Goal: Task Accomplishment & Management: Use online tool/utility

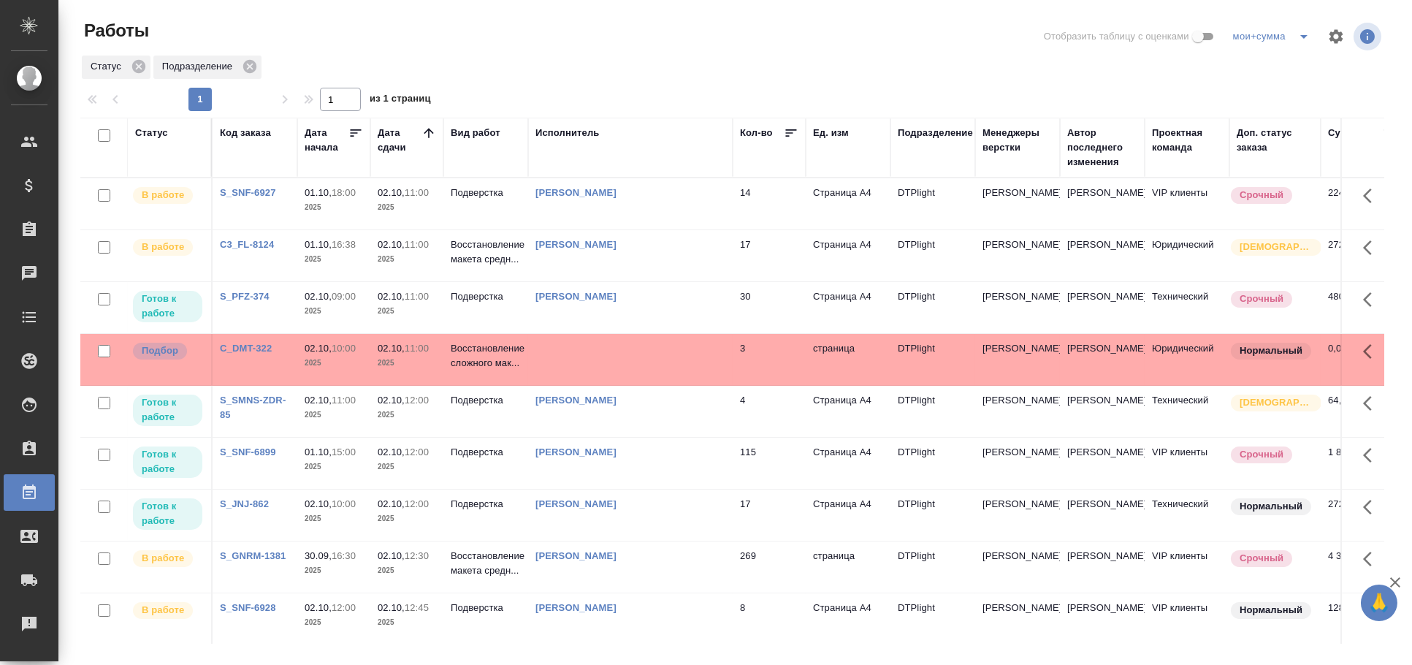
click at [708, 352] on td at bounding box center [630, 359] width 205 height 51
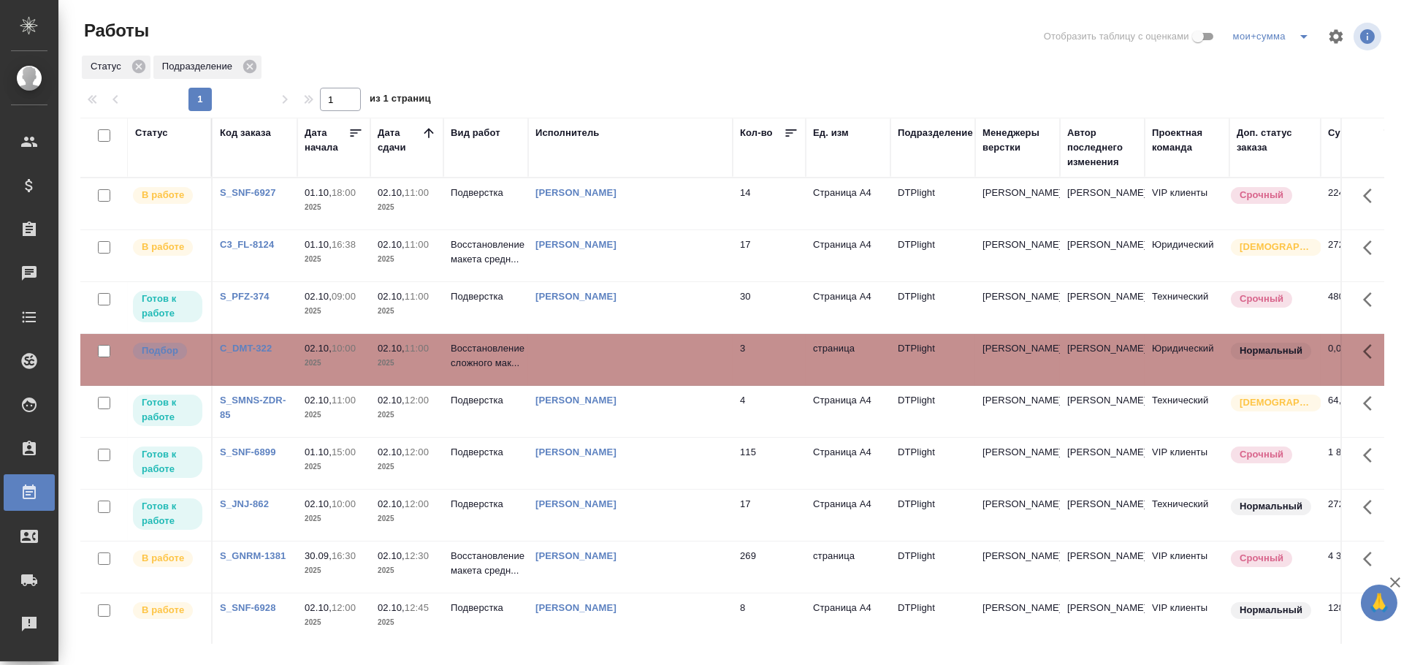
click at [708, 352] on td at bounding box center [630, 359] width 205 height 51
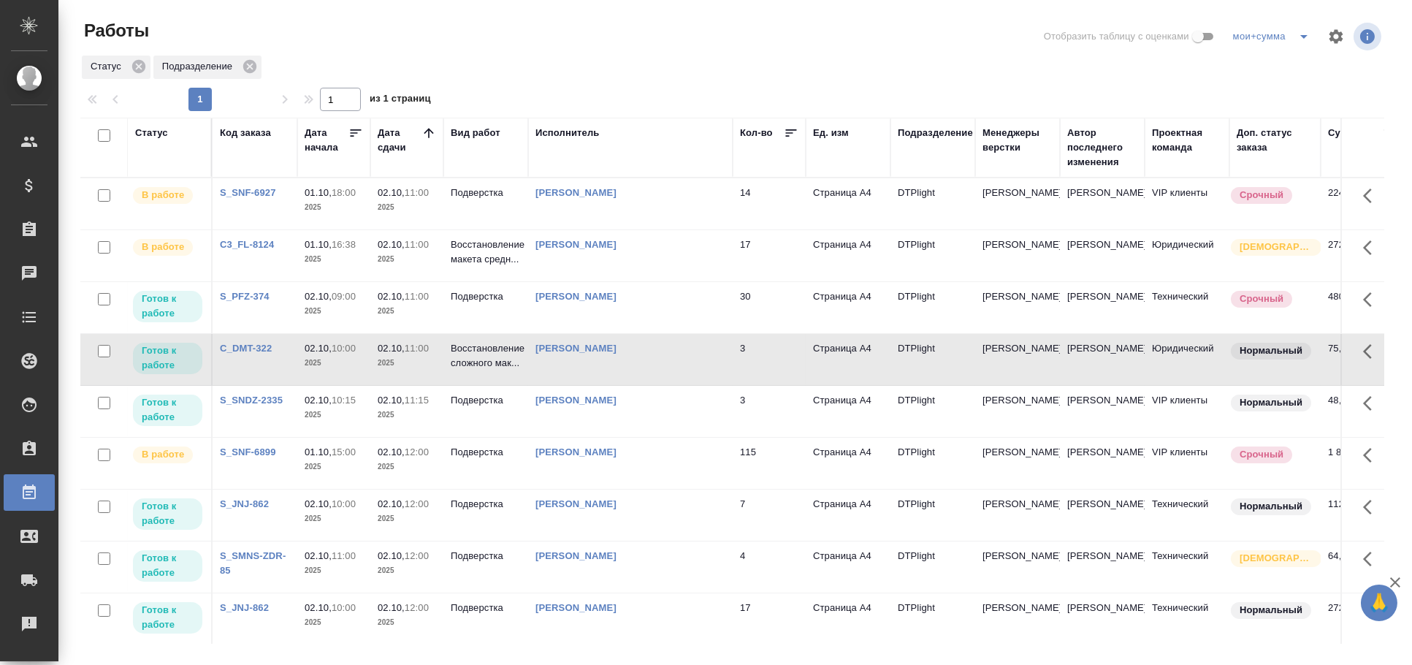
click at [598, 326] on td "[PERSON_NAME]" at bounding box center [630, 307] width 205 height 51
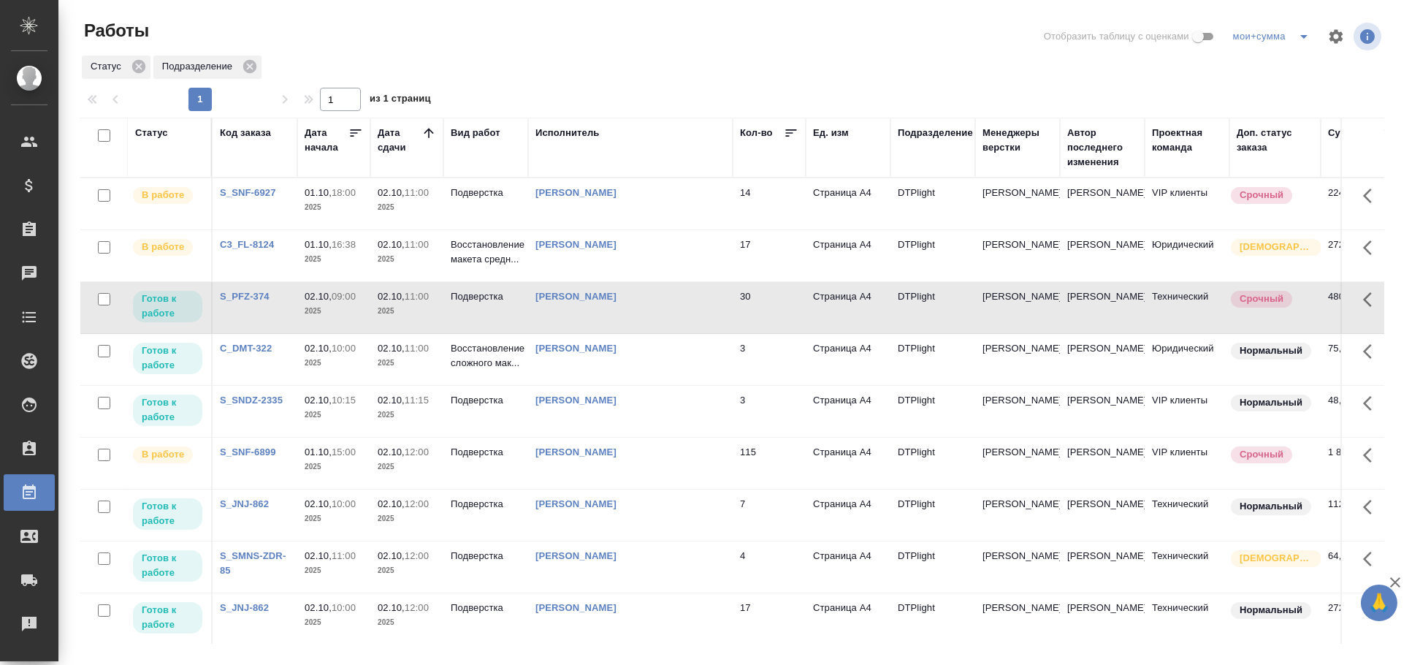
click at [598, 326] on td "Бартеньева Светлана Владимировна" at bounding box center [630, 307] width 205 height 51
click at [604, 419] on td "Овечкина Дарья Геннадьевна" at bounding box center [630, 411] width 205 height 51
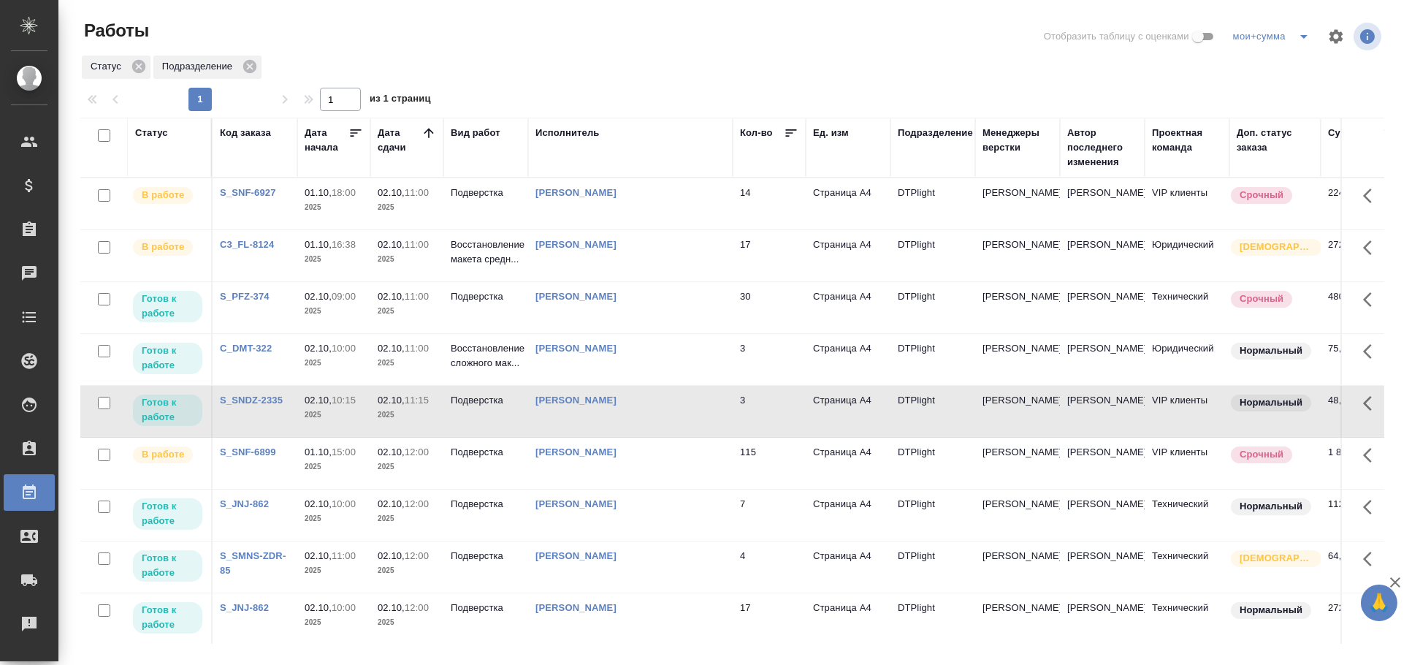
click at [604, 419] on td "Овечкина Дарья Геннадьевна" at bounding box center [630, 411] width 205 height 51
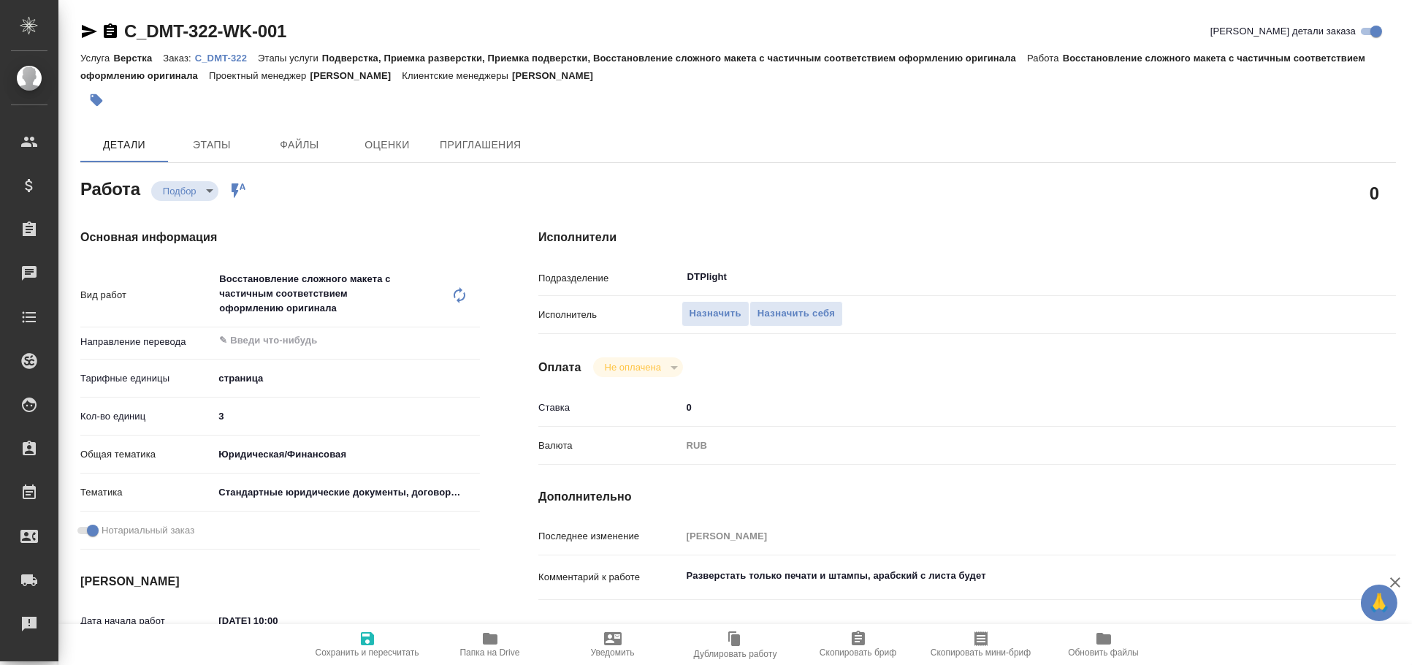
type textarea "x"
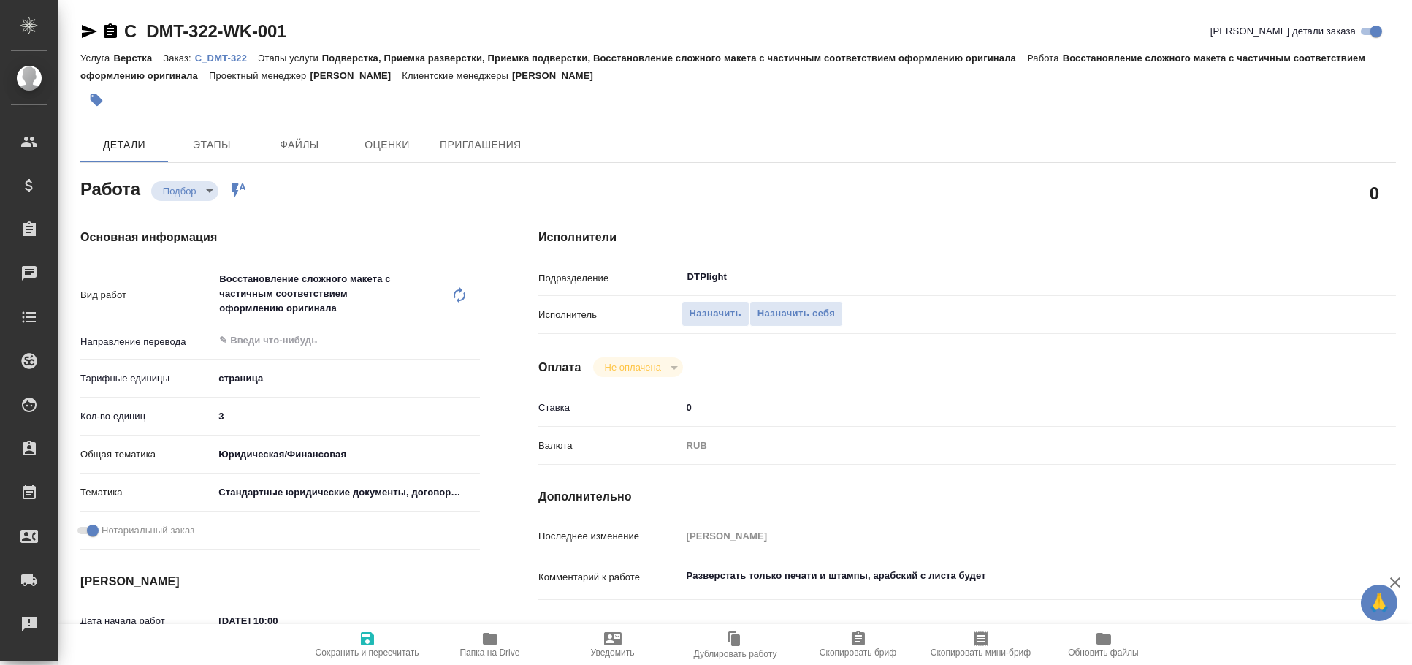
type textarea "x"
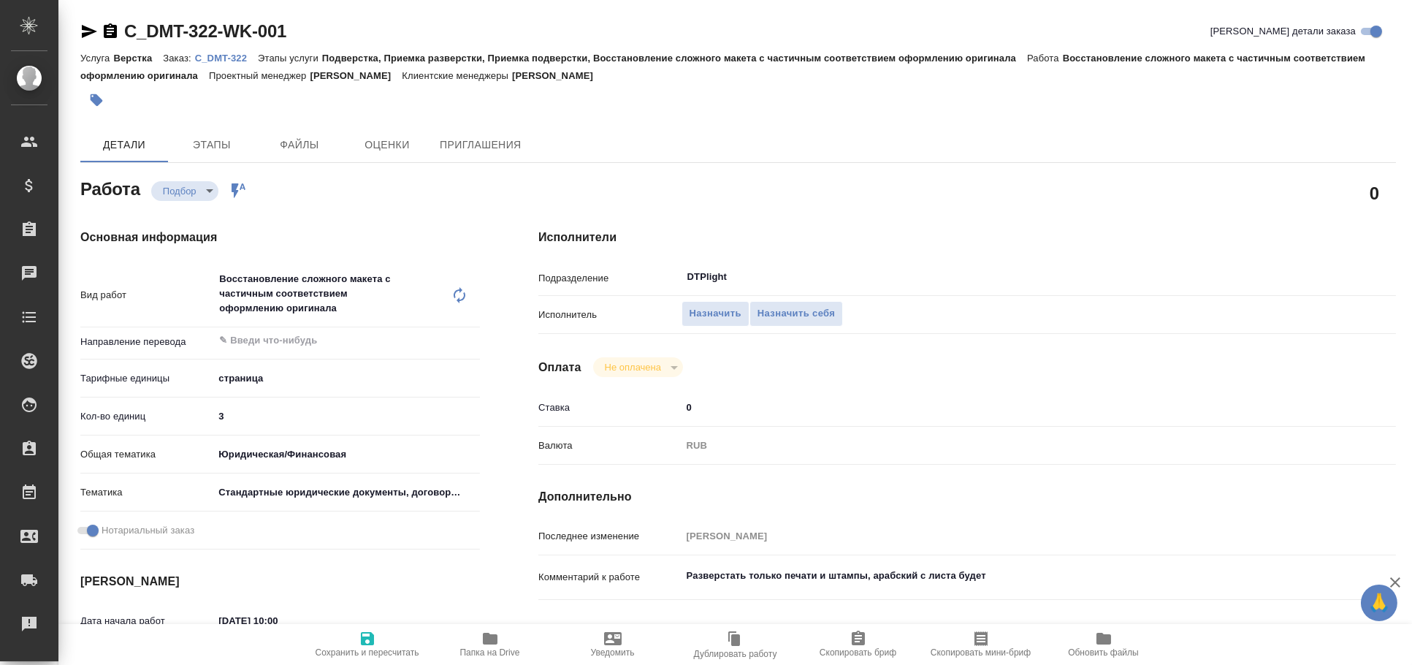
type textarea "x"
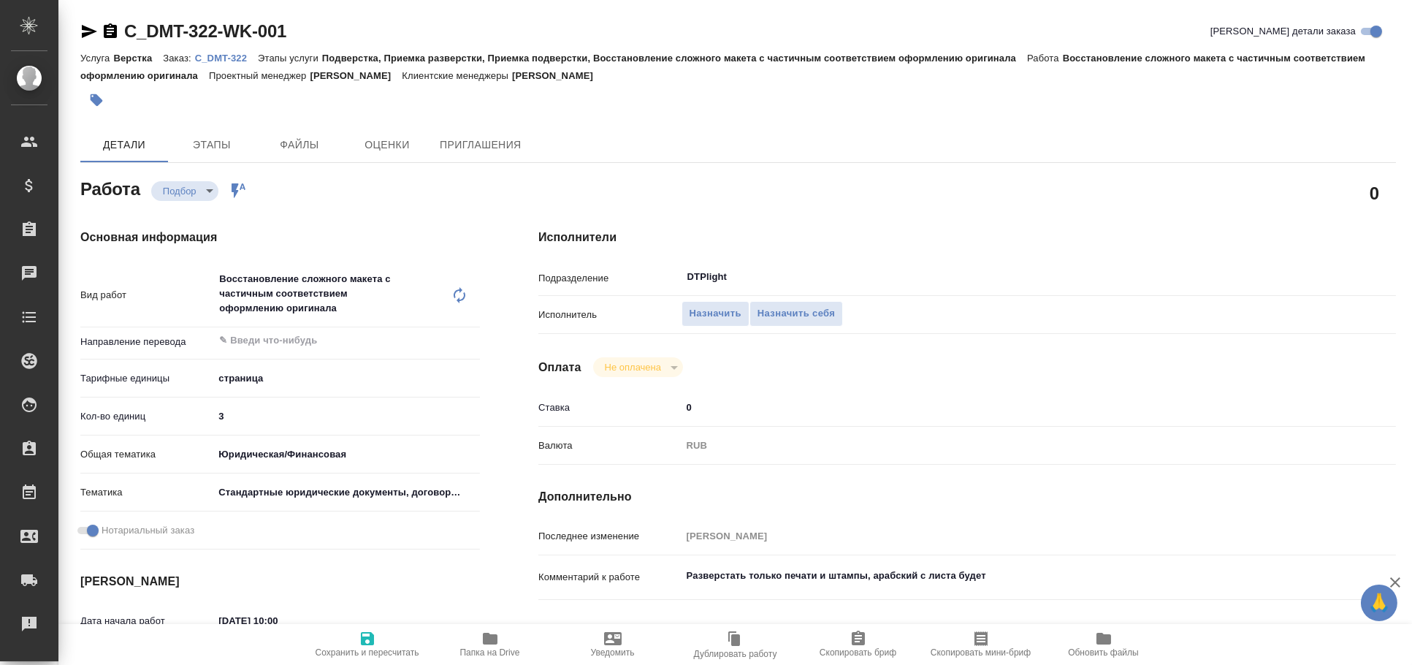
type textarea "x"
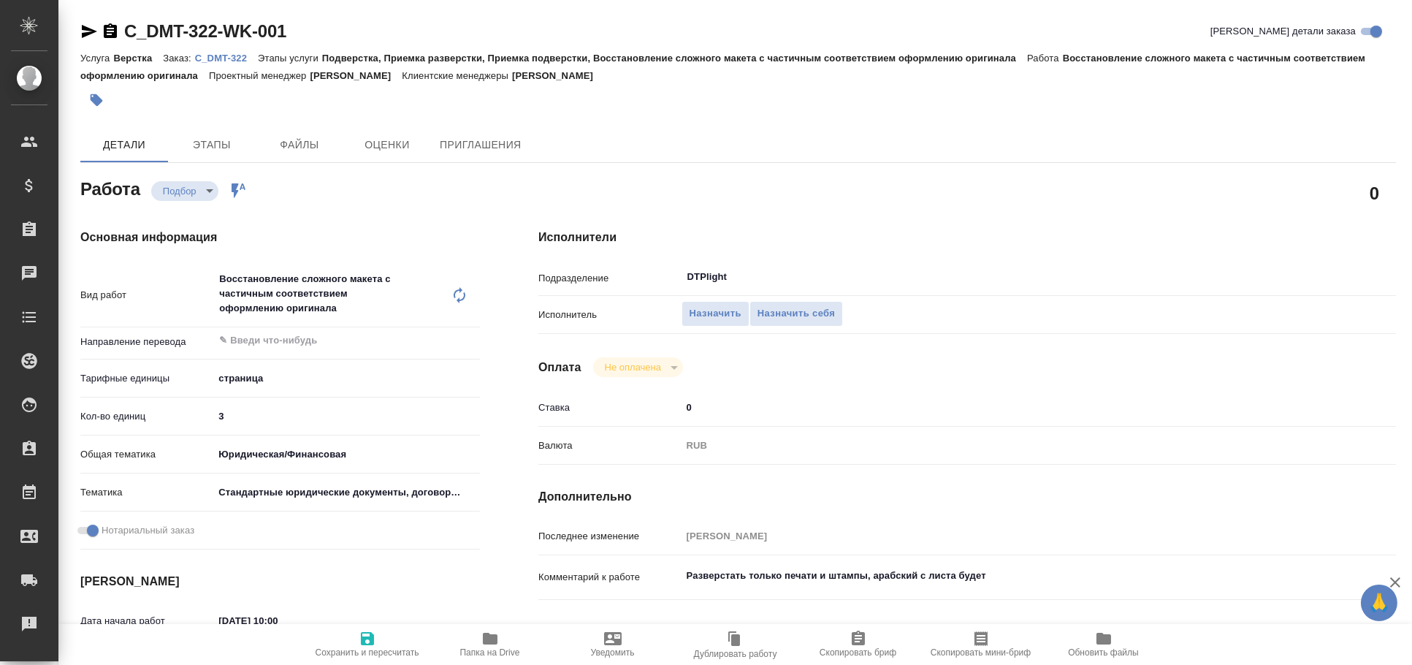
type textarea "x"
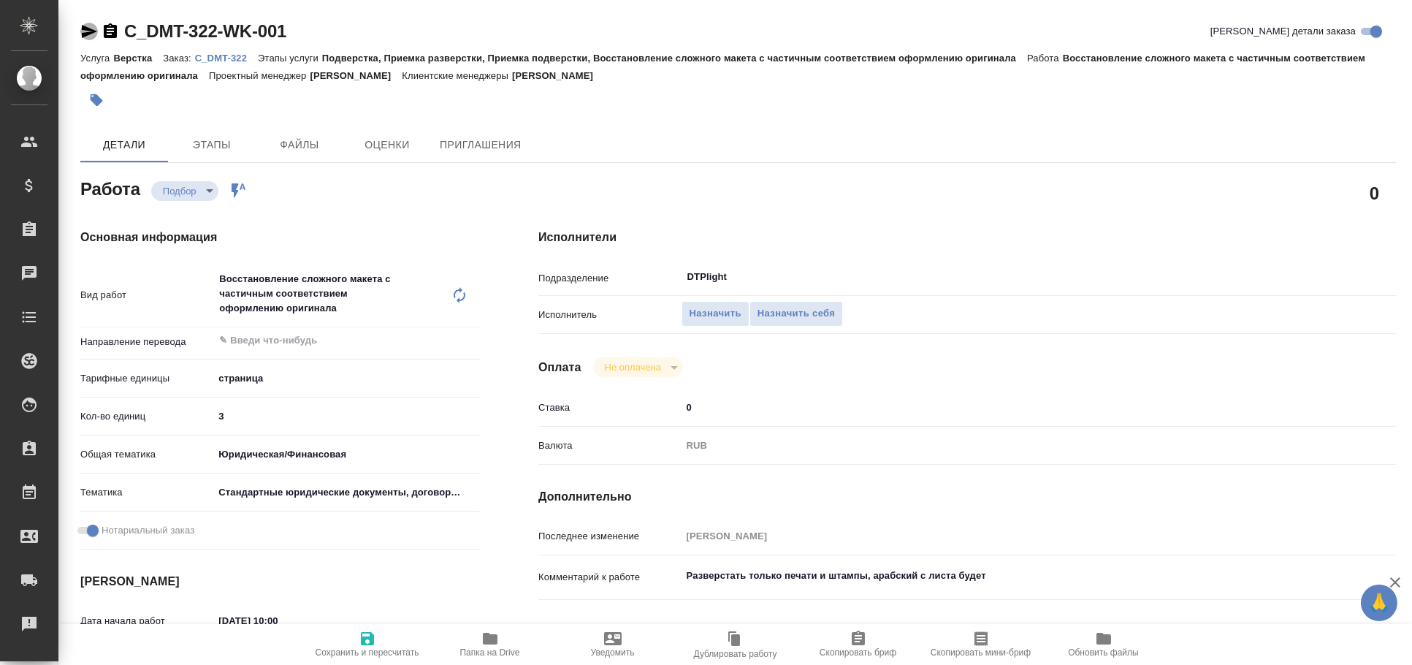
click at [91, 30] on icon "button" at bounding box center [89, 31] width 15 height 13
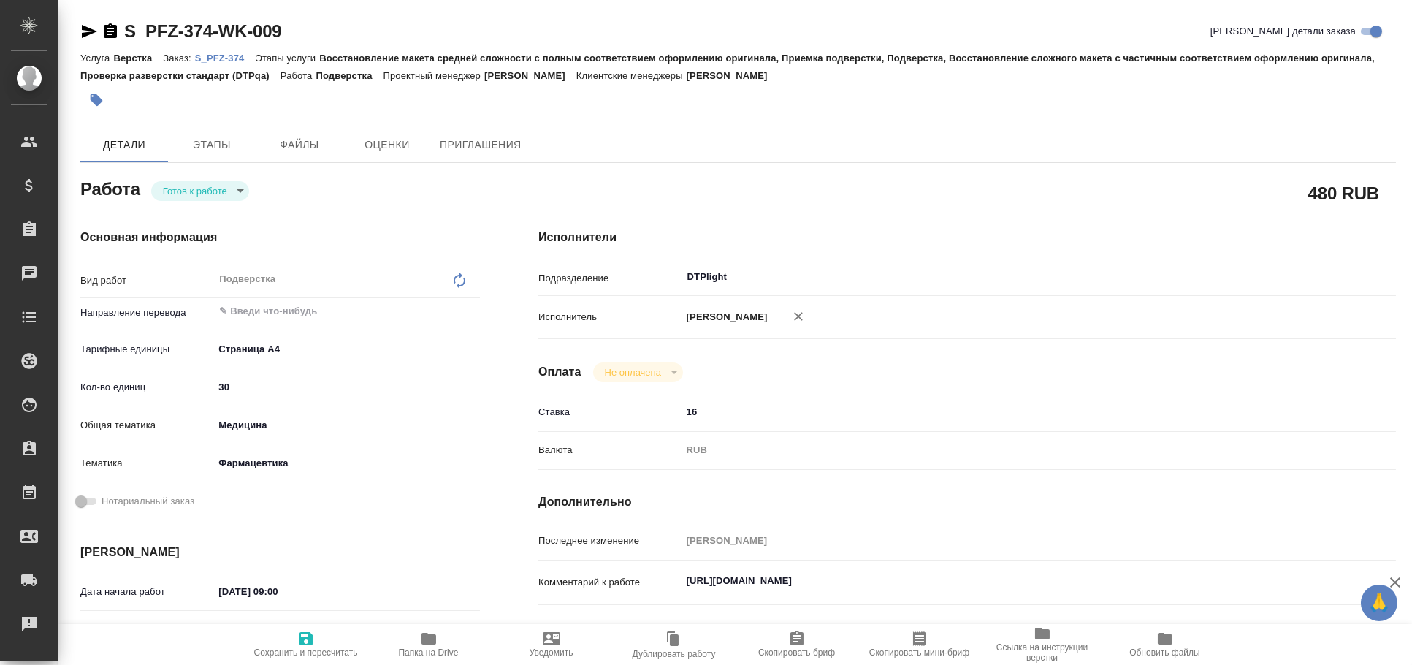
type textarea "x"
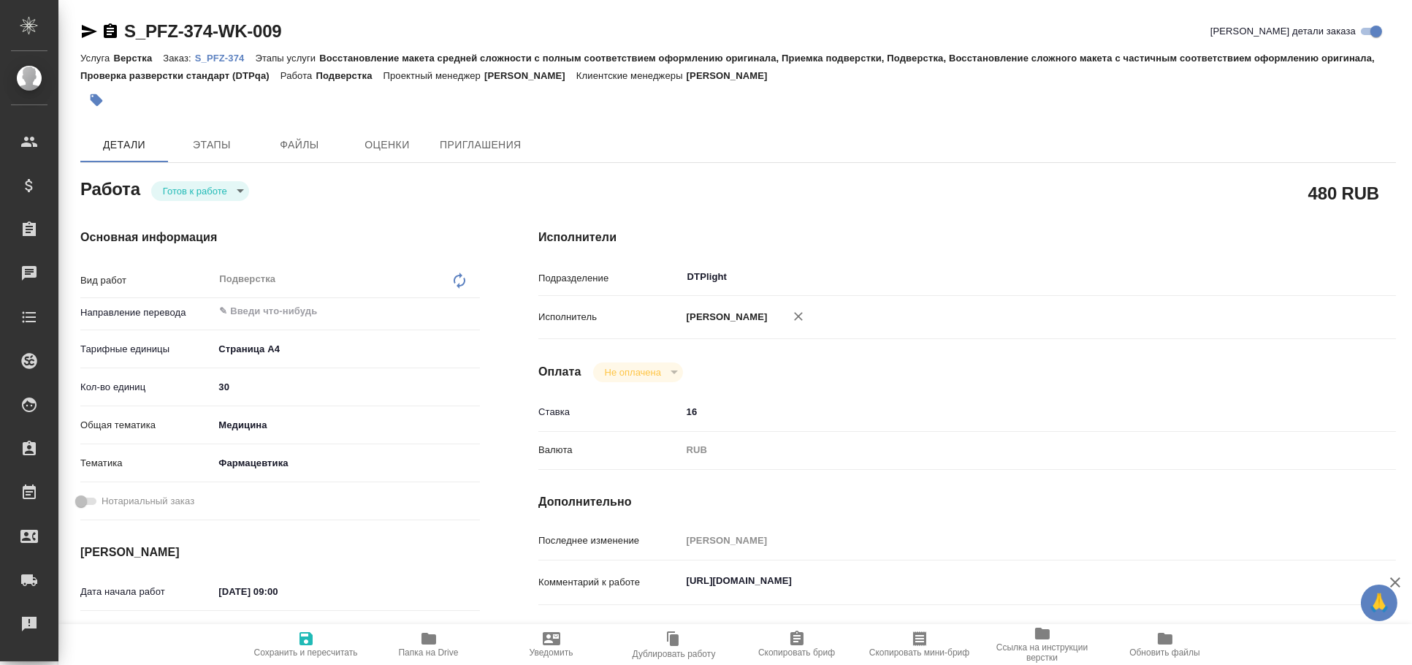
type textarea "x"
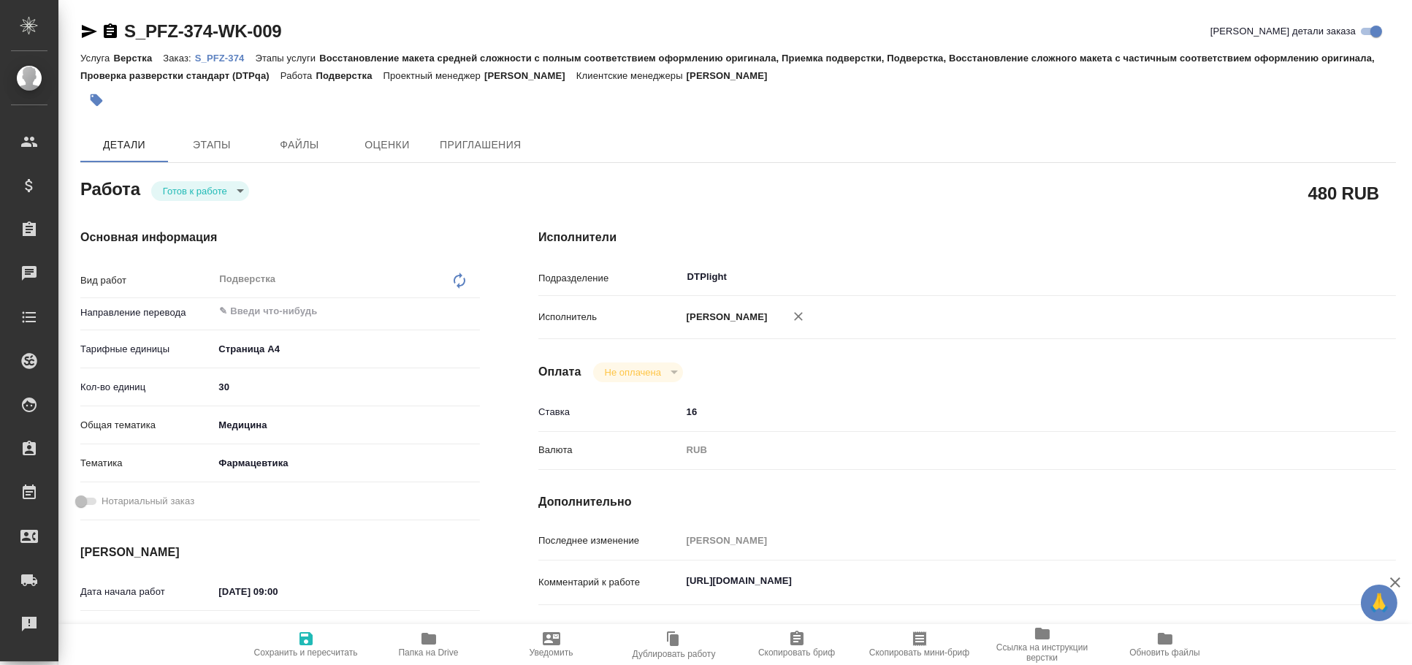
type textarea "x"
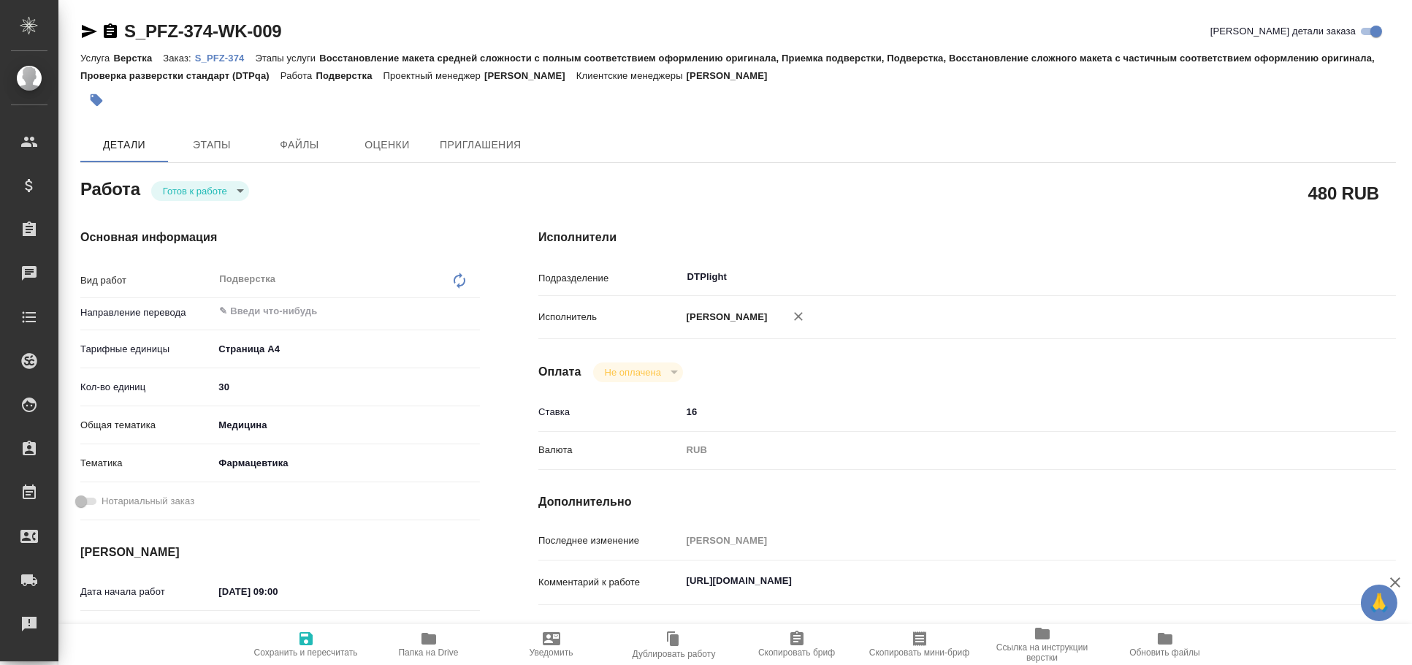
click at [89, 20] on div "S_PFZ-374-WK-009" at bounding box center [181, 31] width 202 height 23
click at [96, 32] on icon "button" at bounding box center [89, 32] width 18 height 18
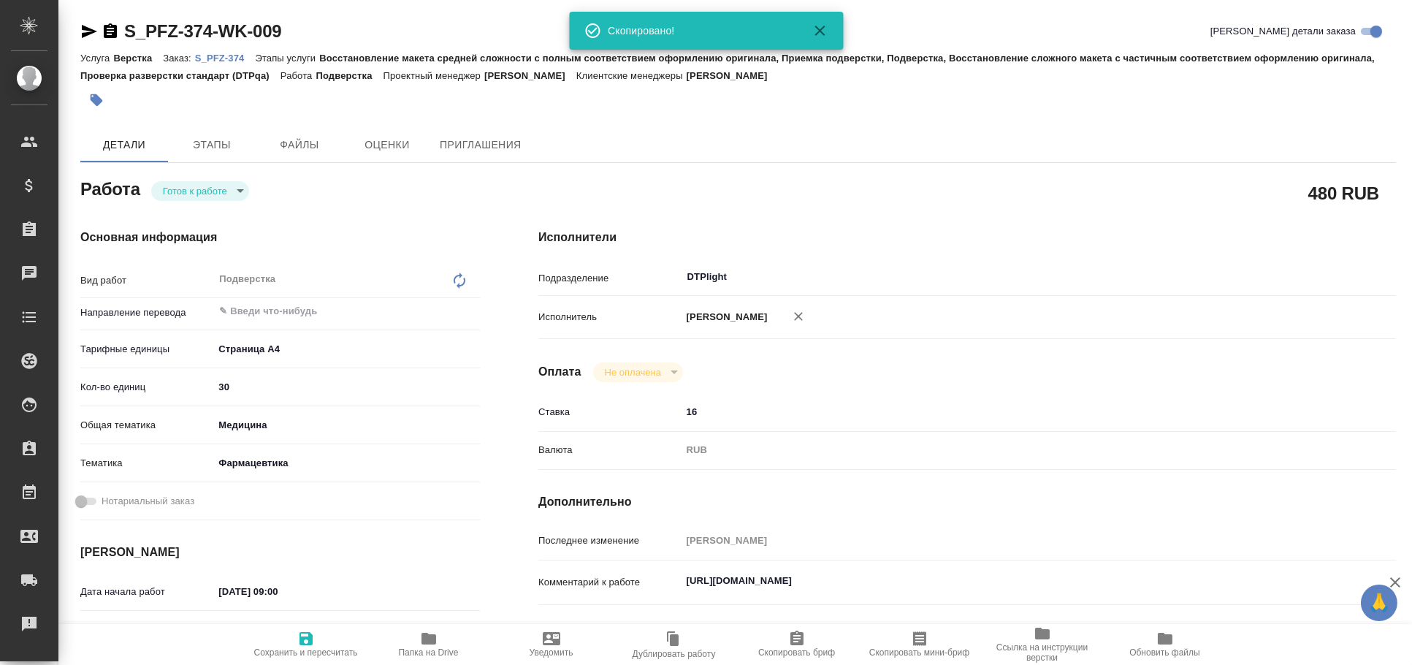
type textarea "x"
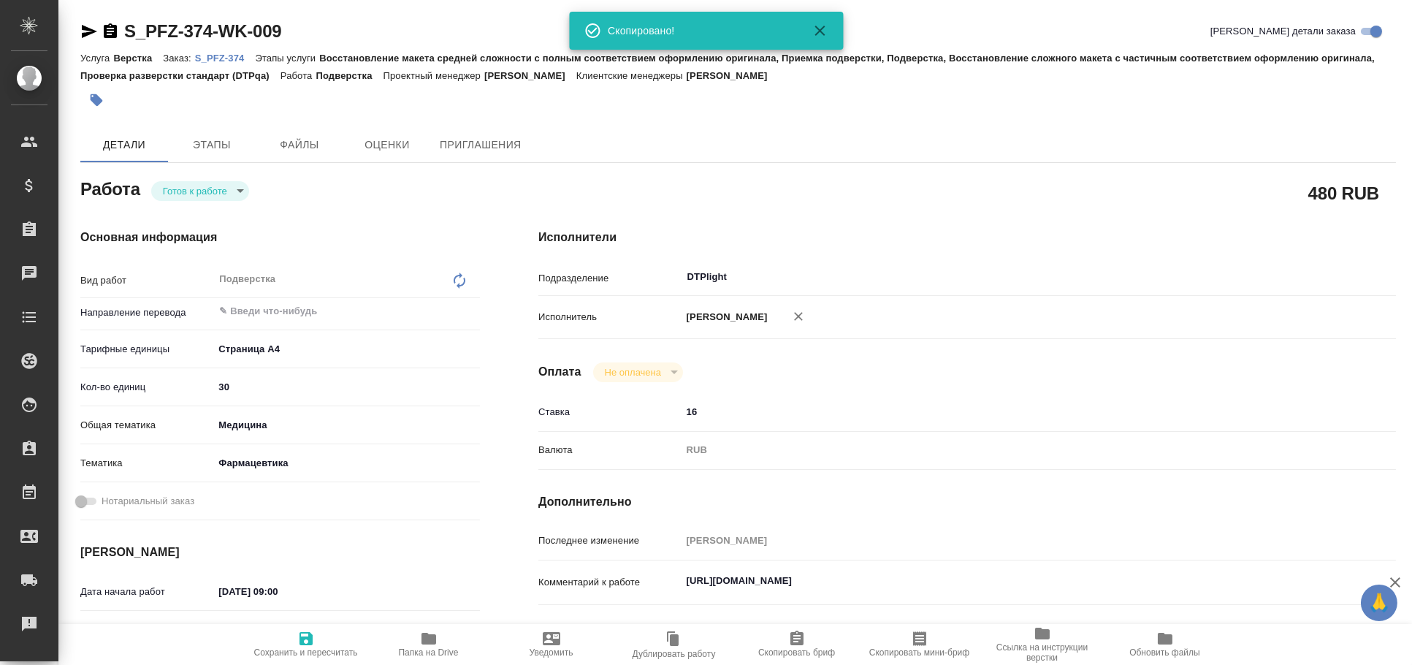
type textarea "x"
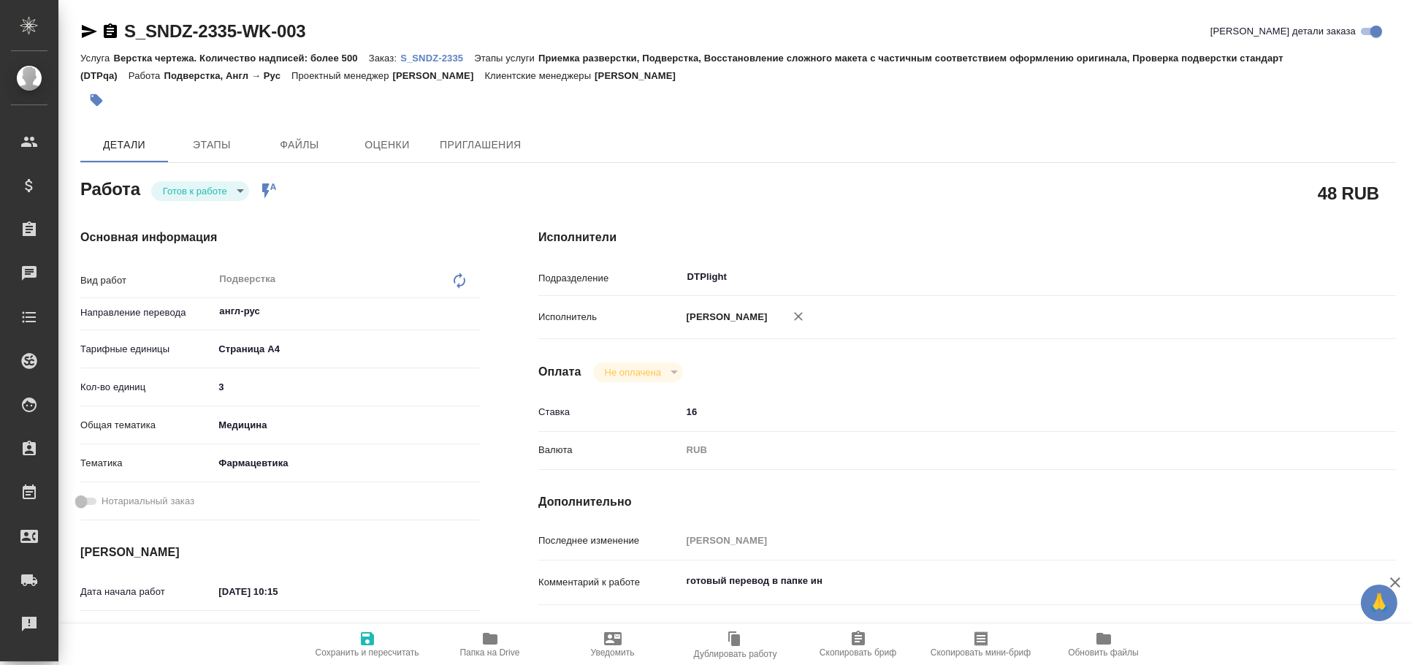
type textarea "x"
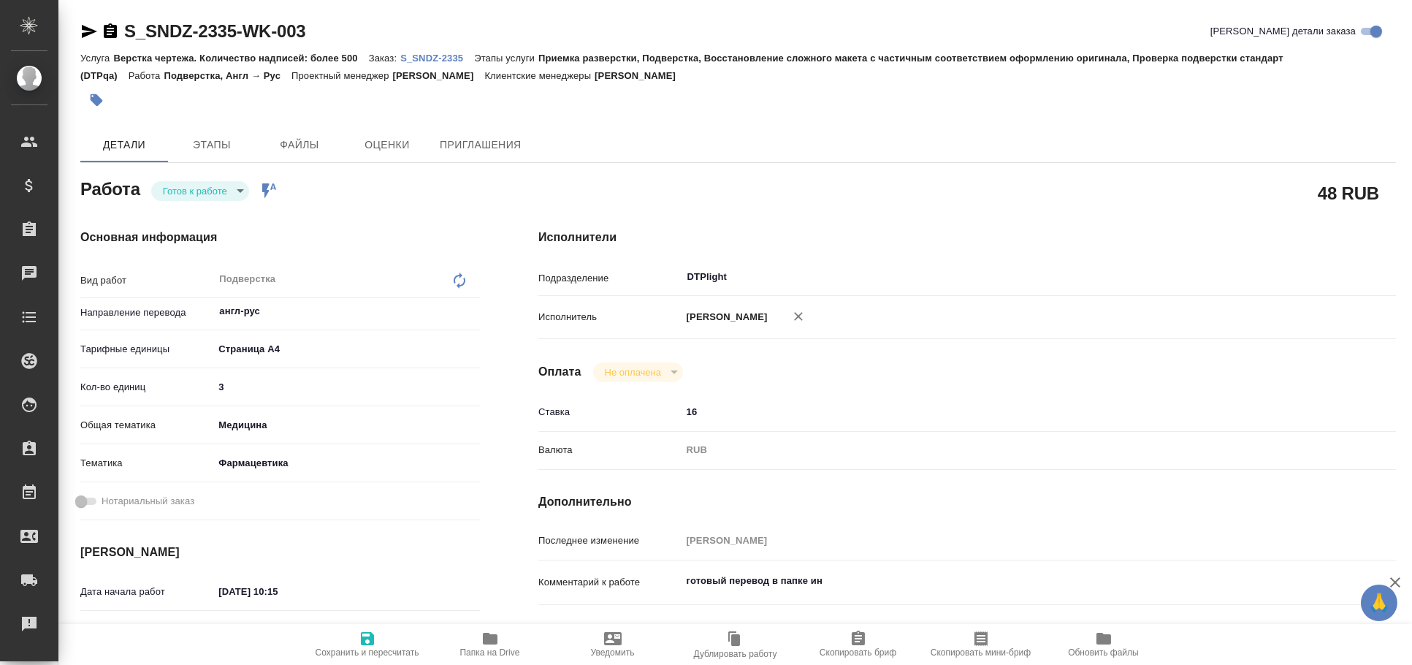
type textarea "x"
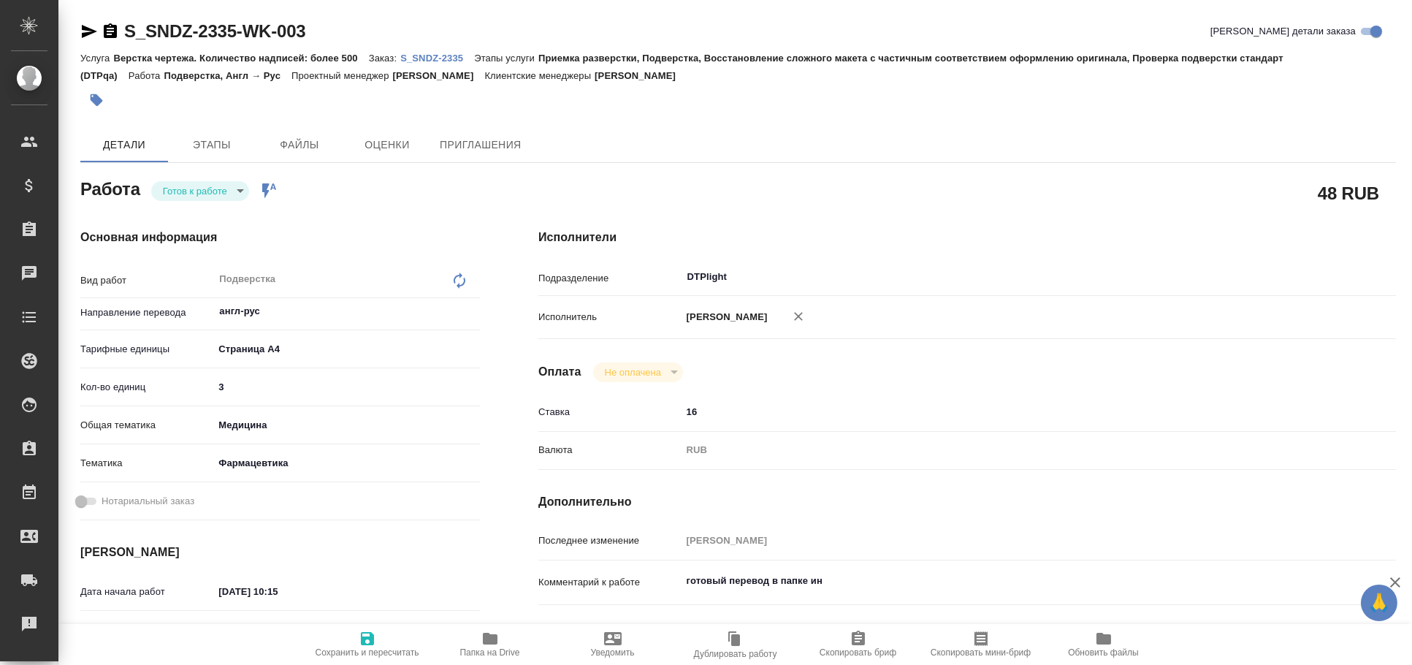
type textarea "x"
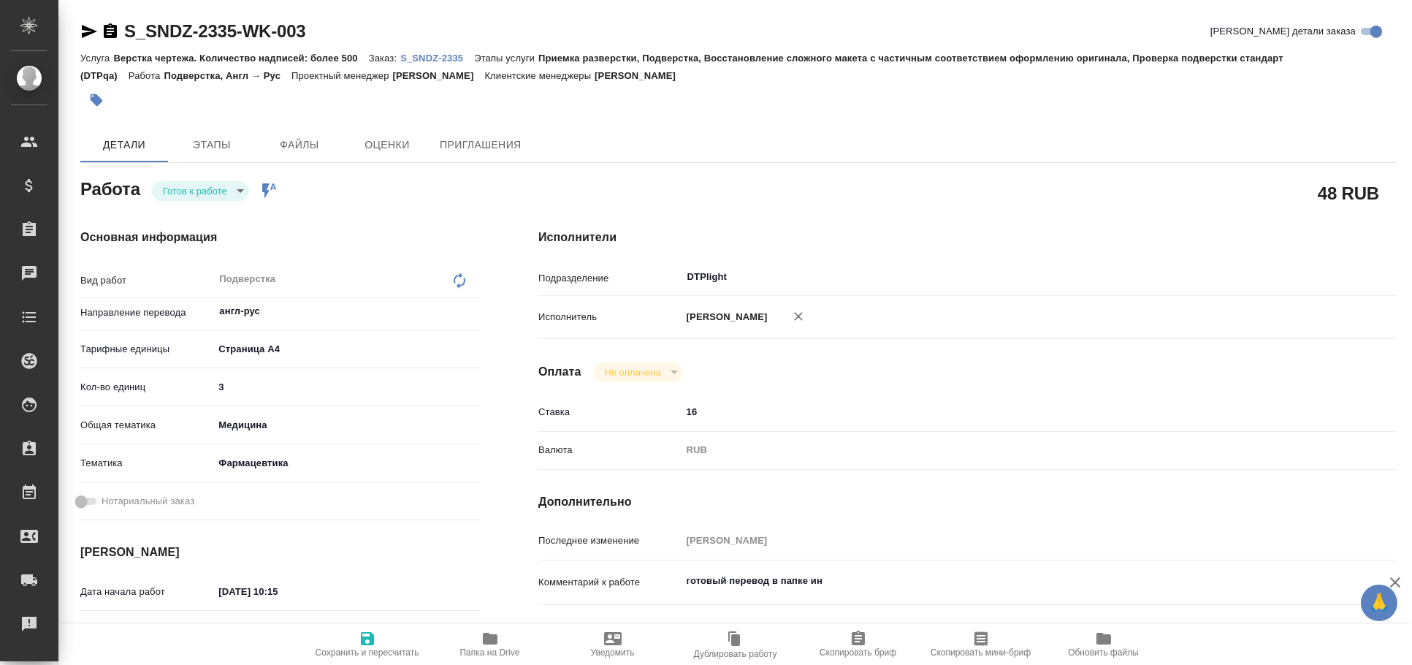
type textarea "x"
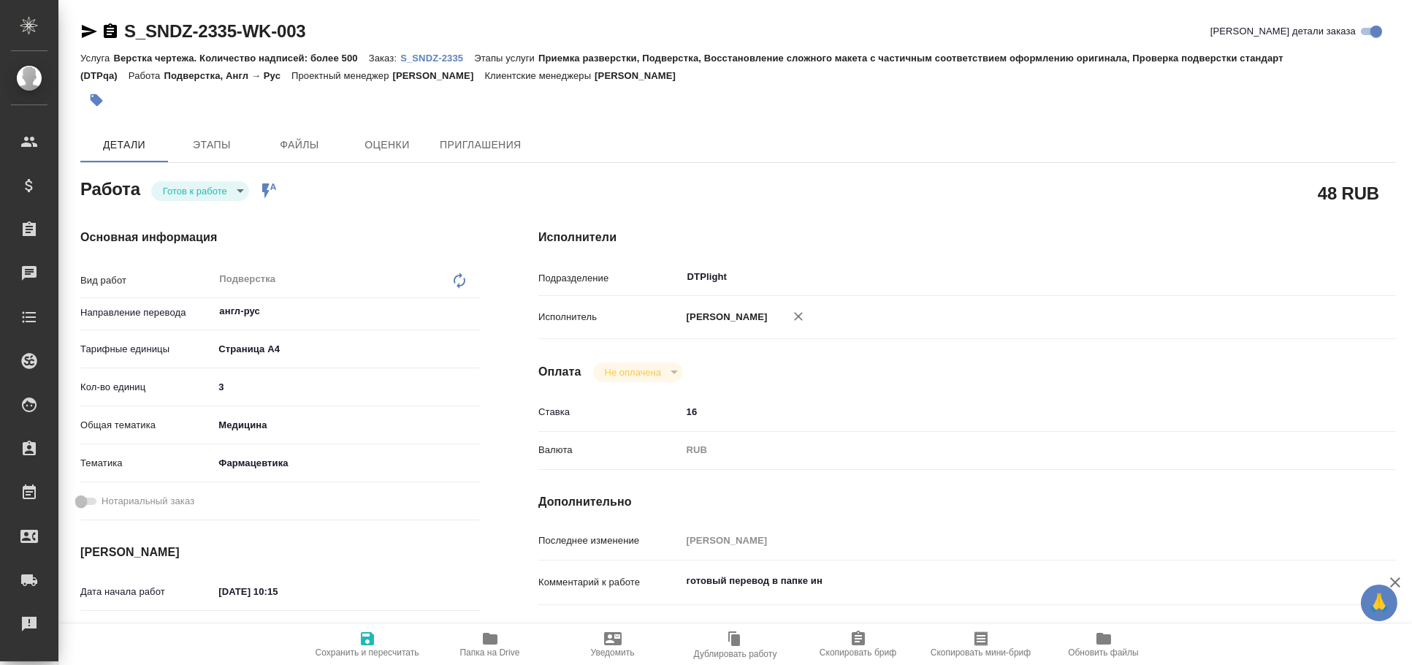
type textarea "x"
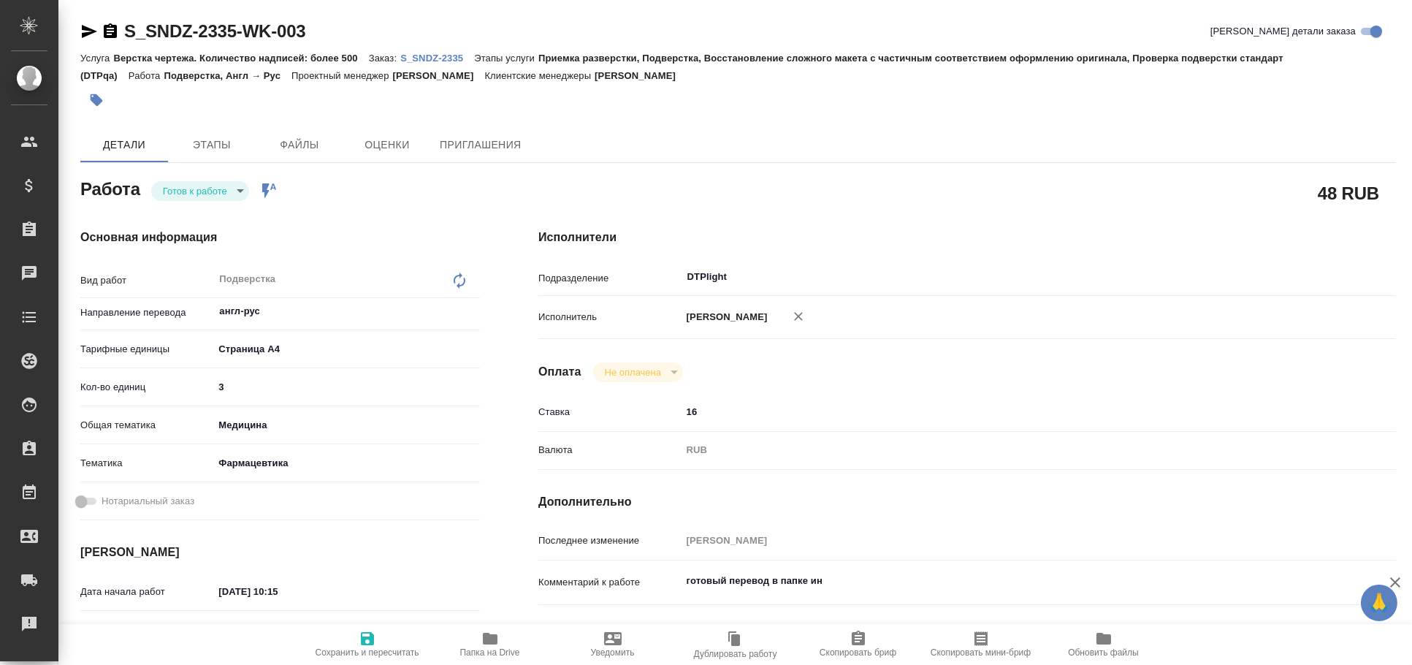
click at [88, 23] on icon "button" at bounding box center [89, 32] width 18 height 18
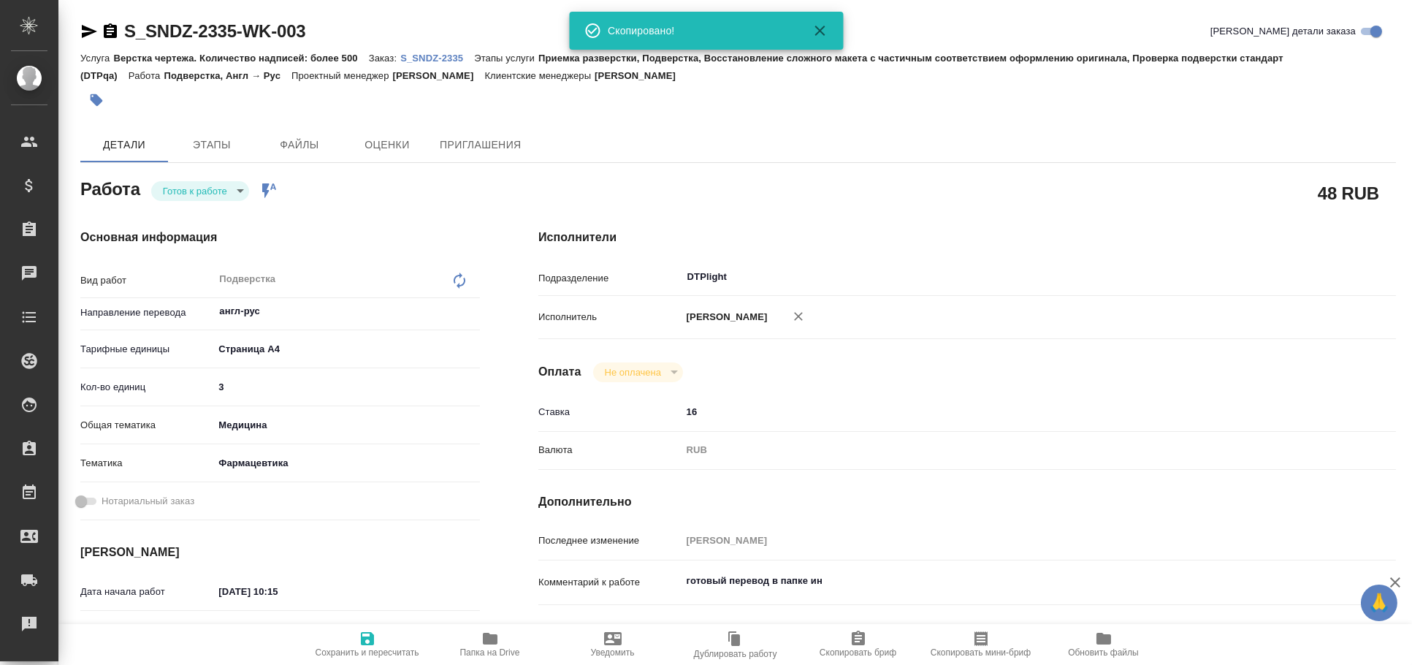
type textarea "x"
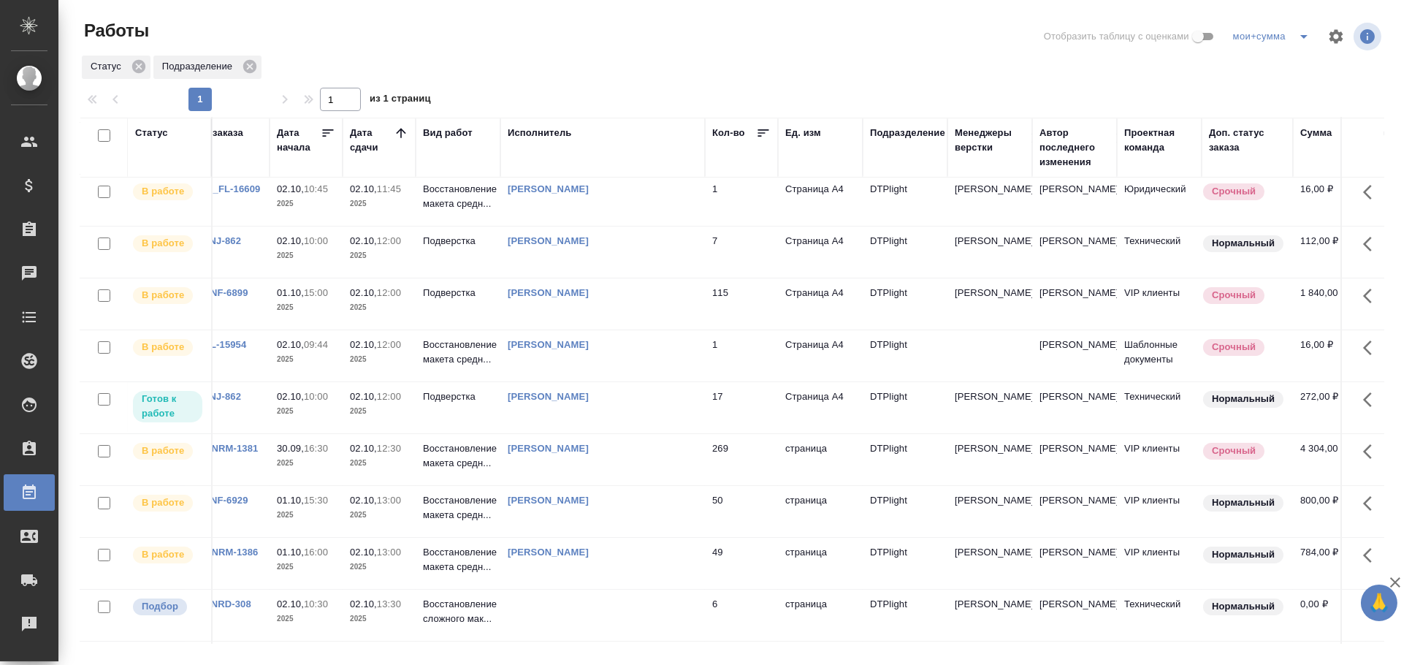
scroll to position [0, 28]
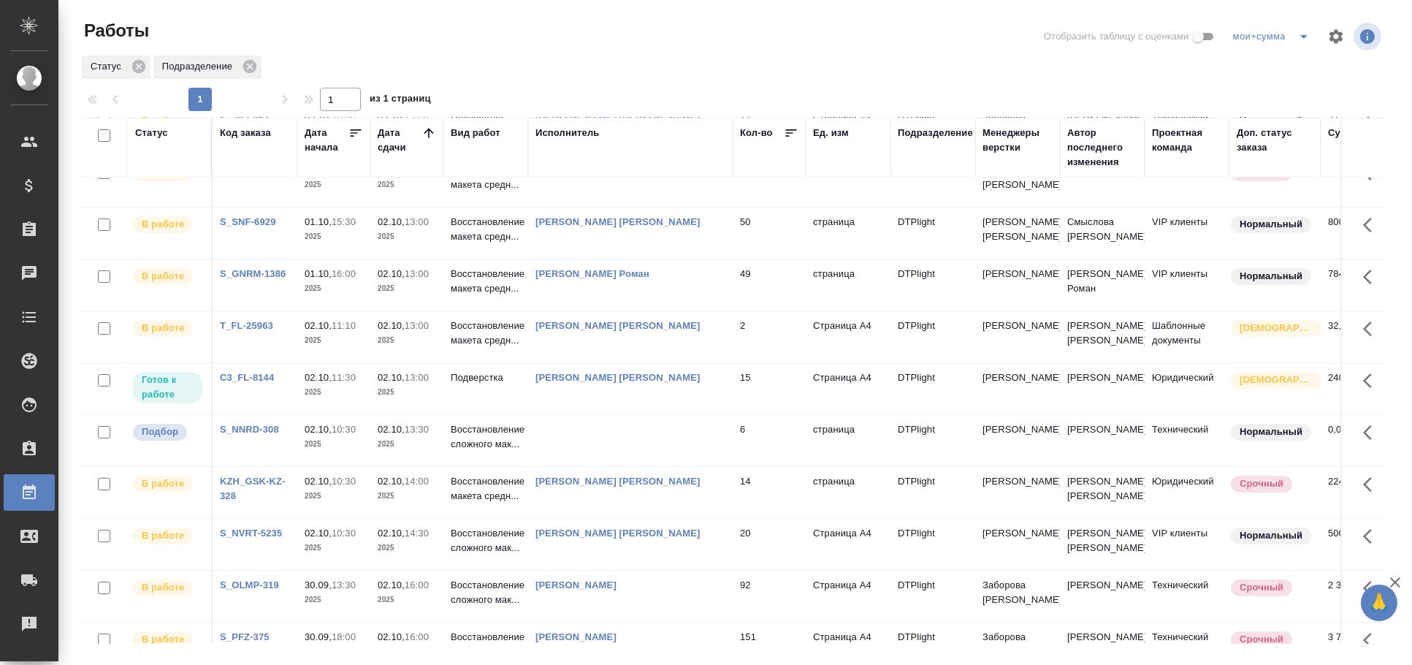
scroll to position [324, 0]
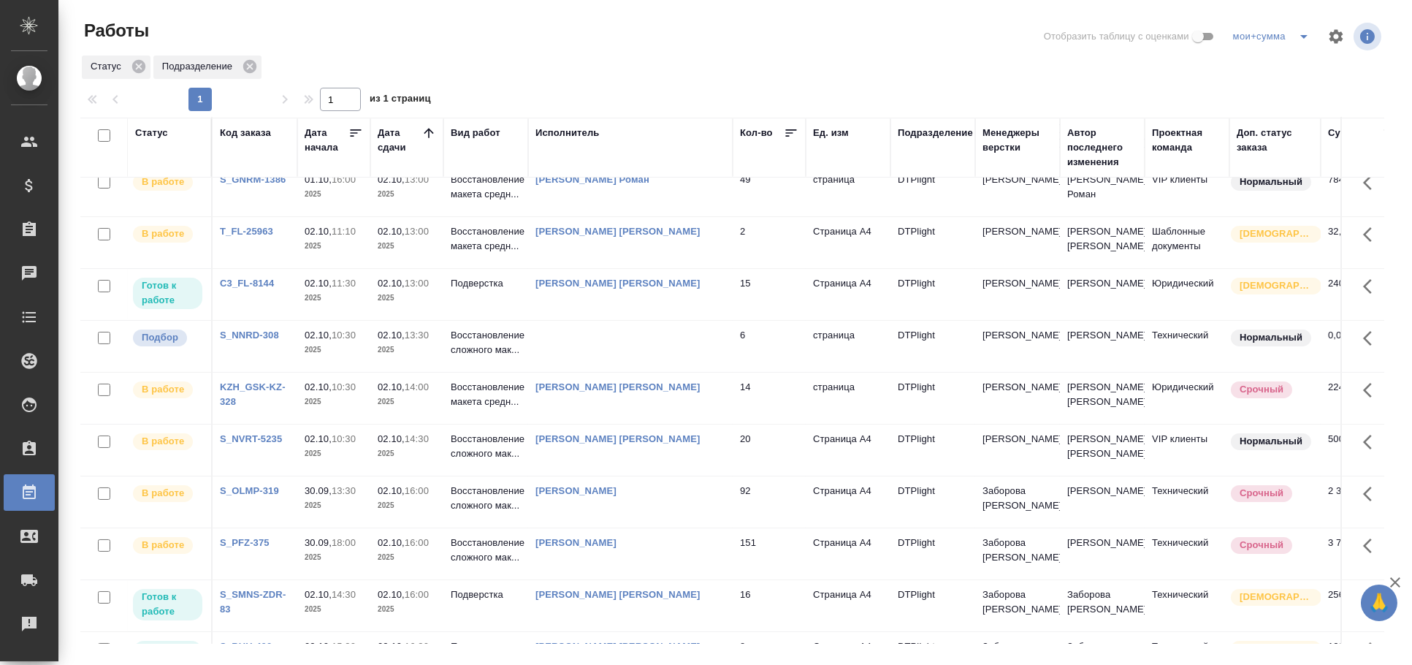
click at [629, 345] on td at bounding box center [630, 346] width 205 height 51
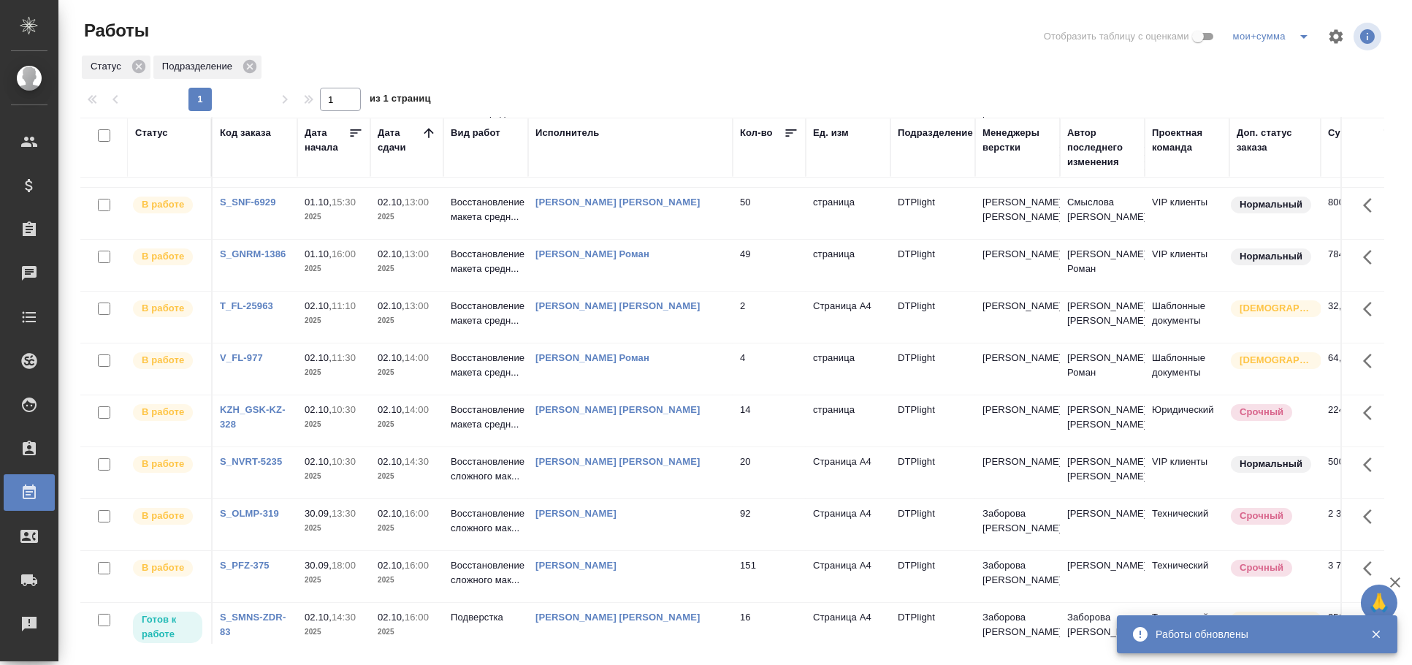
scroll to position [0, 0]
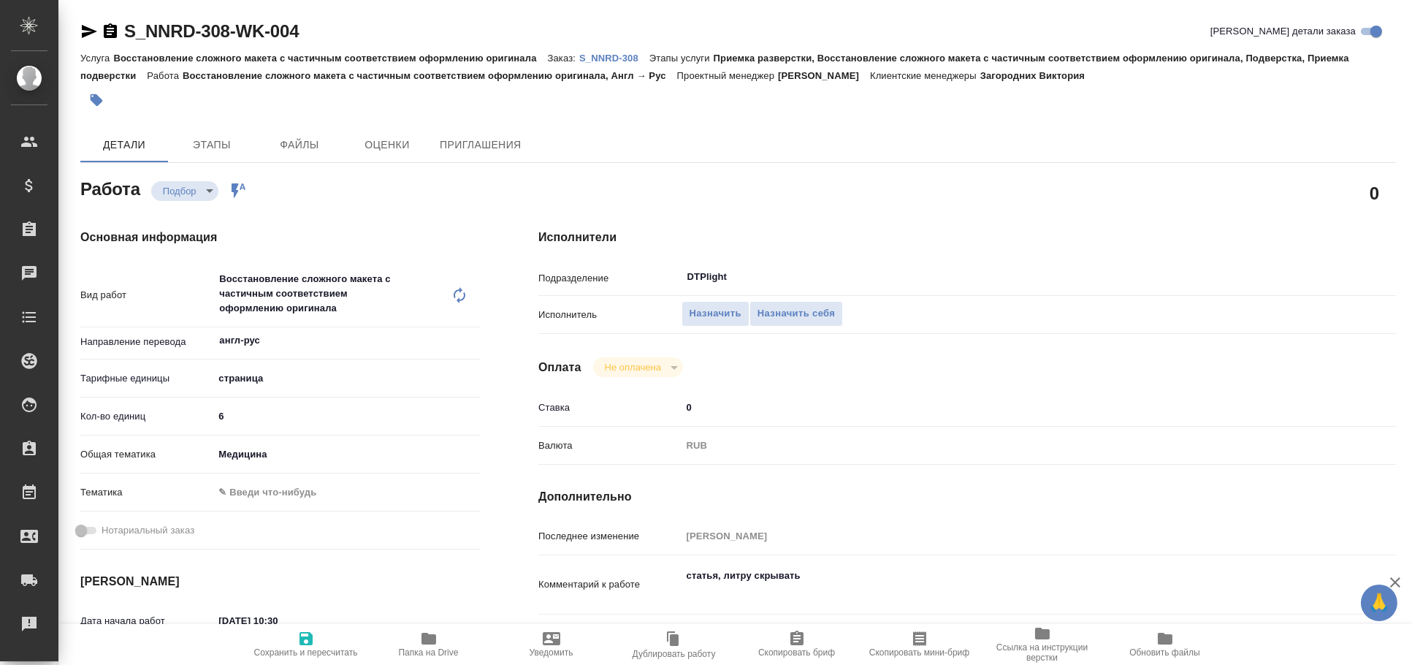
type textarea "x"
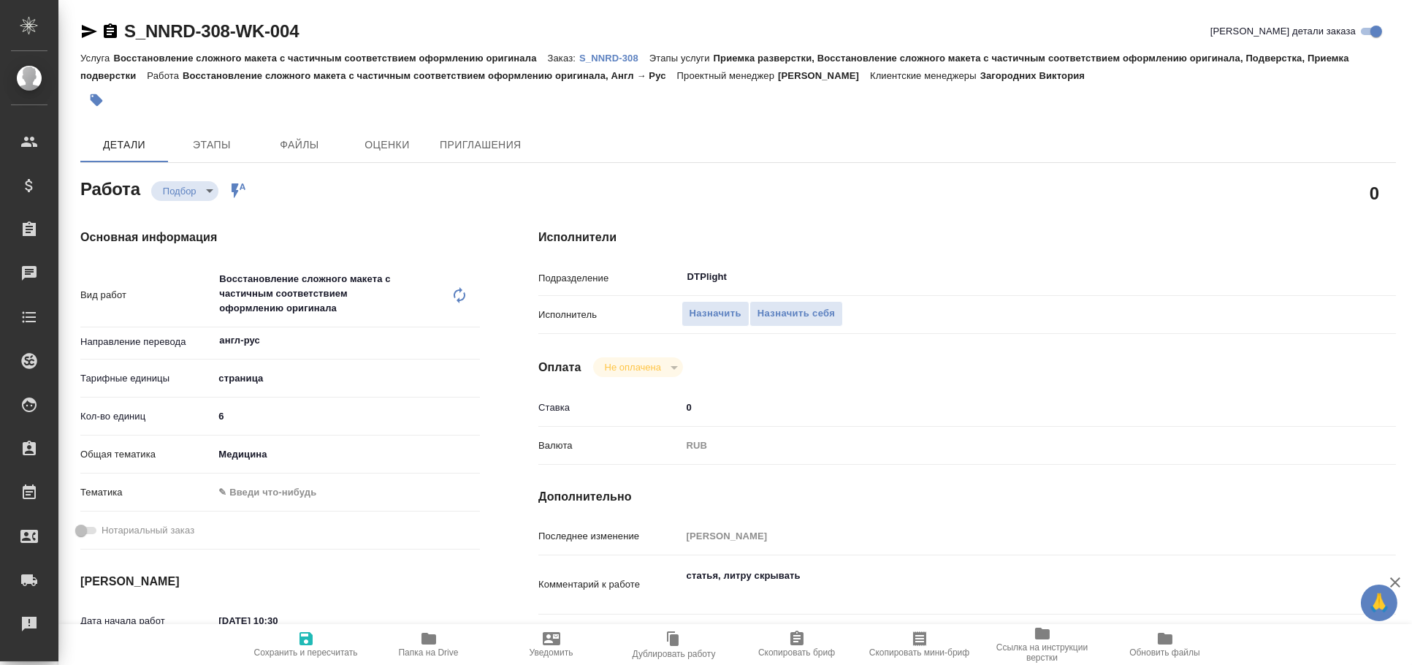
type textarea "x"
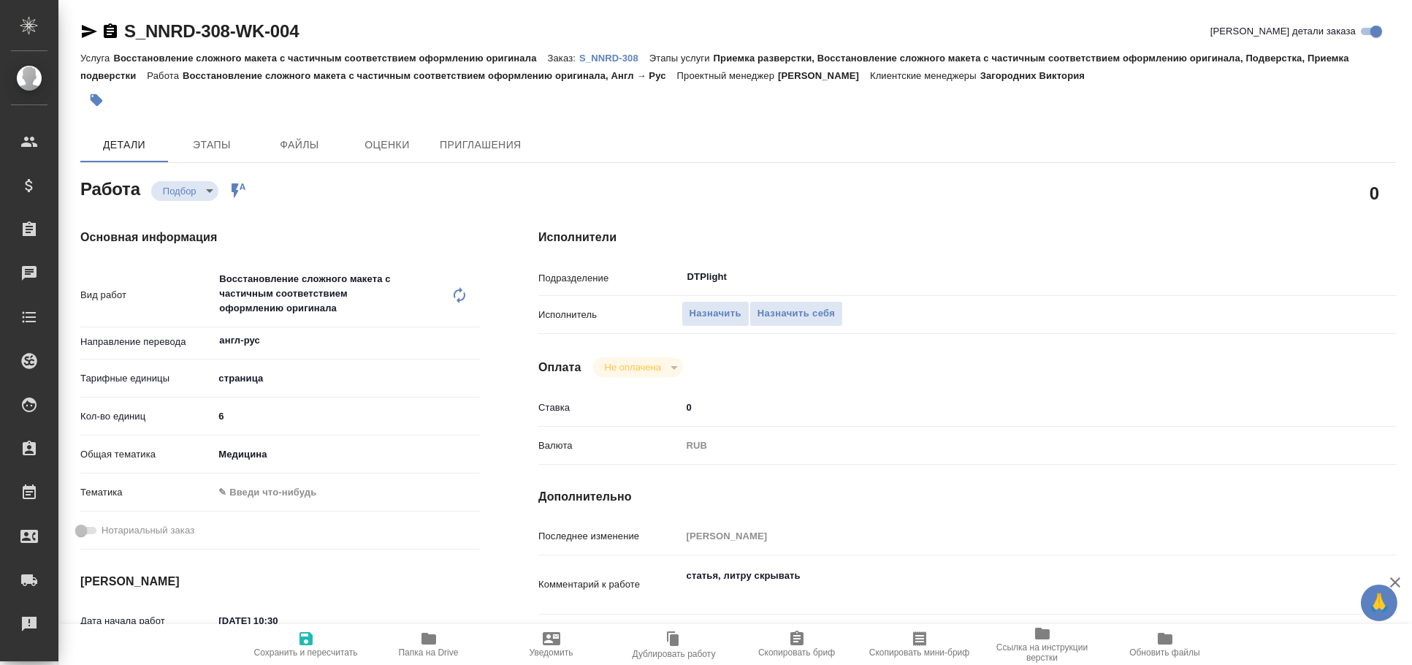
type textarea "x"
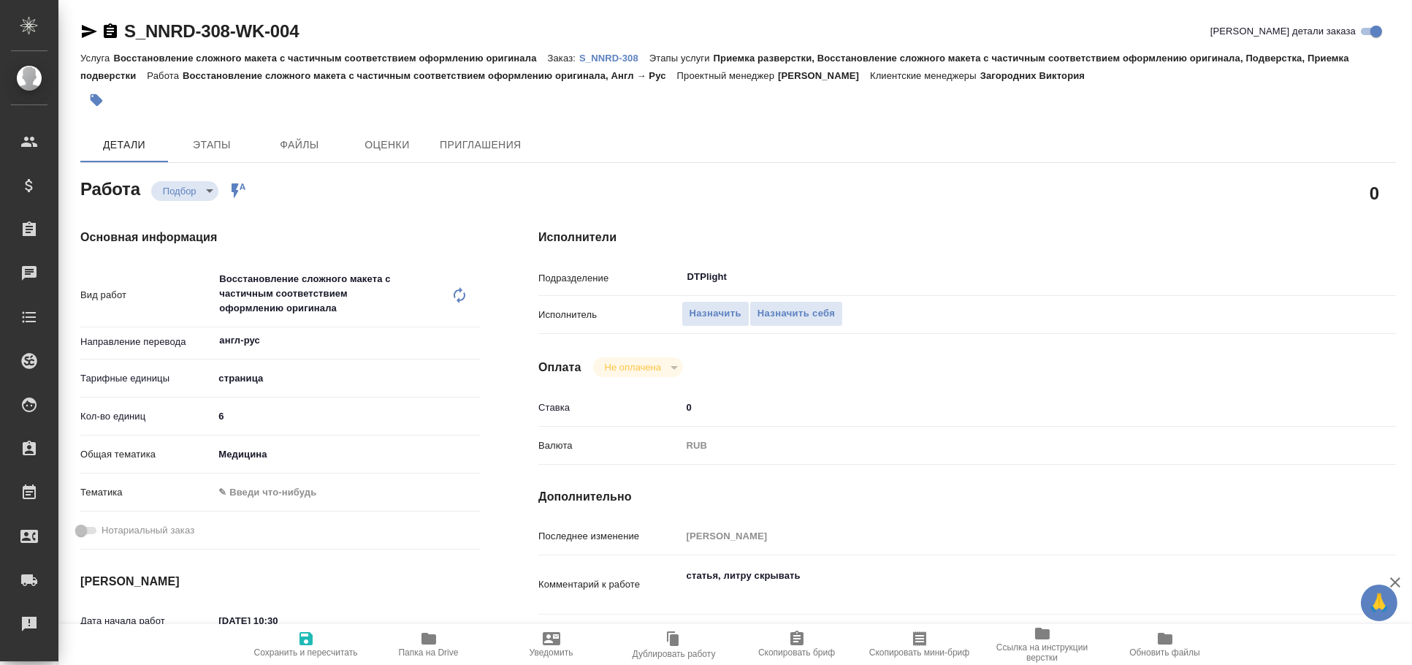
type textarea "x"
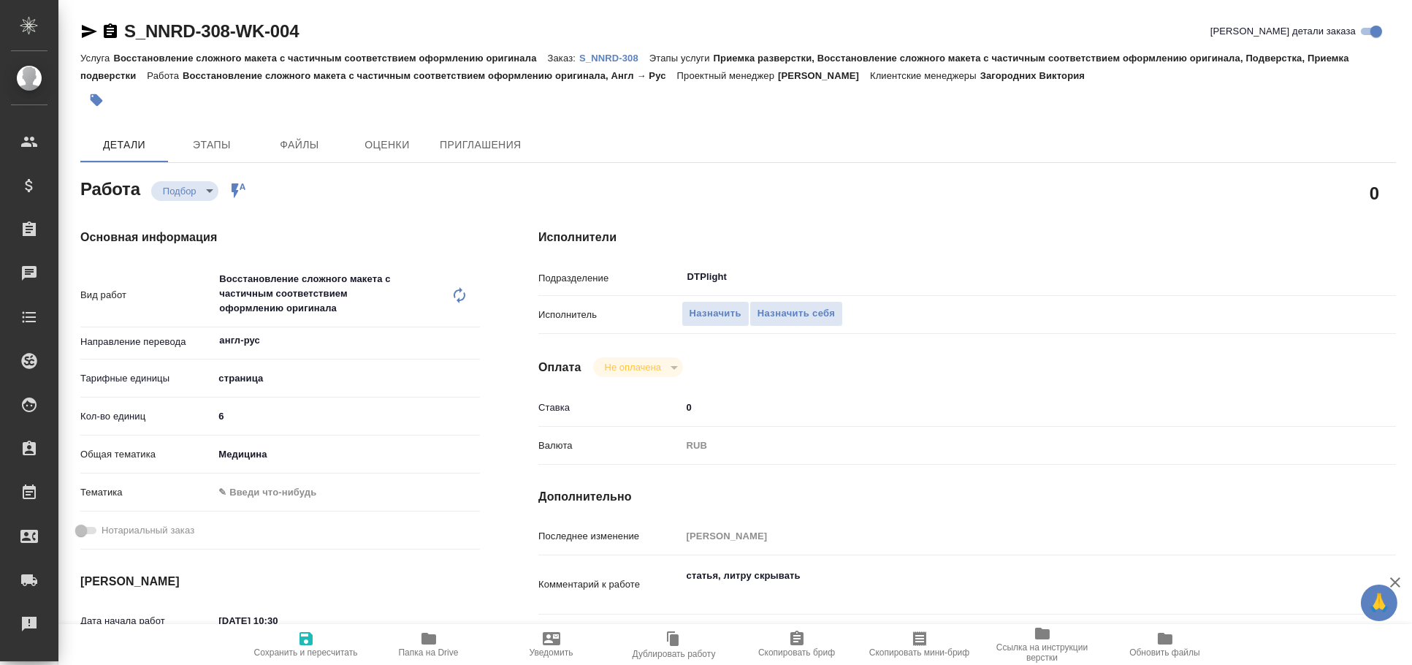
type textarea "x"
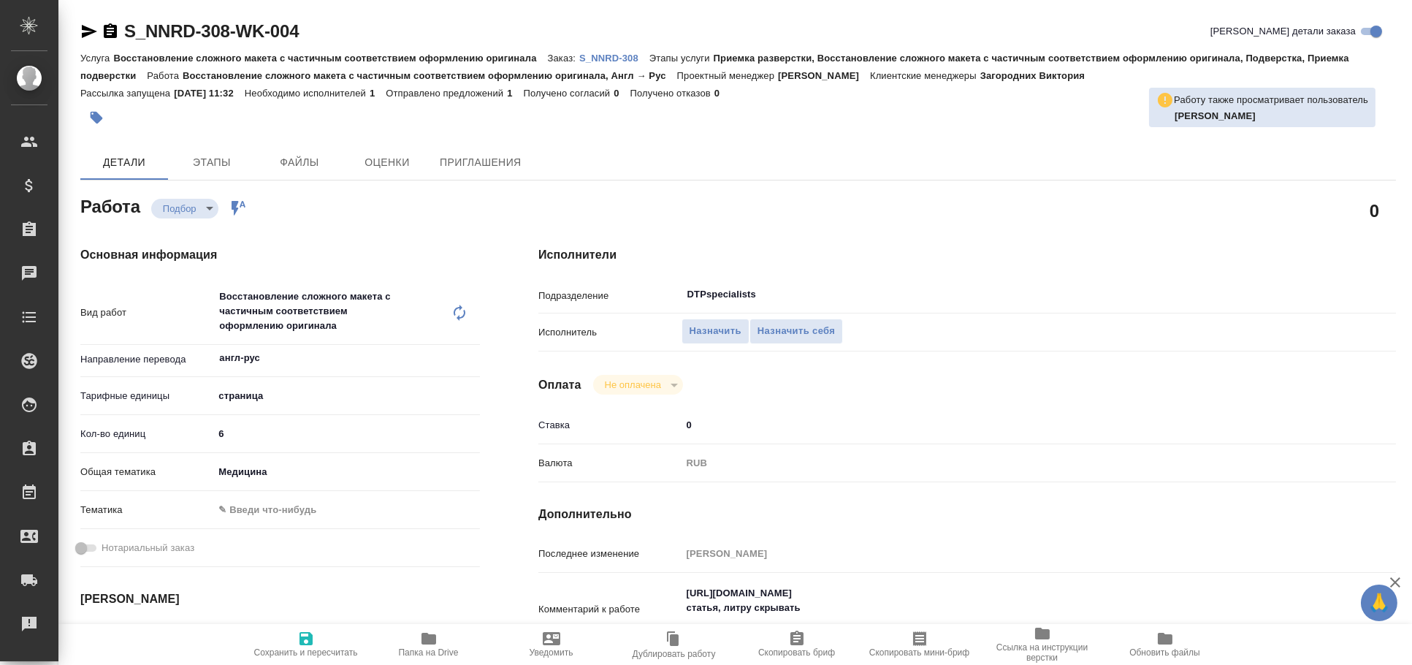
type textarea "x"
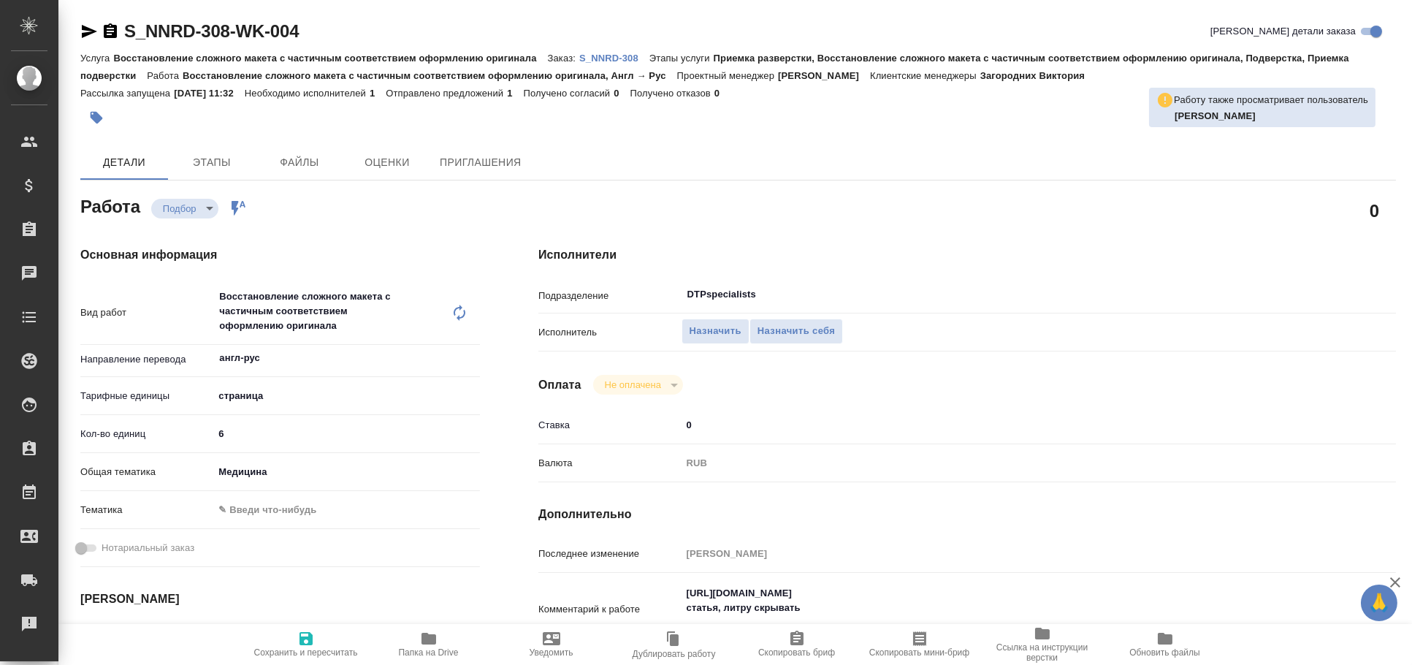
type textarea "x"
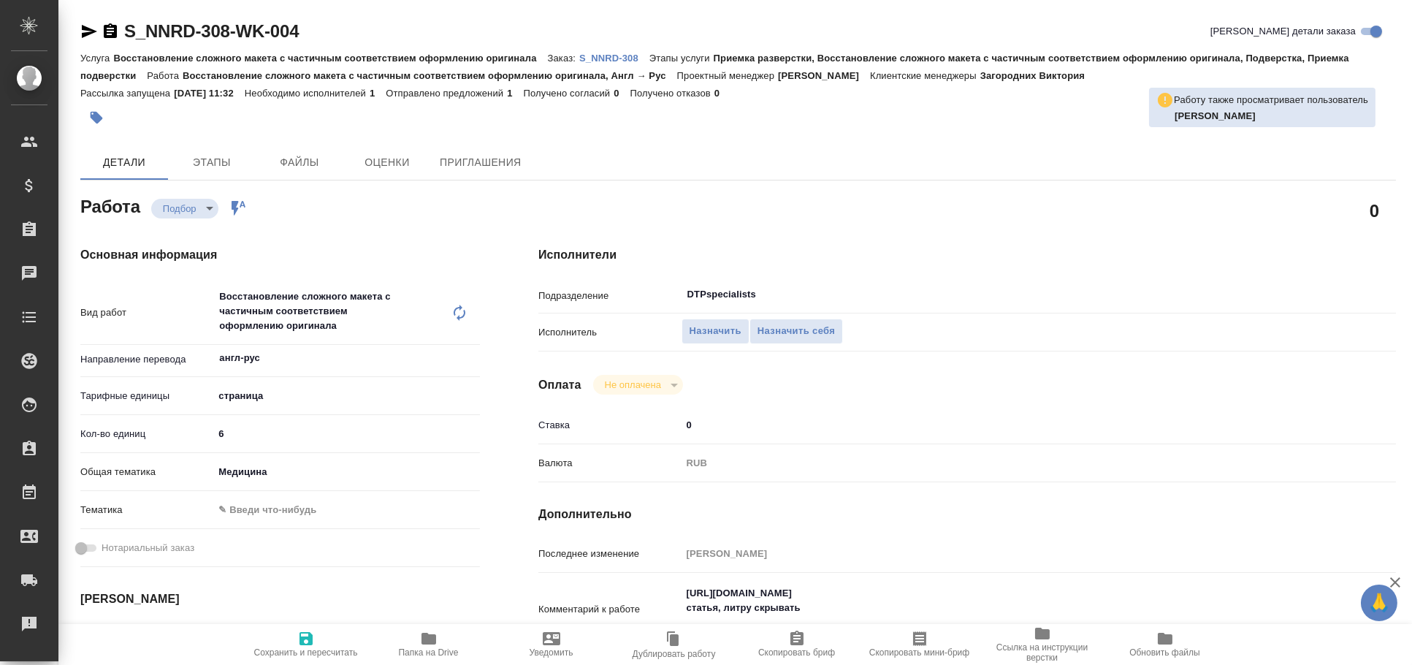
type textarea "x"
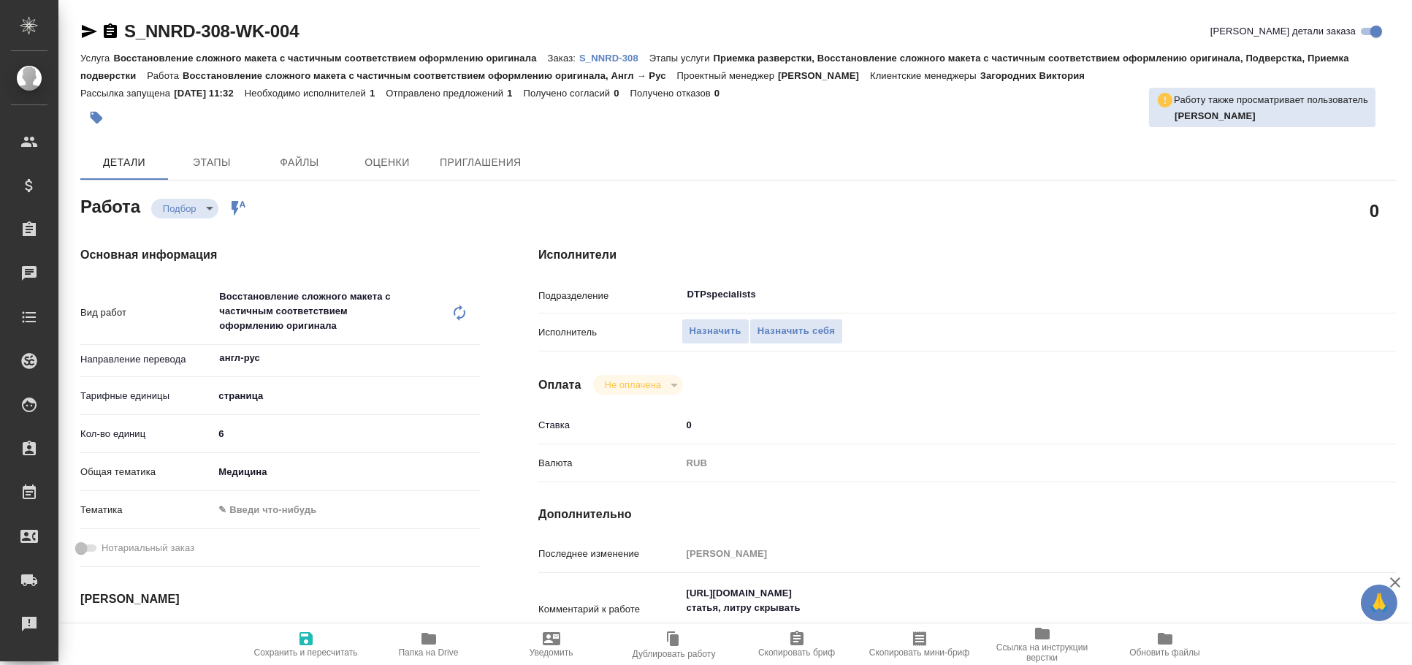
type textarea "x"
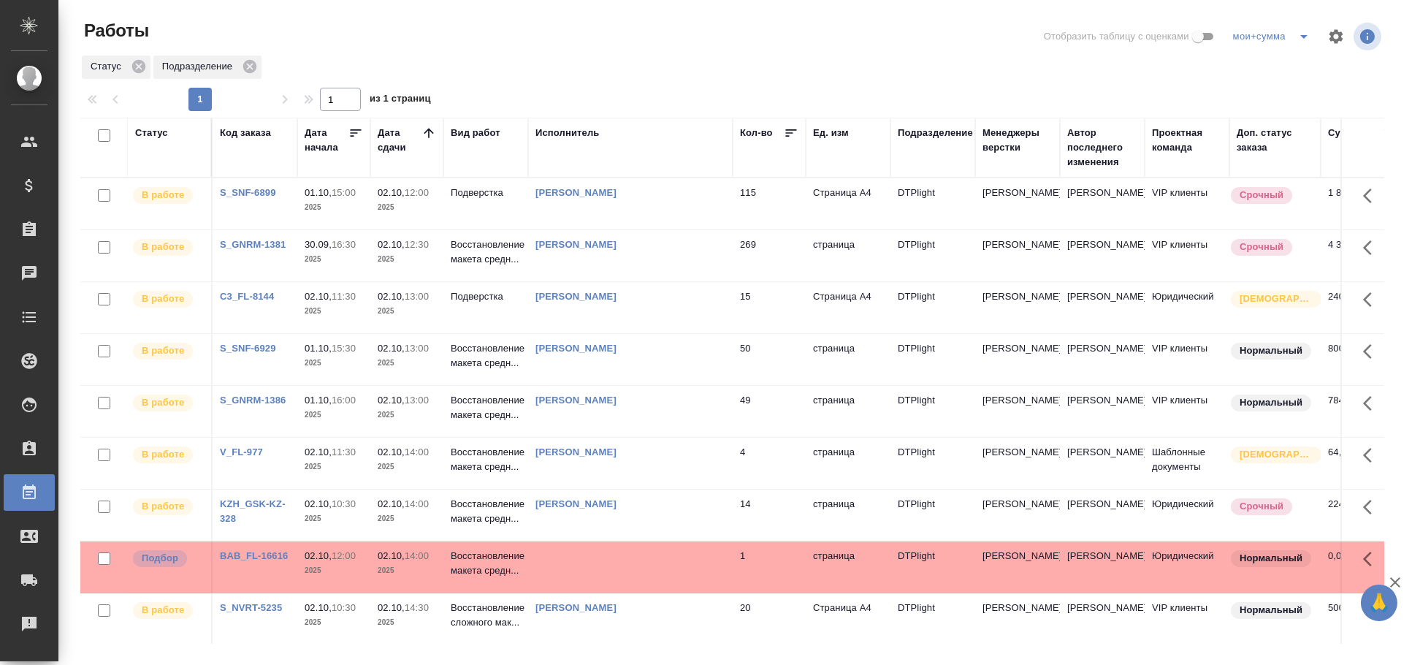
click at [163, 130] on div "Статус" at bounding box center [151, 133] width 33 height 15
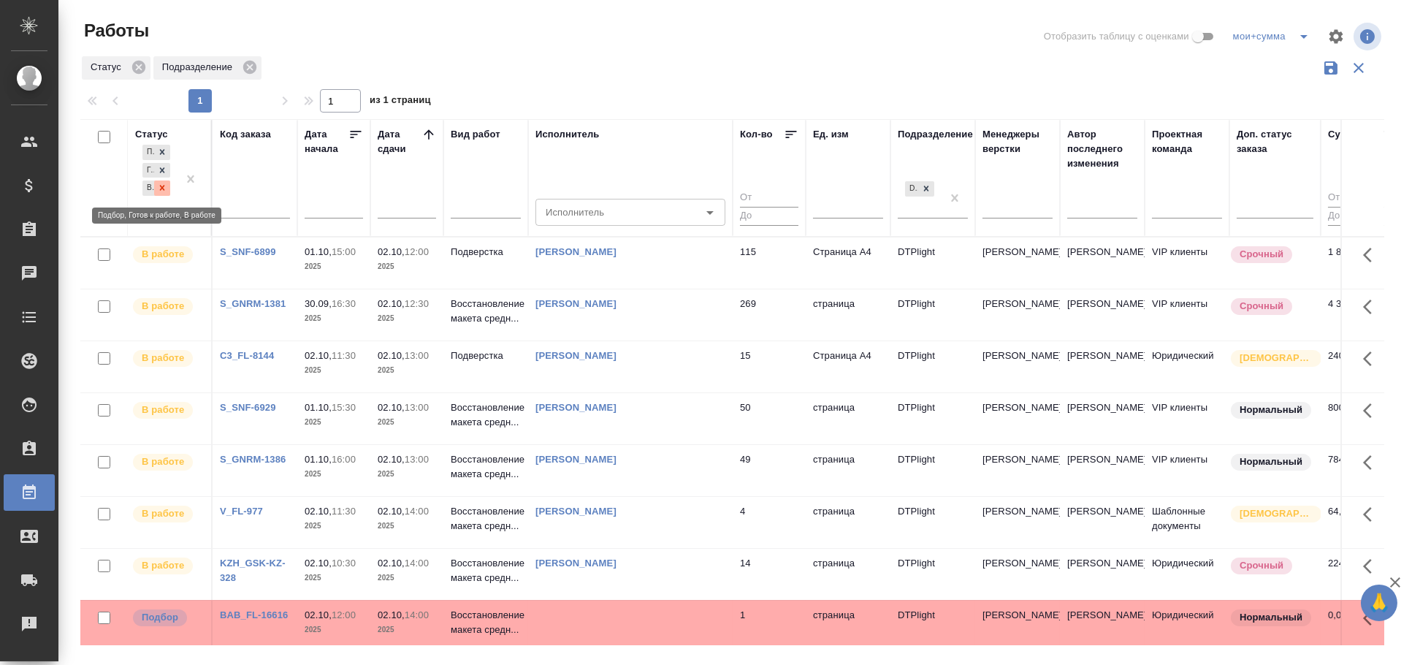
click at [165, 194] on div at bounding box center [162, 187] width 16 height 15
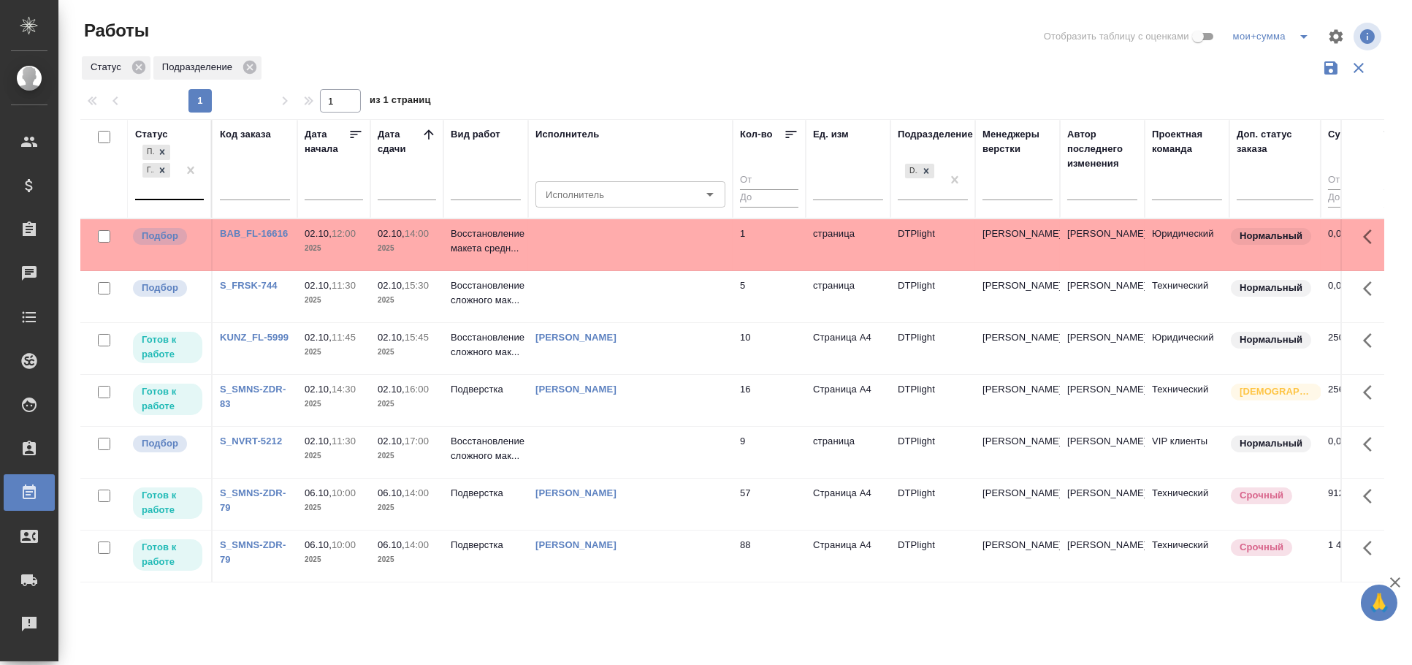
click at [562, 280] on td at bounding box center [630, 296] width 205 height 51
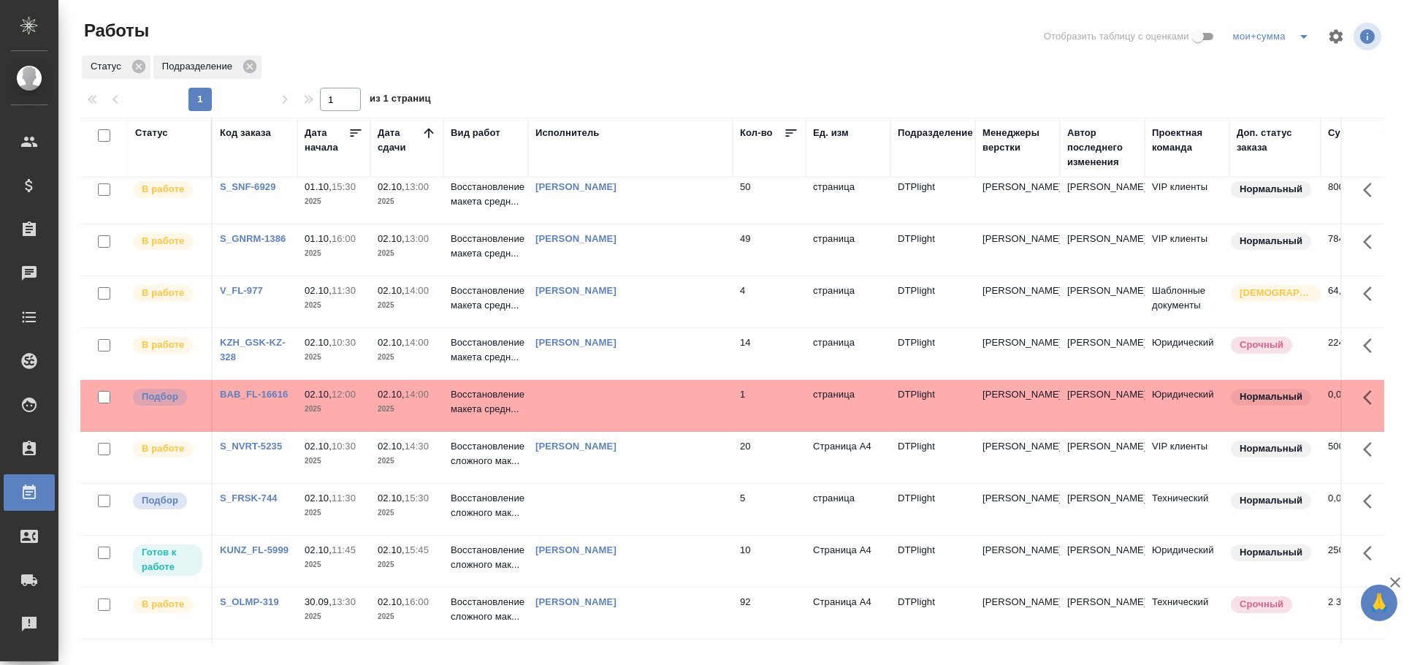
scroll to position [162, 0]
click at [616, 387] on td at bounding box center [630, 404] width 205 height 51
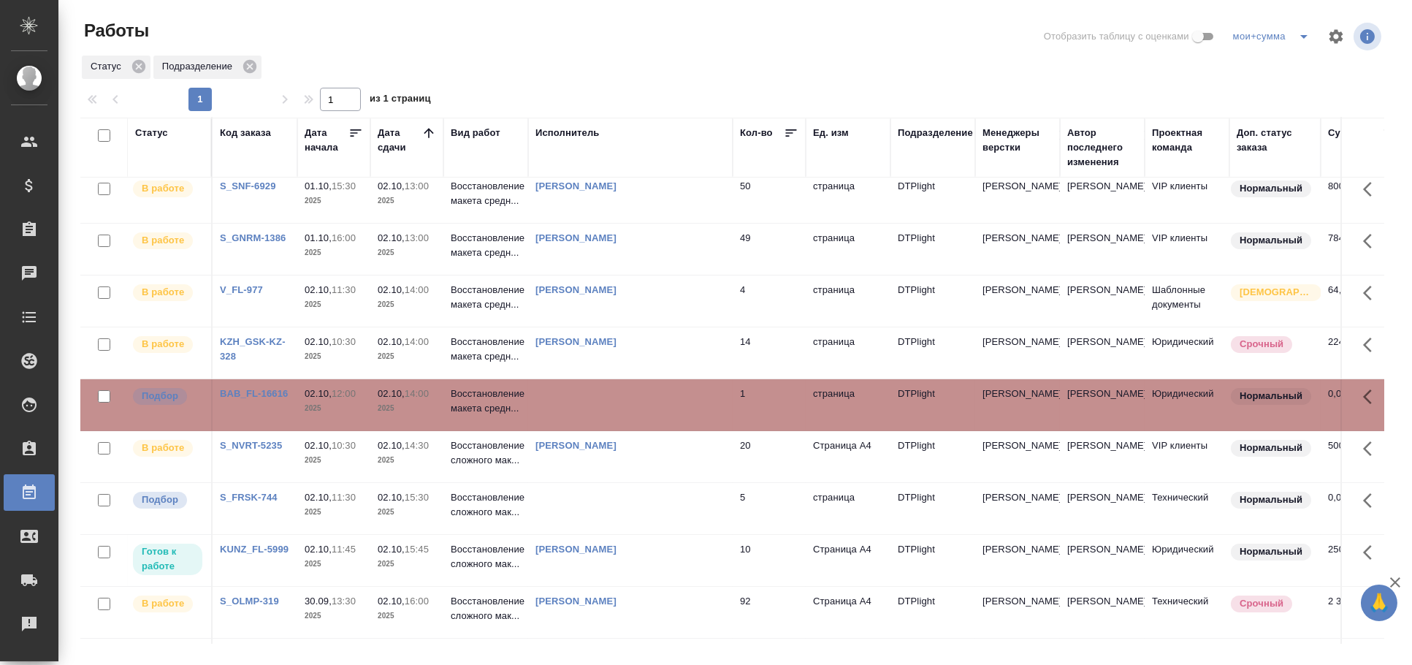
click at [616, 387] on td at bounding box center [630, 404] width 205 height 51
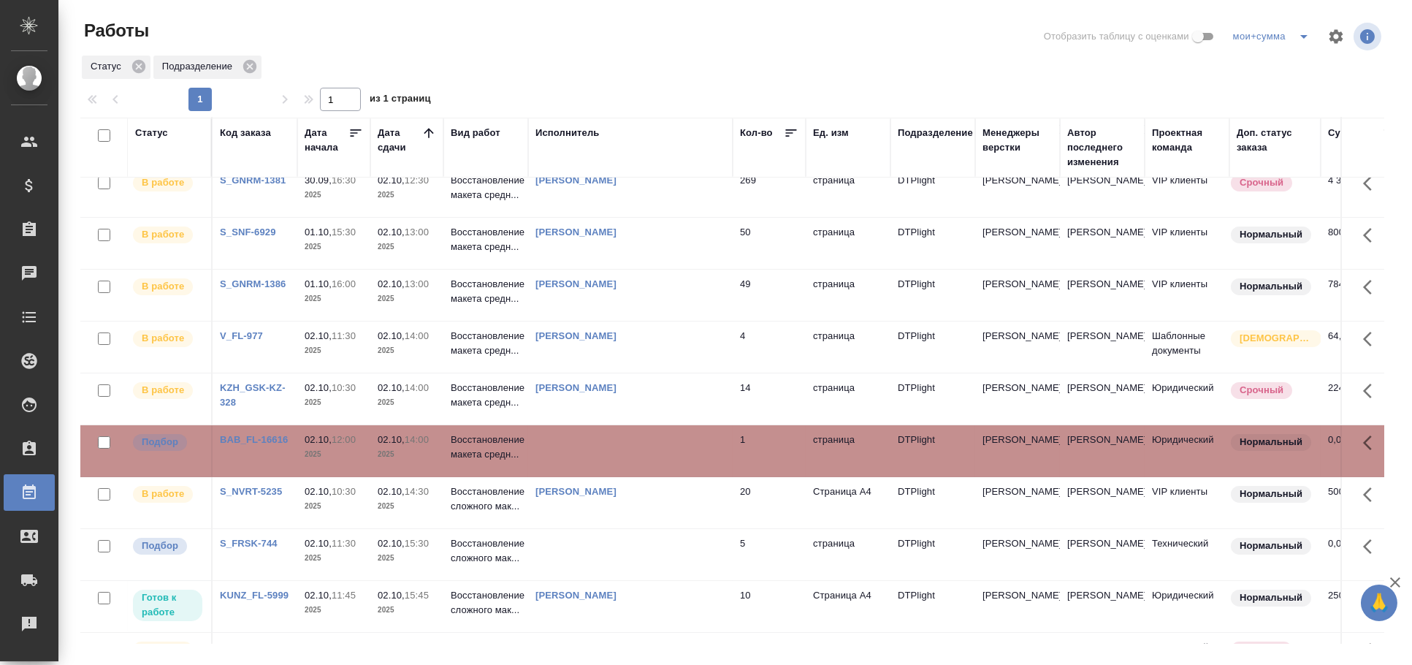
scroll to position [0, 0]
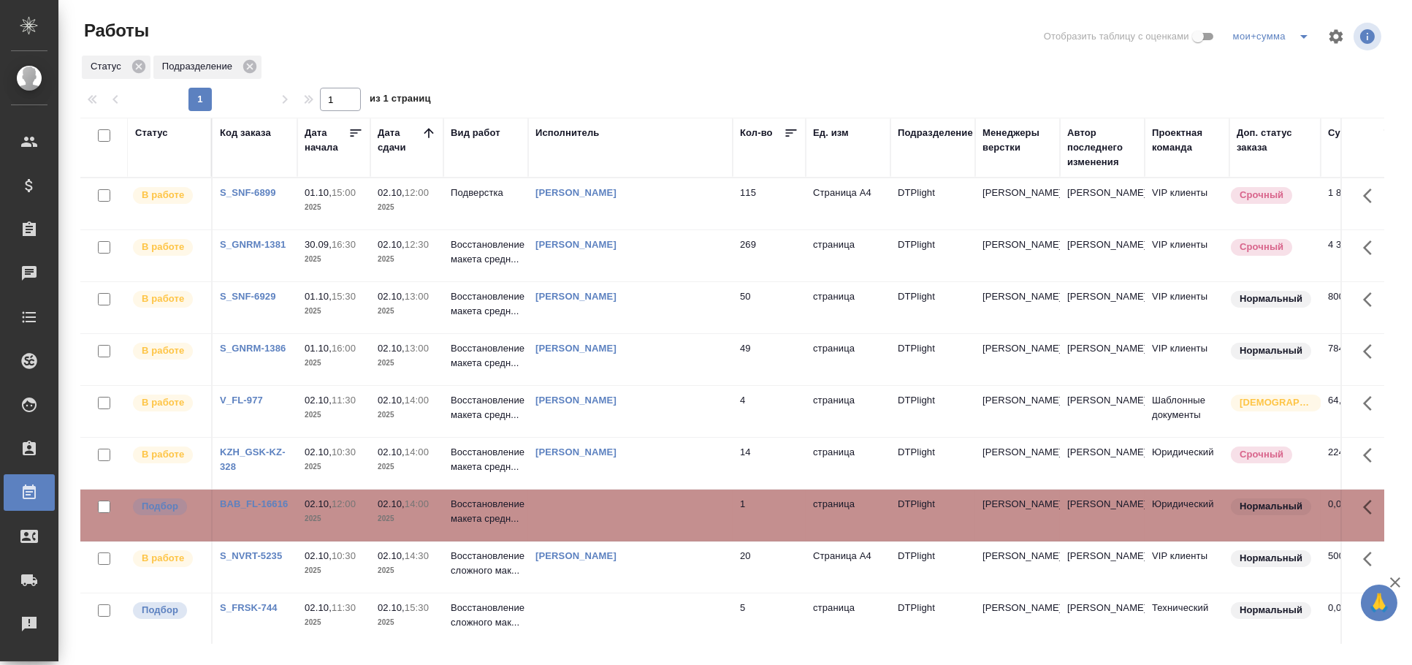
click at [635, 503] on td at bounding box center [630, 514] width 205 height 51
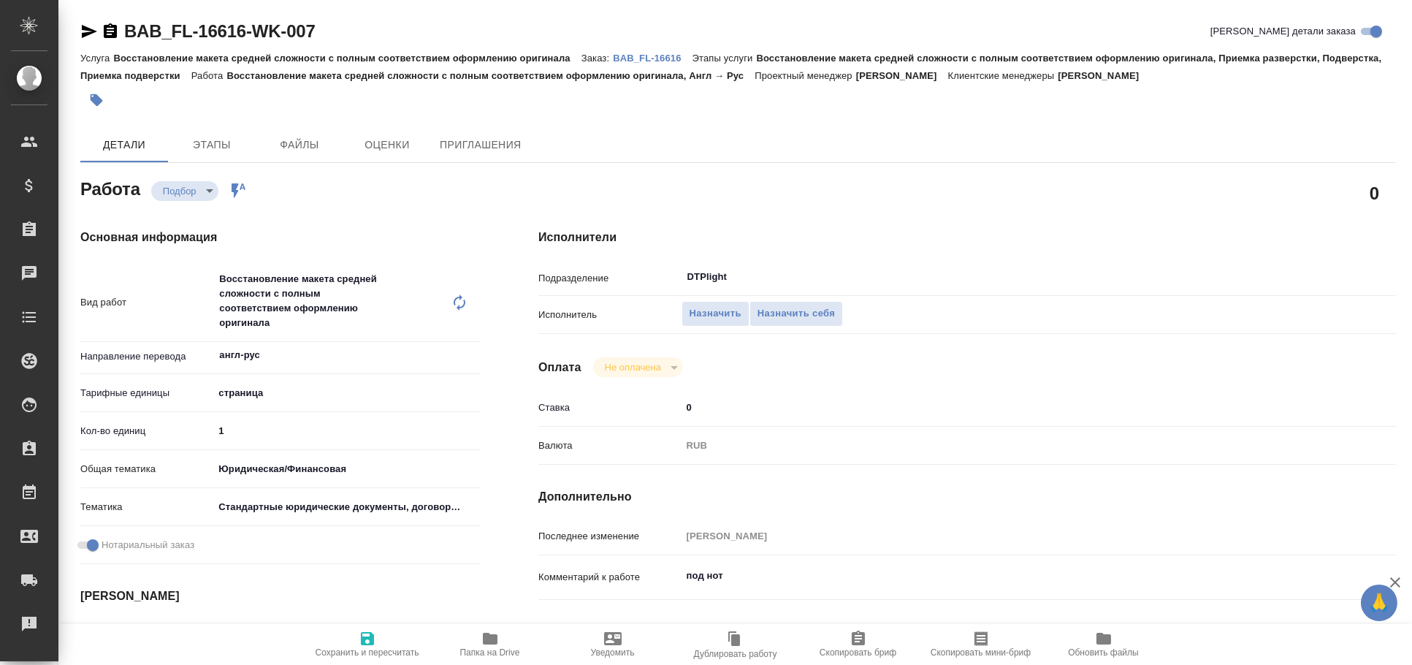
type textarea "x"
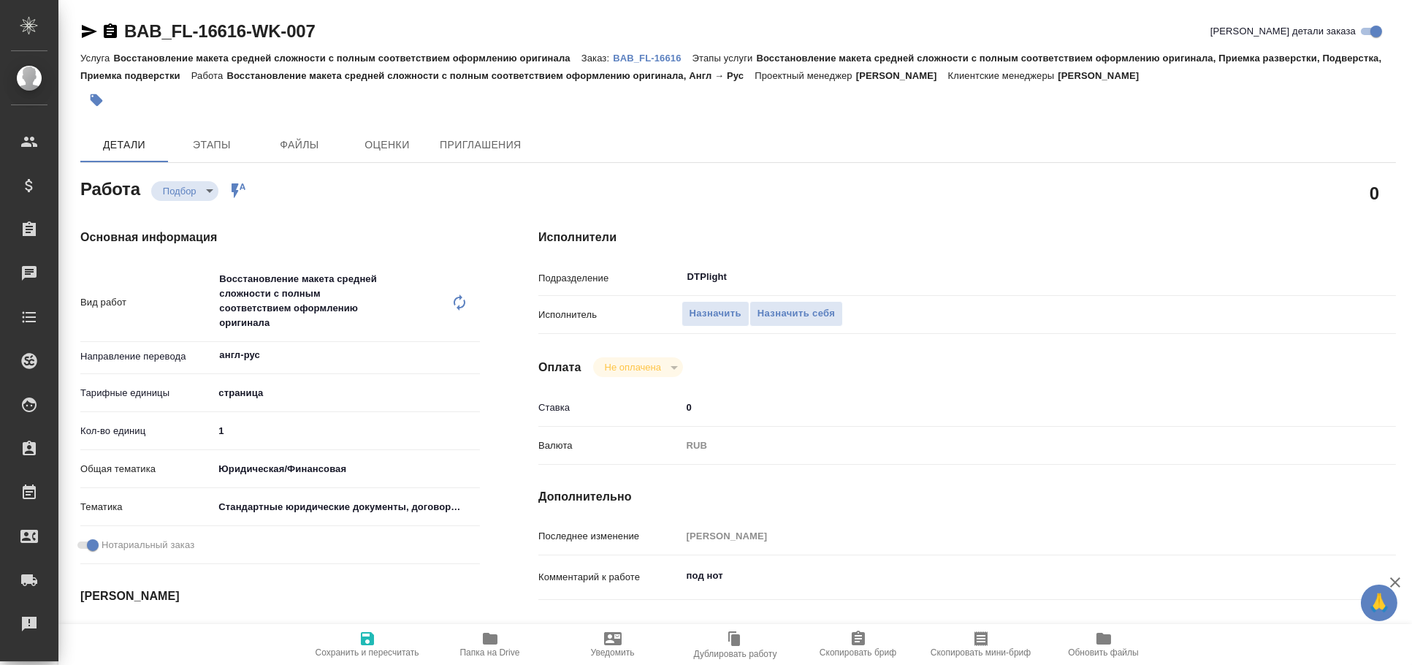
type textarea "x"
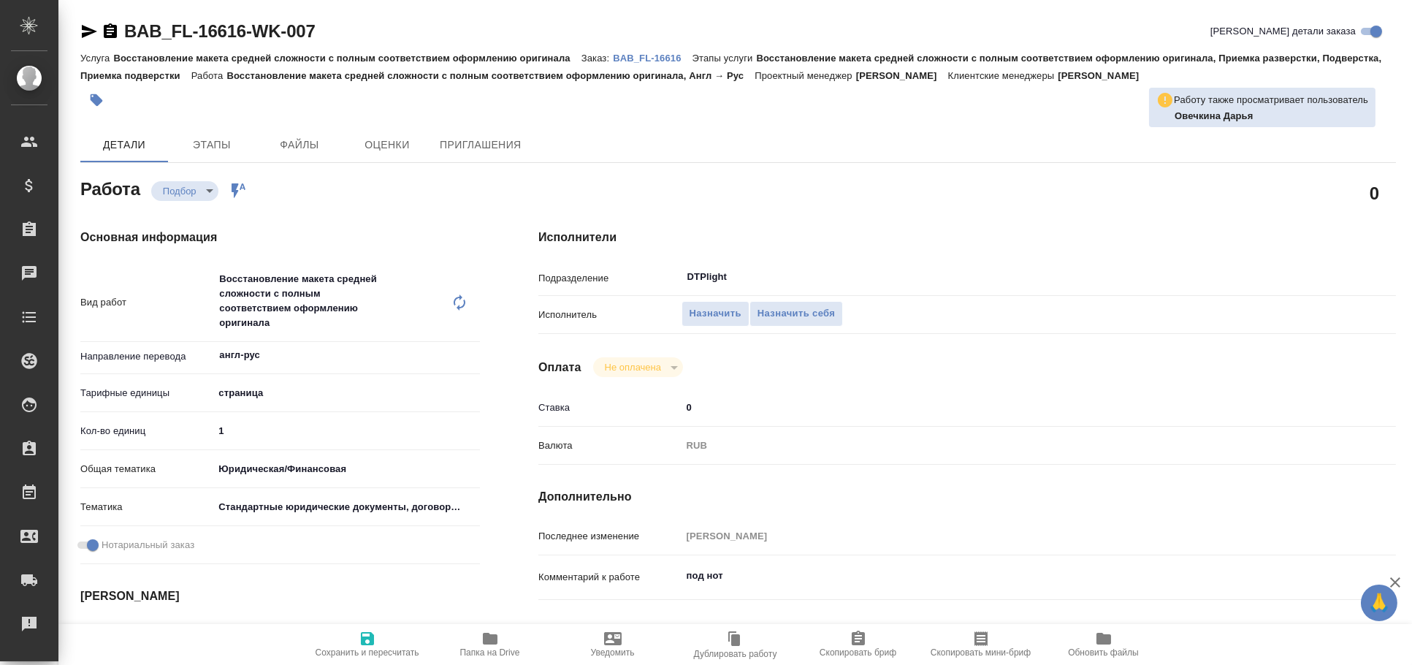
type textarea "x"
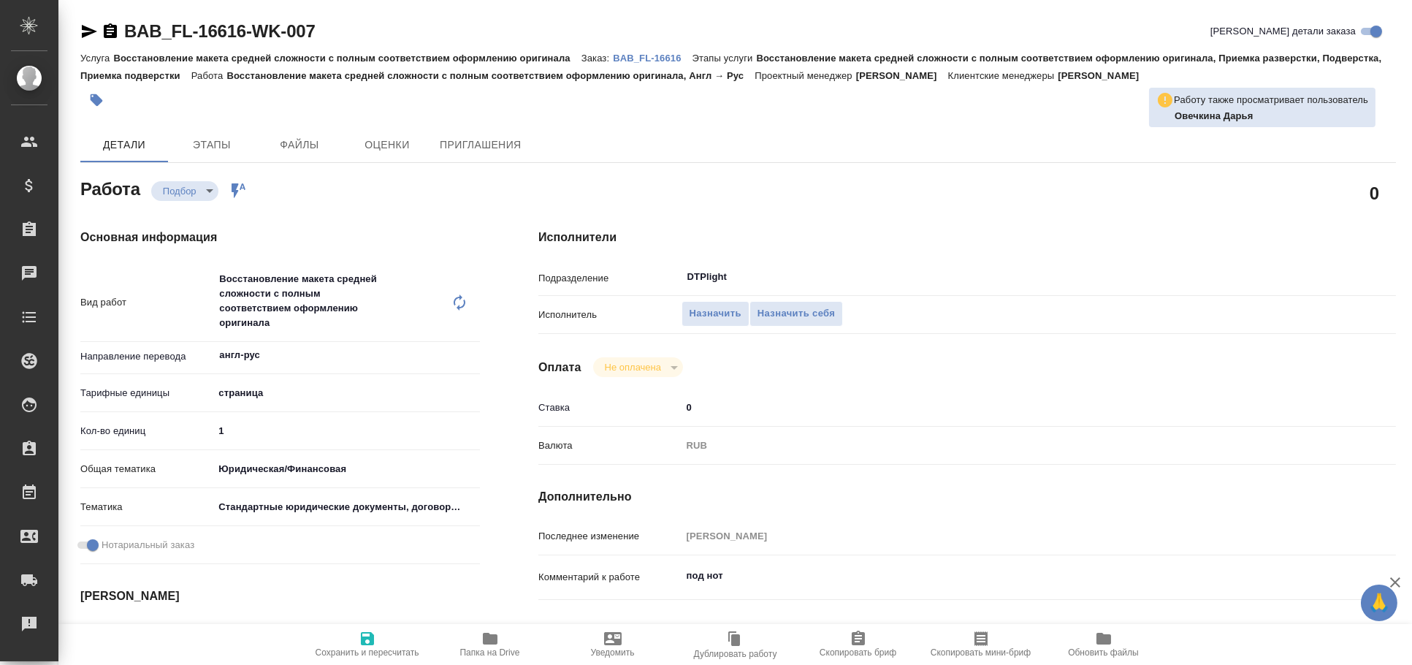
type textarea "x"
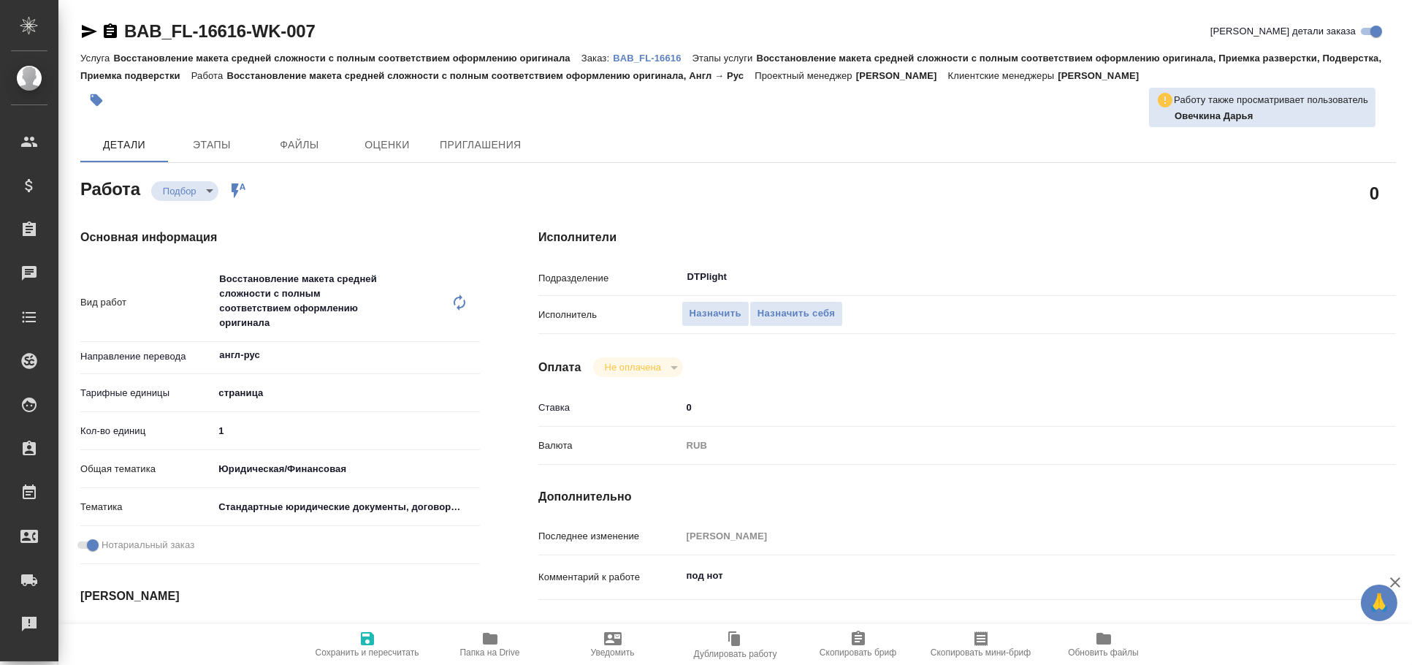
type textarea "x"
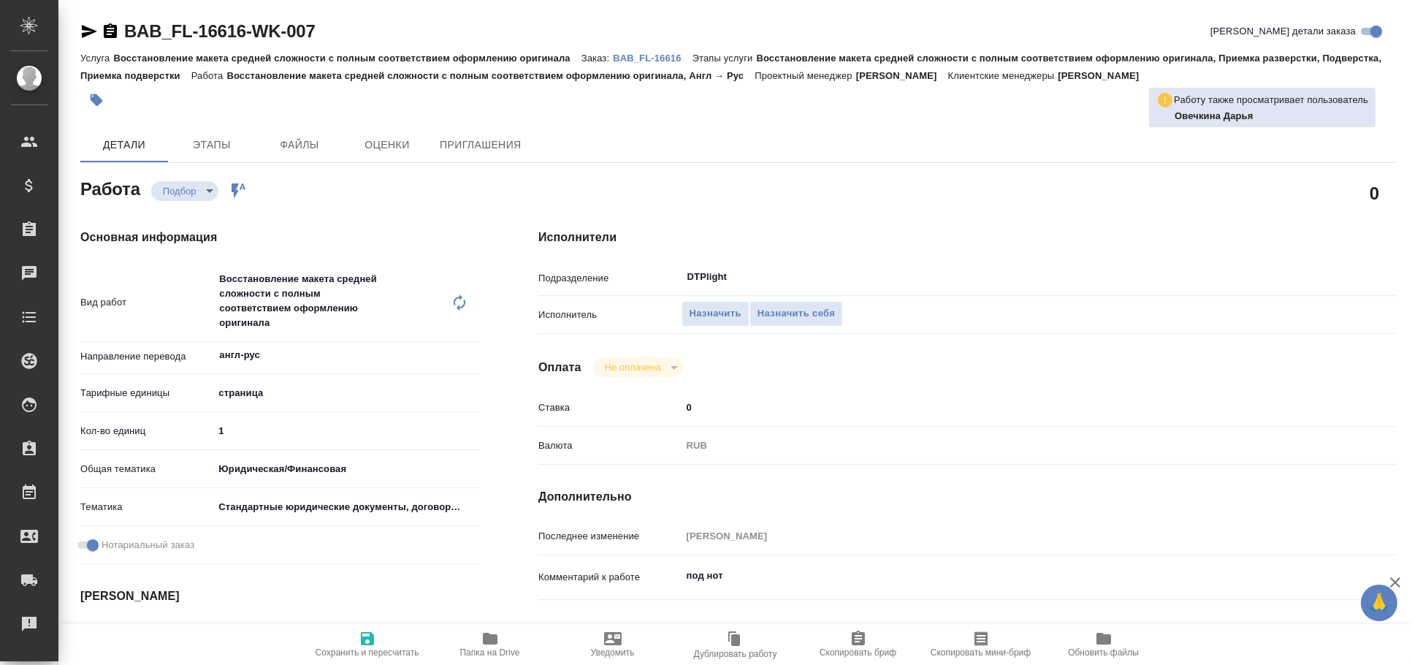
type textarea "x"
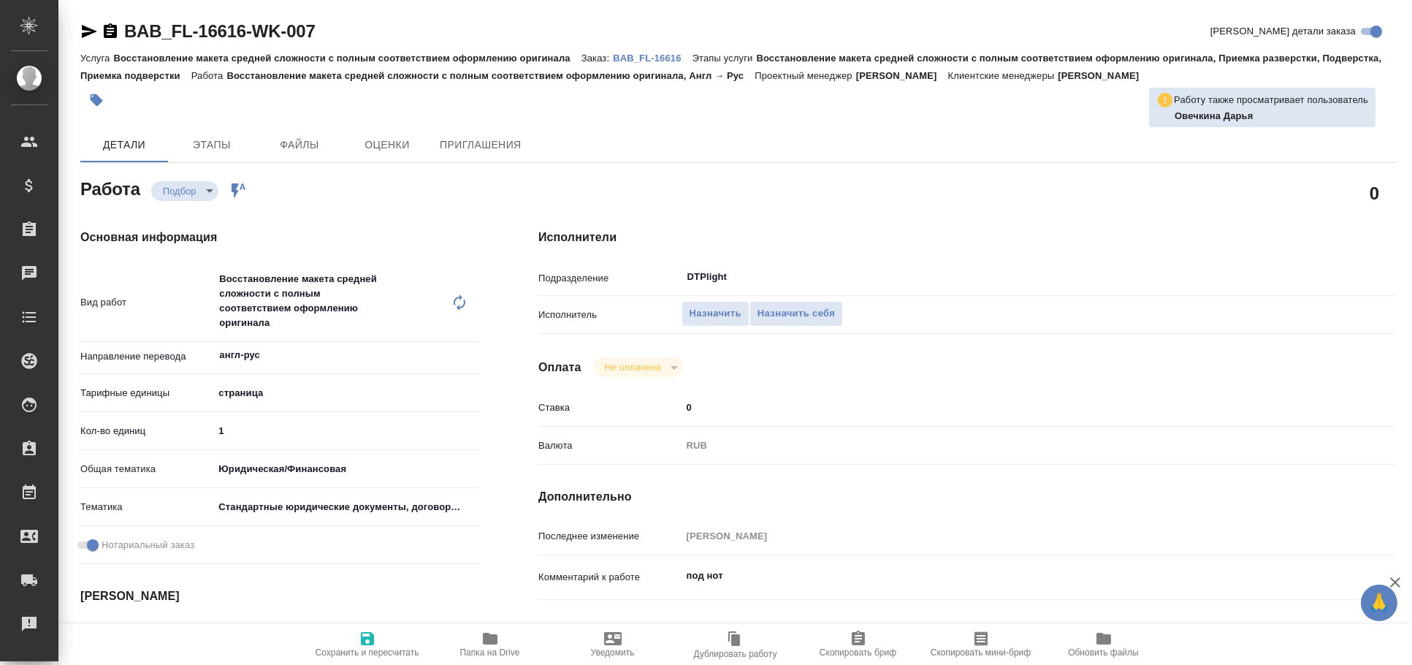
type textarea "x"
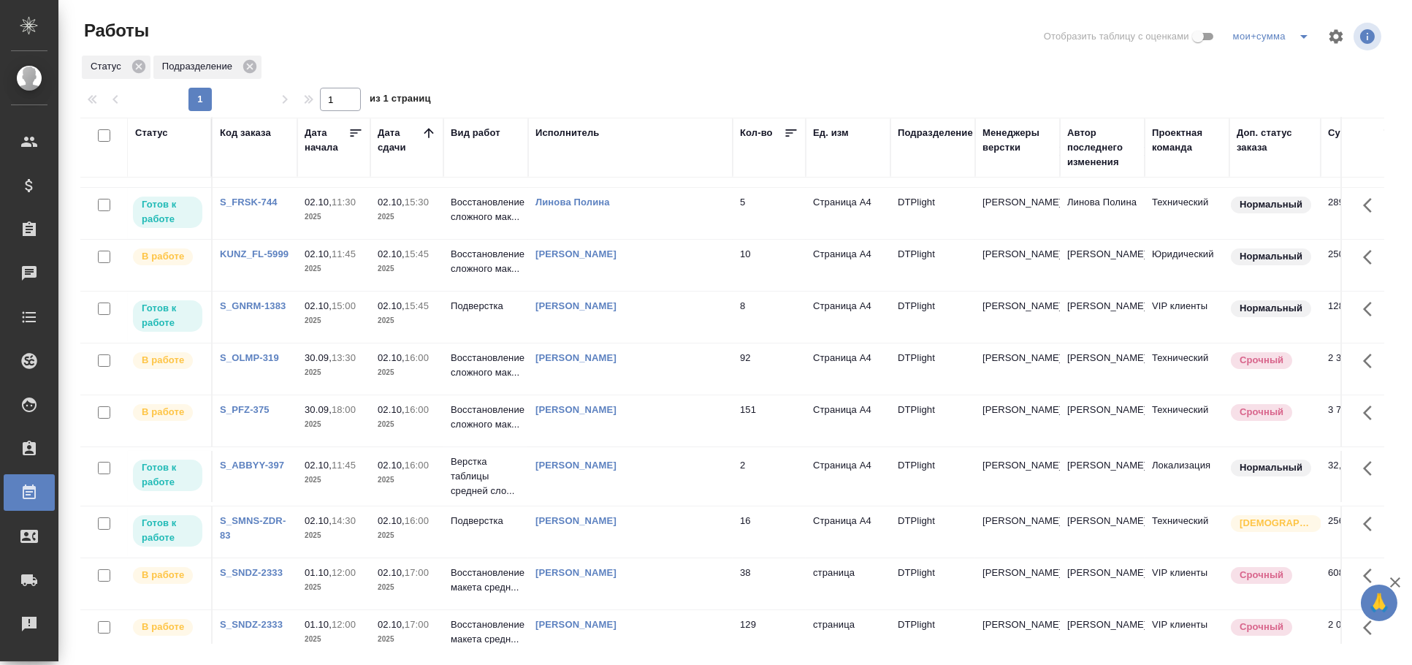
scroll to position [324, 0]
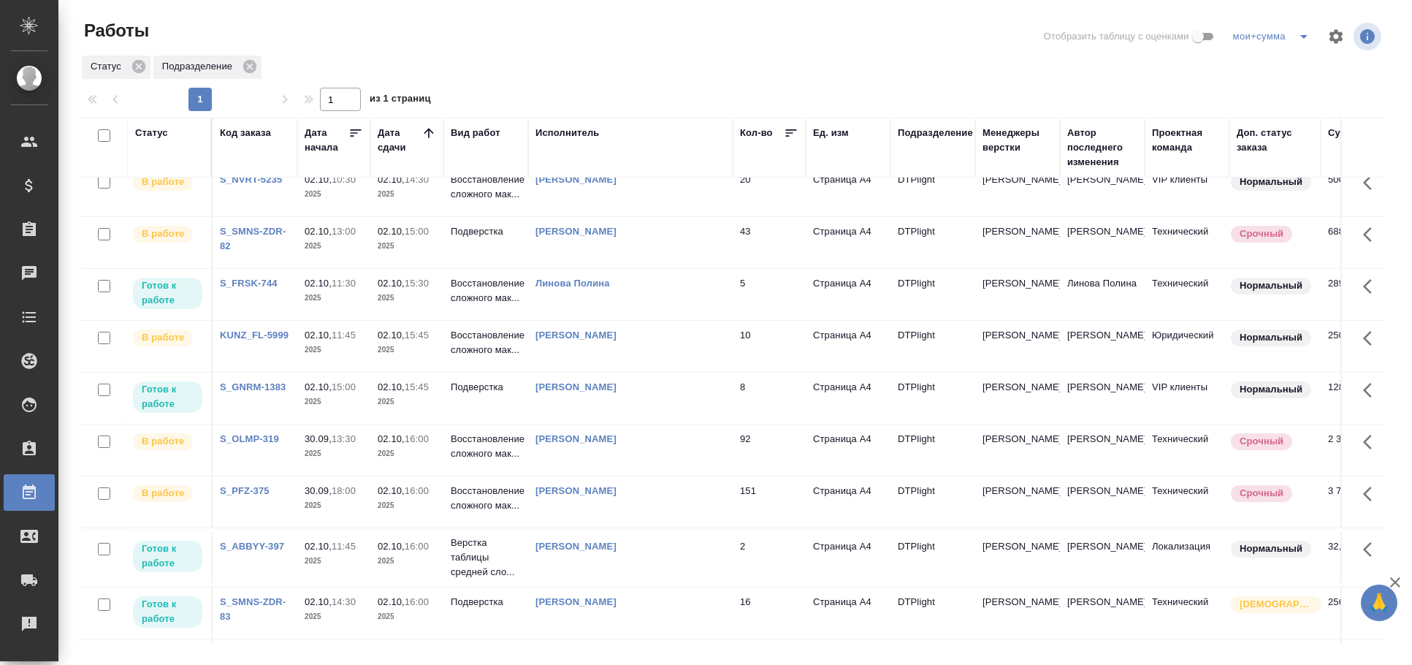
click at [635, 305] on td "Линова Полина" at bounding box center [630, 294] width 205 height 51
click at [636, 303] on td "Линова Полина" at bounding box center [630, 294] width 205 height 51
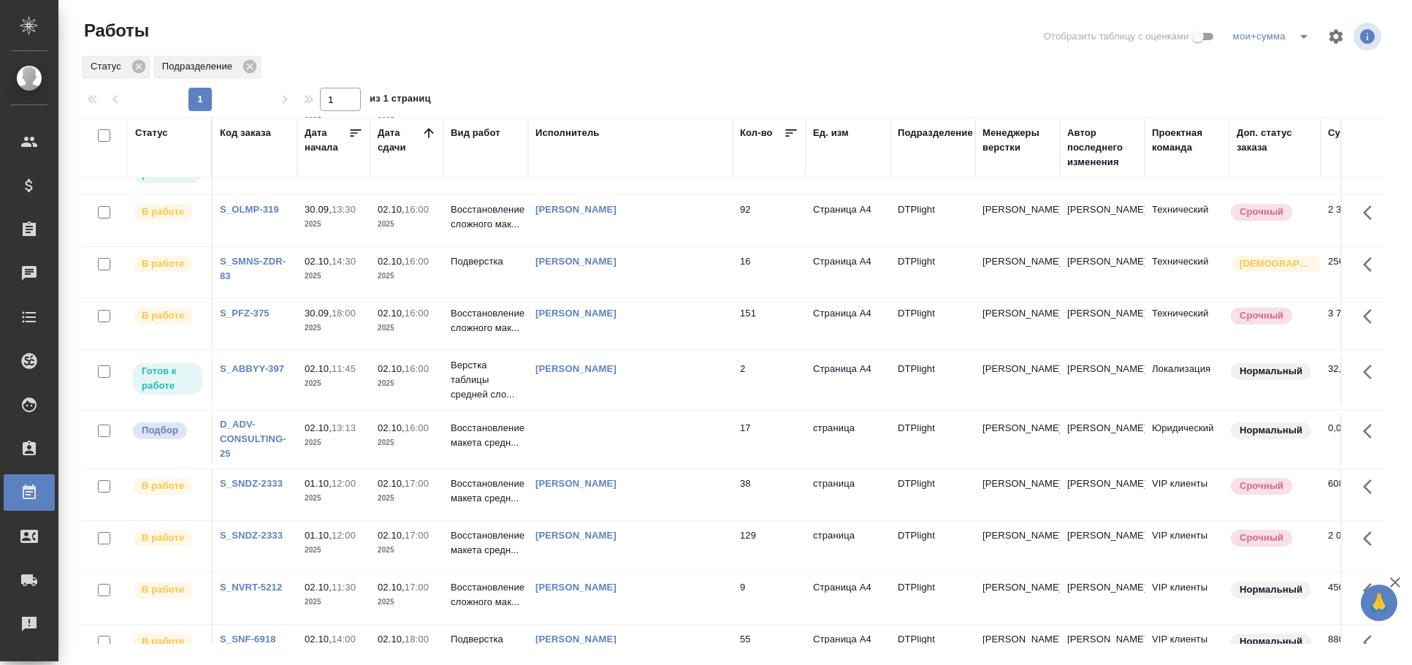
scroll to position [776, 0]
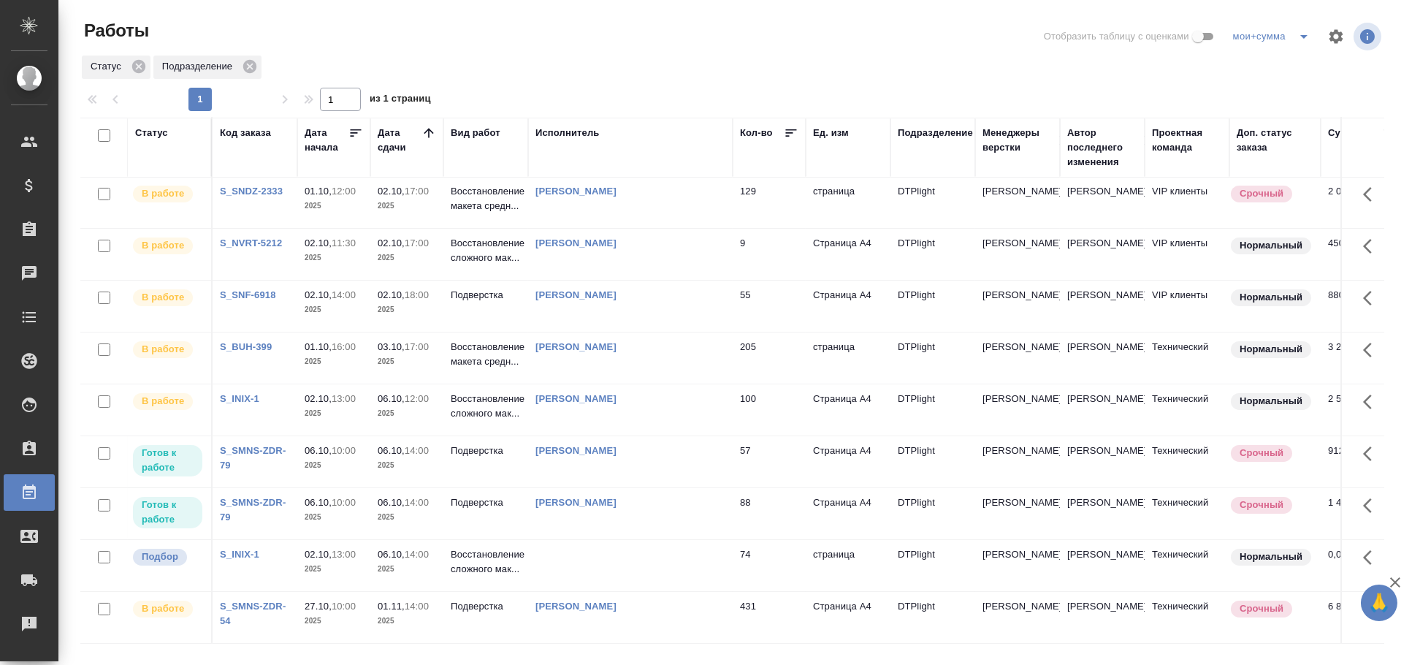
click at [156, 126] on div "Статус" at bounding box center [151, 133] width 33 height 15
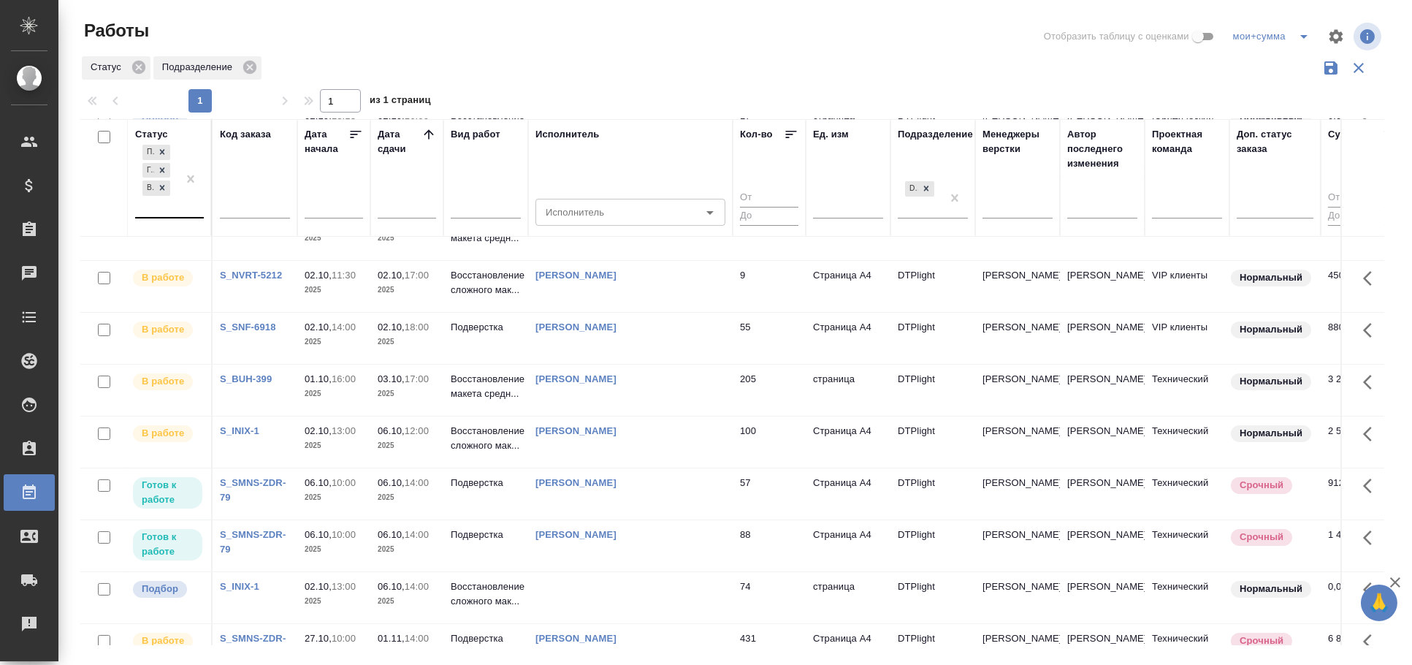
scroll to position [833, 0]
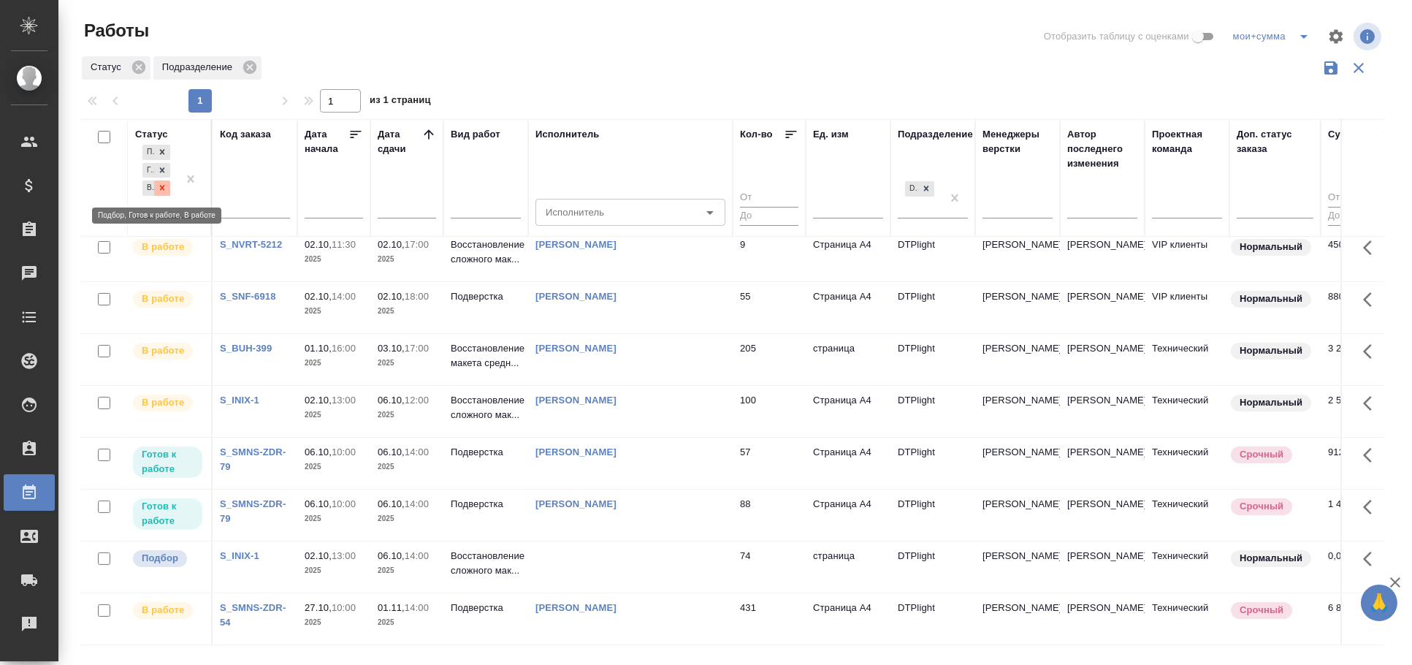
click at [166, 188] on icon at bounding box center [162, 188] width 10 height 10
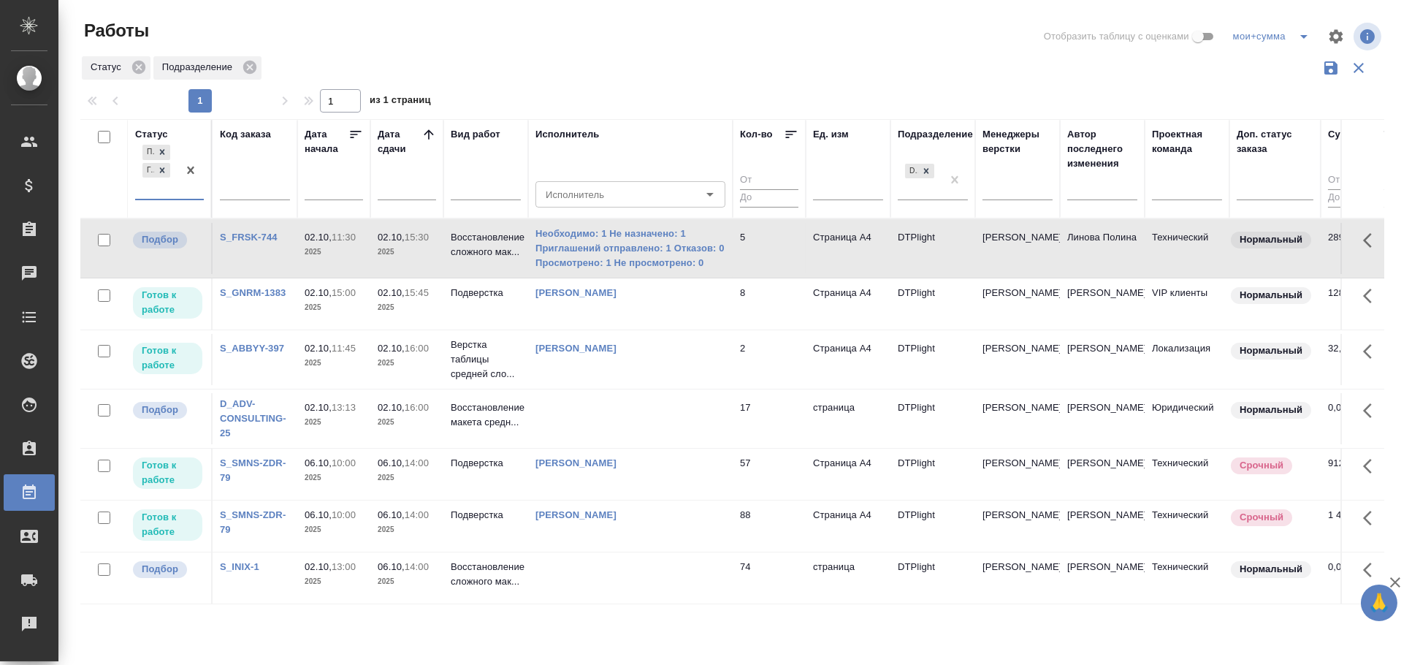
scroll to position [0, 0]
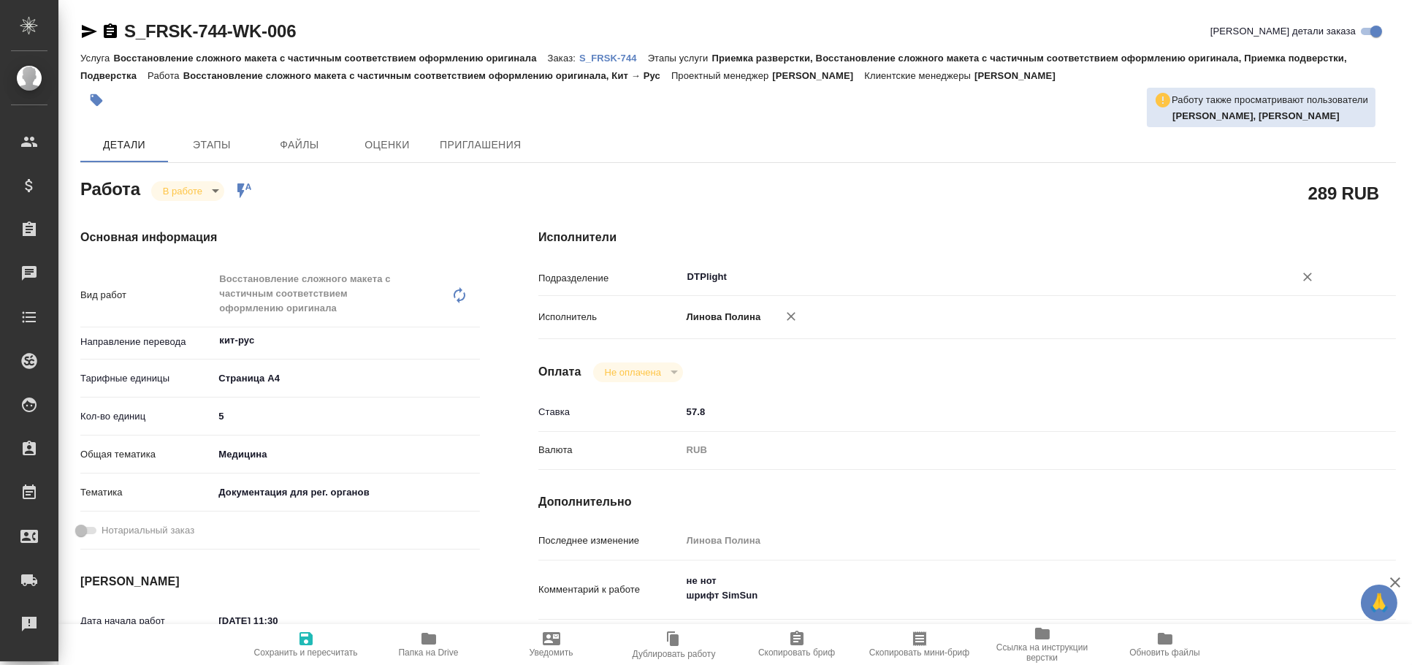
type textarea "x"
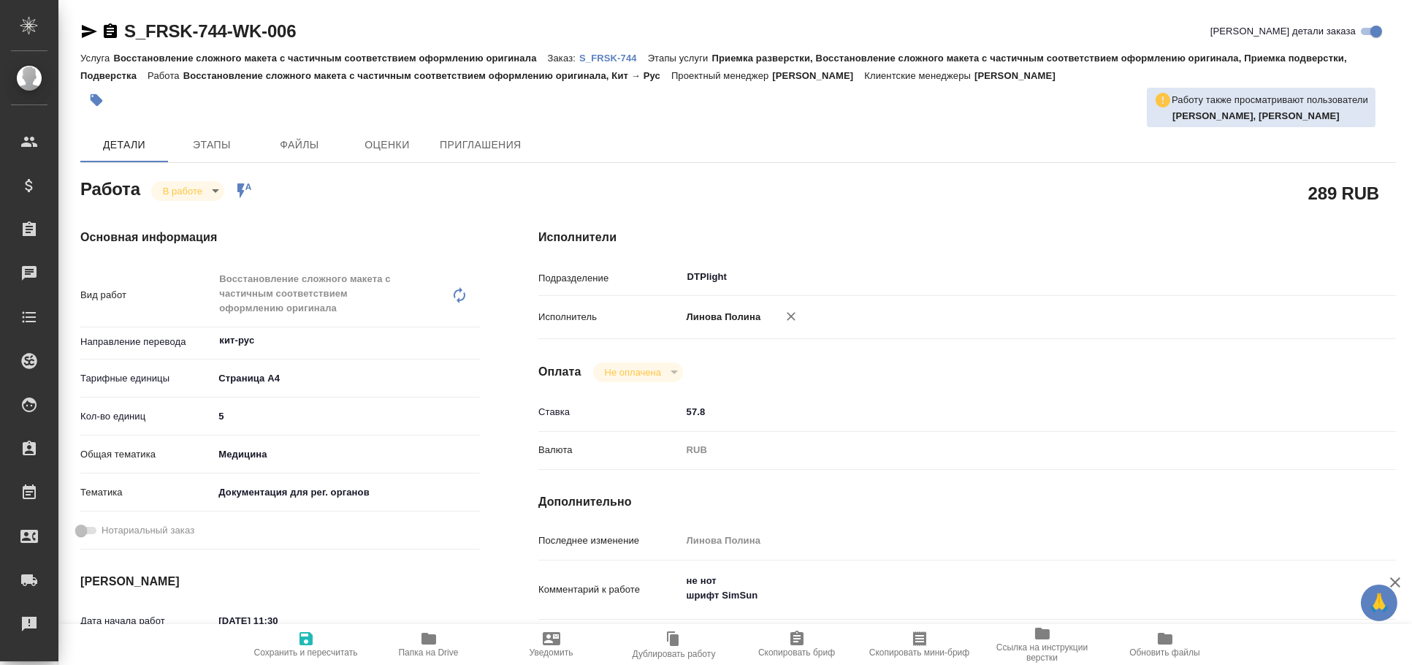
type textarea "x"
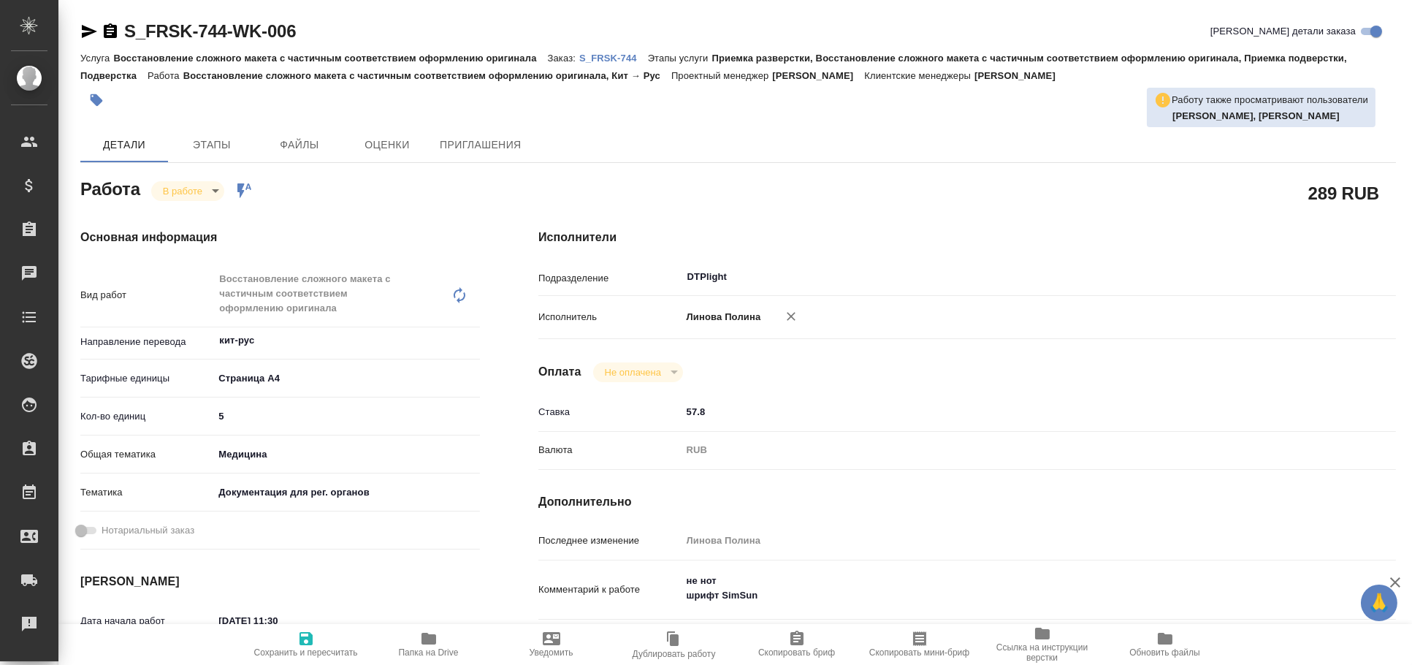
type textarea "x"
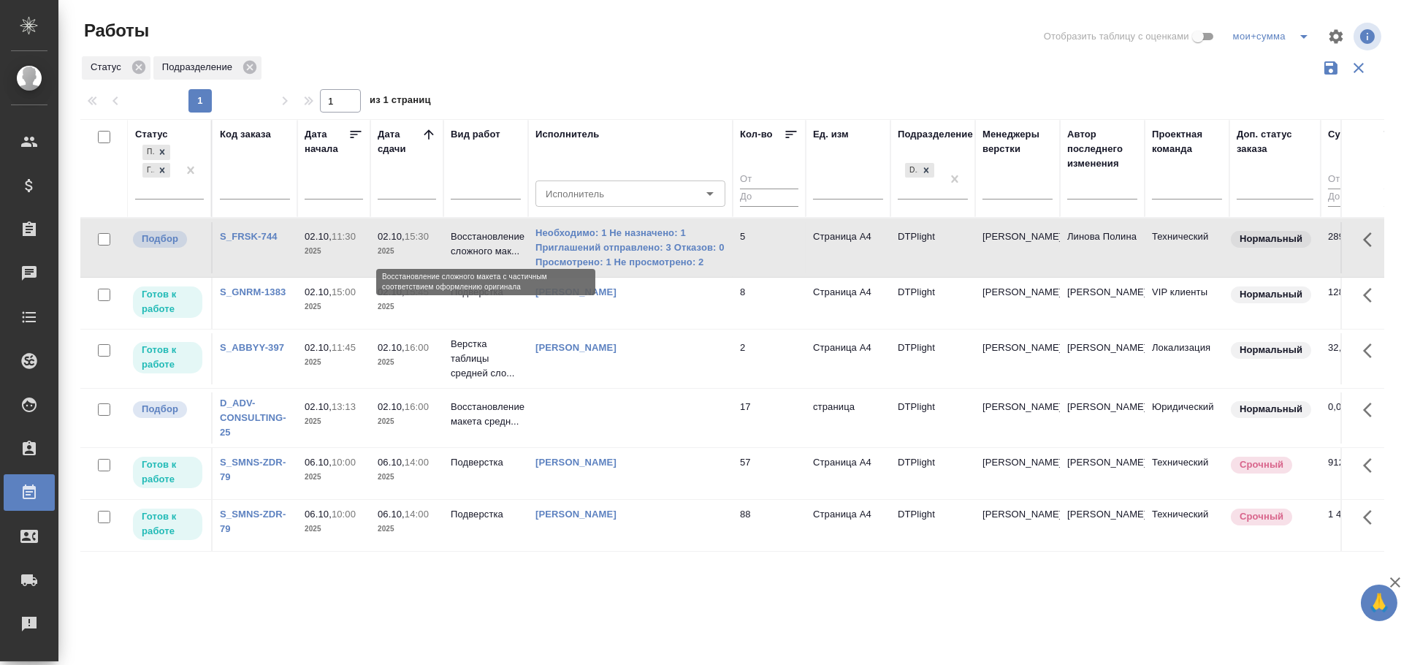
click at [492, 257] on p "Восстановление сложного мак..." at bounding box center [486, 243] width 70 height 29
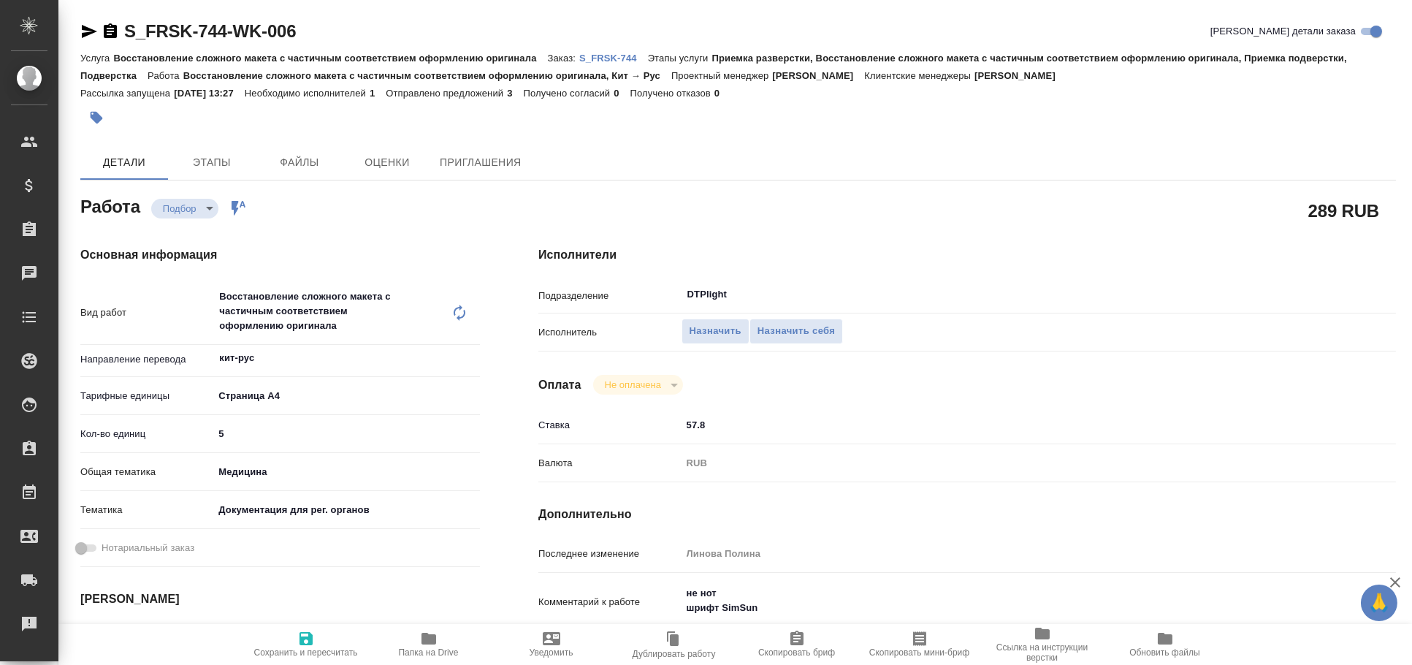
scroll to position [323, 0]
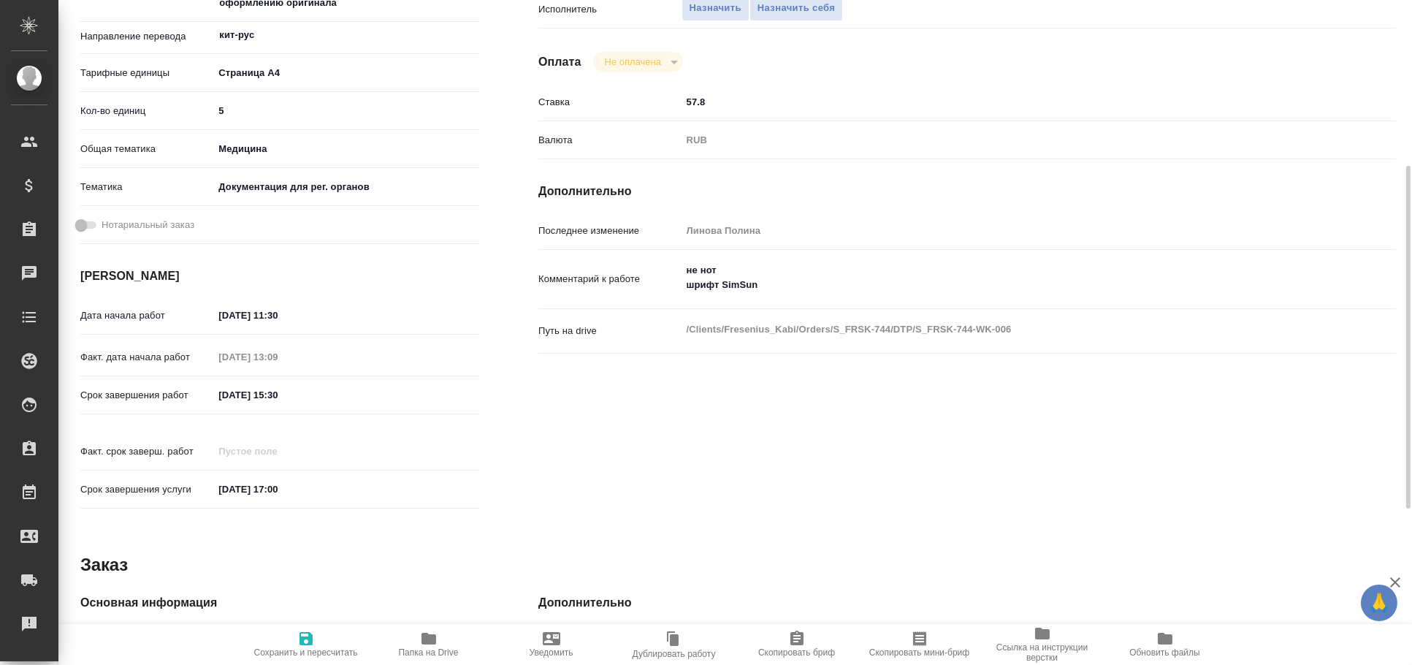
click at [450, 634] on span "Папка на Drive" at bounding box center [428, 644] width 105 height 28
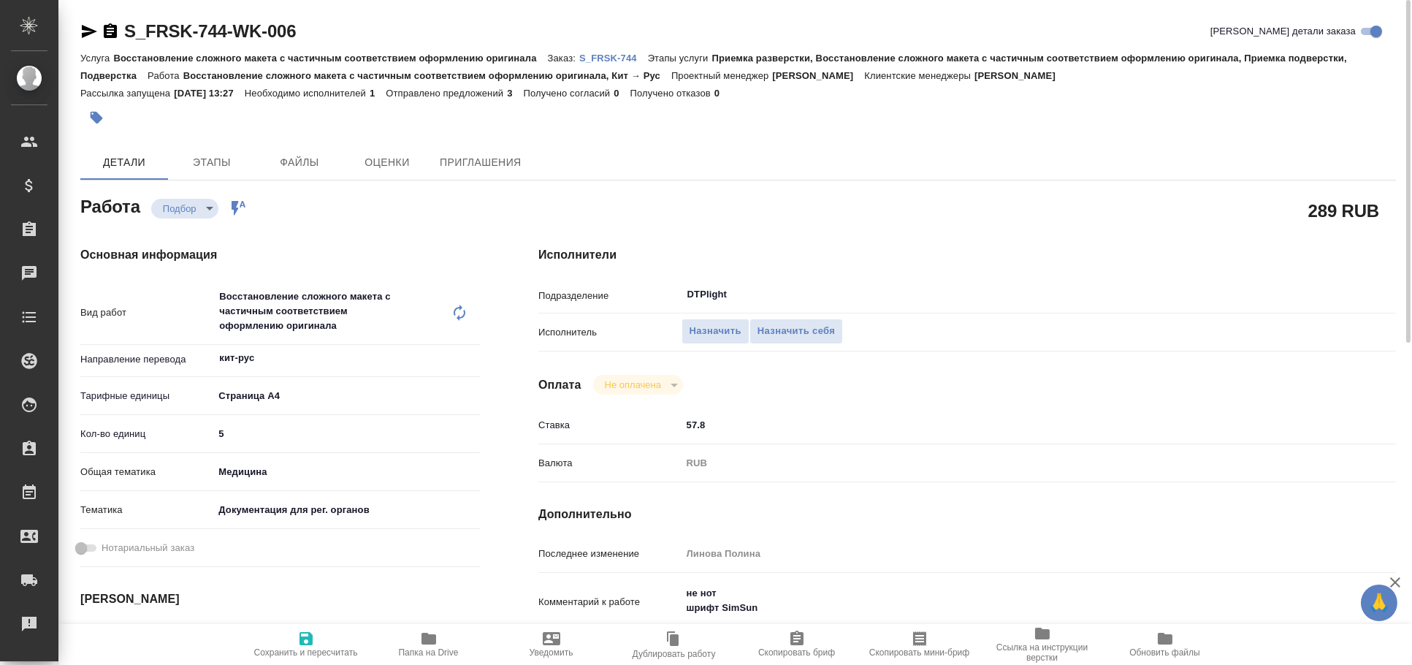
click at [88, 32] on icon "button" at bounding box center [89, 31] width 15 height 13
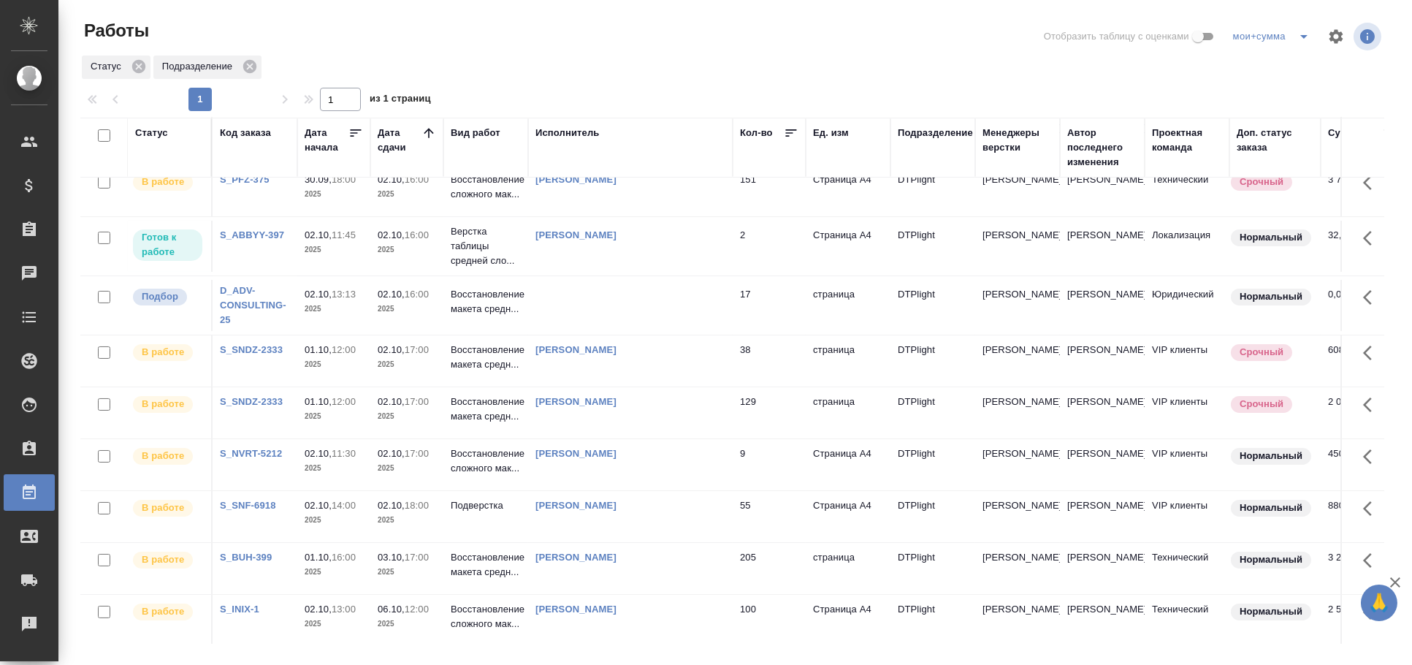
scroll to position [568, 0]
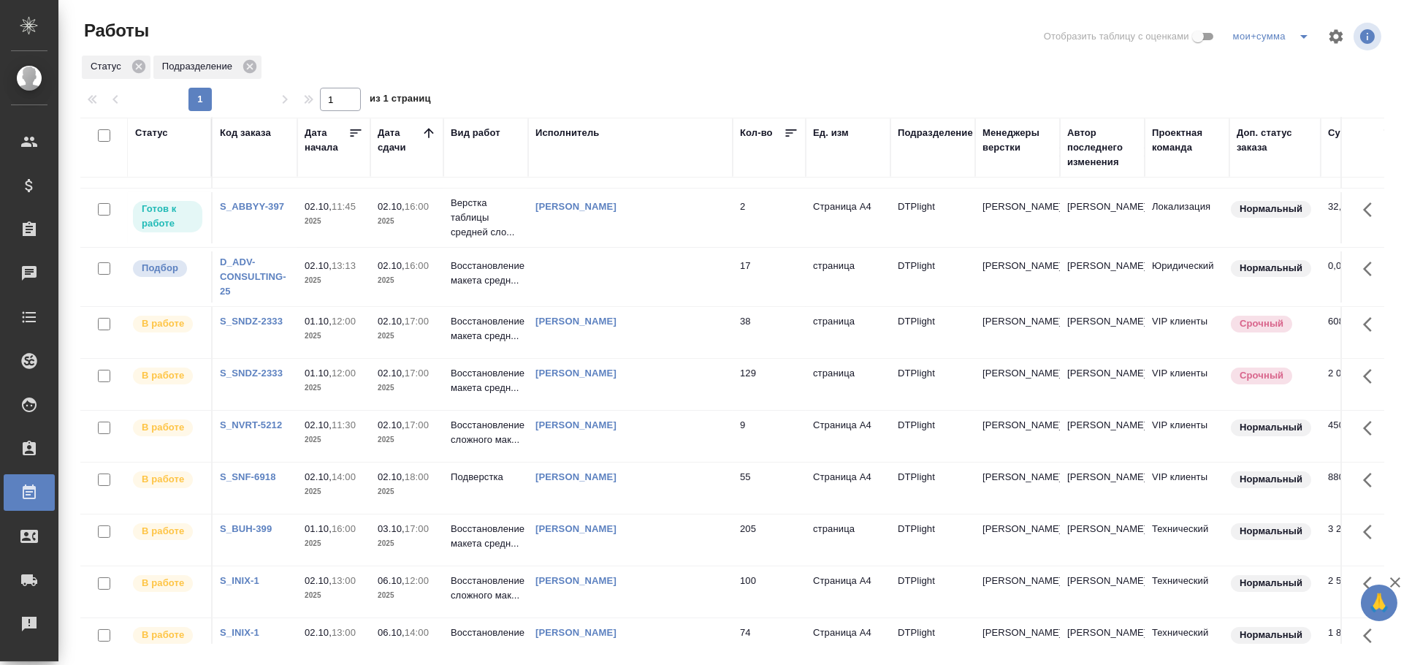
click at [676, 432] on div "[PERSON_NAME]" at bounding box center [630, 425] width 190 height 15
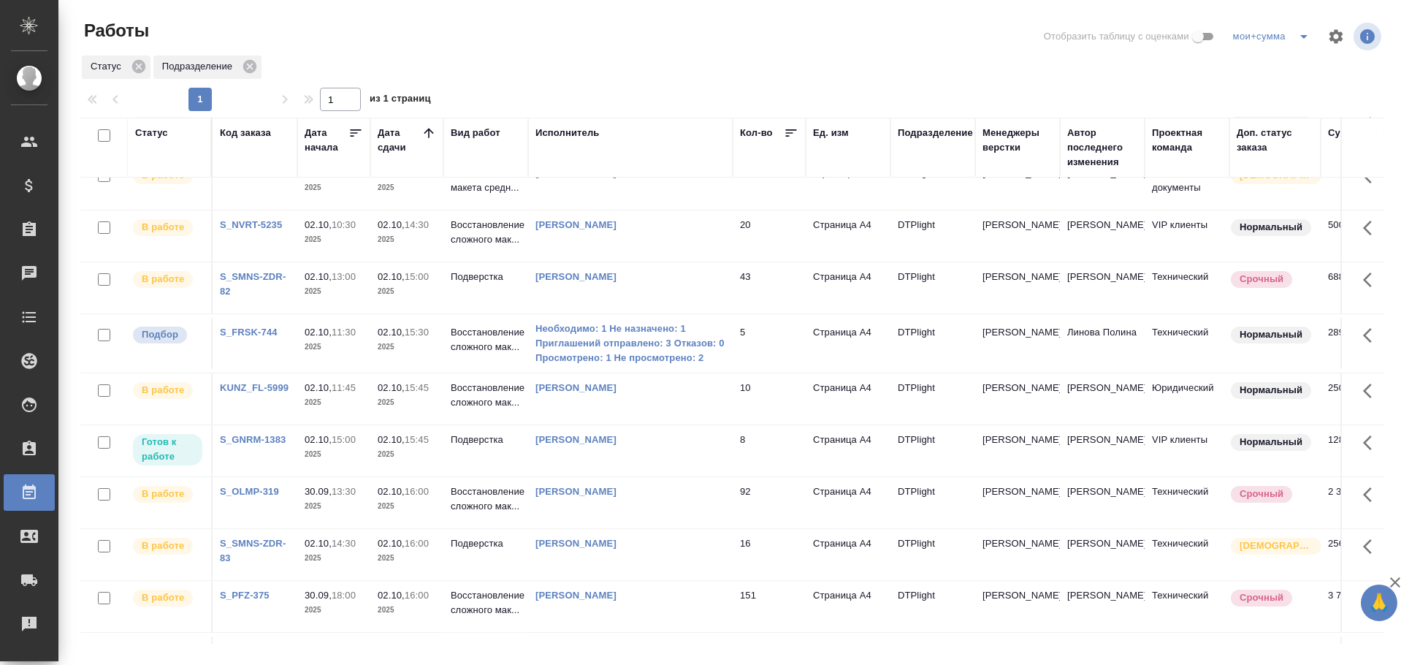
scroll to position [75, 0]
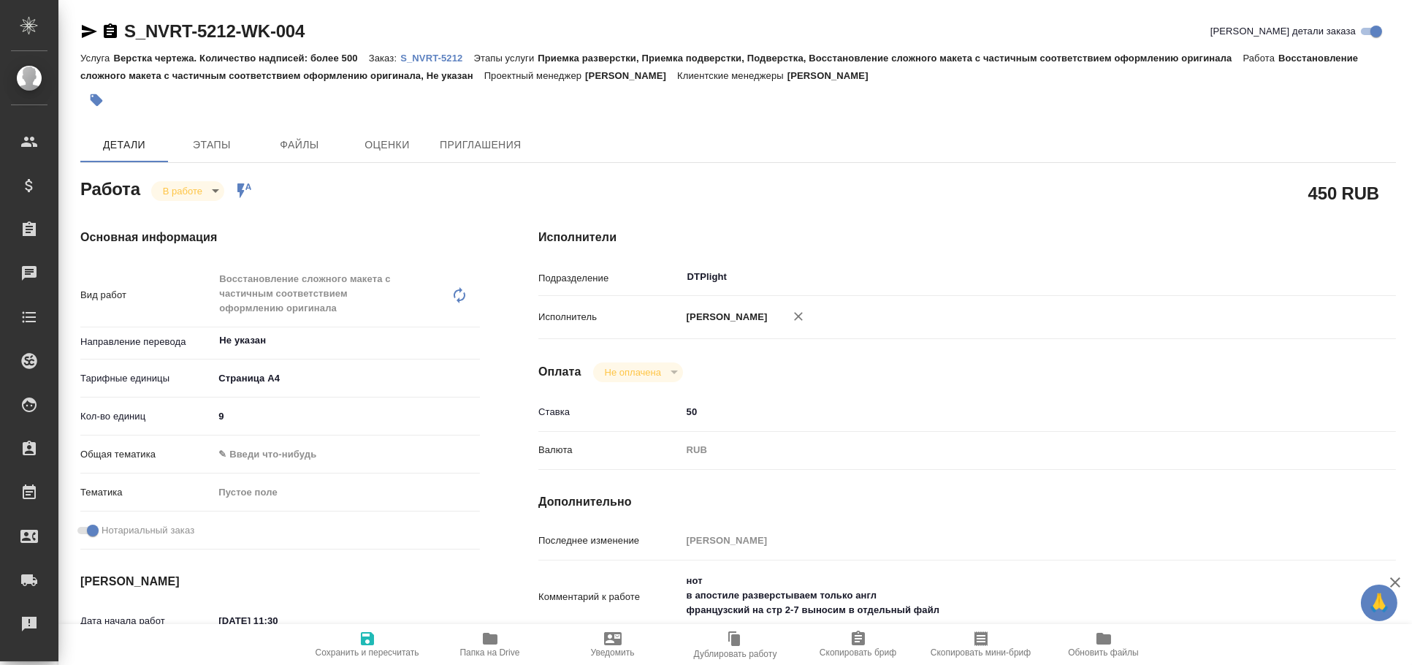
type textarea "x"
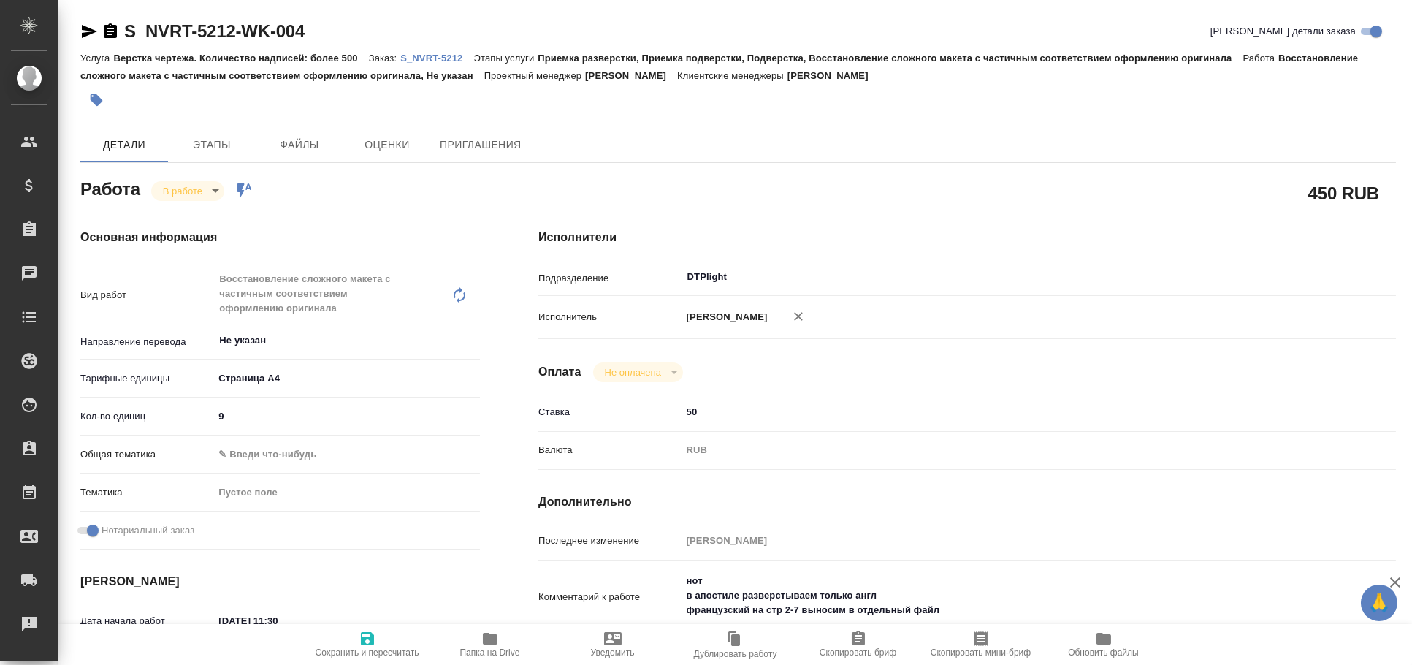
type textarea "x"
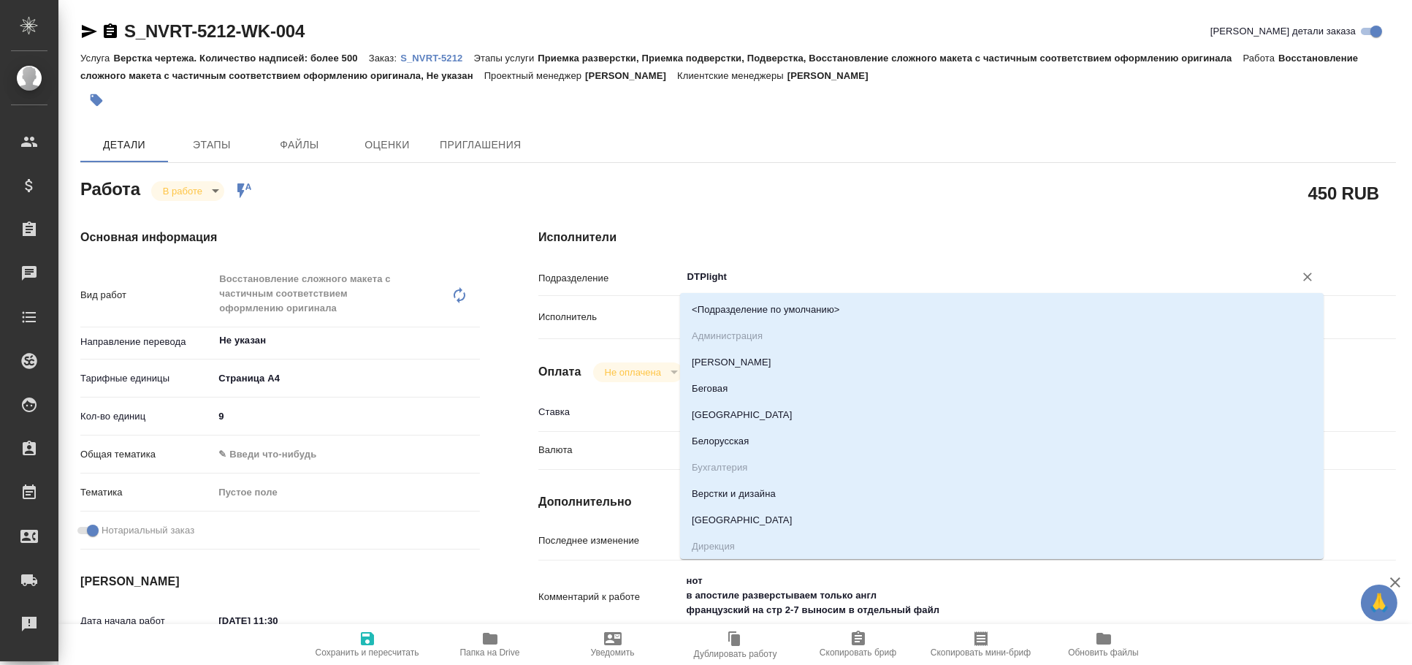
click at [712, 281] on input "DTPlight" at bounding box center [979, 277] width 586 height 18
type input "в"
type textarea "x"
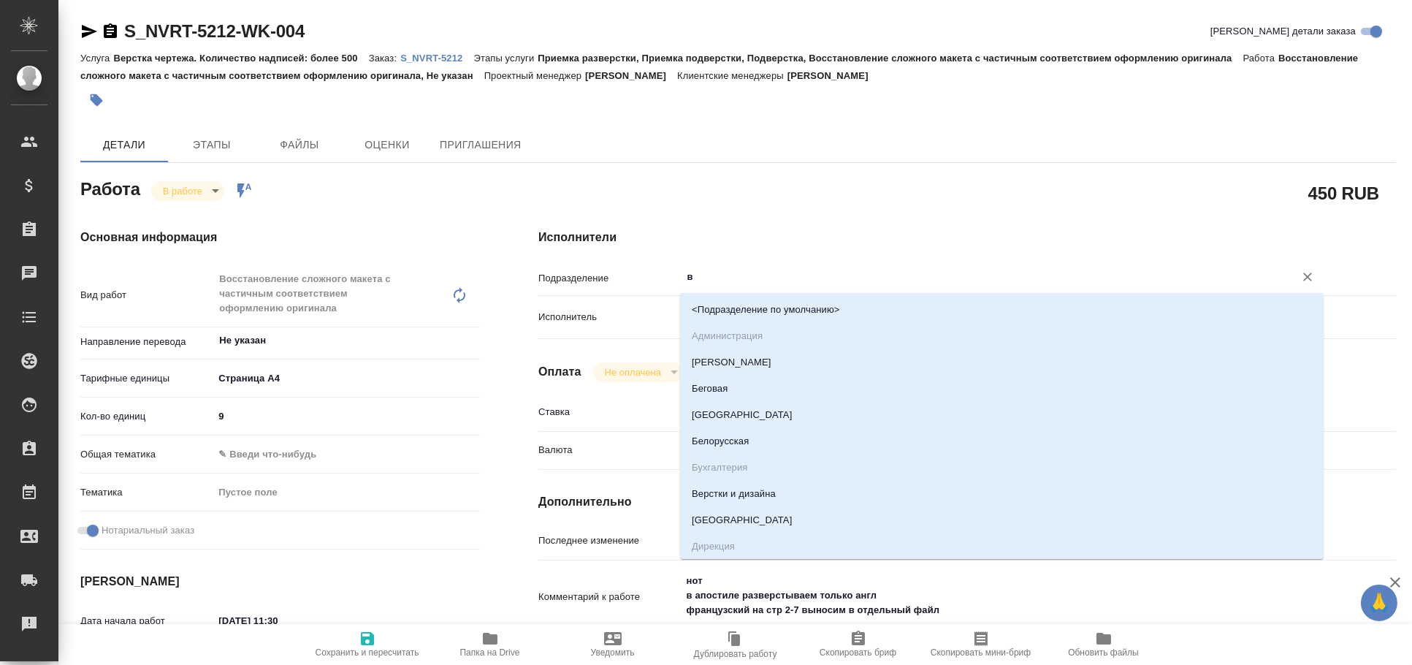
type textarea "x"
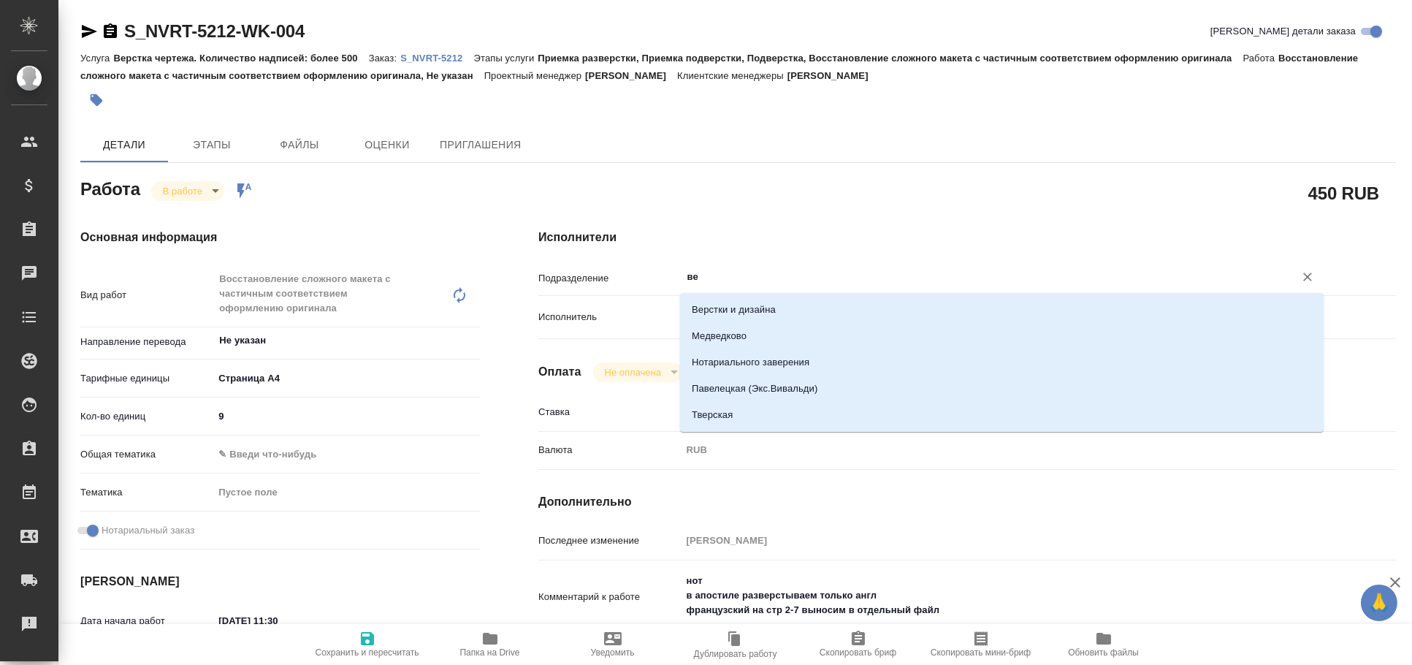
type input "вер"
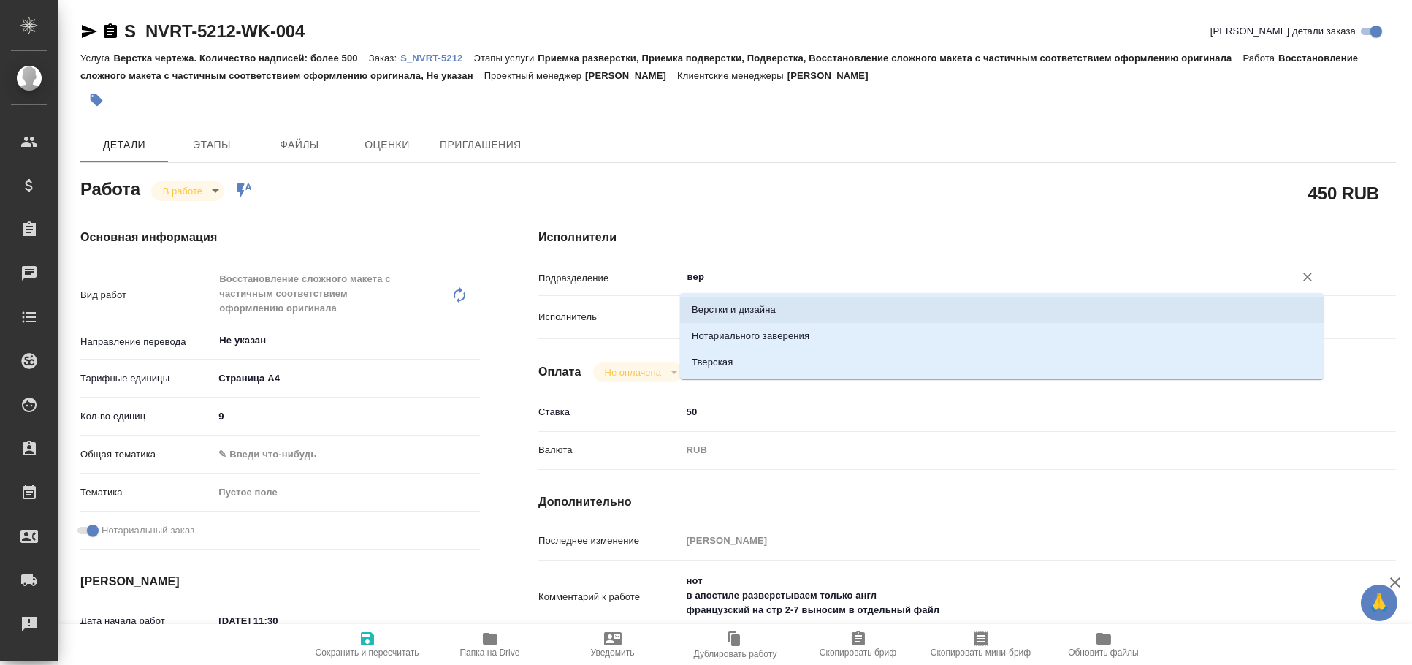
type textarea "x"
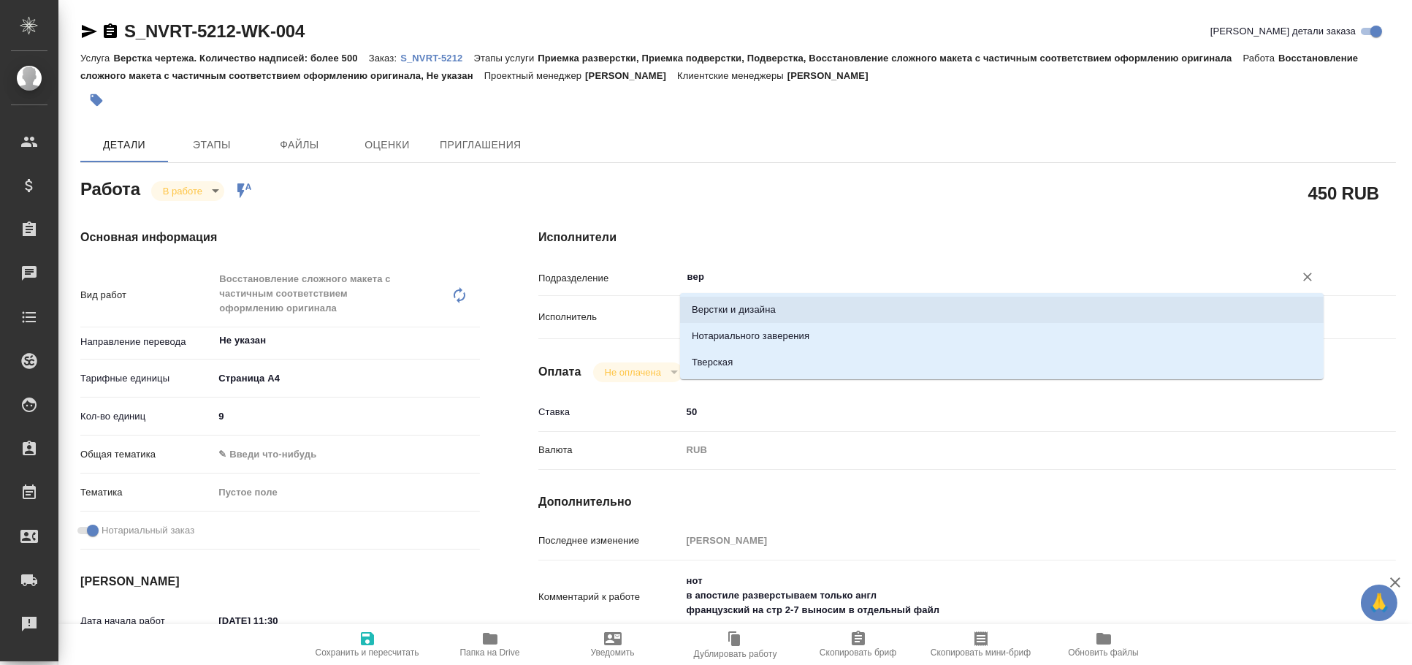
click at [727, 306] on li "Верстки и дизайна" at bounding box center [1001, 310] width 643 height 26
type textarea "x"
type input "Верстки и дизайна"
type textarea "x"
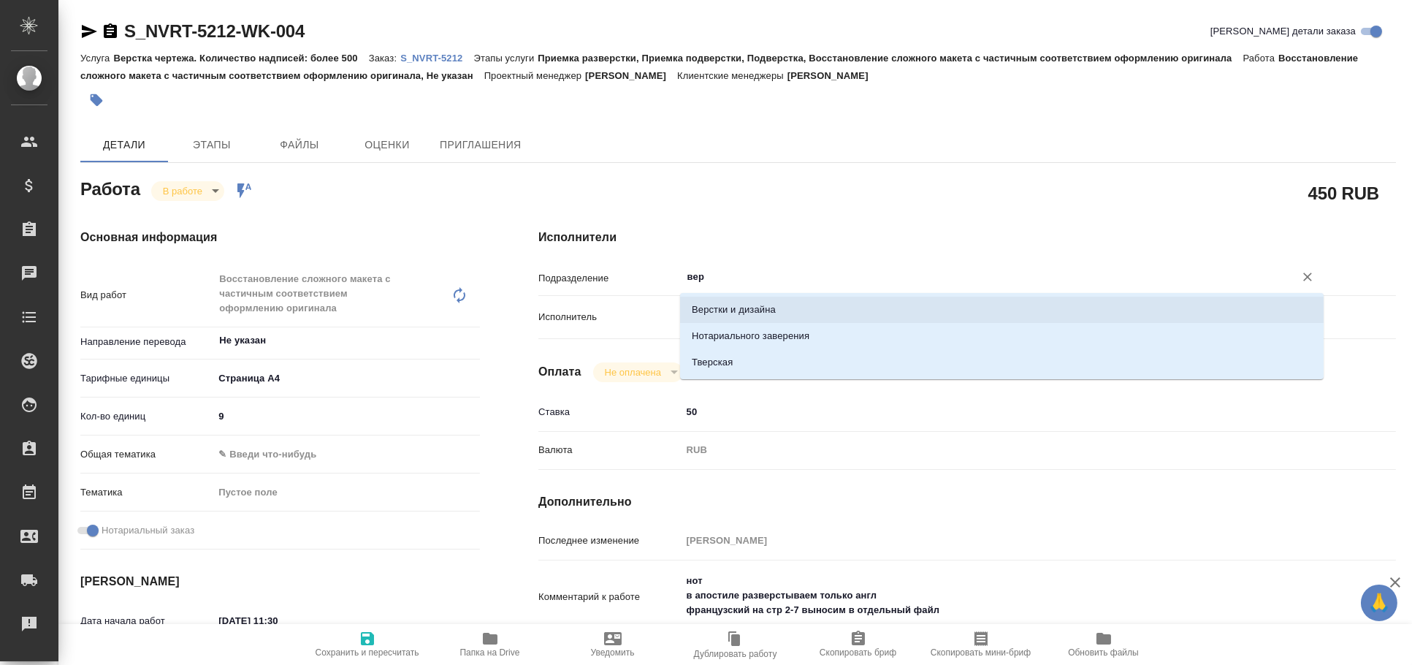
type textarea "x"
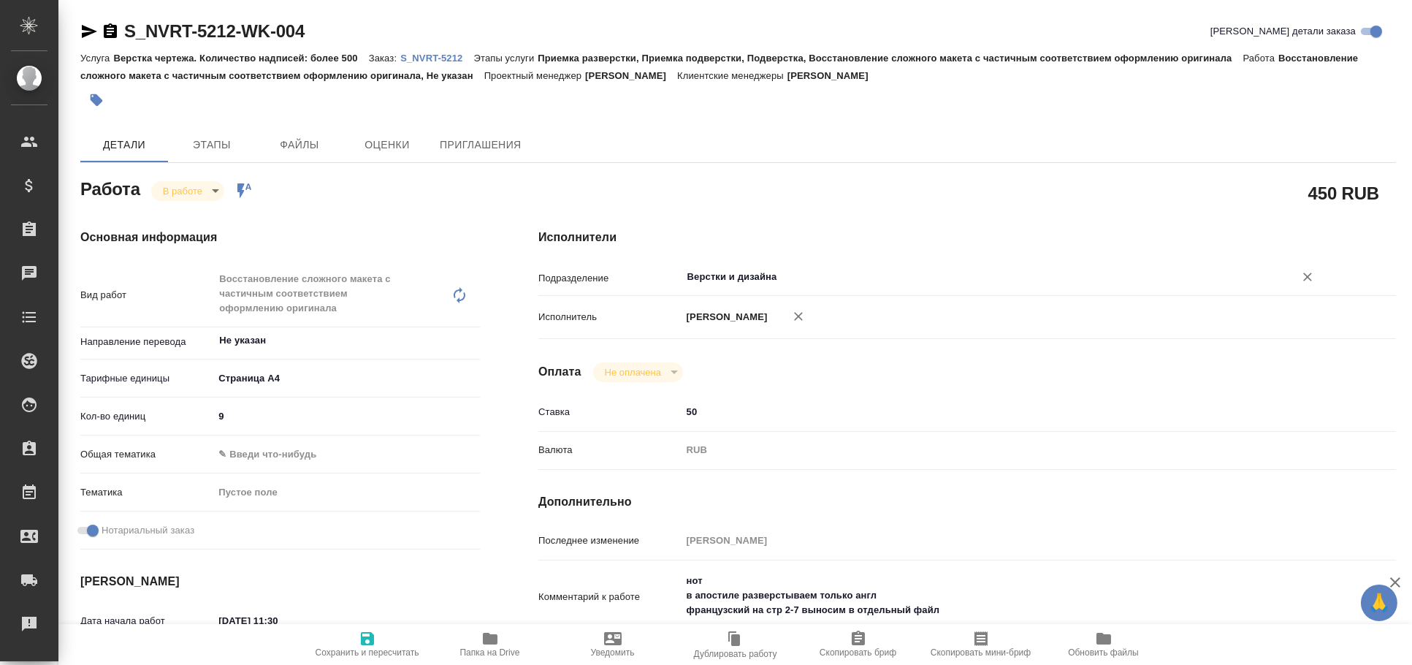
type input "Верстки и дизайна"
click at [354, 639] on span "Сохранить и пересчитать" at bounding box center [367, 644] width 105 height 28
type textarea "x"
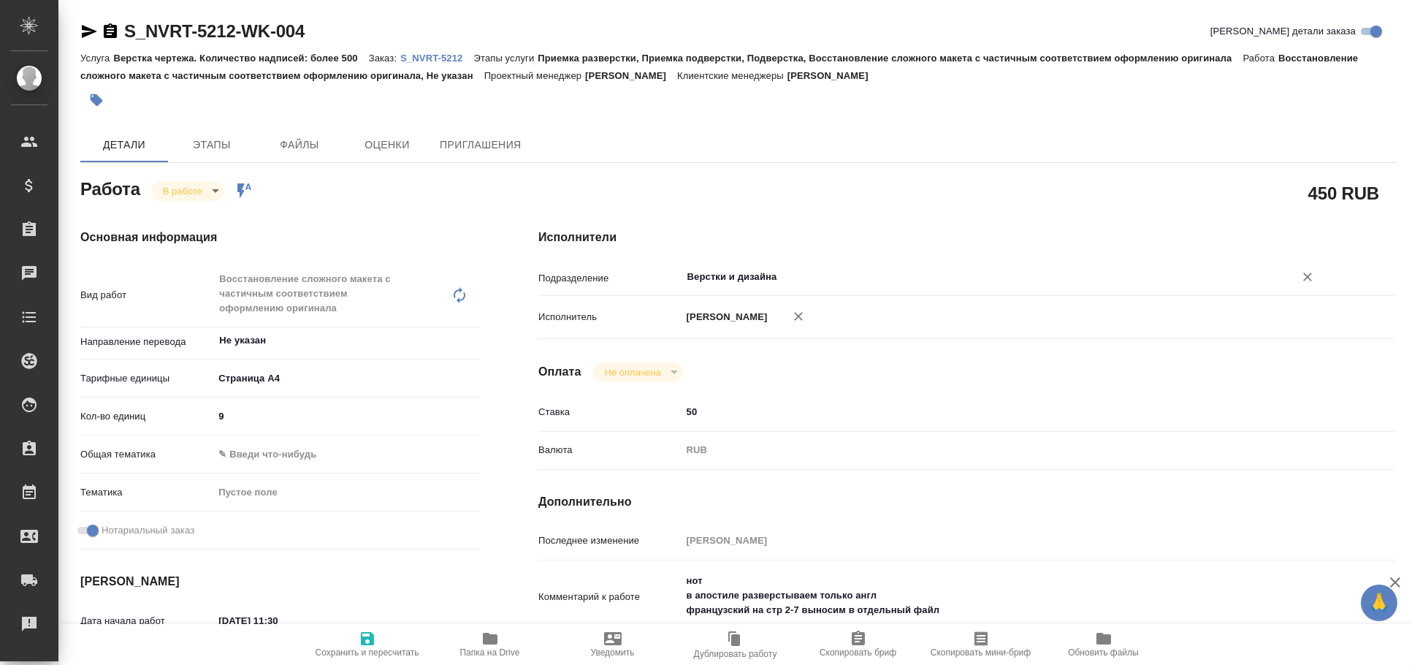
type textarea "x"
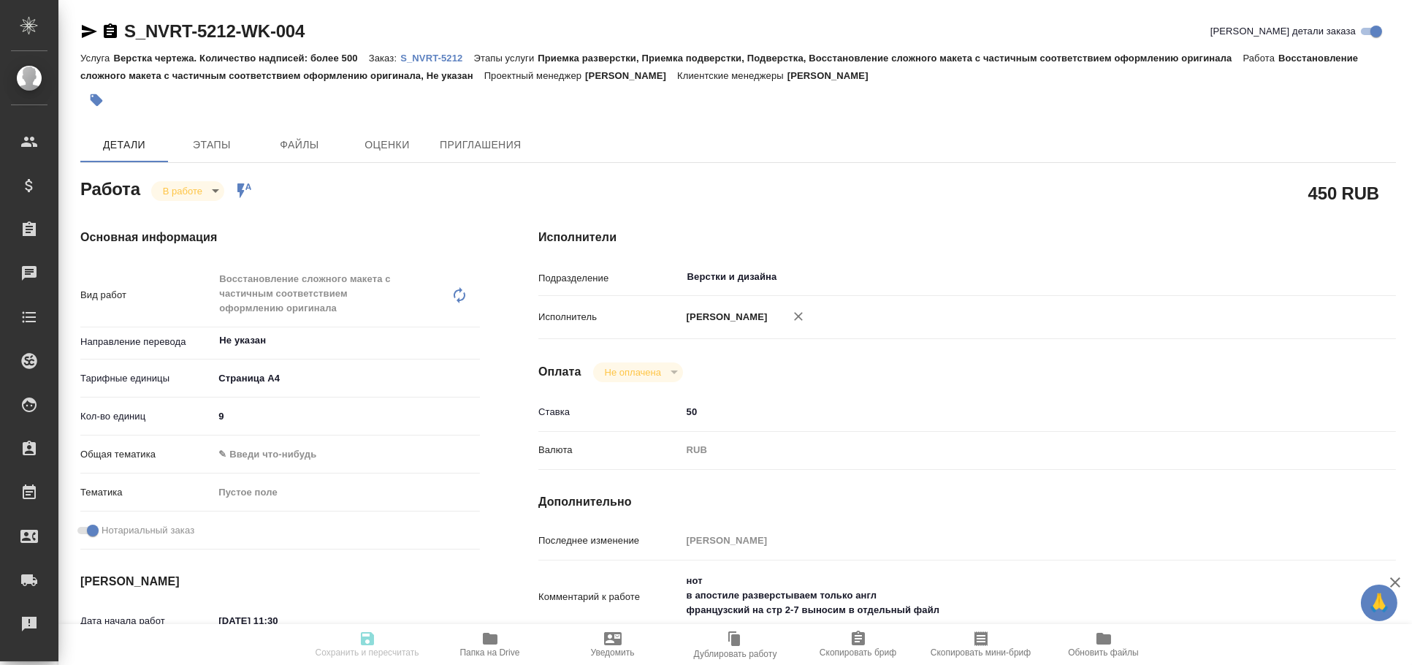
type textarea "x"
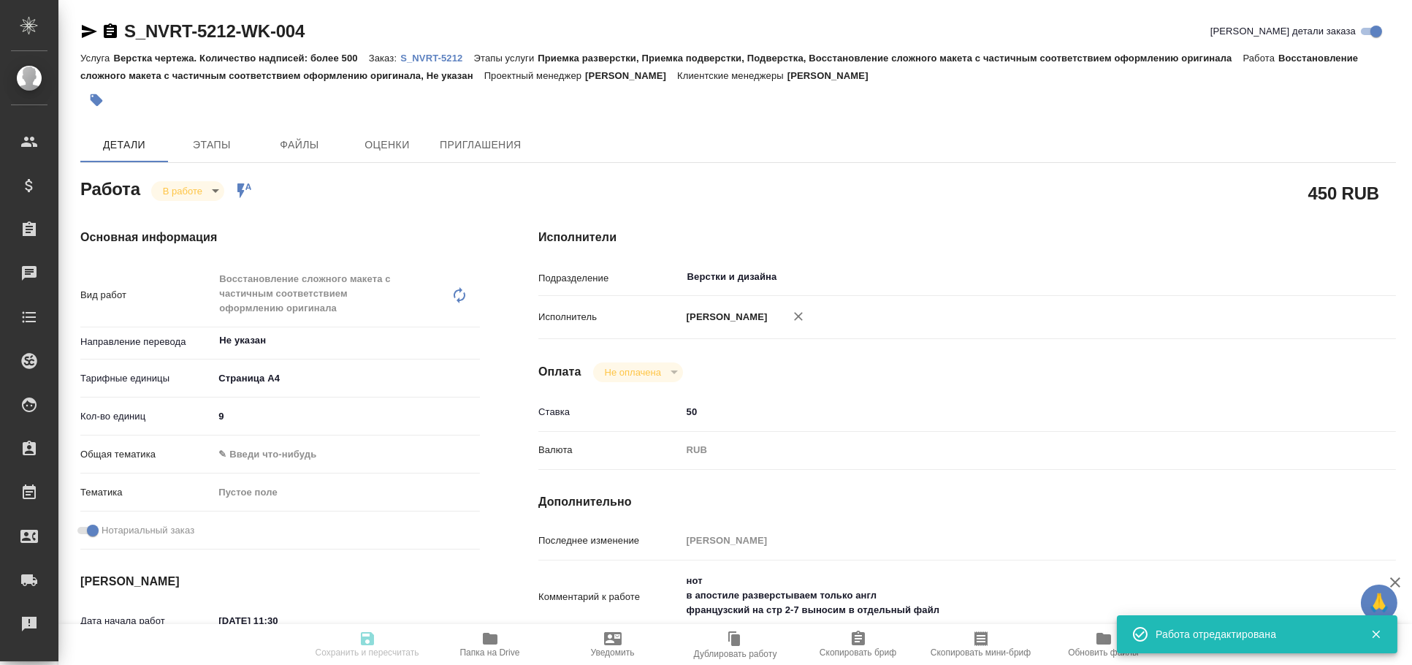
type input "inProgress"
type textarea "Восстановление сложного макета с частичным соответствием оформлению оригинала"
type textarea "x"
type input "Не указан"
type input "5f036ec4e16dec2d6b59c8ff"
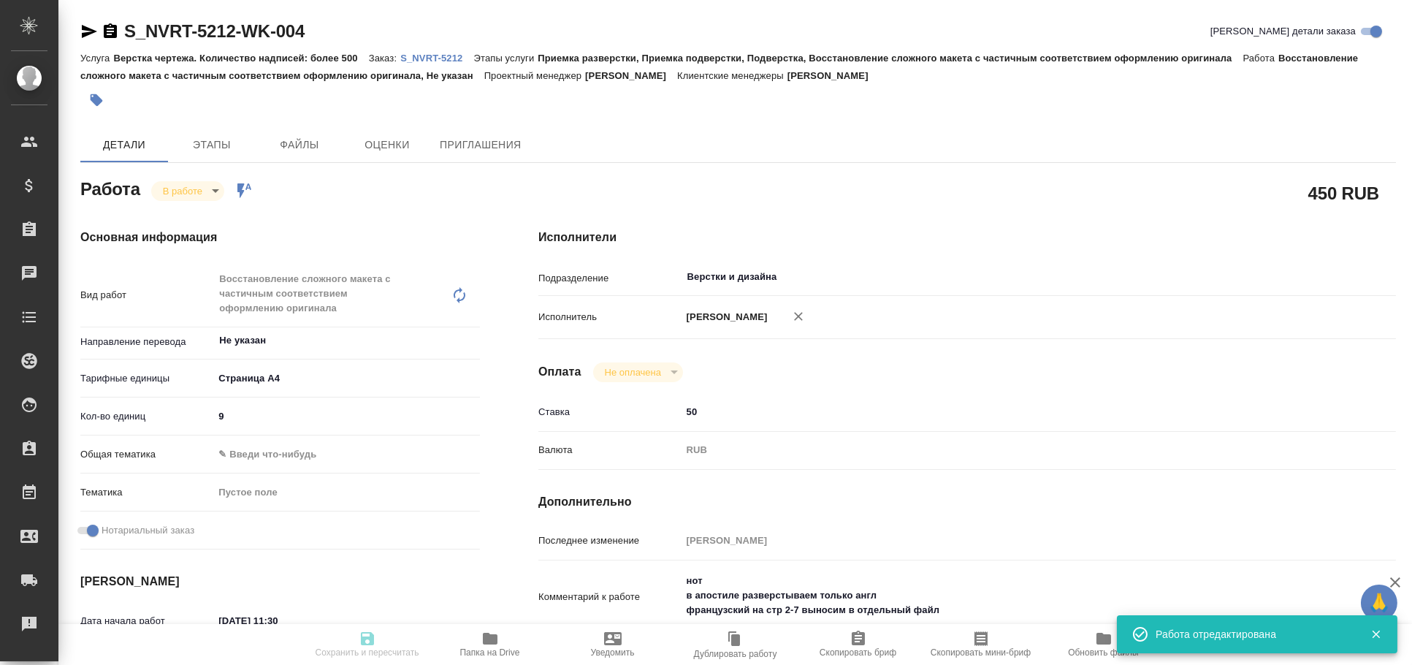
type input "9"
checkbox input "true"
type input "02.10.2025 11:30"
type input "02.10.2025 13:33"
type input "02.10.2025 17:00"
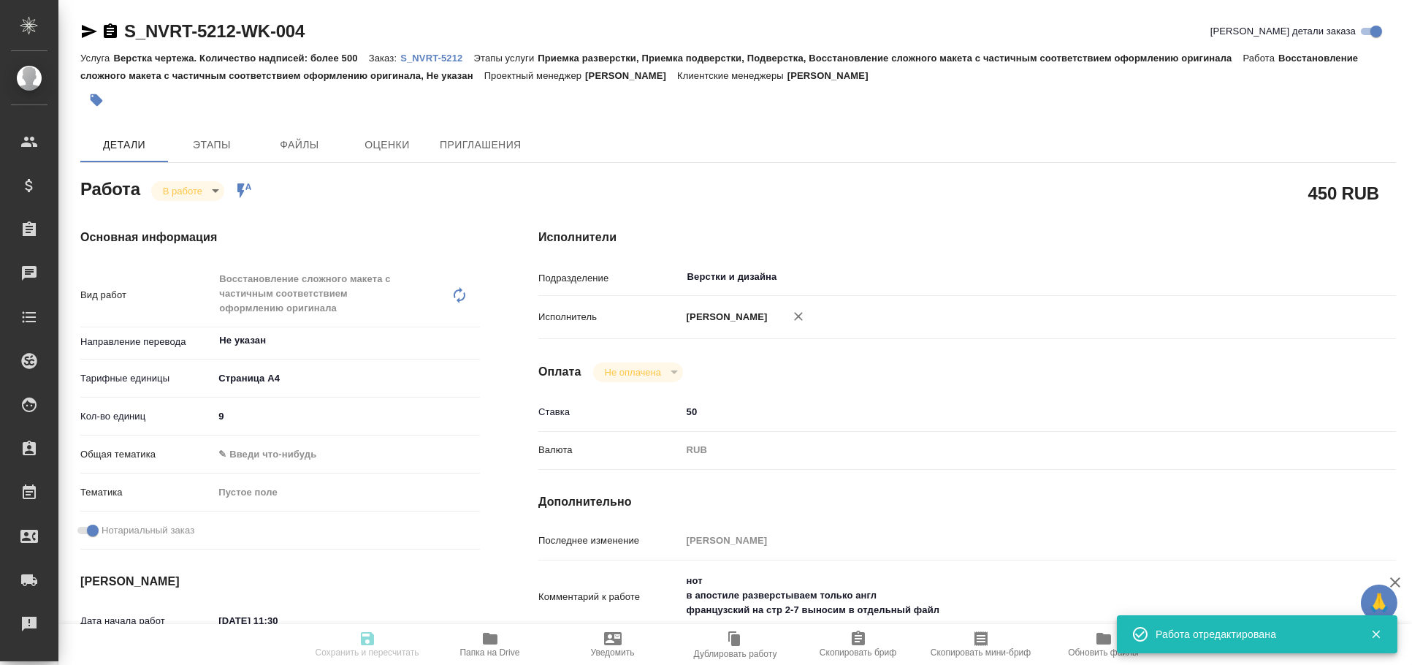
type input "15.10.2025 17:00"
type input "Верстки и дизайна"
type input "notPayed"
type input "50"
type input "RUB"
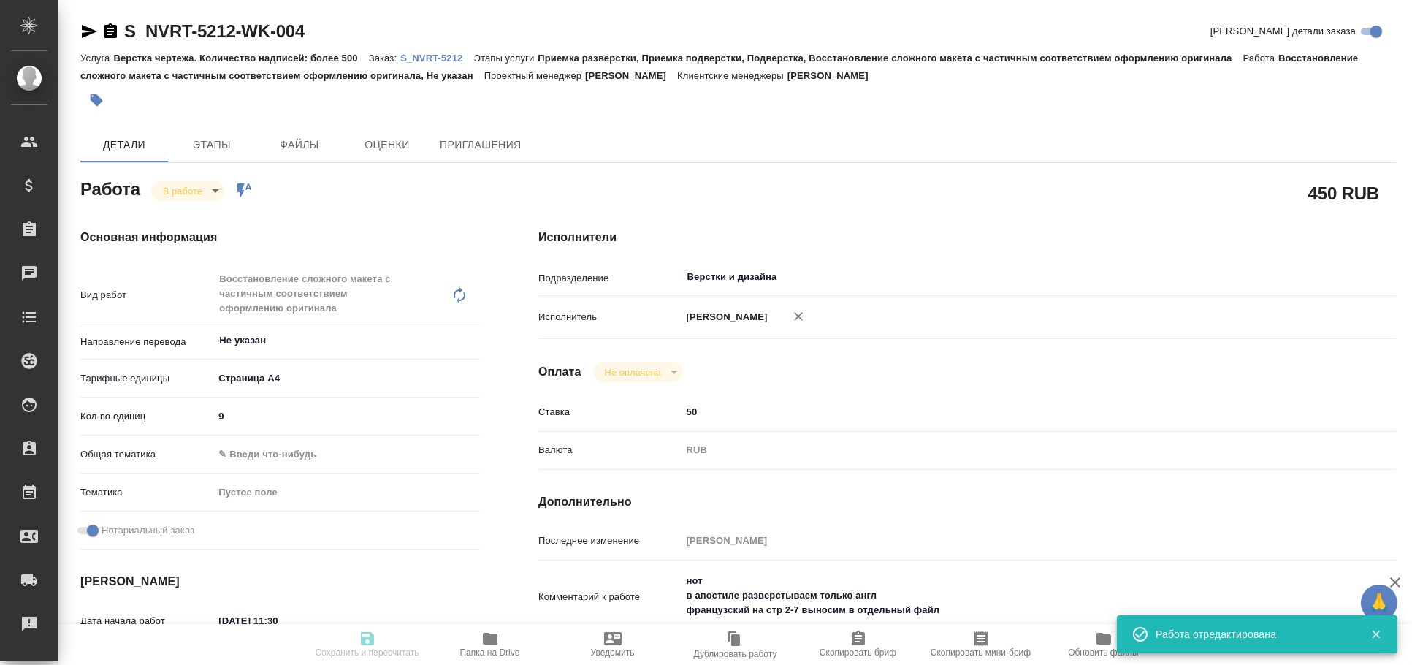
type input "[PERSON_NAME]"
type textarea "нот в апостиле разверстываем только англ французский на стр 2-7 выносим в отдел…"
type textarea "x"
type textarea "/Clients/Novartos_Pharma/Orders/S_NVRT-5212/DTP/S_NVRT-5212-WK-004"
type textarea "x"
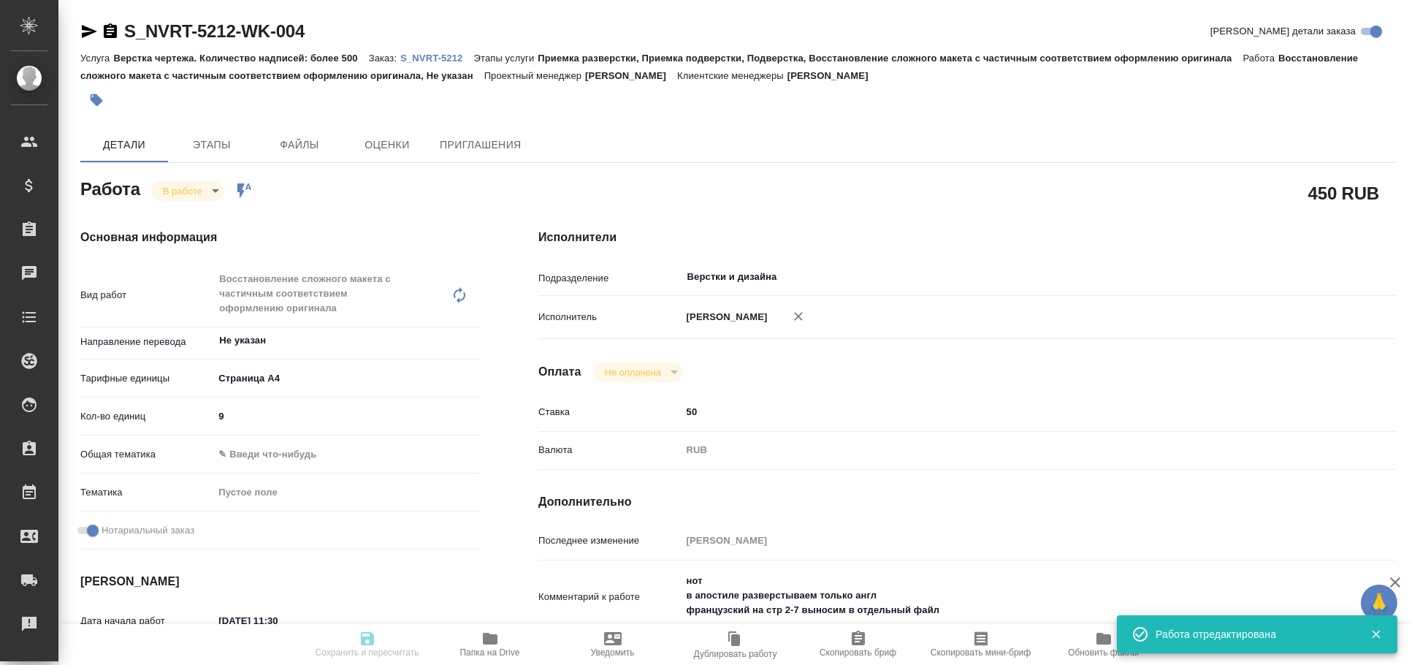
type input "S_NVRT-5212"
type input "3006498256"
type input "Верстка чертежа. Количество надписей: более 500"
type input "Приемка разверстки, Приемка подверстки, Подверстка, Восстановление сложного мак…"
type input "[PERSON_NAME]"
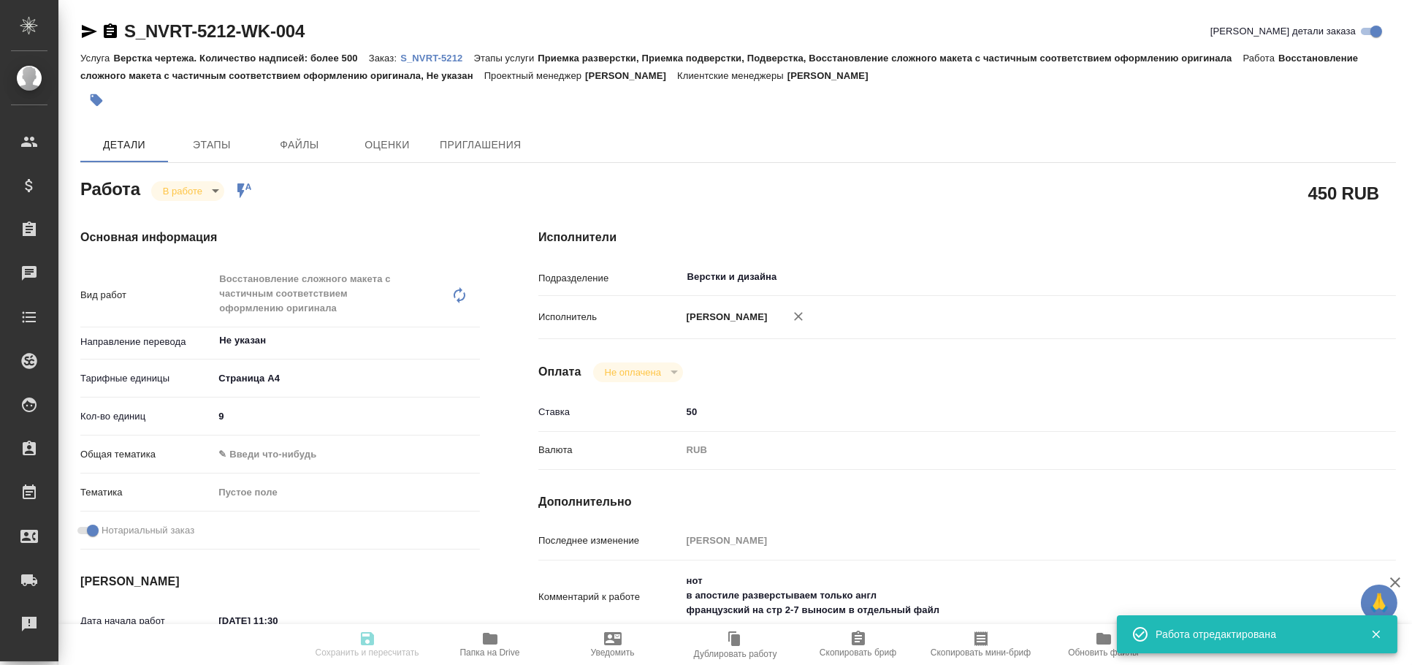
type input "Заборова Александра"
type input "/Clients/Novartos_Pharma/Orders/S_NVRT-5212"
type textarea "x"
type textarea "Можете, пожалуйста, помочь с нотариальным переводом данного документа (во вложе…"
type textarea "x"
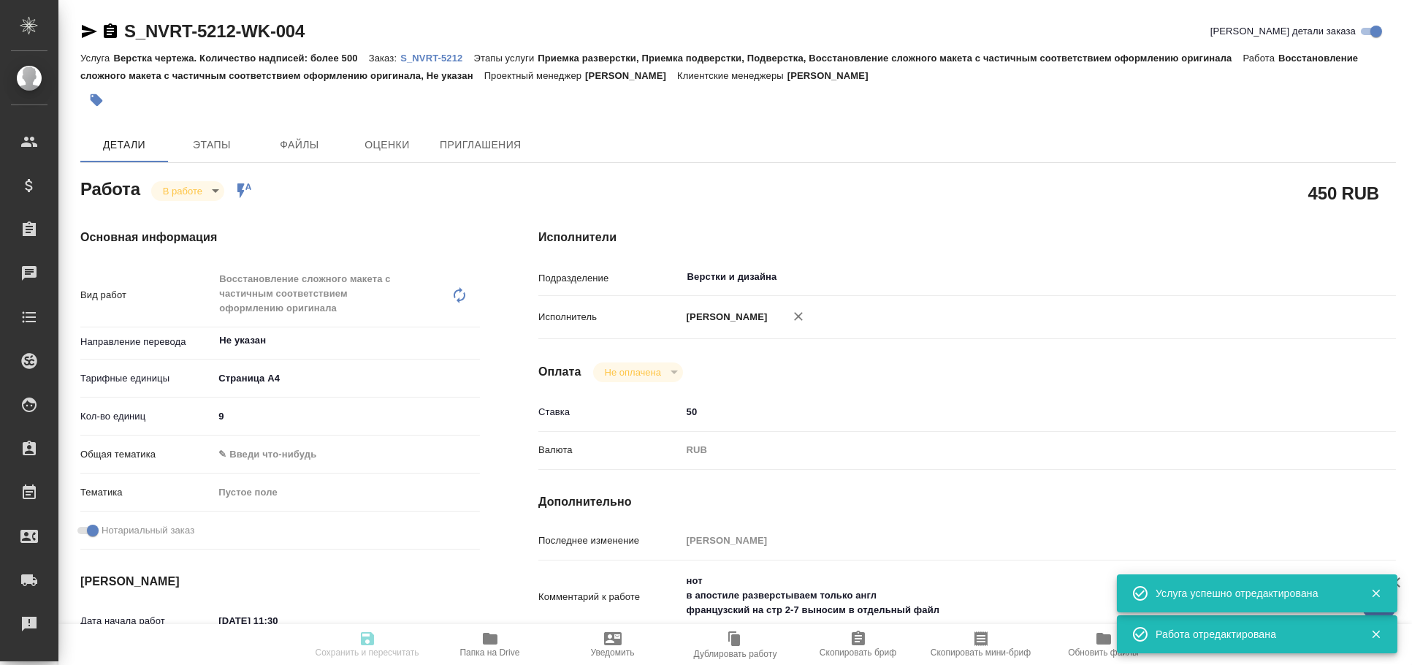
type textarea "x"
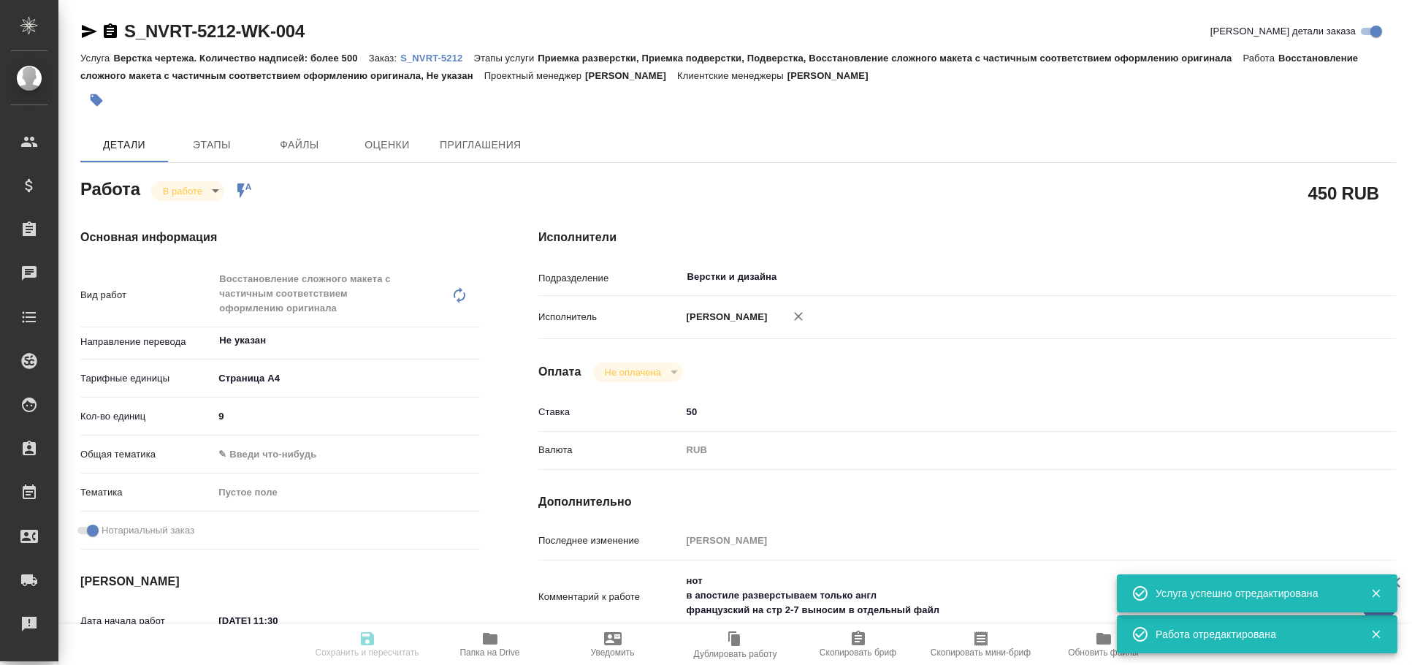
type textarea "x"
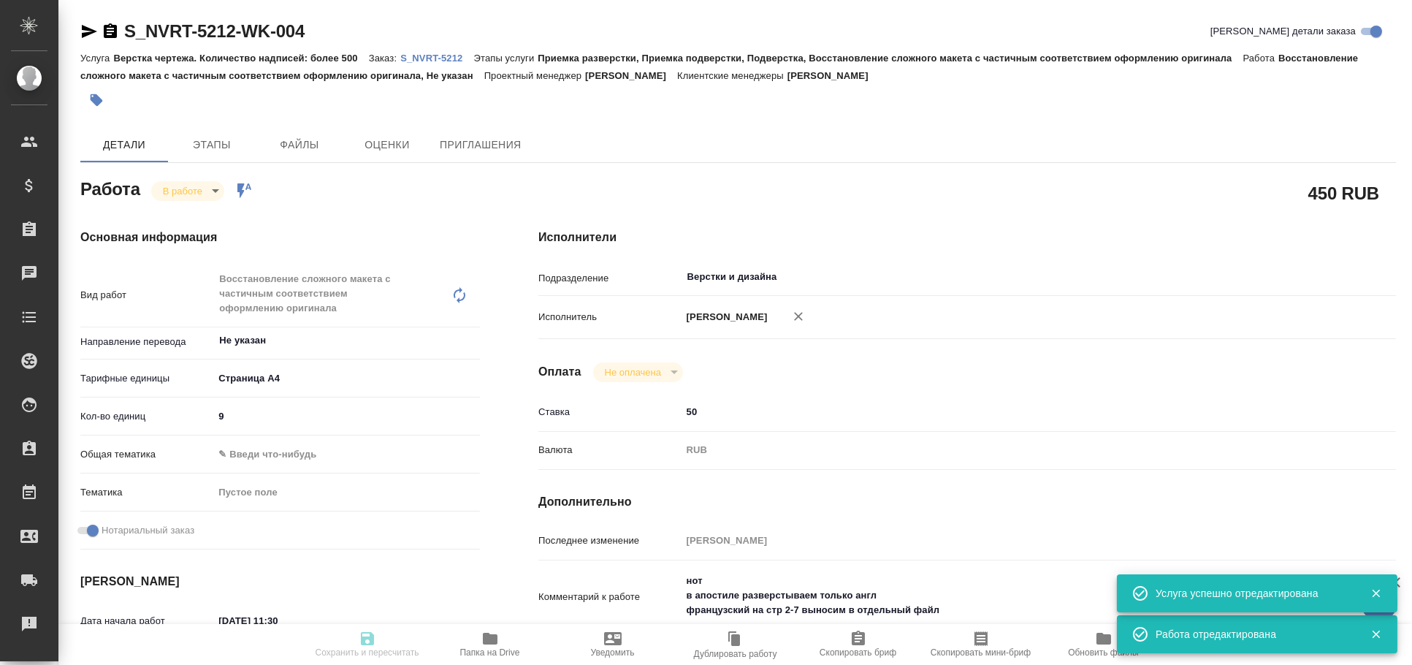
type textarea "x"
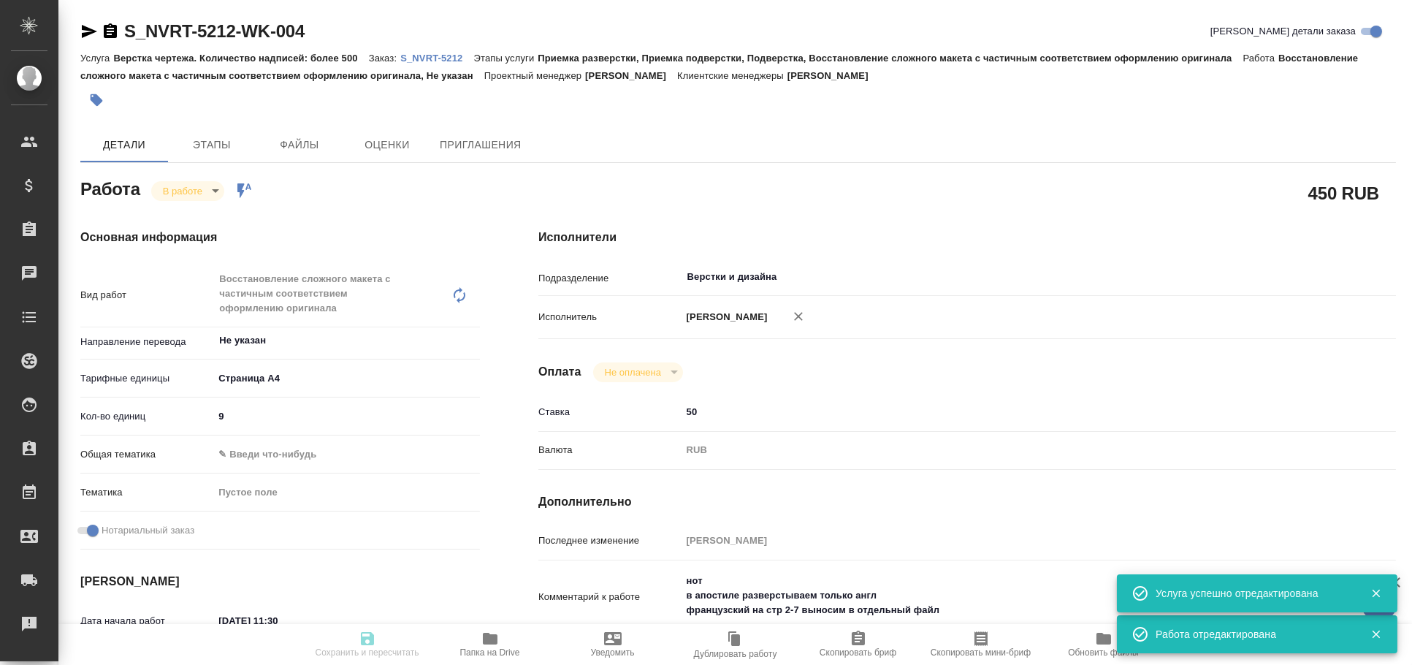
type input "inProgress"
type textarea "Восстановление сложного макета с частичным соответствием оформлению оригинала"
type textarea "x"
type input "Не указан"
type input "5f036ec4e16dec2d6b59c8ff"
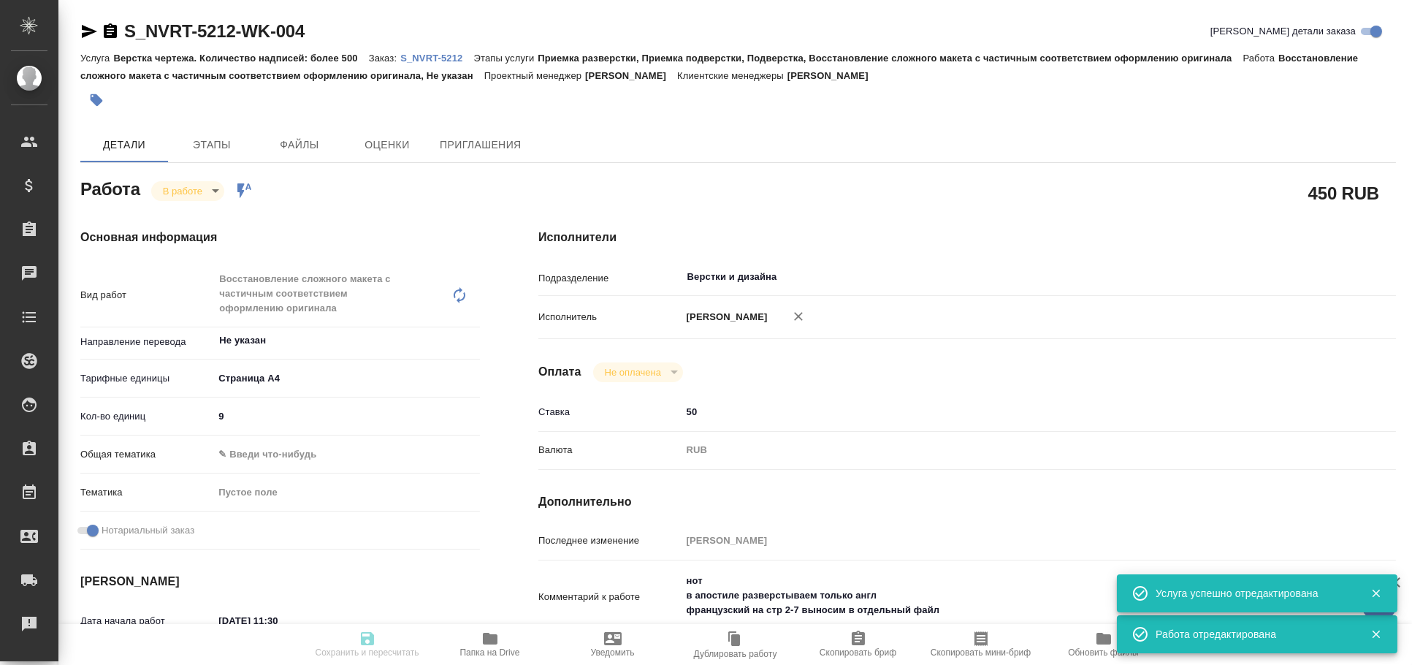
type input "9"
checkbox input "true"
type input "02.10.2025 11:30"
type input "02.10.2025 13:33"
type input "02.10.2025 17:00"
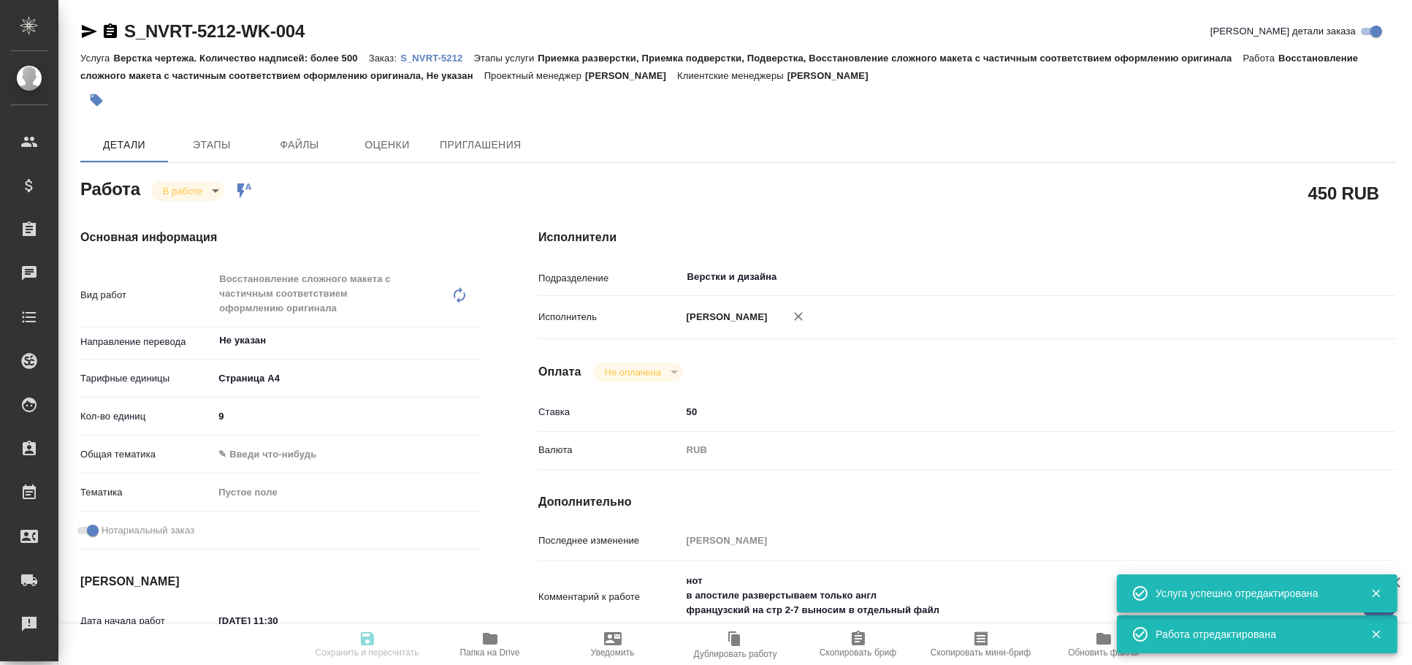
type input "15.10.2025 17:00"
type input "Верстки и дизайна"
type input "notPayed"
type input "50"
type input "RUB"
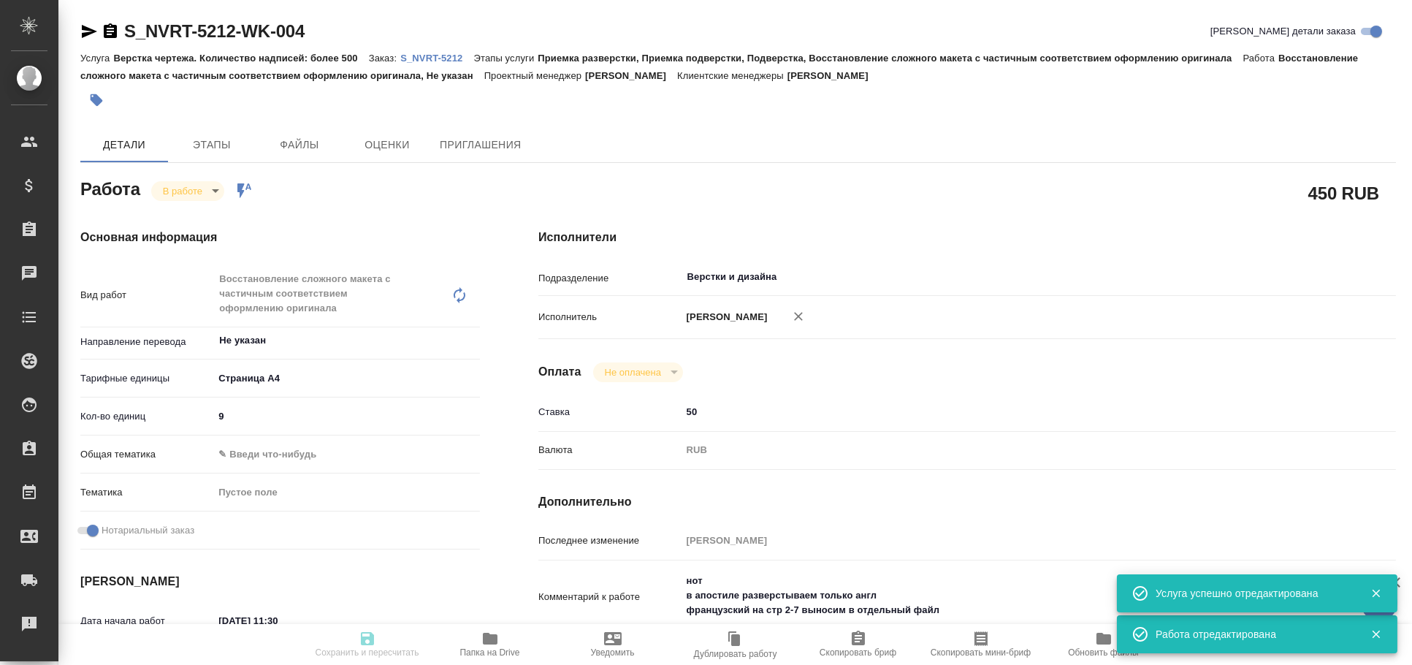
type input "[PERSON_NAME]"
type textarea "нот в апостиле разверстываем только англ французский на стр 2-7 выносим в отдел…"
type textarea "x"
type textarea "/Clients/Novartos_Pharma/Orders/S_NVRT-5212/DTP/S_NVRT-5212-WK-004"
type textarea "x"
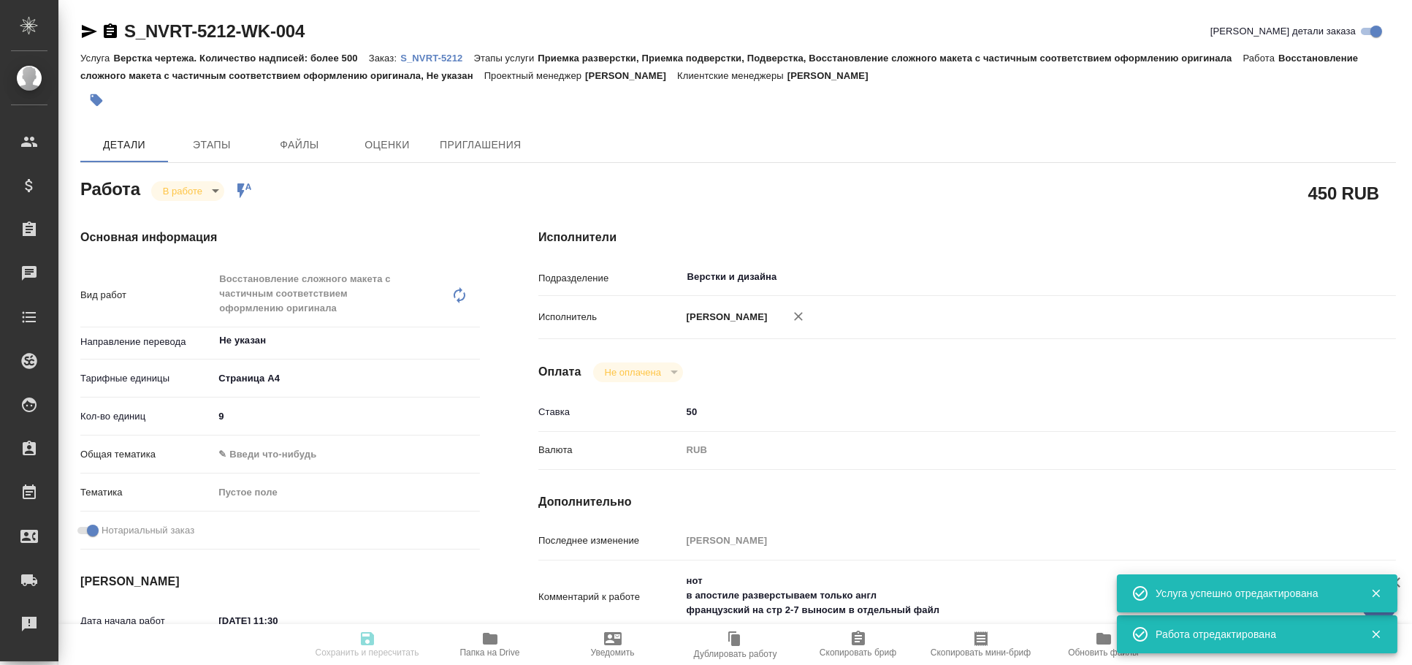
type input "S_NVRT-5212"
type input "3006498256"
type input "Верстка чертежа. Количество надписей: более 500"
type input "Приемка разверстки, Приемка подверстки, Подверстка, Восстановление сложного мак…"
type input "[PERSON_NAME]"
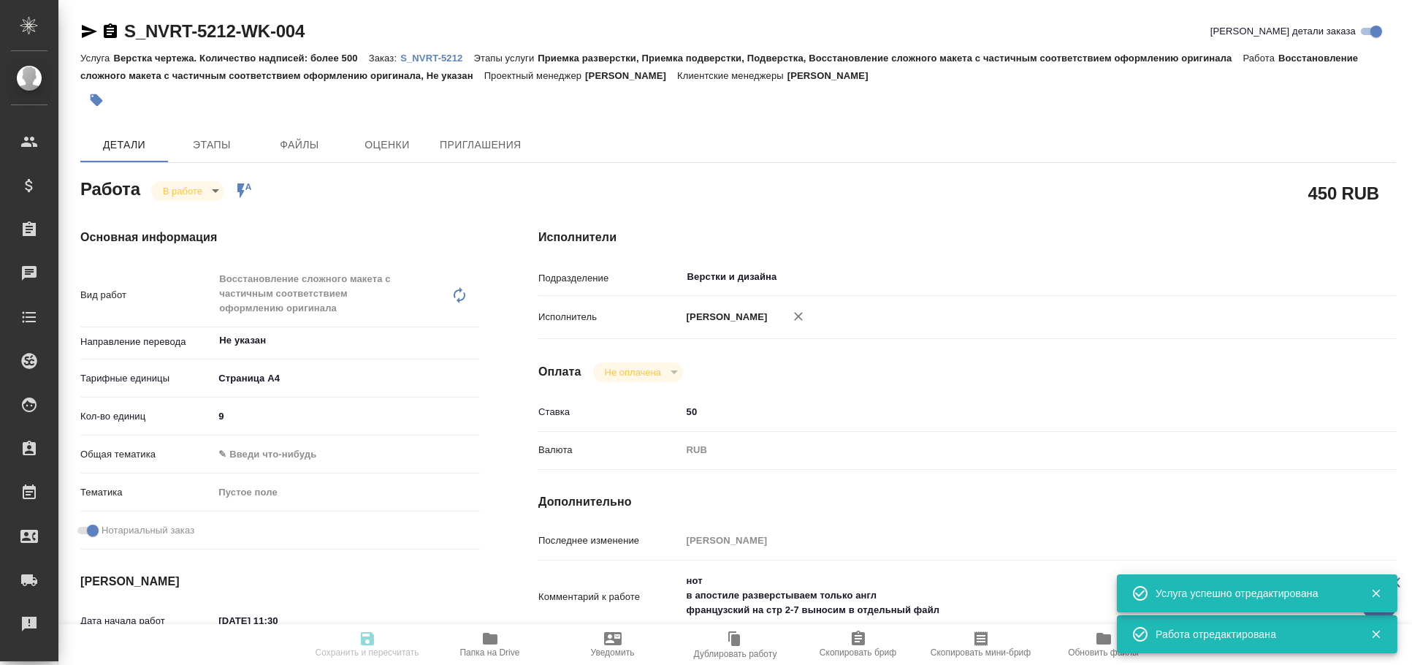
type input "Заборова Александра"
type input "/Clients/Novartos_Pharma/Orders/S_NVRT-5212"
type textarea "x"
type textarea "Можете, пожалуйста, помочь с нотариальным переводом данного документа (во вложе…"
type textarea "x"
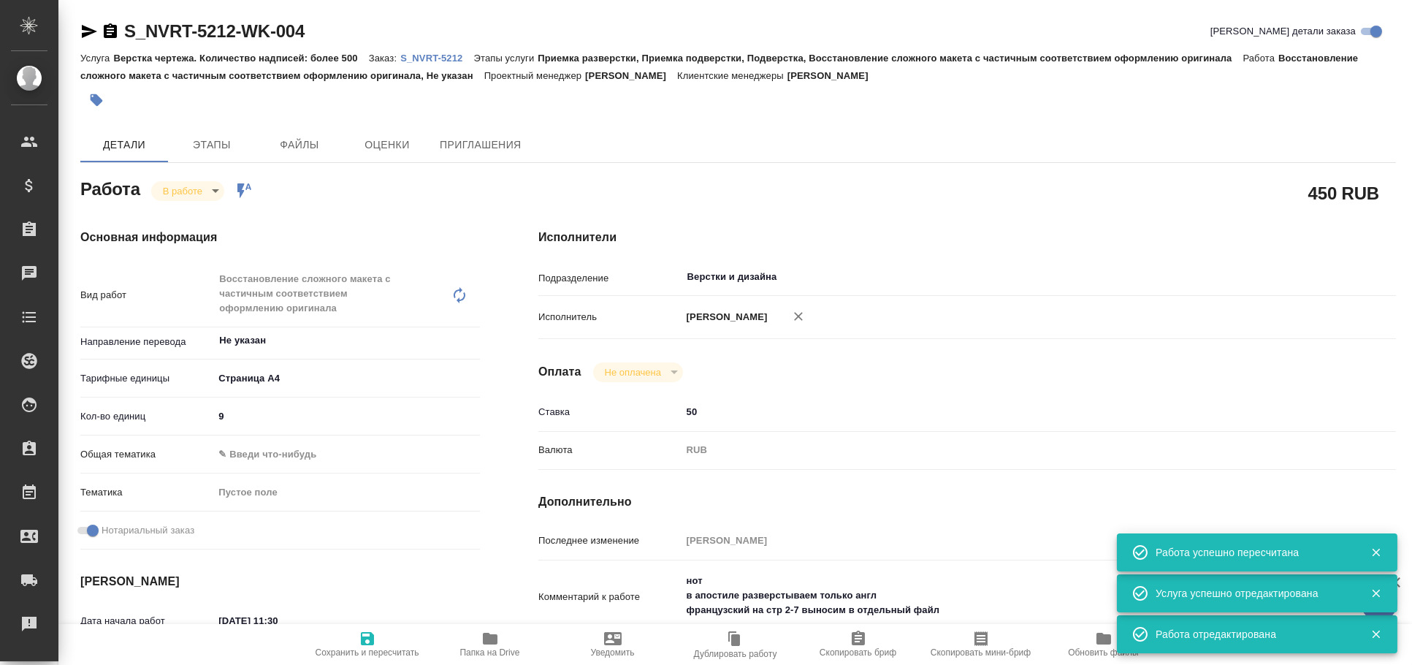
type textarea "x"
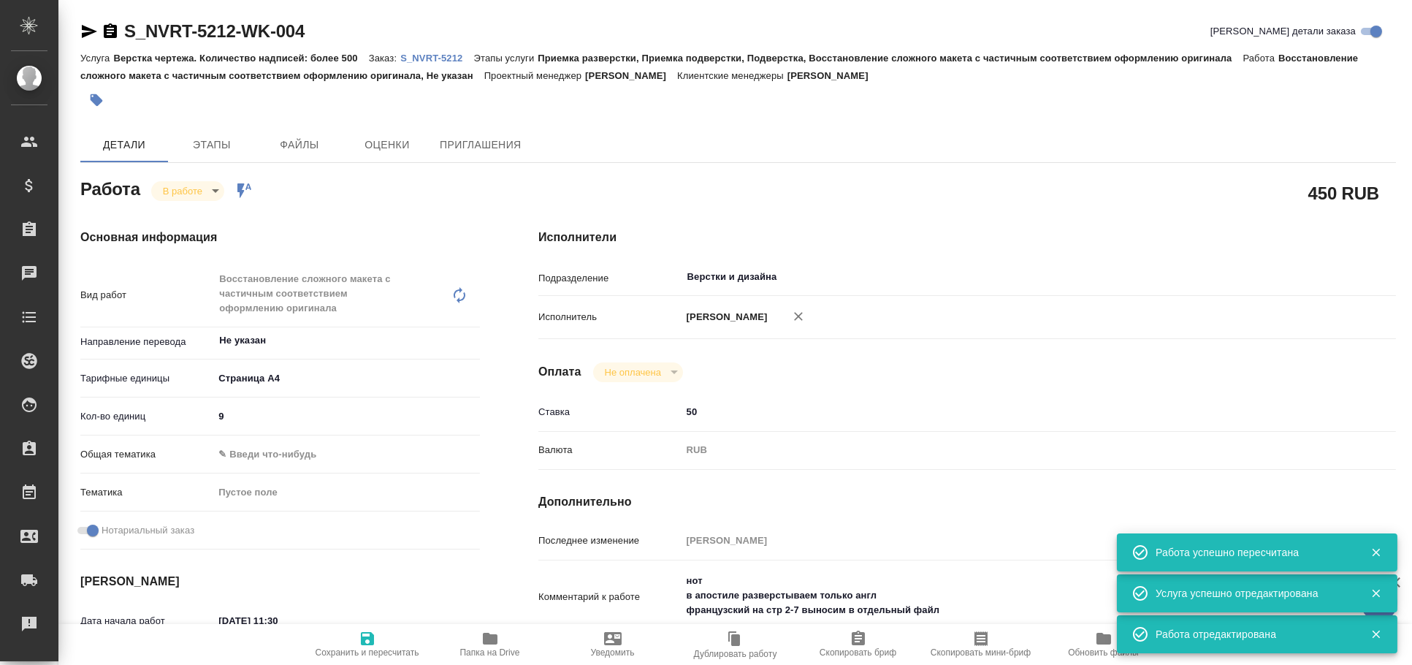
type textarea "x"
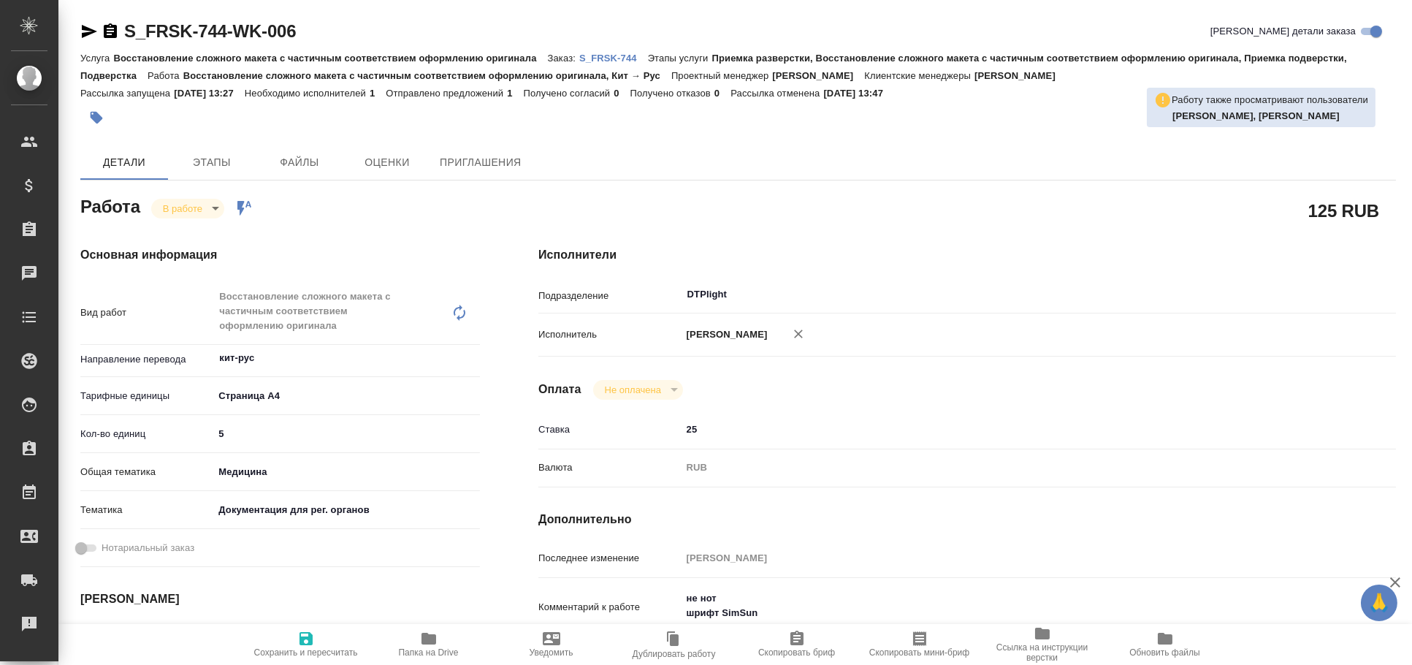
type textarea "x"
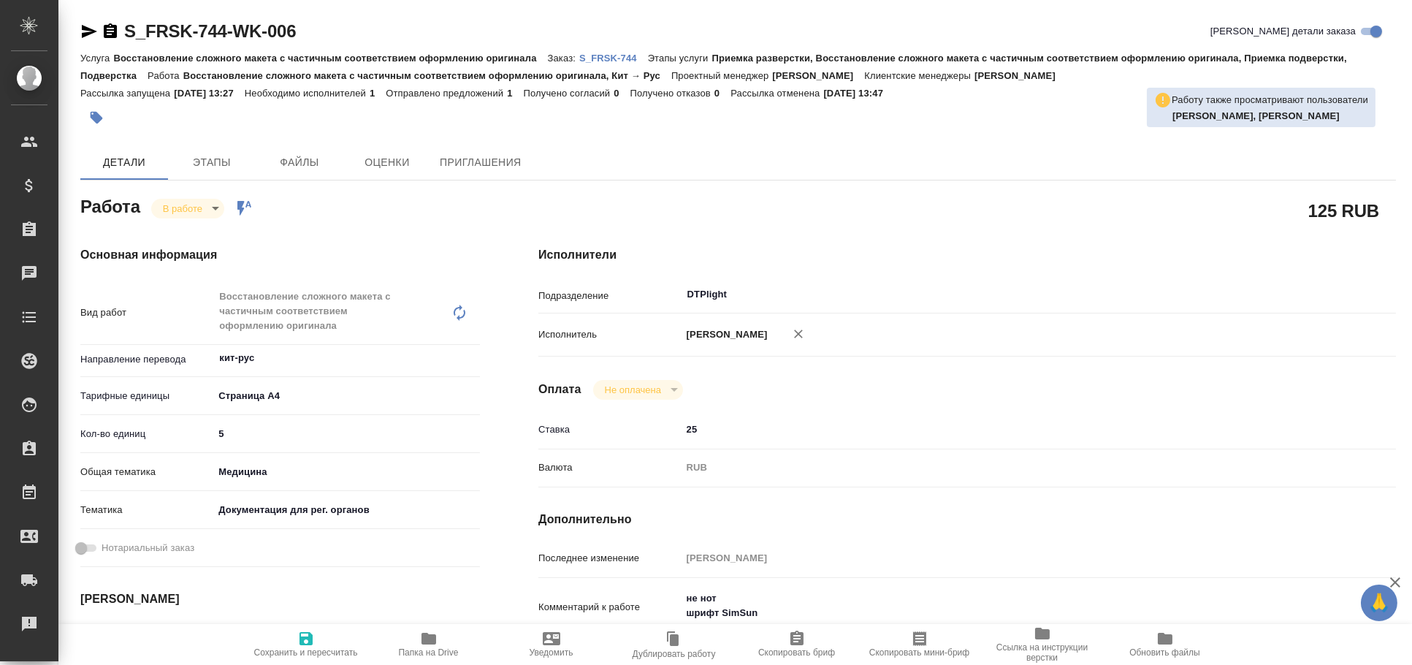
type textarea "x"
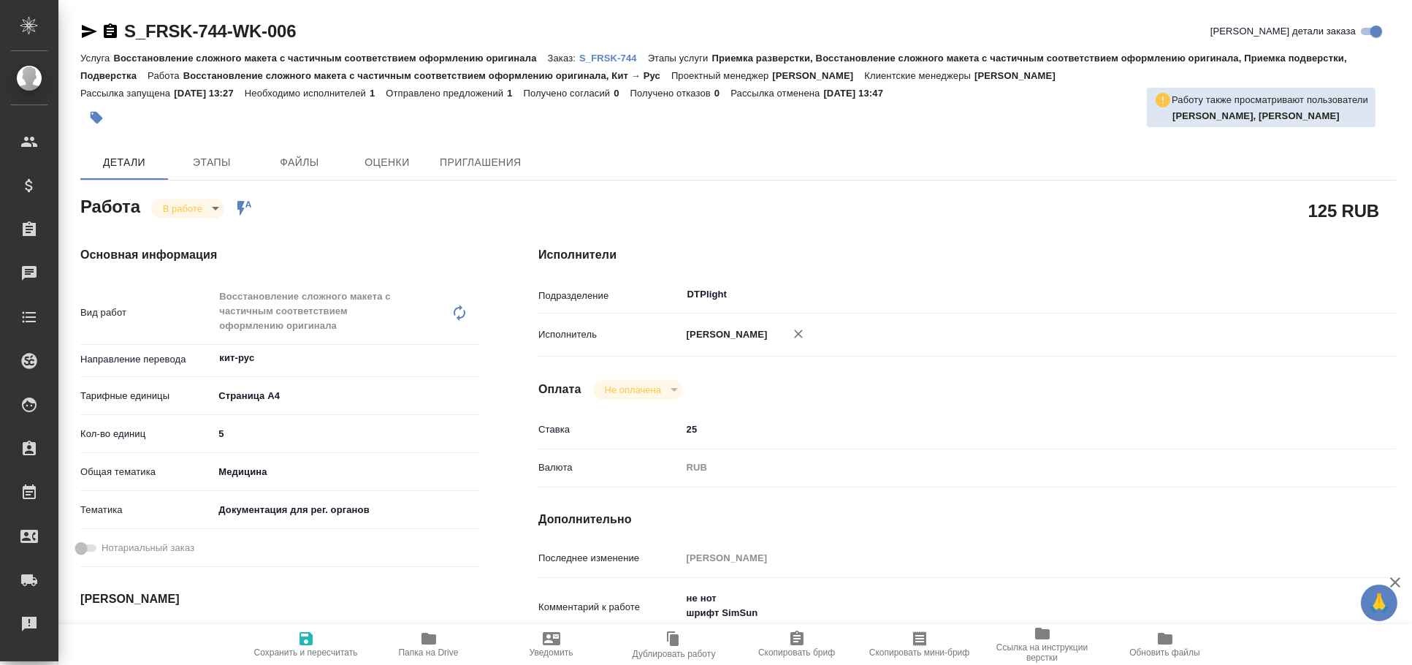
type textarea "x"
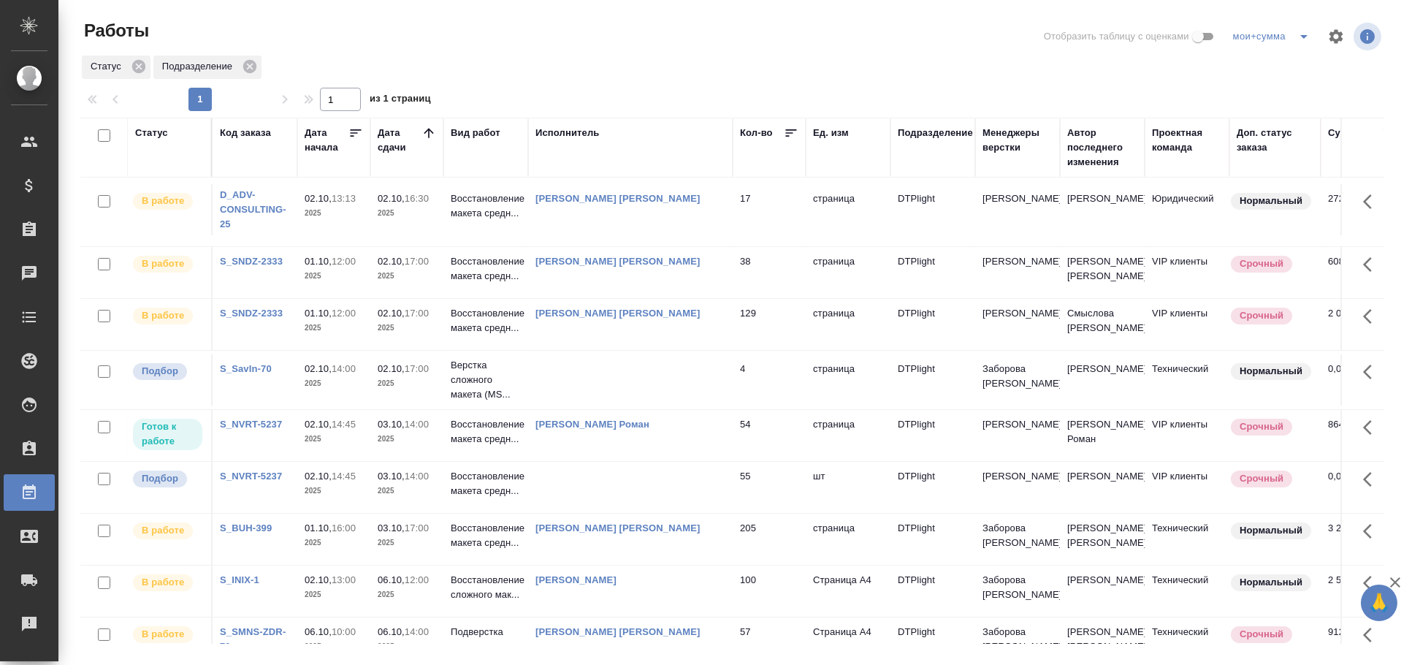
scroll to position [568, 0]
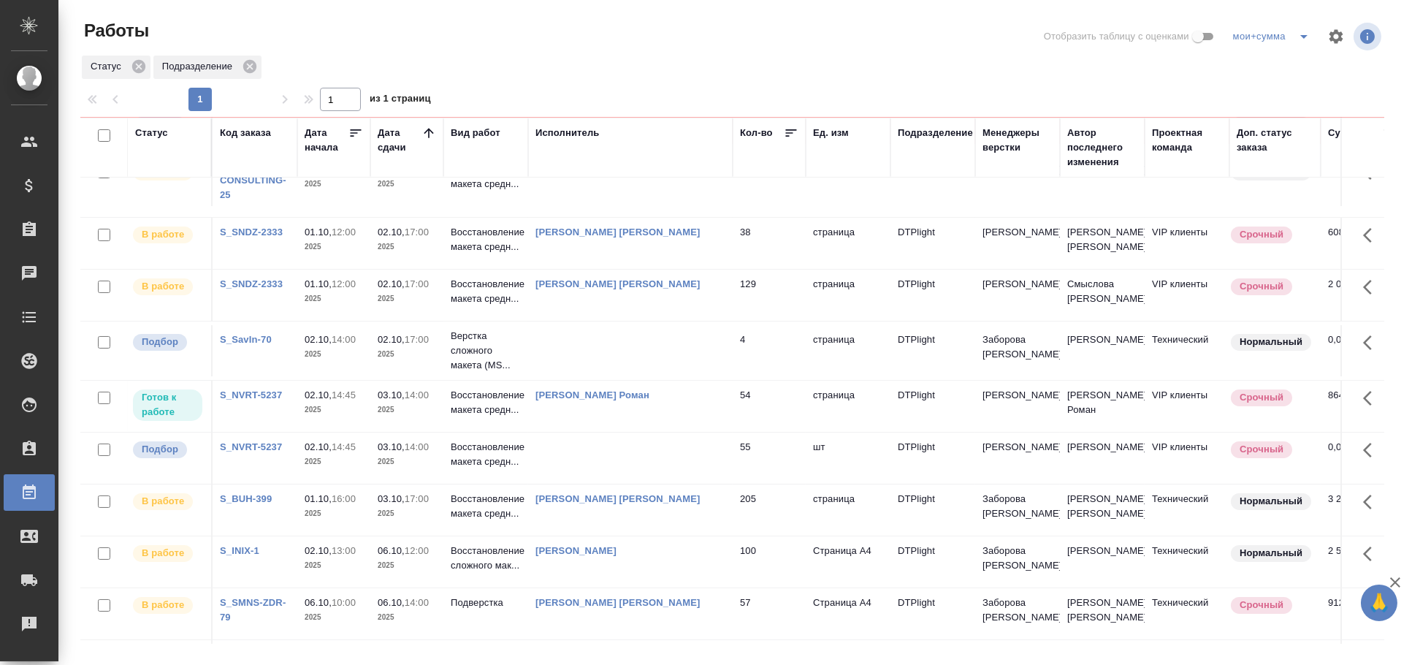
click at [675, 467] on td at bounding box center [630, 457] width 205 height 51
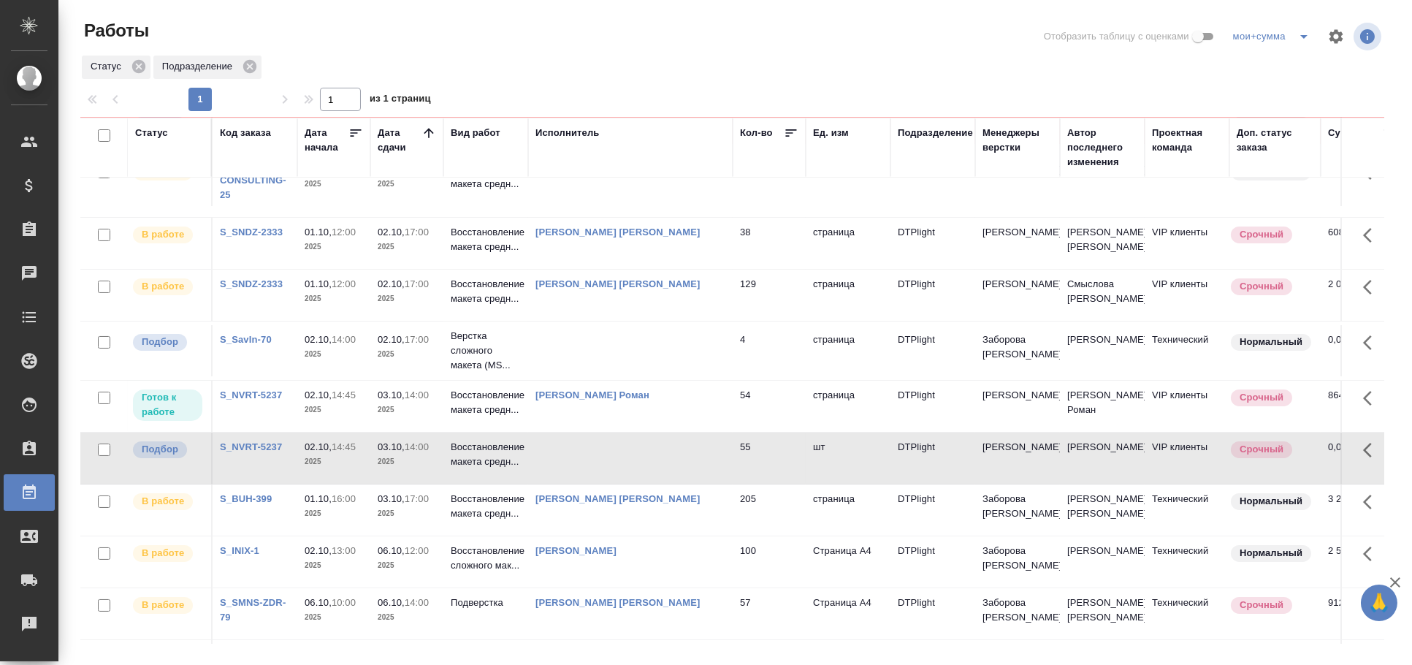
click at [675, 467] on td at bounding box center [630, 457] width 205 height 51
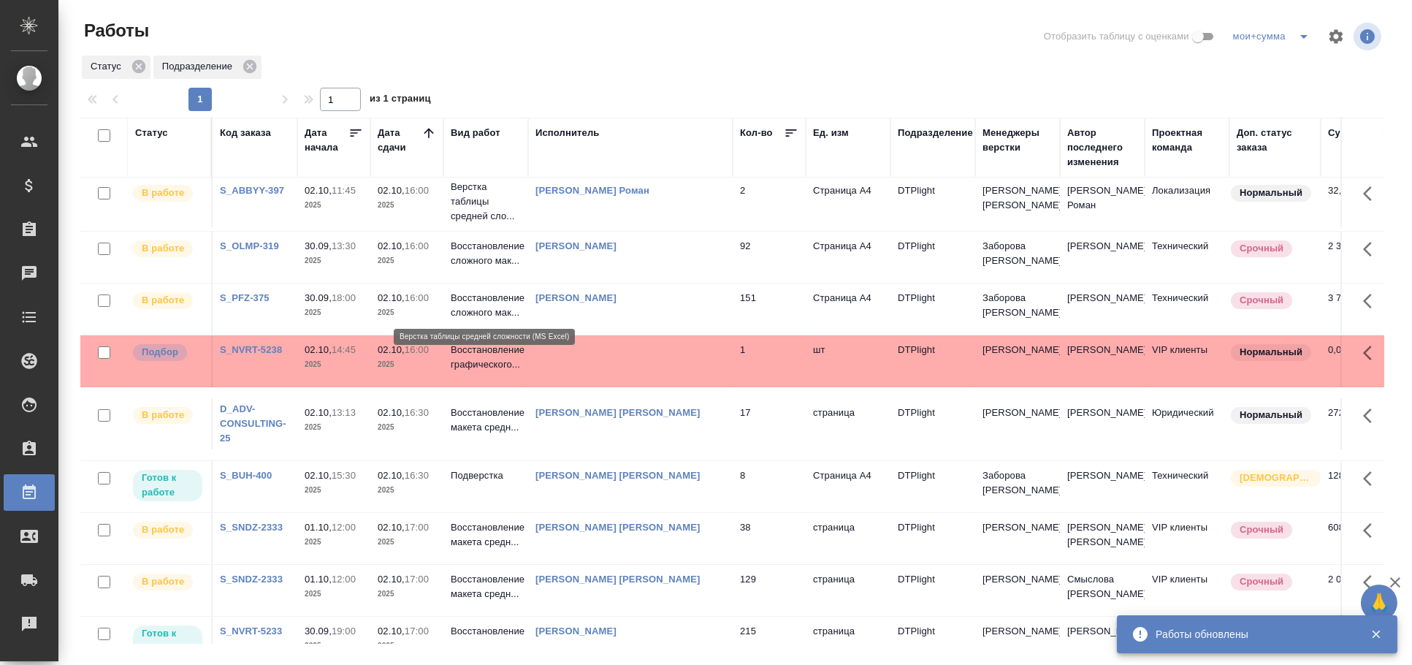
scroll to position [0, 0]
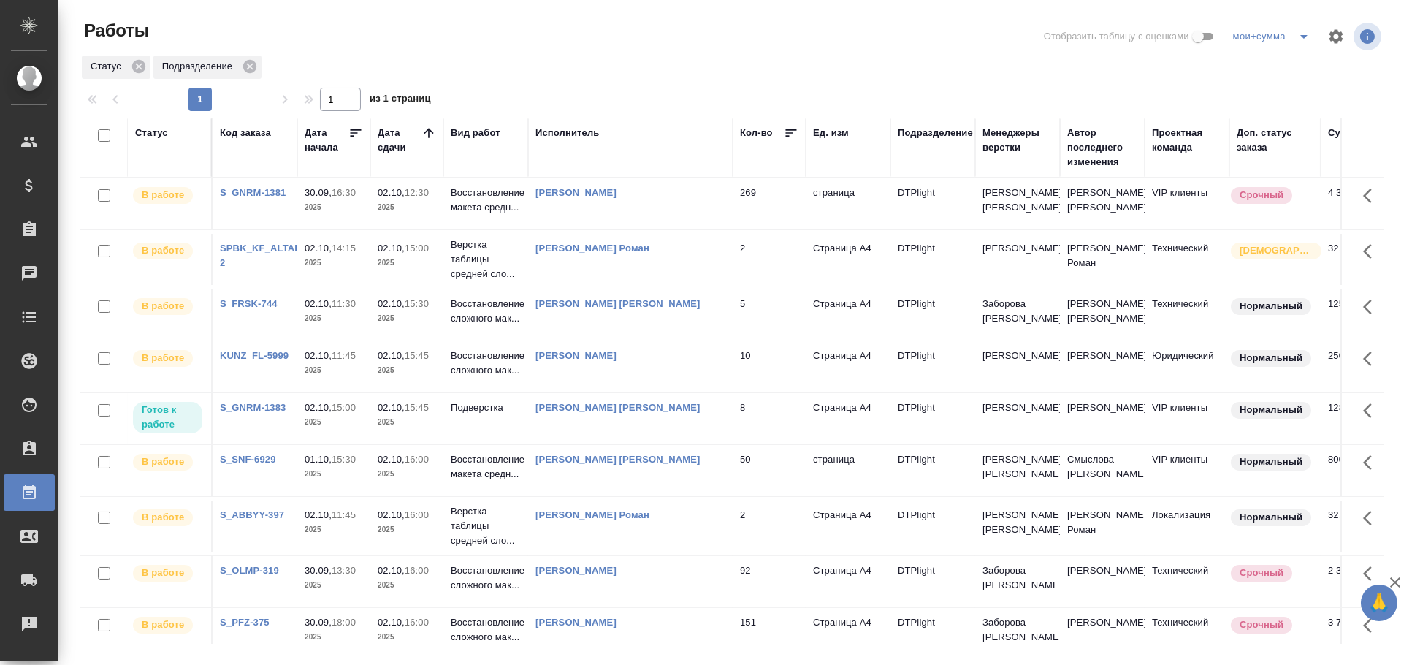
click at [615, 426] on td "[PERSON_NAME] [PERSON_NAME]" at bounding box center [630, 418] width 205 height 51
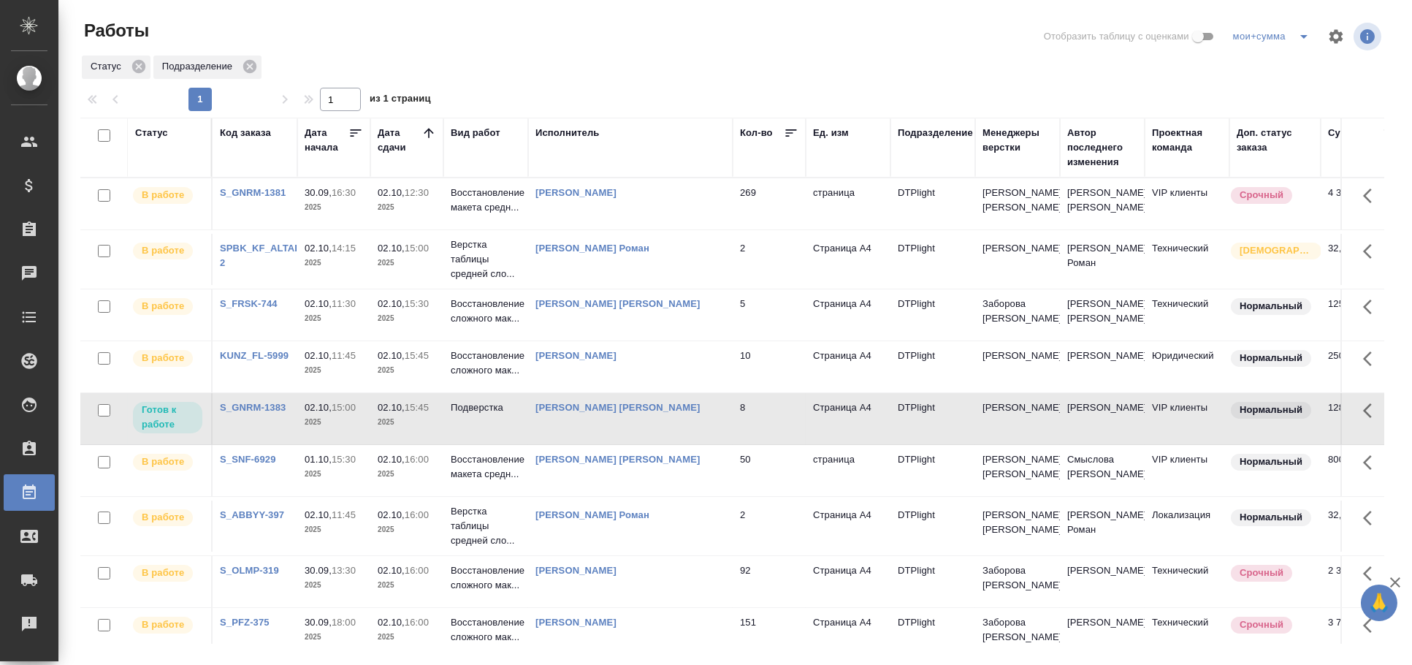
click at [615, 426] on td "[PERSON_NAME] [PERSON_NAME]" at bounding box center [630, 418] width 205 height 51
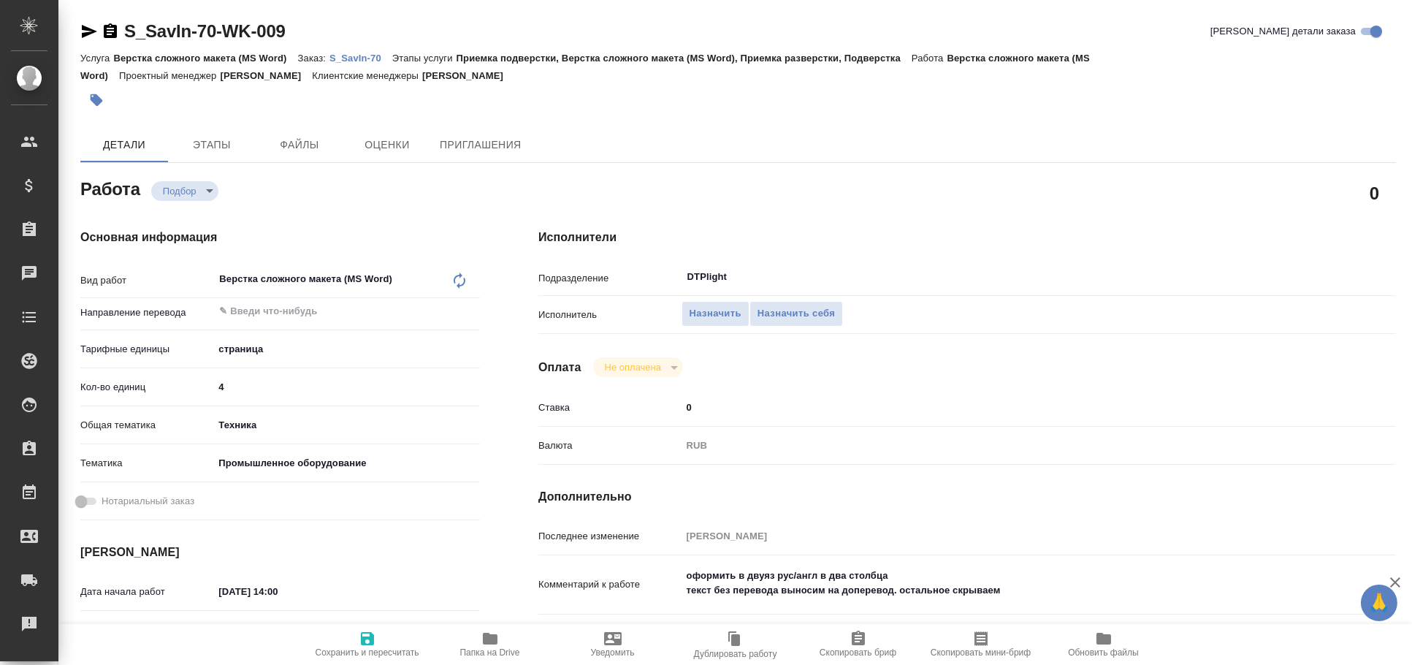
type textarea "x"
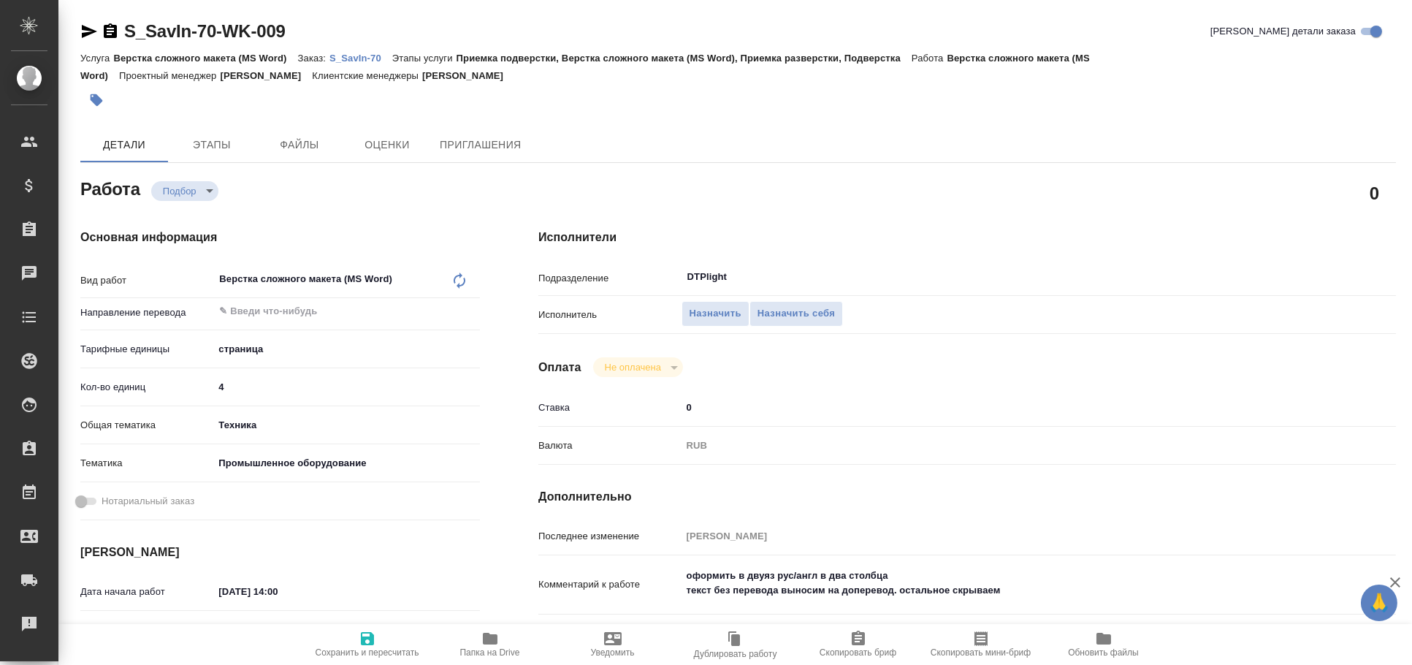
type textarea "x"
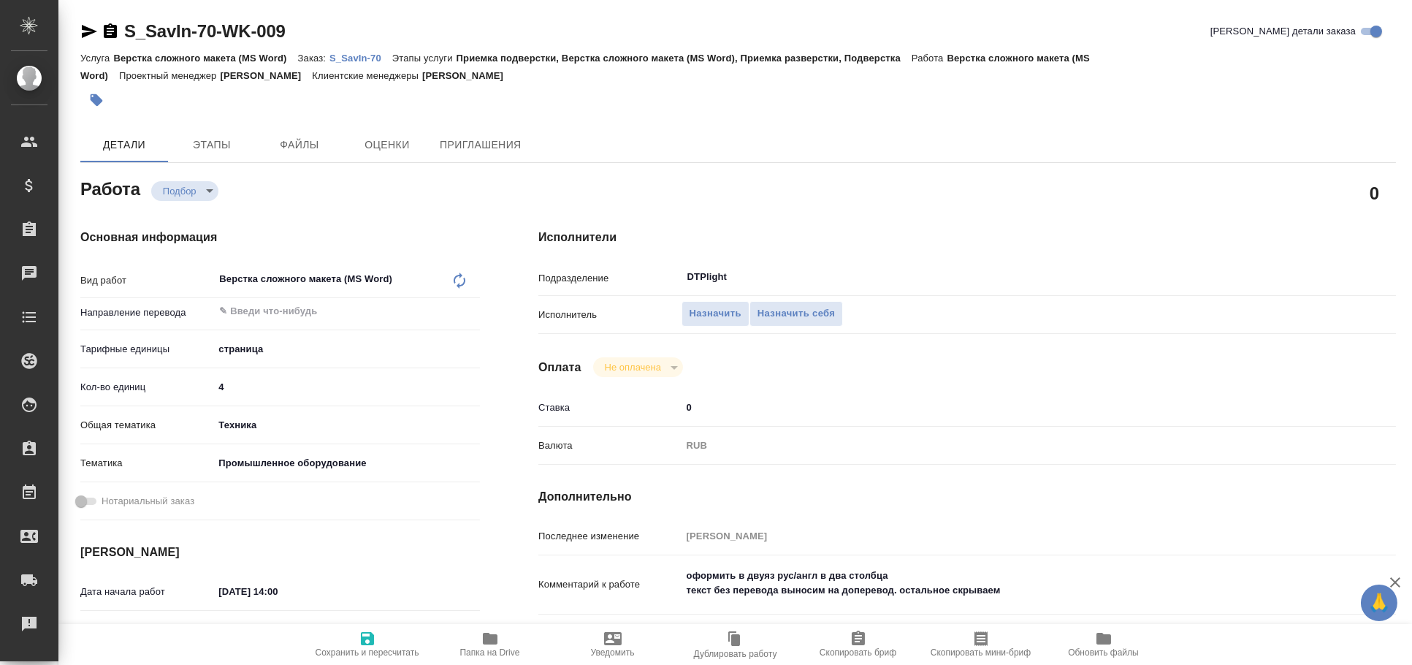
type textarea "x"
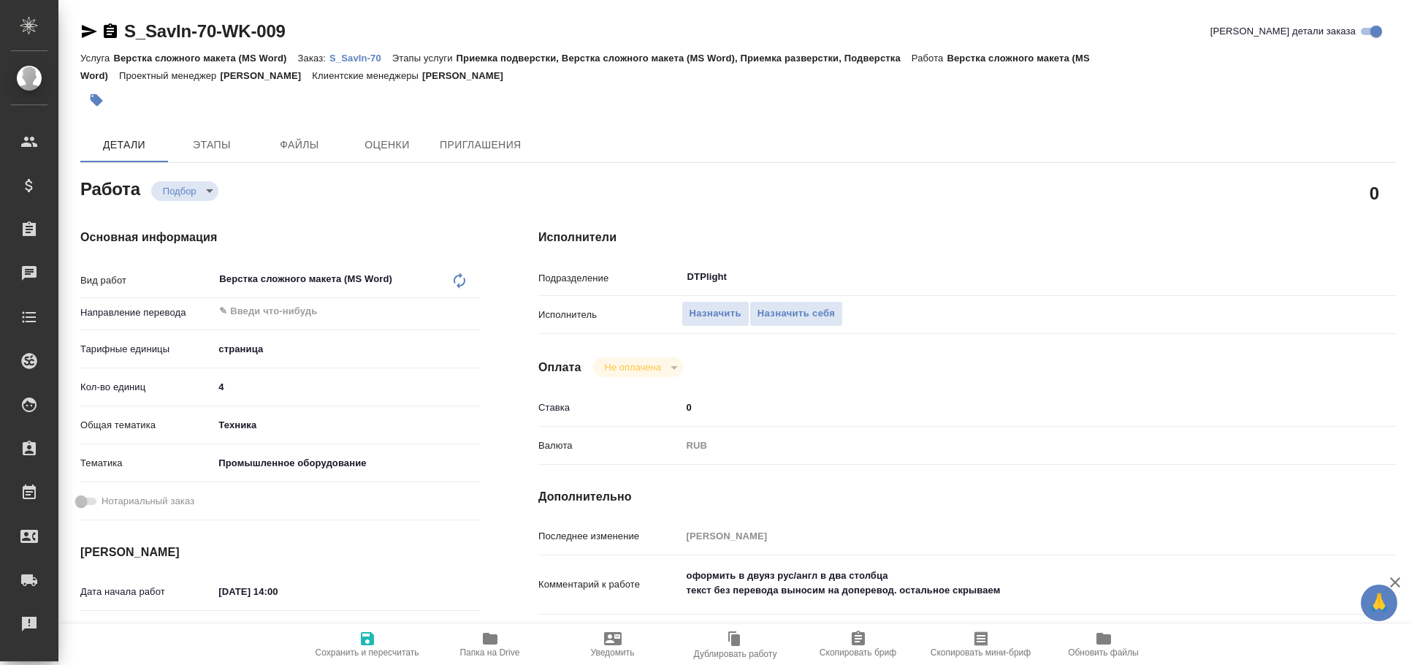
type textarea "x"
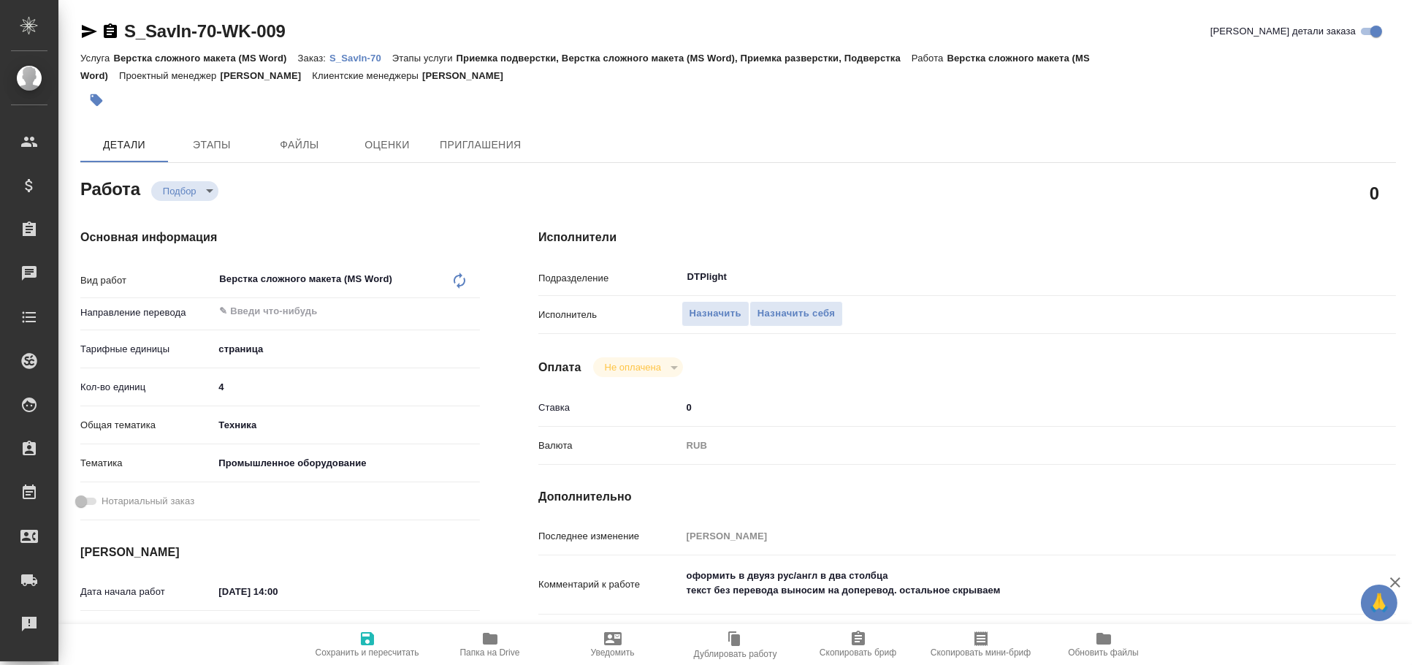
type textarea "x"
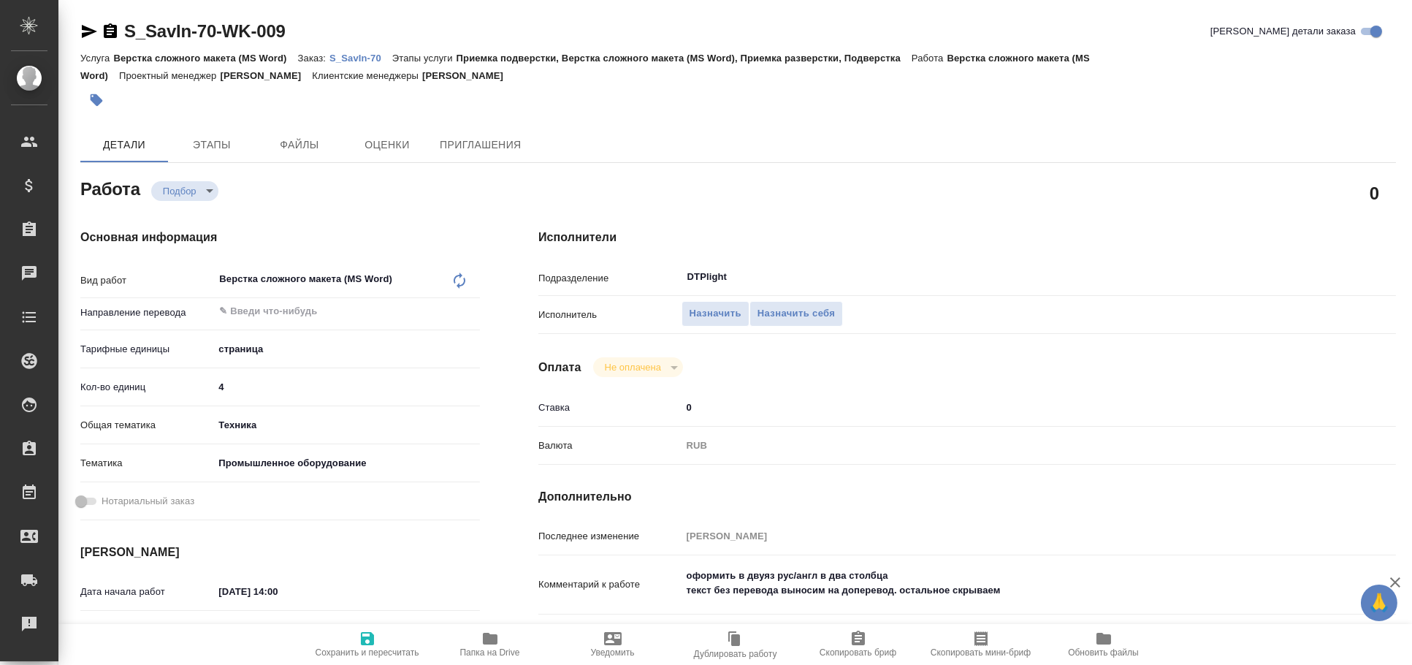
type textarea "x"
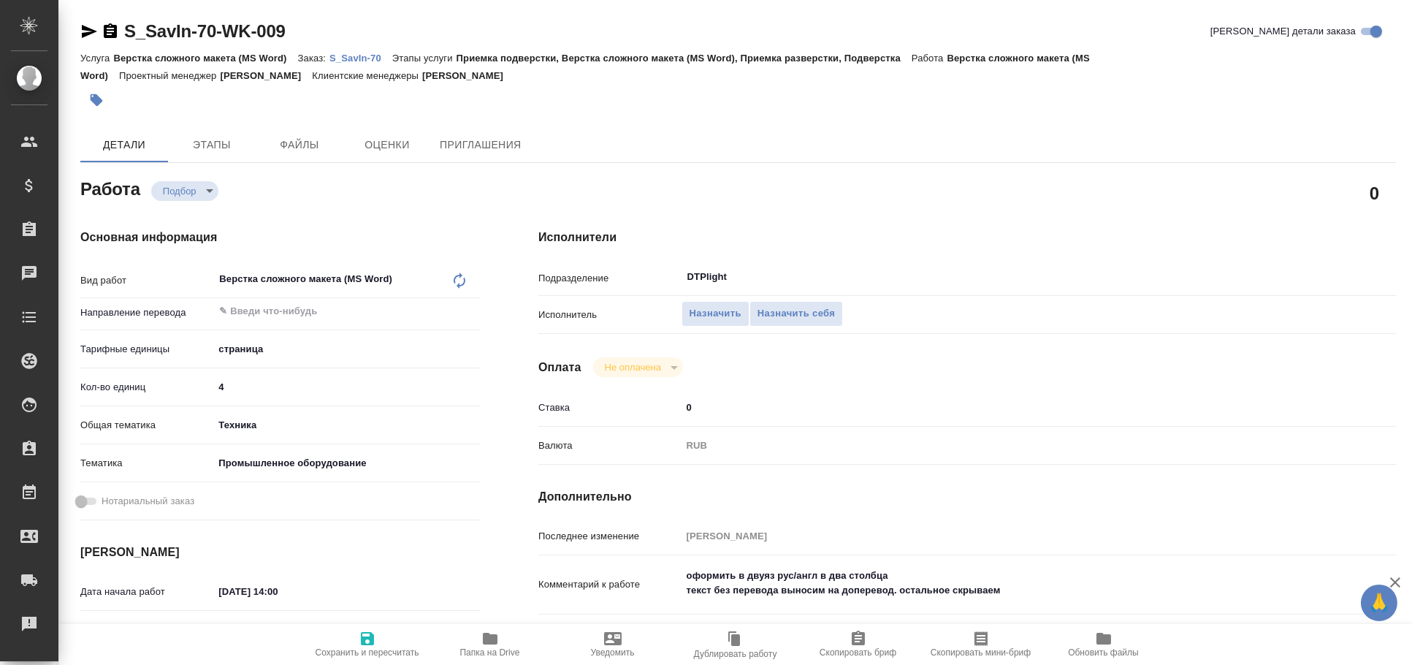
type textarea "x"
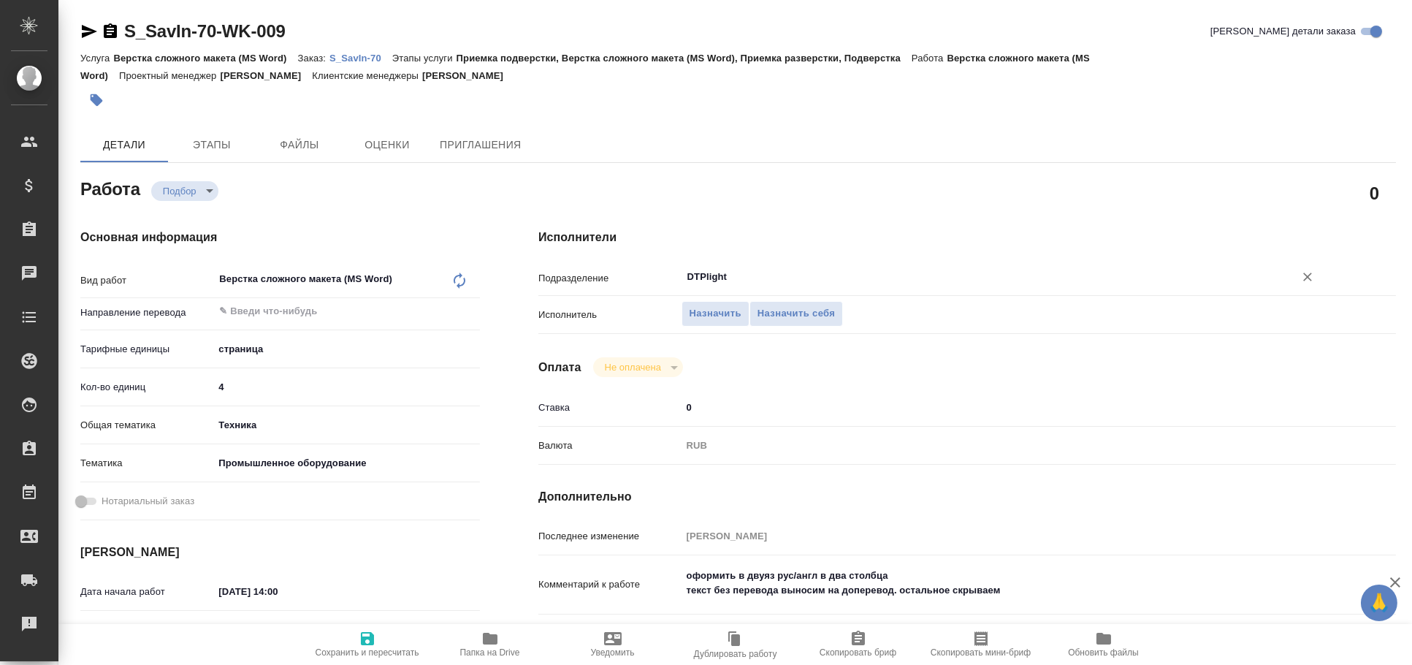
type textarea "x"
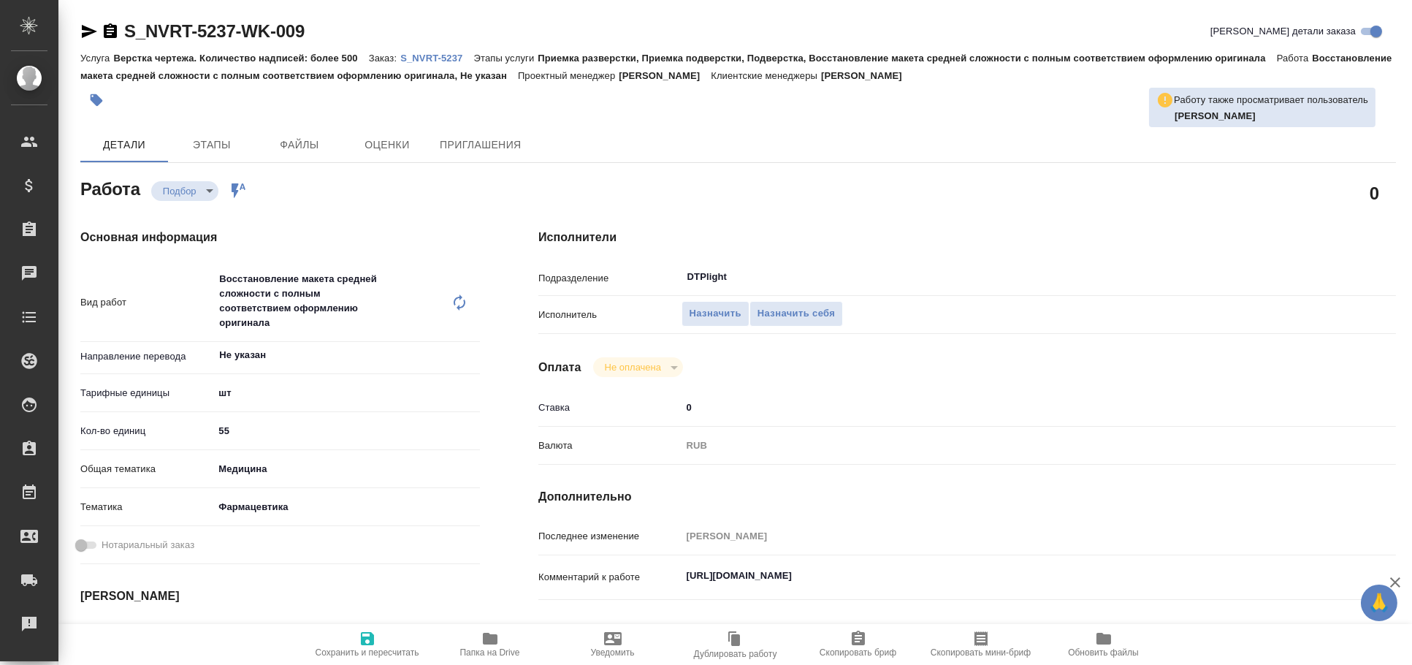
type textarea "x"
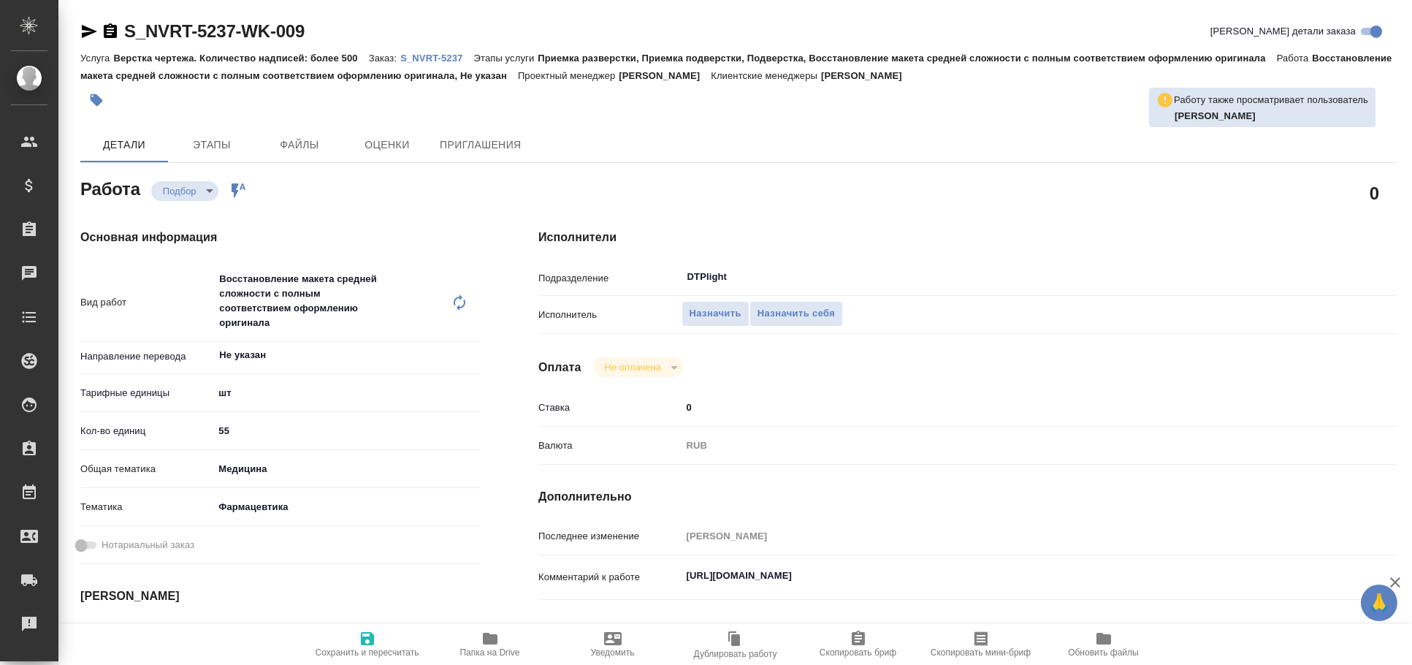
type textarea "x"
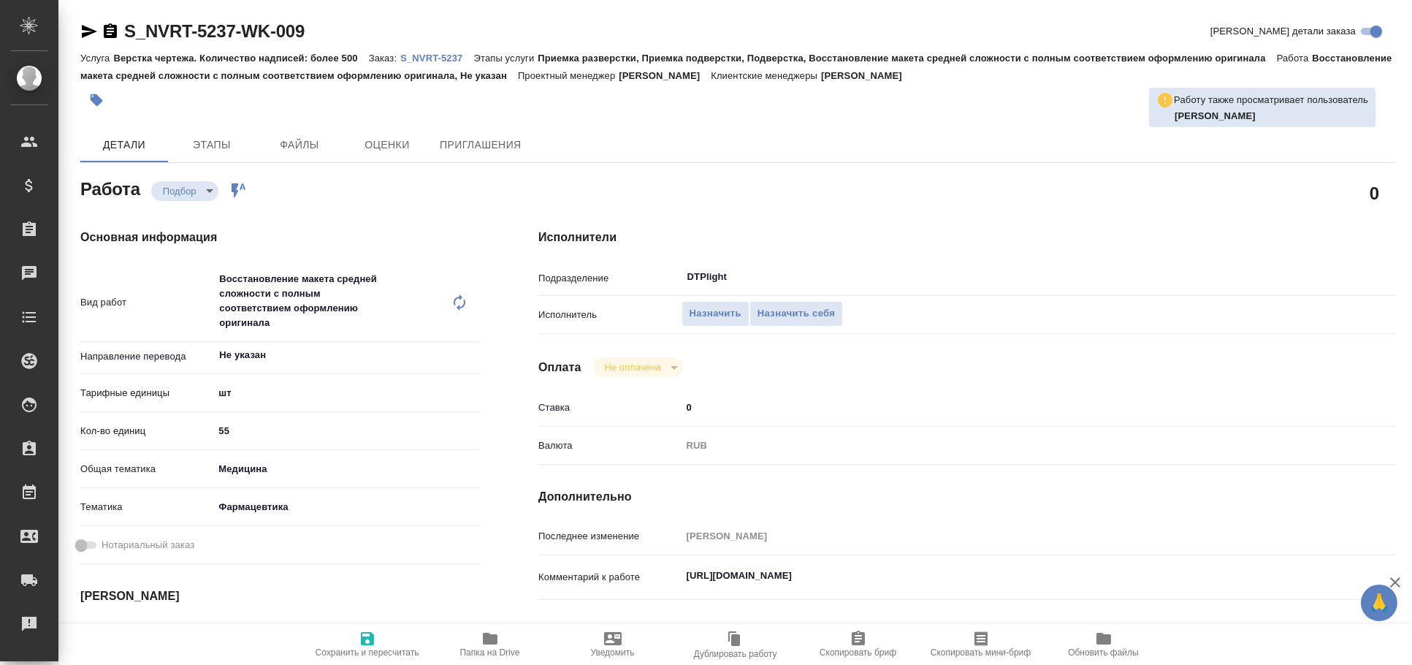
type textarea "x"
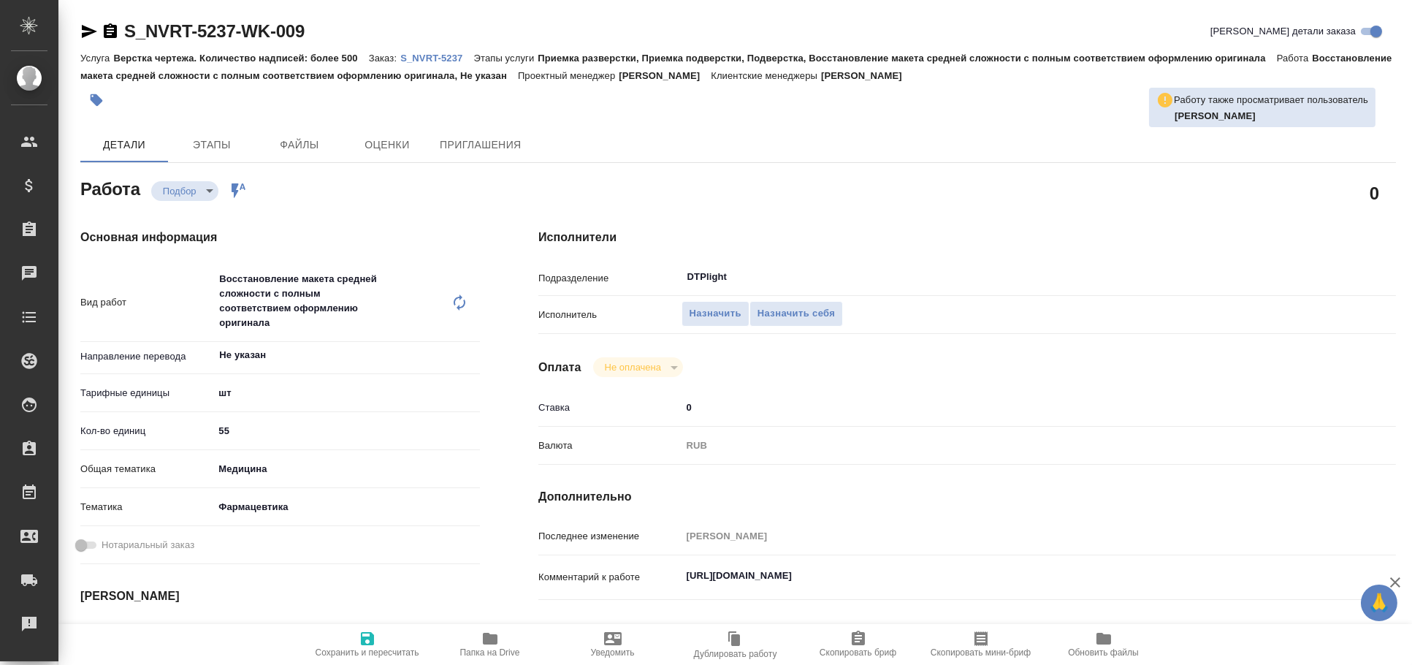
type textarea "x"
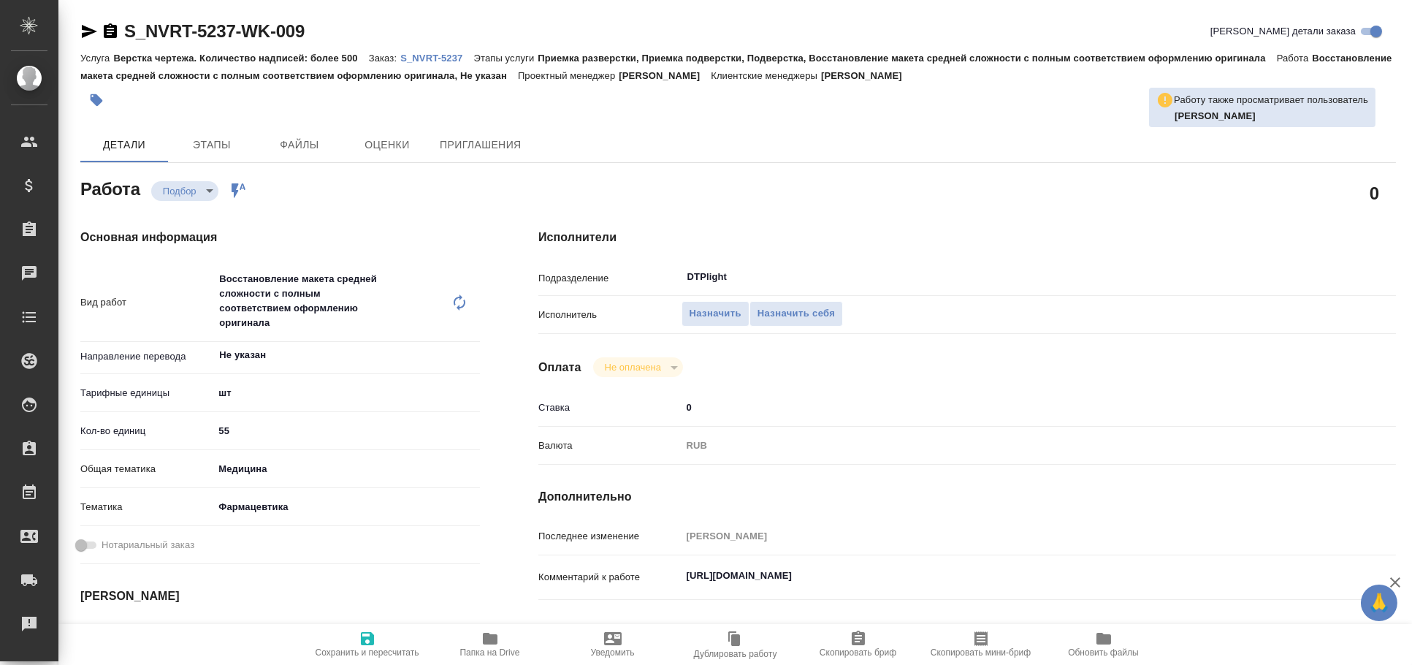
type textarea "x"
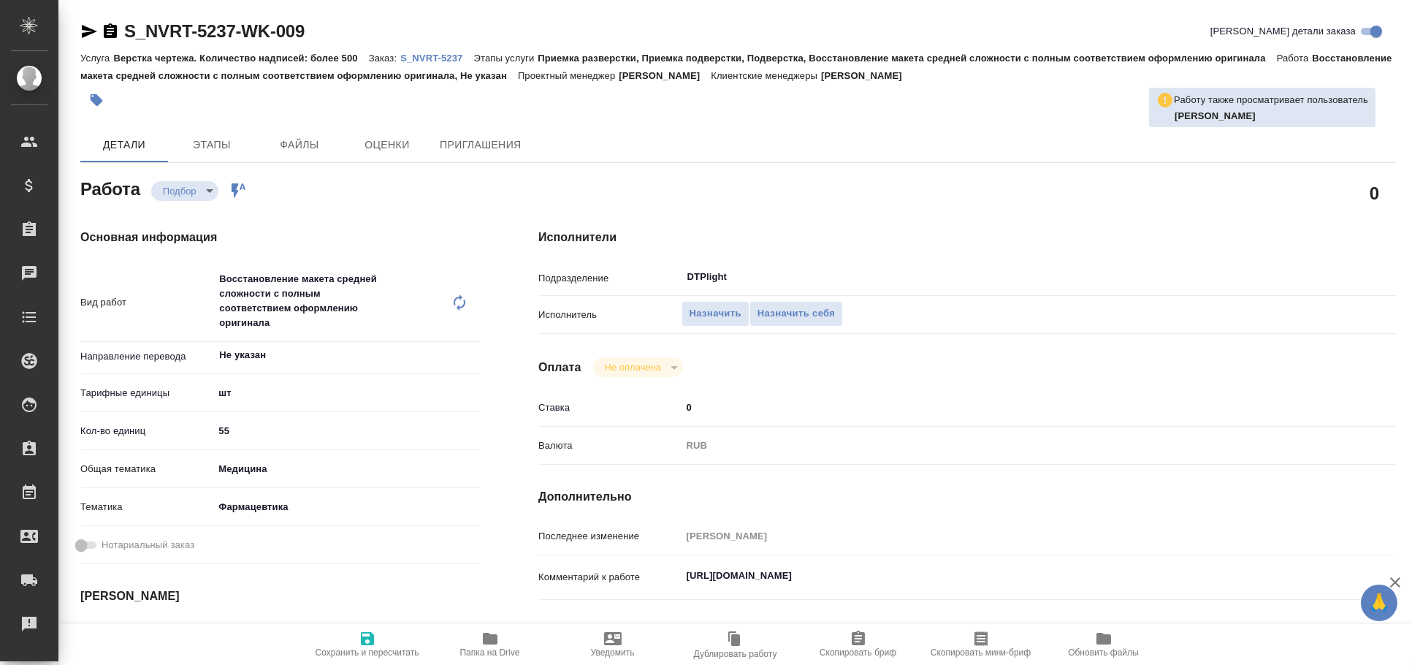
type textarea "x"
click at [751, 578] on textarea "[URL][DOMAIN_NAME]" at bounding box center [1002, 575] width 643 height 25
click at [751, 578] on textarea "[URL][DOMAIN_NAME]" at bounding box center [1003, 576] width 642 height 25
type textarea "x"
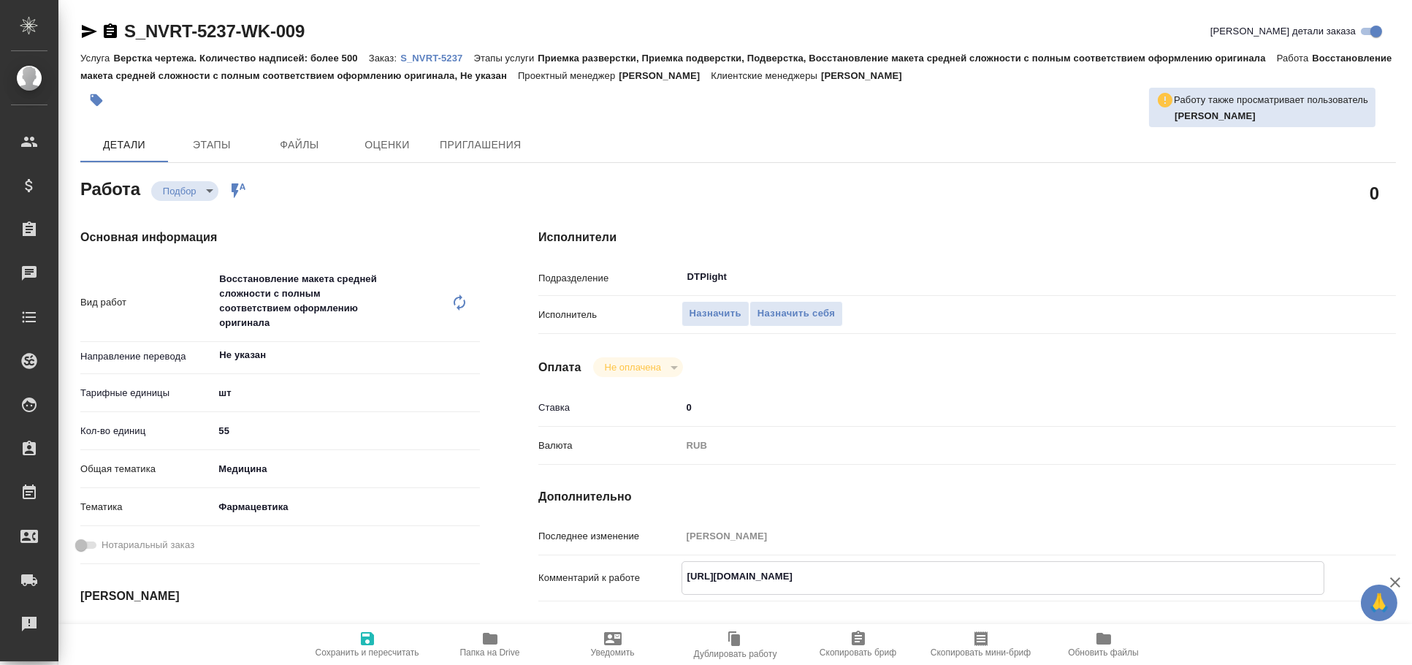
type textarea "x"
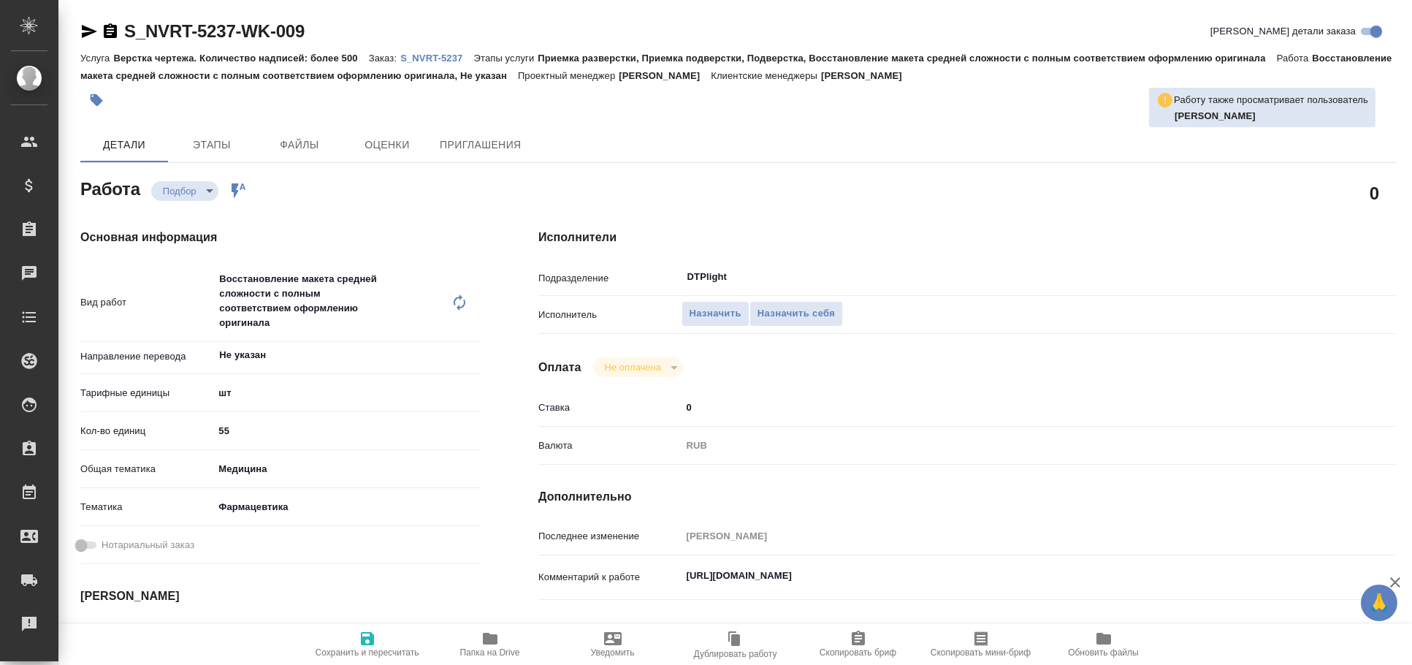
type textarea "x"
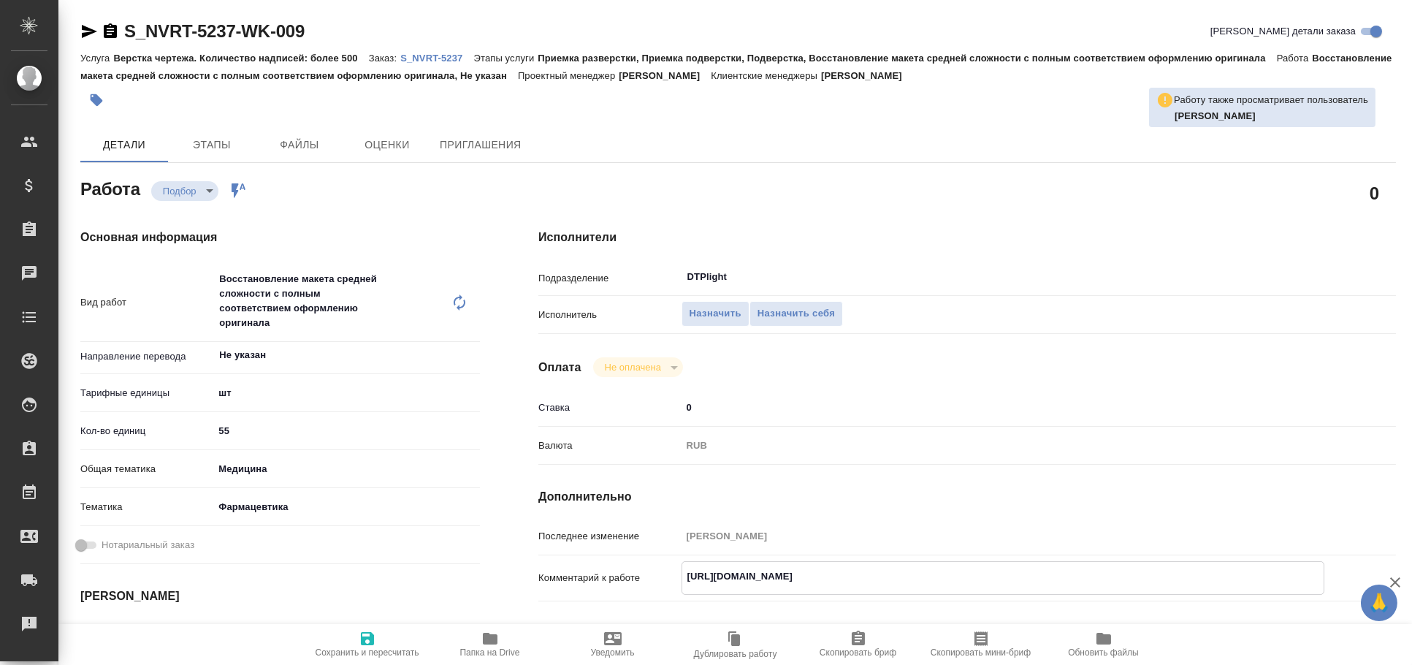
type textarea "x"
click at [275, 394] on body "🙏 .cls-1 fill:#fff; AWATERA Arkhipova Ekaterina Клиенты Спецификации Заказы 0 Ч…" at bounding box center [706, 332] width 1412 height 665
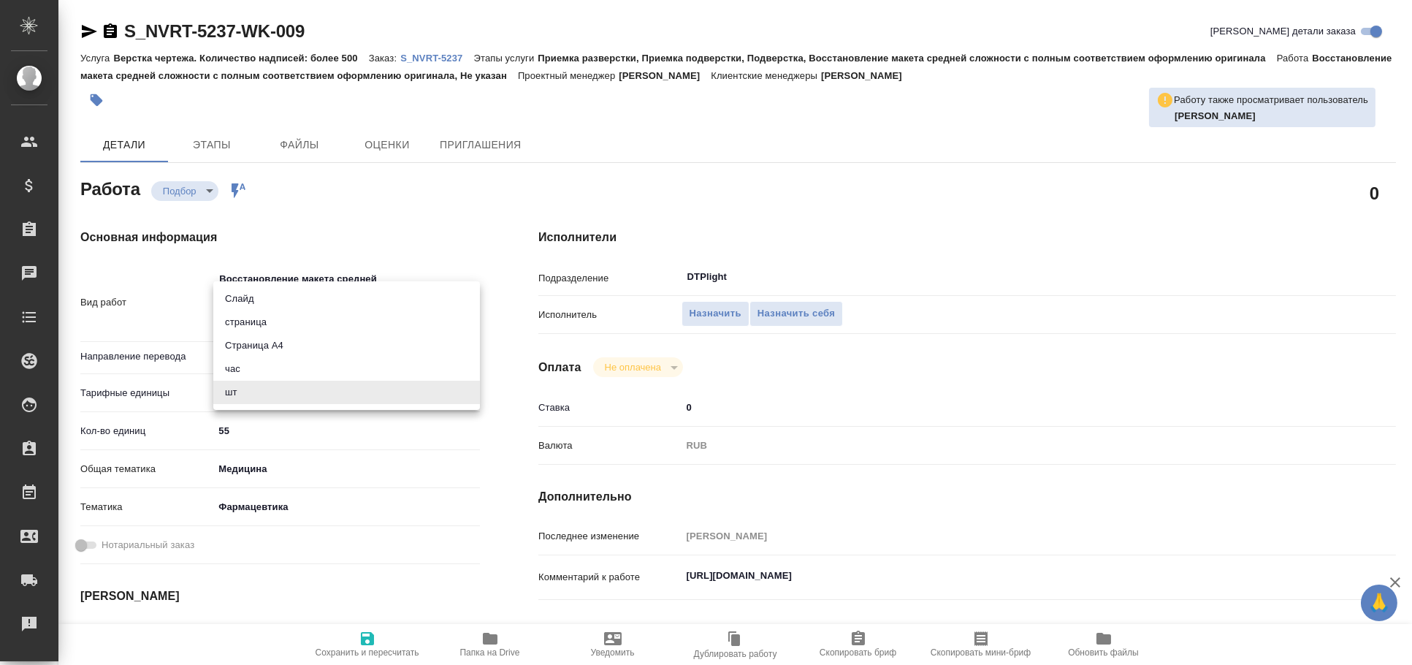
click at [275, 326] on li "страница" at bounding box center [346, 321] width 267 height 23
type textarea "x"
type input "5a8b1489cc6b4906c91bfdb2"
type textarea "x"
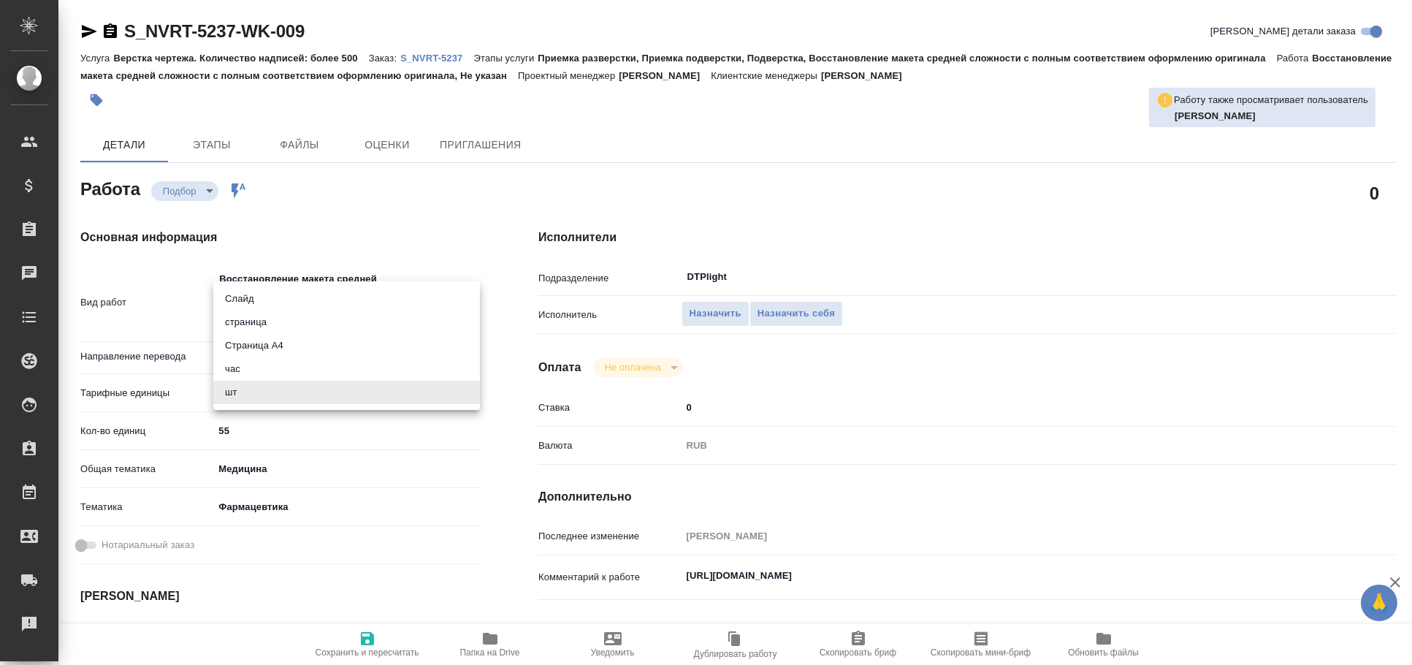
type textarea "x"
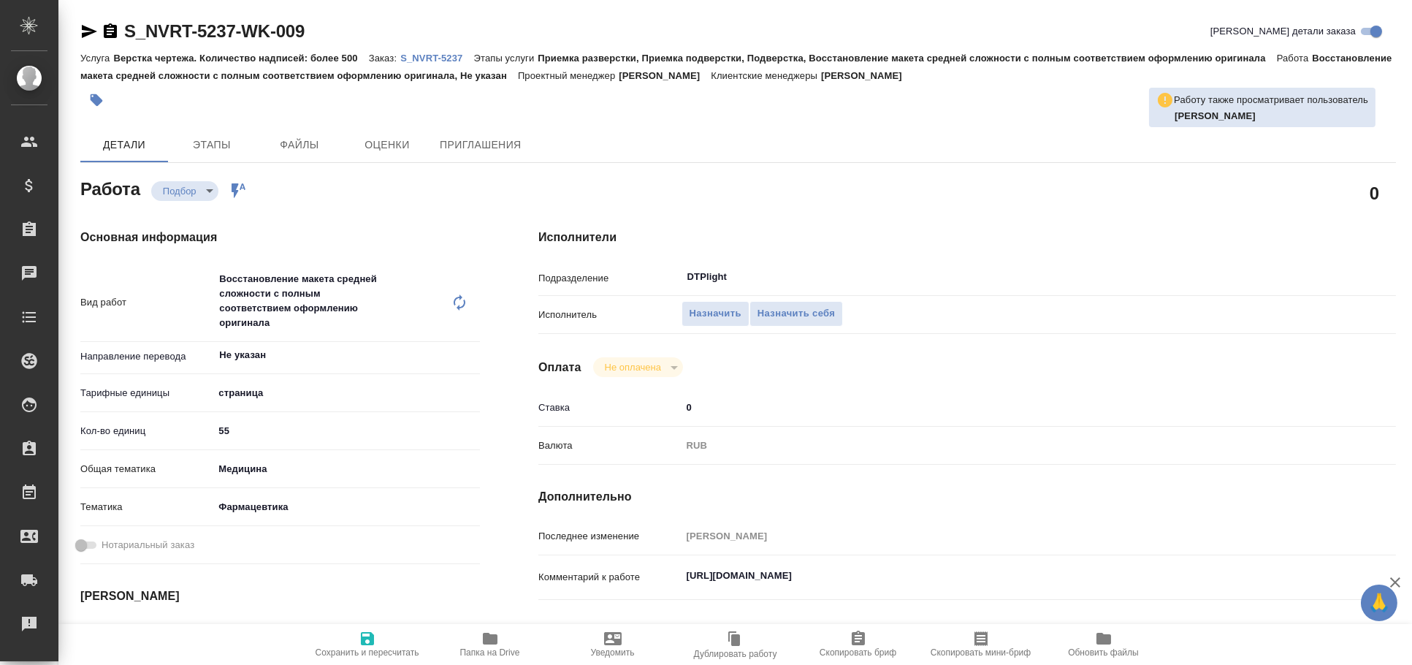
click at [386, 636] on span "Сохранить и пересчитать" at bounding box center [367, 644] width 105 height 28
type textarea "x"
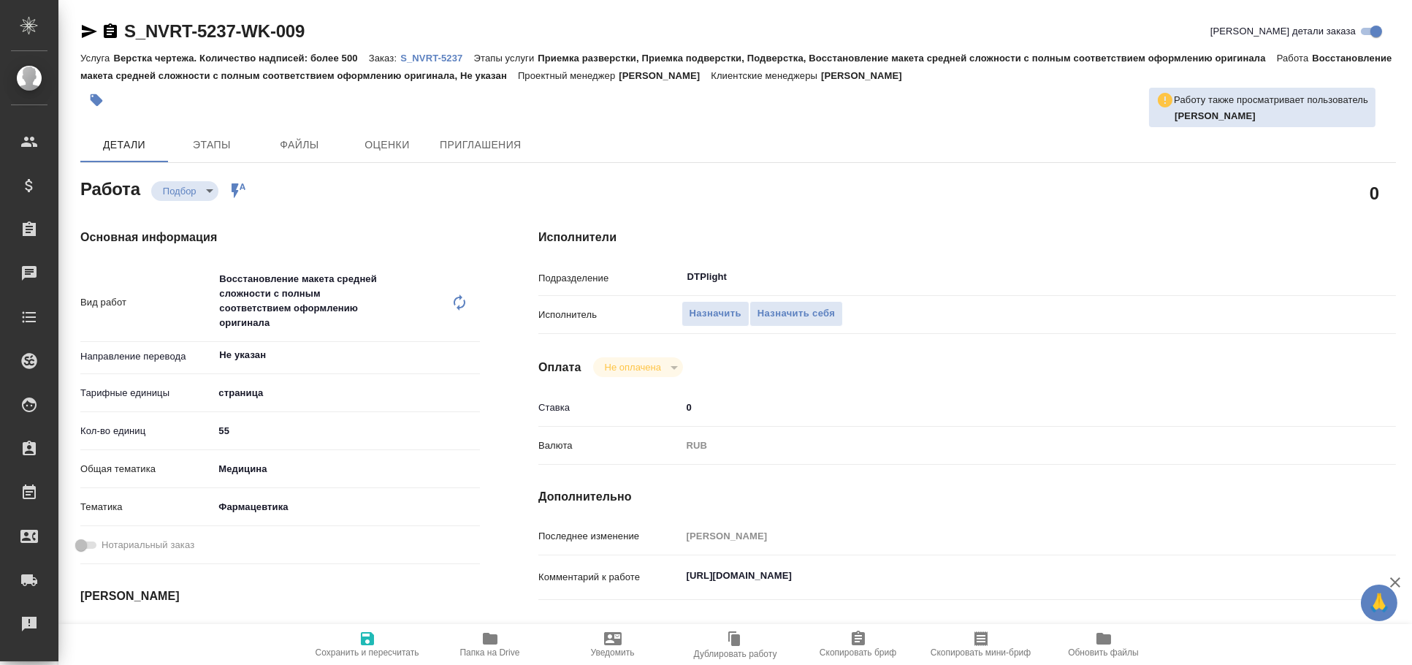
type textarea "x"
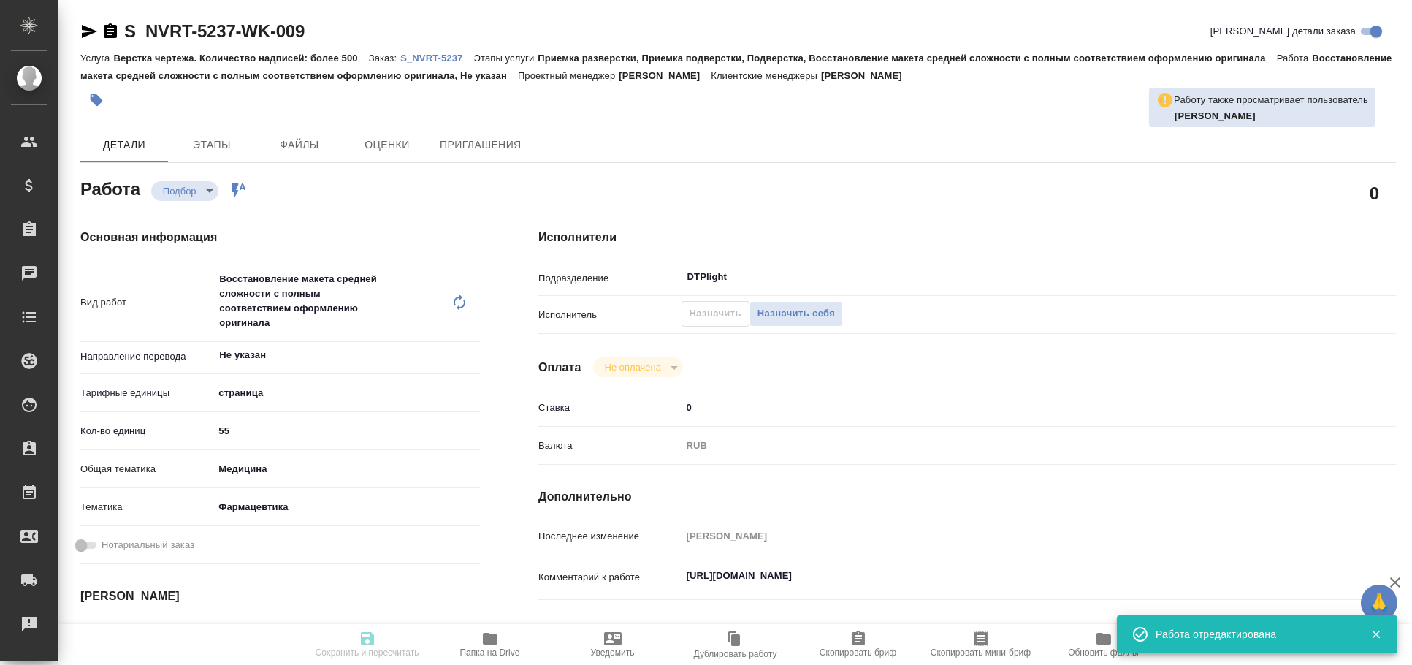
type textarea "x"
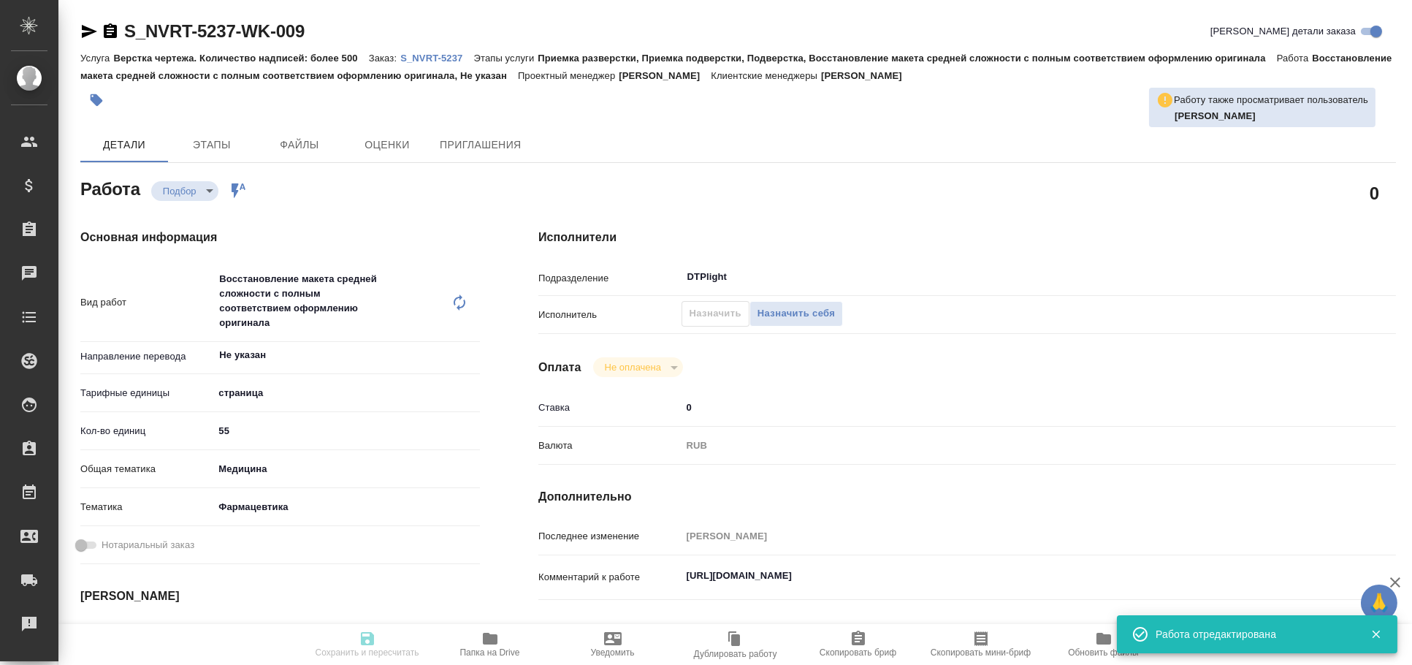
type input "recruiting"
type textarea "Восстановление макета средней сложности с полным соответствием оформлению ориги…"
type textarea "x"
type input "Не указан"
type input "5a8b1489cc6b4906c91bfdb2"
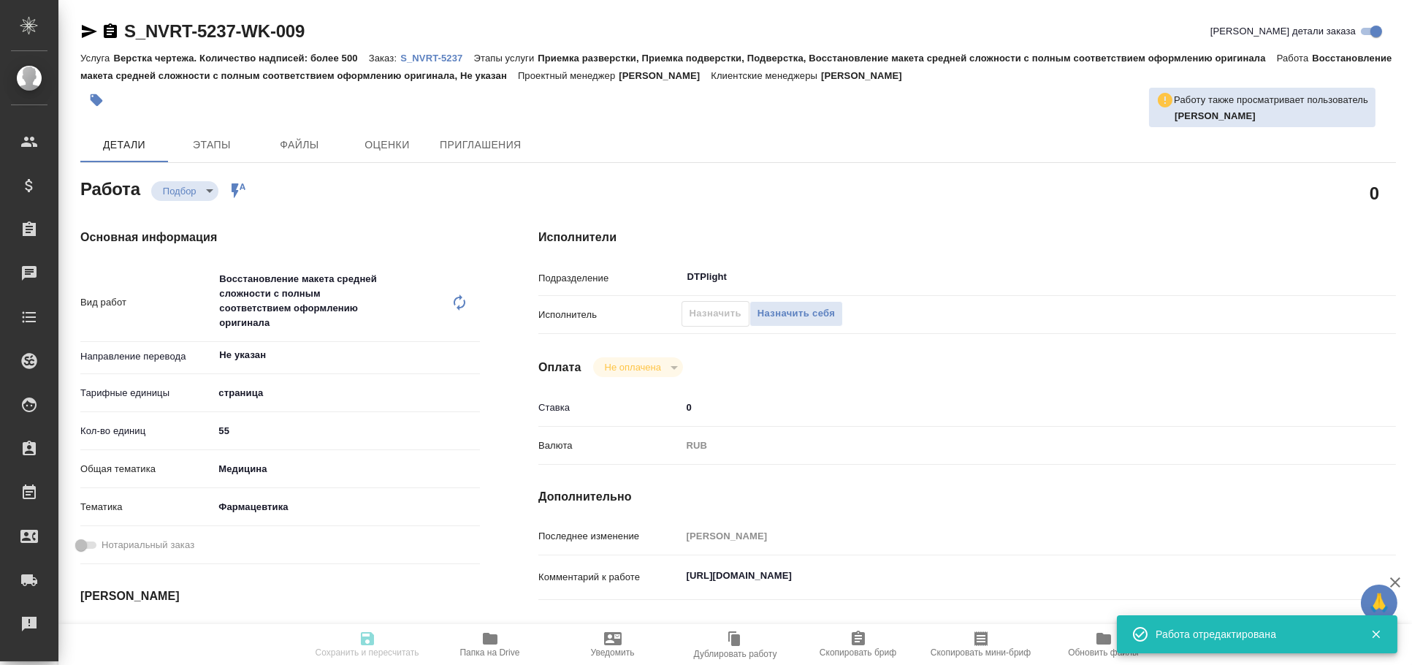
type input "55"
type input "med"
type input "6149832f2b7be24903fd7a82"
type input "02.10.2025 14:45"
type input "03.10.2025 14:00"
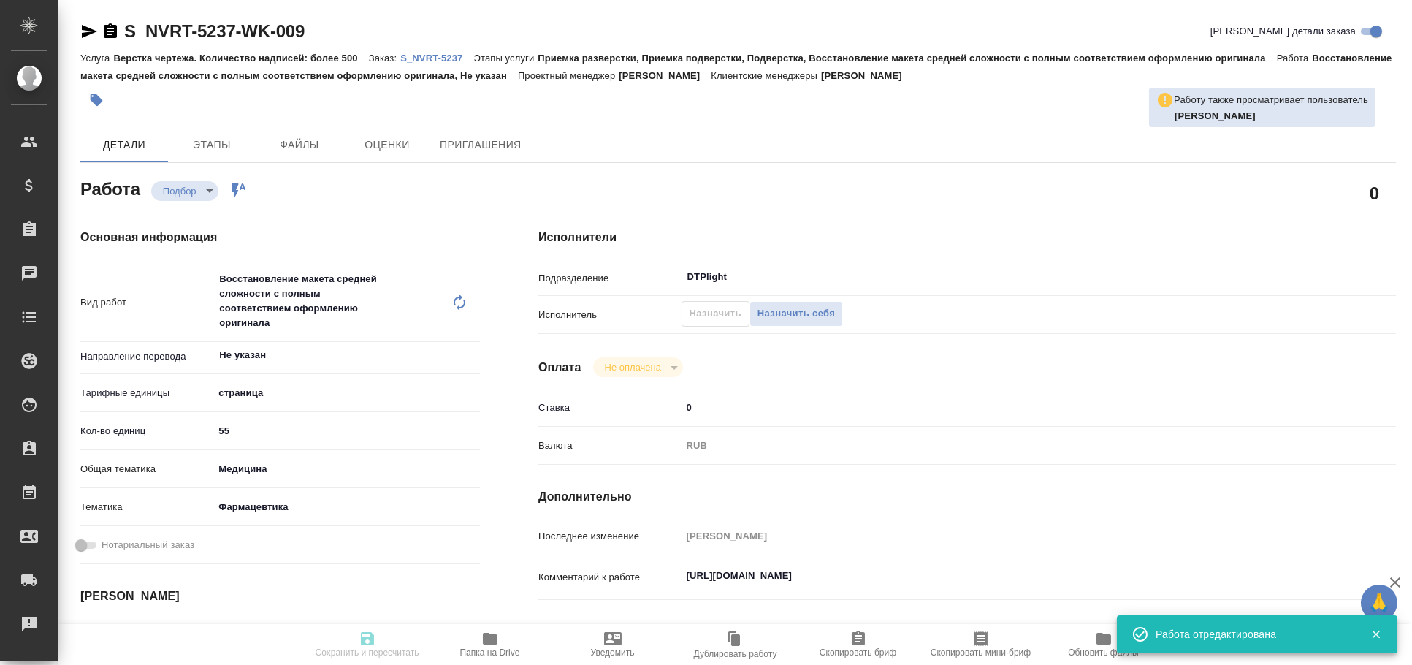
type input "10.10.2025 17:00"
type input "DTPlight"
type input "notPayed"
type input "0"
type input "RUB"
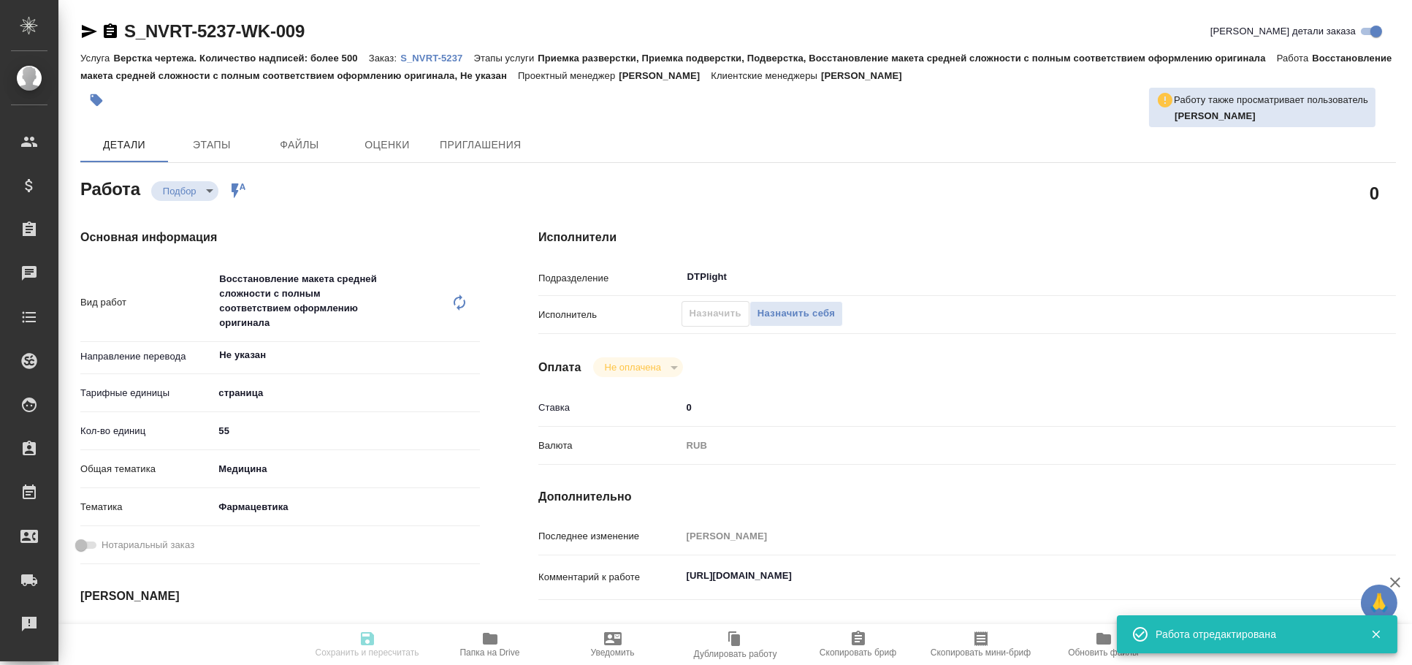
type input "Арсеньева Вера"
type textarea "https://drive.awatera.com/apps/files/?dir=/Shares/Novartos_Pharma/Orders/S_NVRT…"
type textarea "x"
type textarea "/Clients/Novartos_Pharma/Orders/S_NVRT-5237/DTP/S_NVRT-5237-WK-009"
type textarea "x"
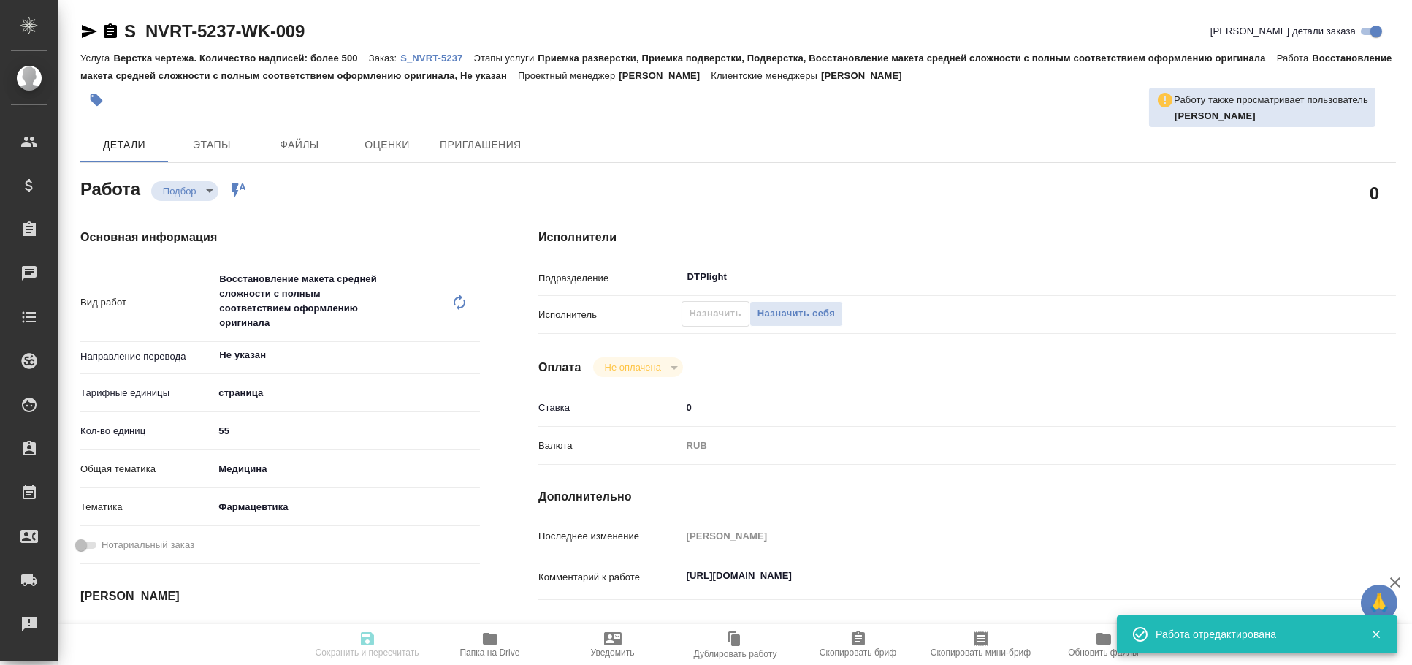
type input "S_NVRT-5237"
type input "Верстка чертежа. Количество надписей: более 500"
type input "Приемка разверстки, Приемка подверстки, Подверстка, Восстановление макета средн…"
type input "Кабаргина Анна"
type input "[PERSON_NAME]"
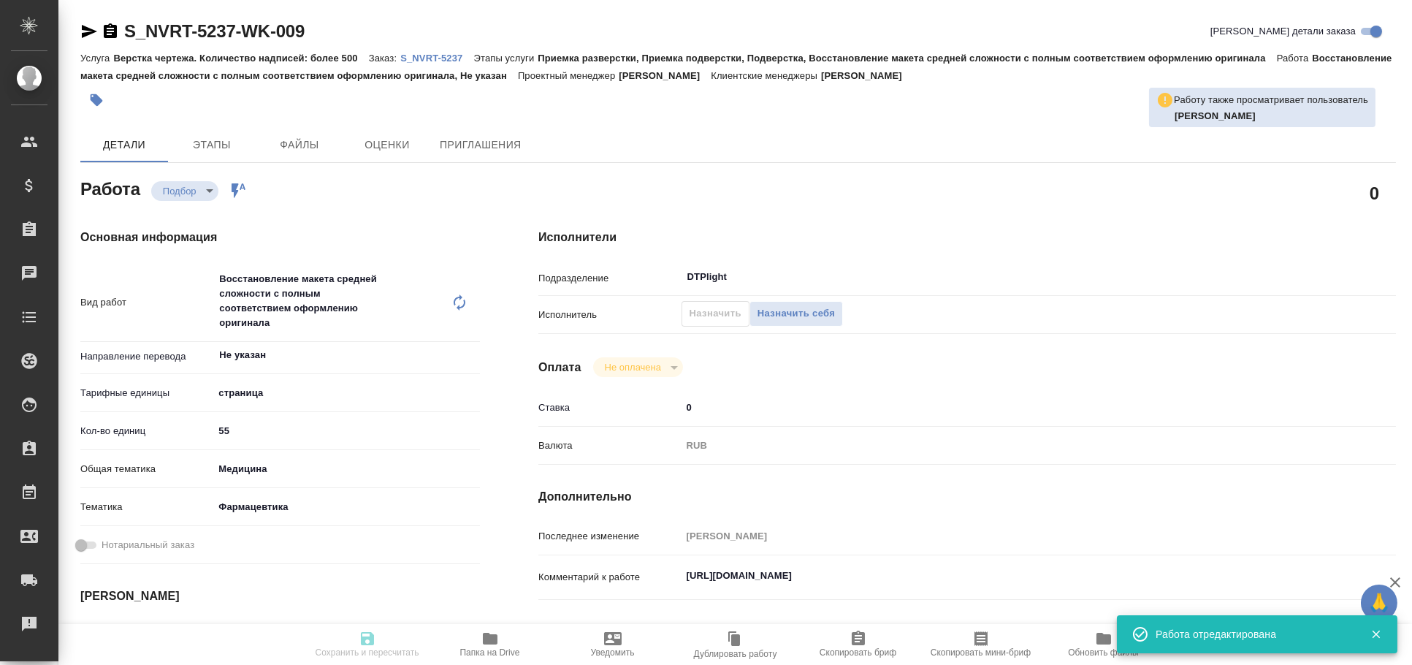
type input "/Clients/Novartos_Pharma/Orders/S_NVRT-5237"
type textarea "x"
type textarea "Обращаюсь с просьбой принять в работу еще один новый заказ. Тип изменения: TB42…"
type textarea "x"
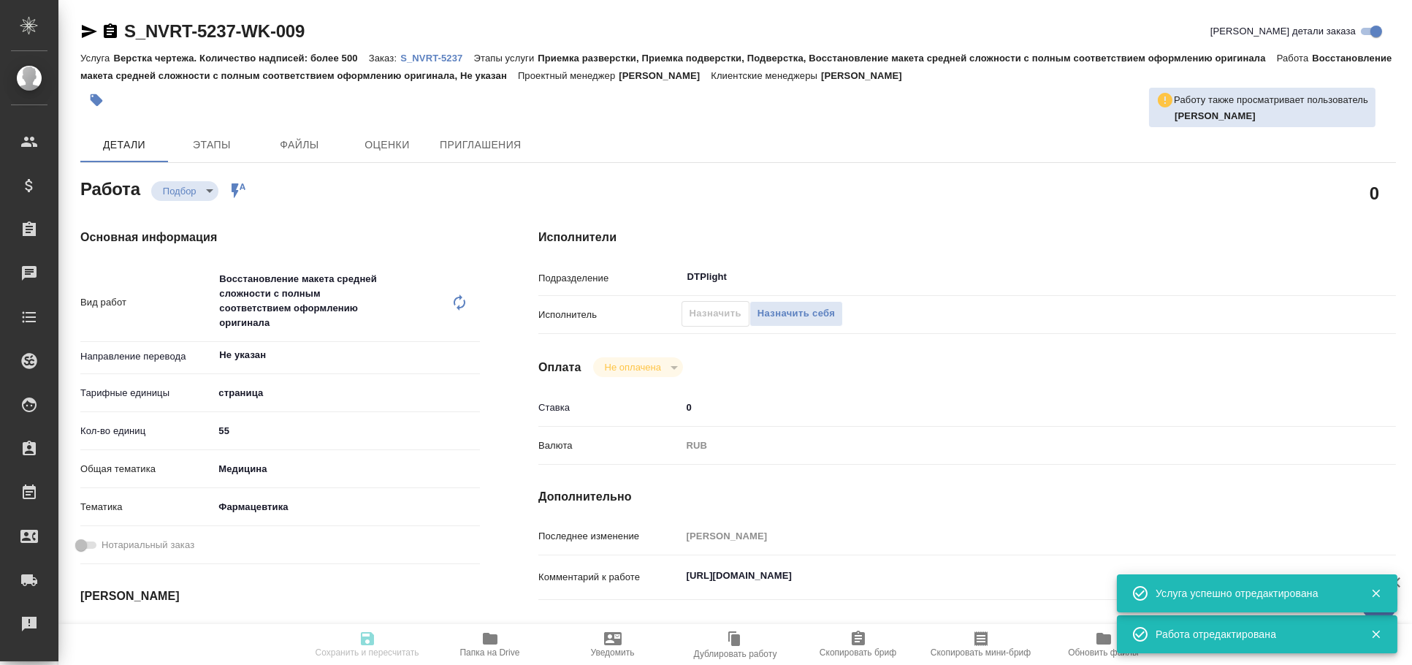
type textarea "x"
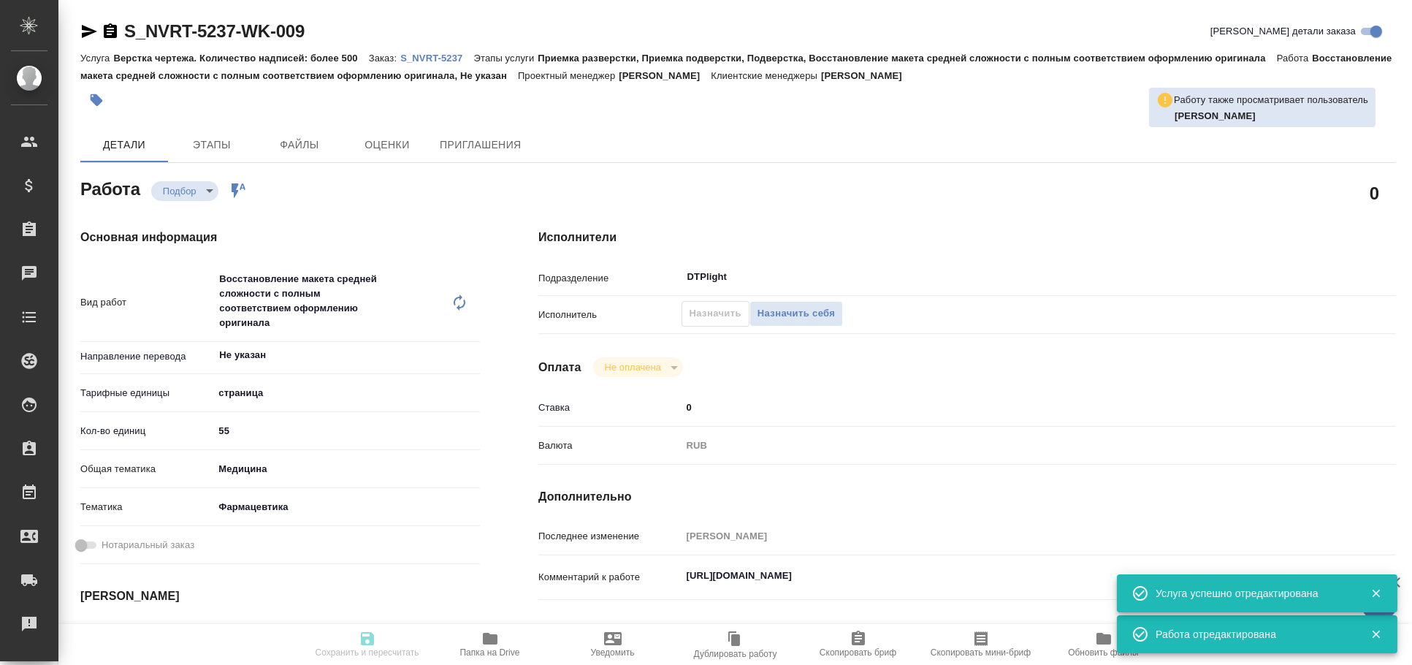
type textarea "x"
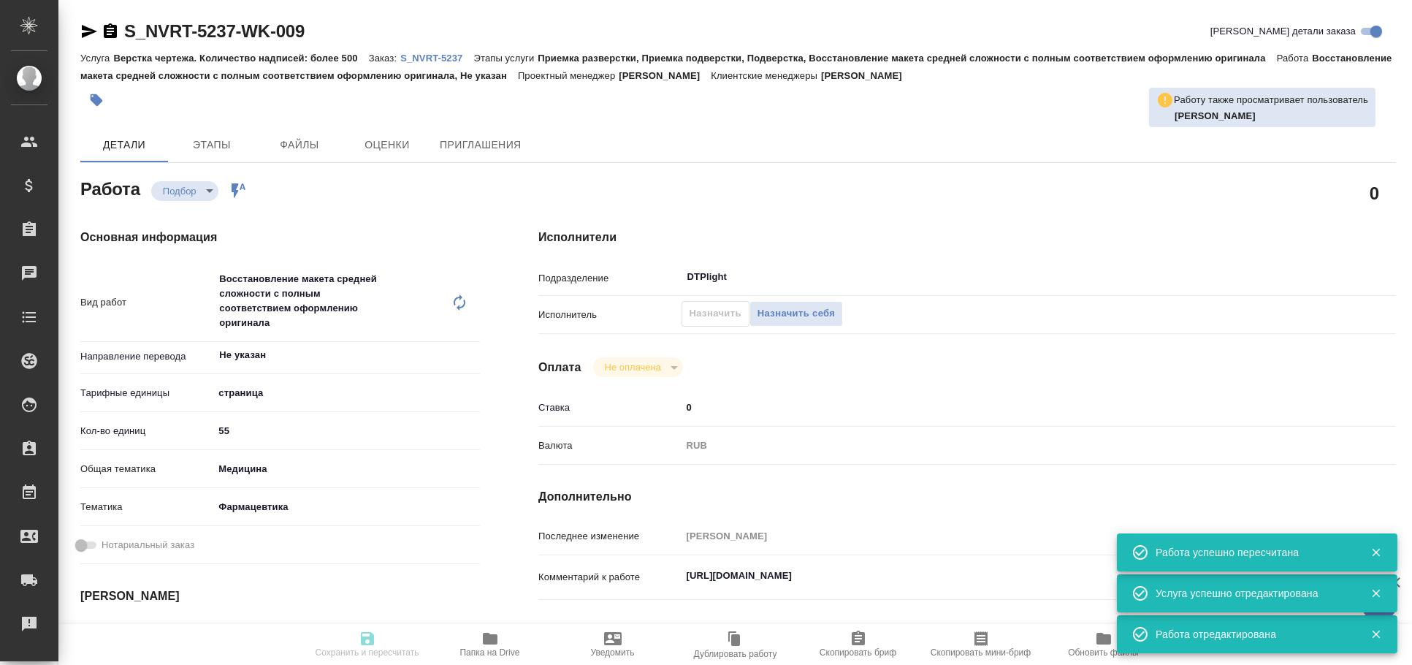
type input "recruiting"
type textarea "Восстановление макета средней сложности с полным соответствием оформлению ориги…"
type textarea "x"
type input "Не указан"
type input "5a8b1489cc6b4906c91bfdb2"
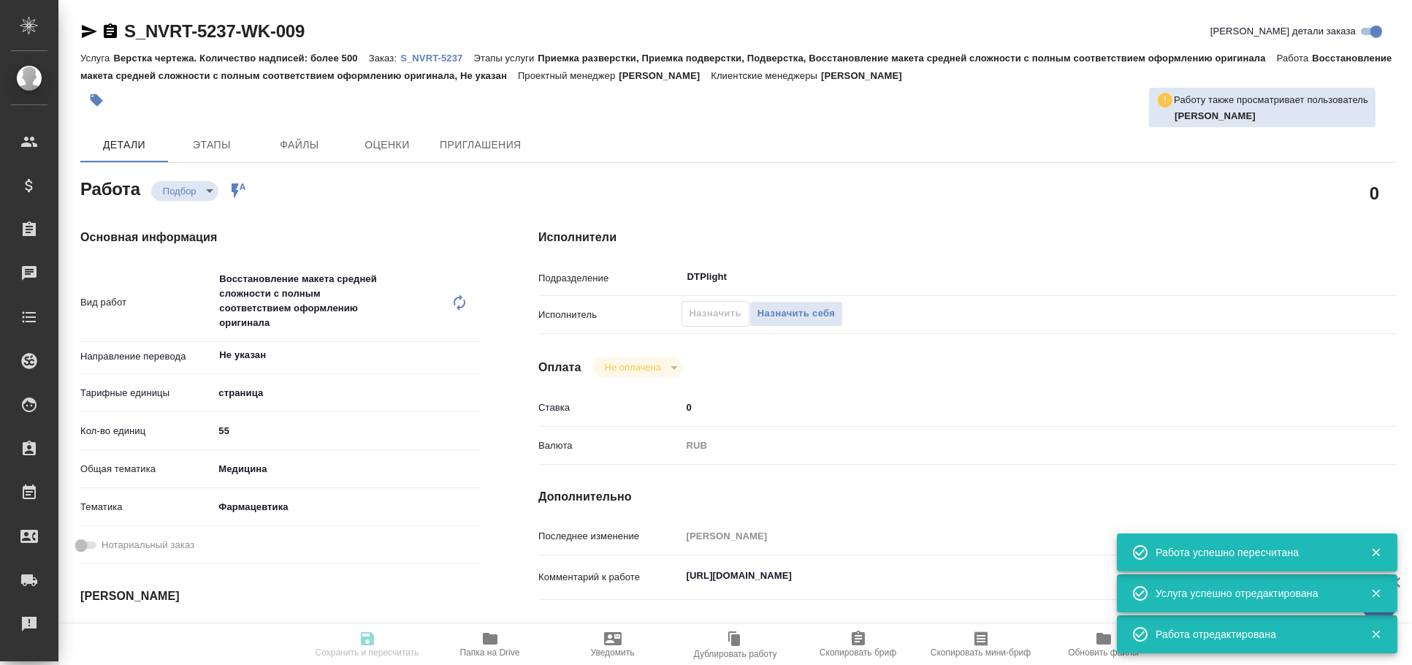
type input "55"
type input "med"
type input "6149832f2b7be24903fd7a82"
type input "02.10.2025 14:45"
type input "03.10.2025 14:00"
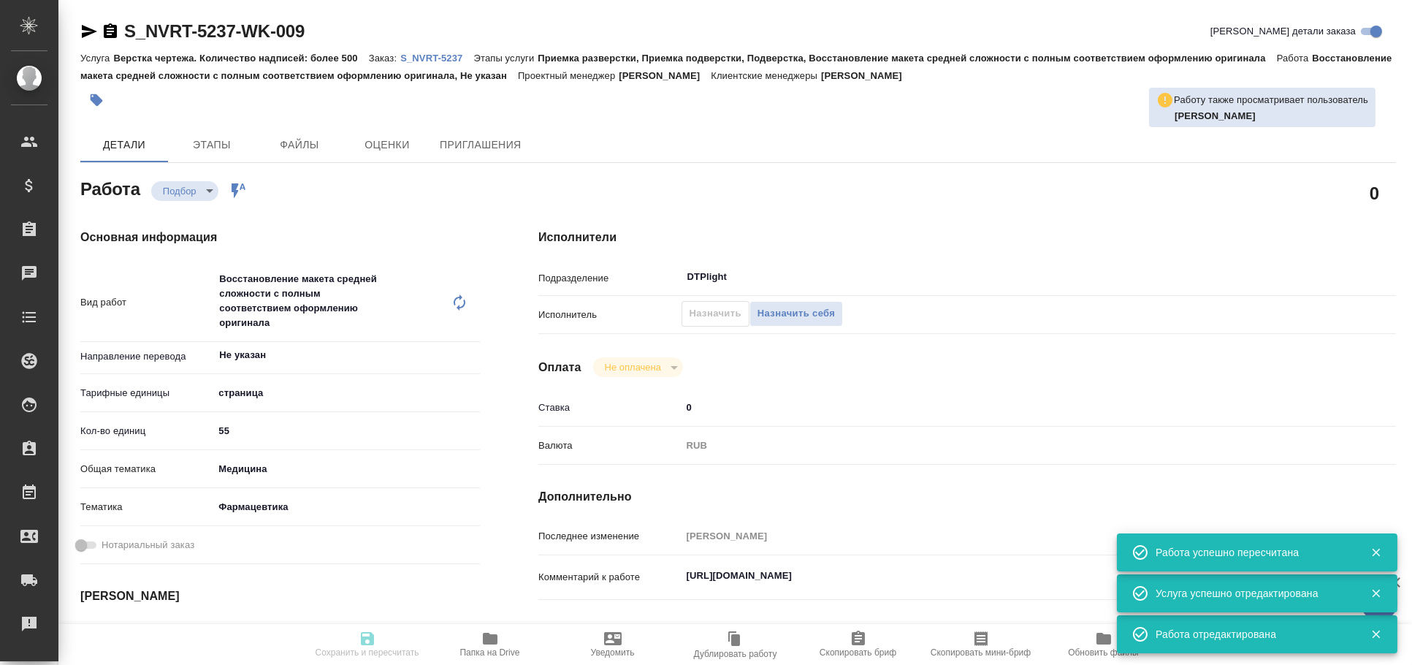
type input "10.10.2025 17:00"
type input "DTPlight"
type input "notPayed"
type input "0"
type input "RUB"
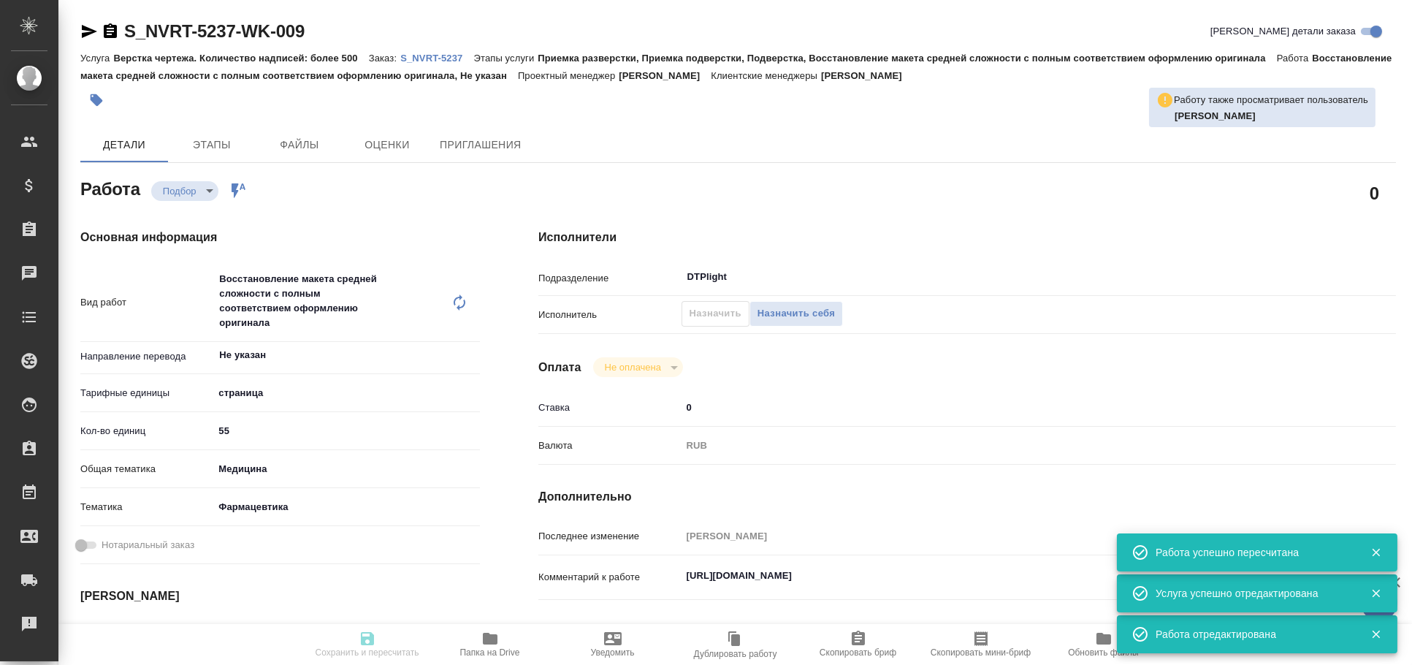
type input "Арсеньева Вера"
type textarea "https://drive.awatera.com/apps/files/?dir=/Shares/Novartos_Pharma/Orders/S_NVRT…"
type textarea "x"
type textarea "/Clients/Novartos_Pharma/Orders/S_NVRT-5237/DTP/S_NVRT-5237-WK-009"
type textarea "x"
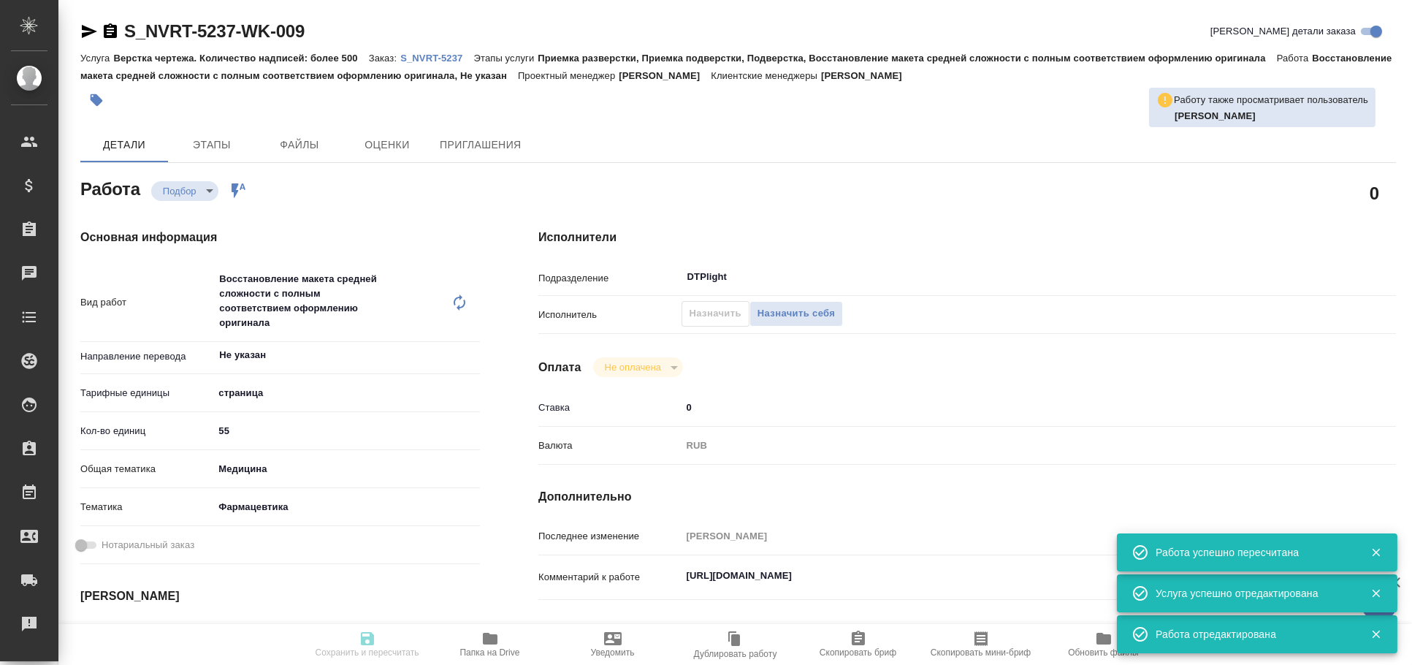
type input "S_NVRT-5237"
type input "Верстка чертежа. Количество надписей: более 500"
type input "Приемка разверстки, Приемка подверстки, Подверстка, Восстановление макета средн…"
type input "Кабаргина Анна"
type input "Арсеньева Вера"
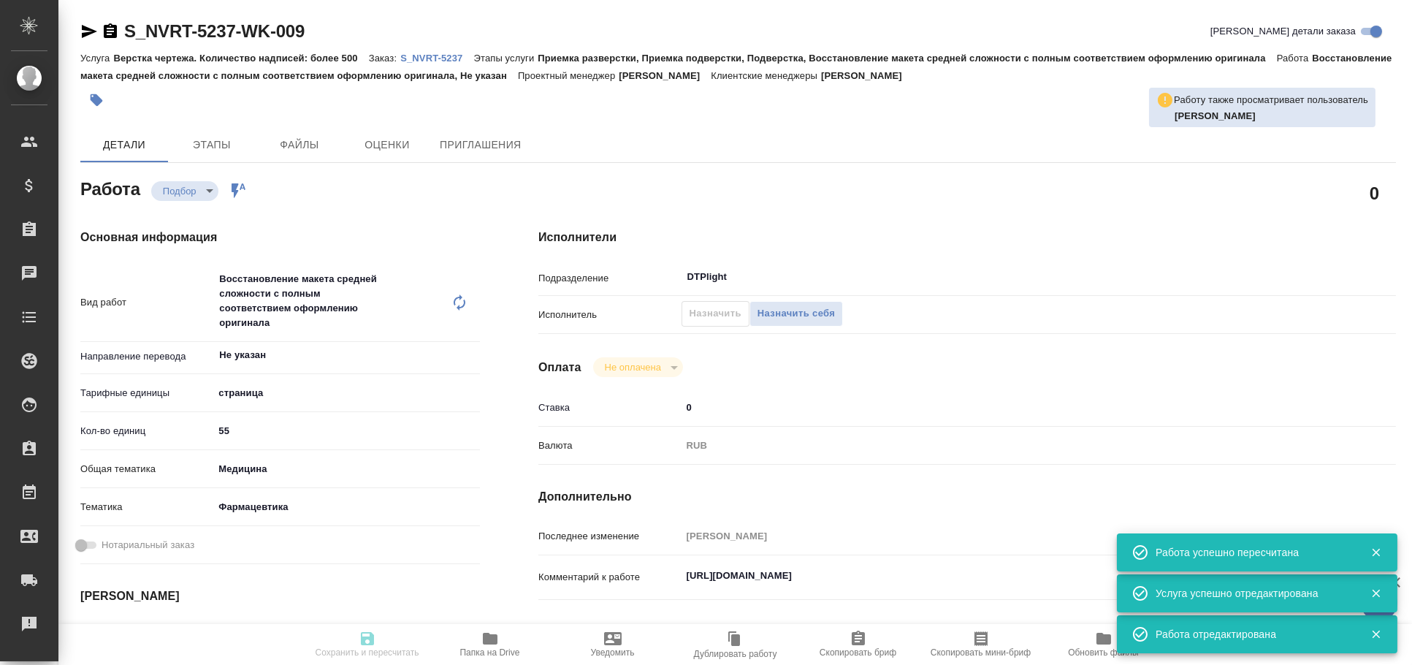
type input "/Clients/Novartos_Pharma/Orders/S_NVRT-5237"
type textarea "x"
type textarea "Обращаюсь с просьбой принять в работу еще один новый заказ. Тип изменения: TB42…"
type textarea "x"
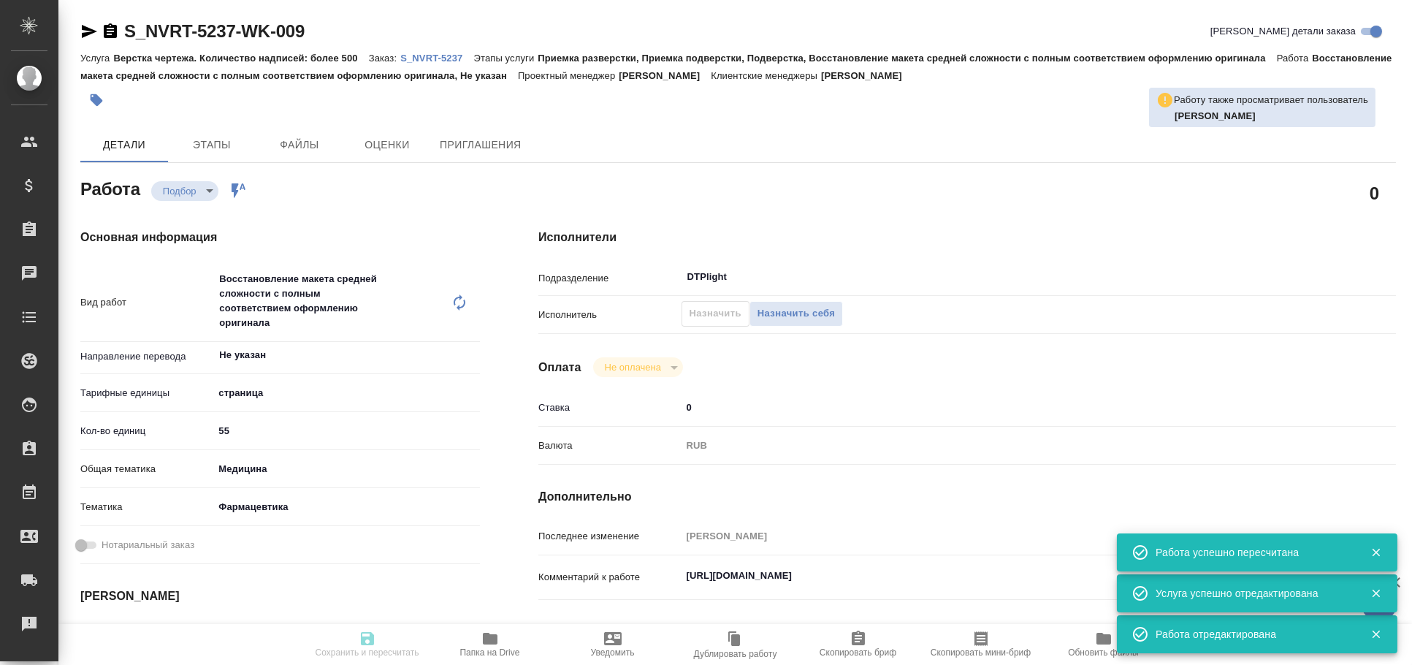
type textarea "x"
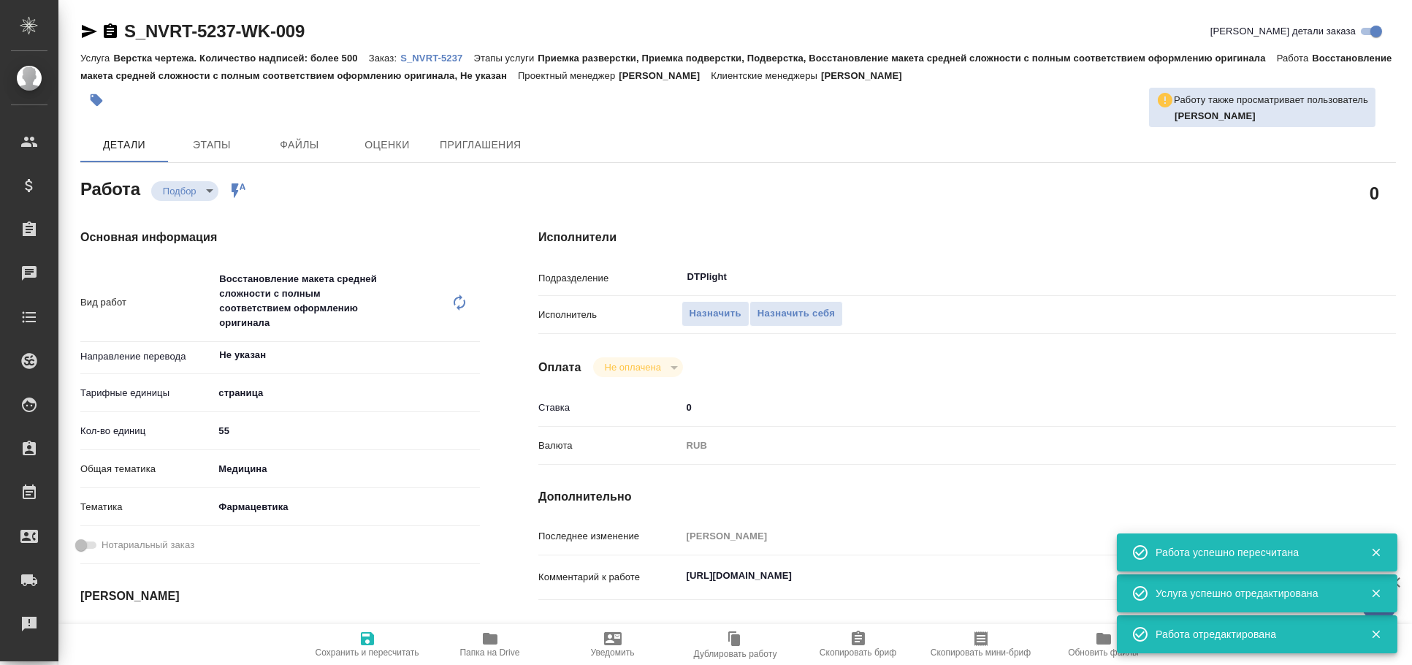
type textarea "x"
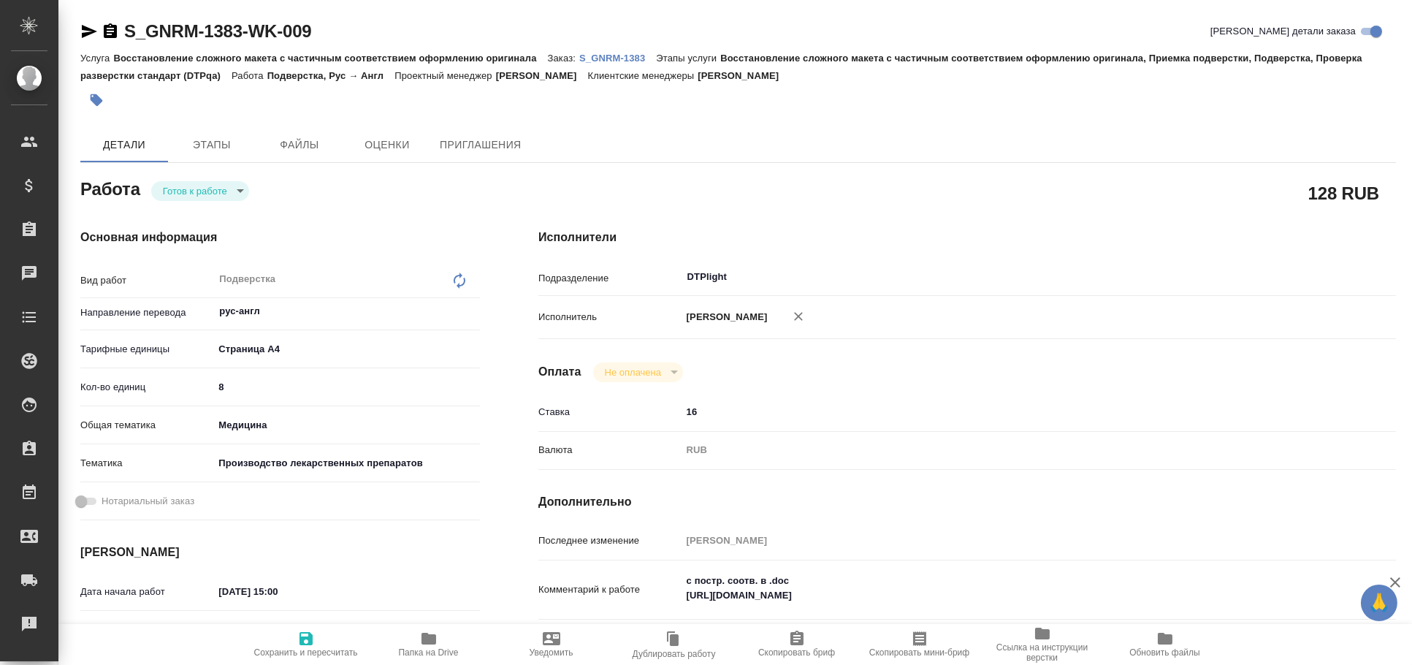
type textarea "x"
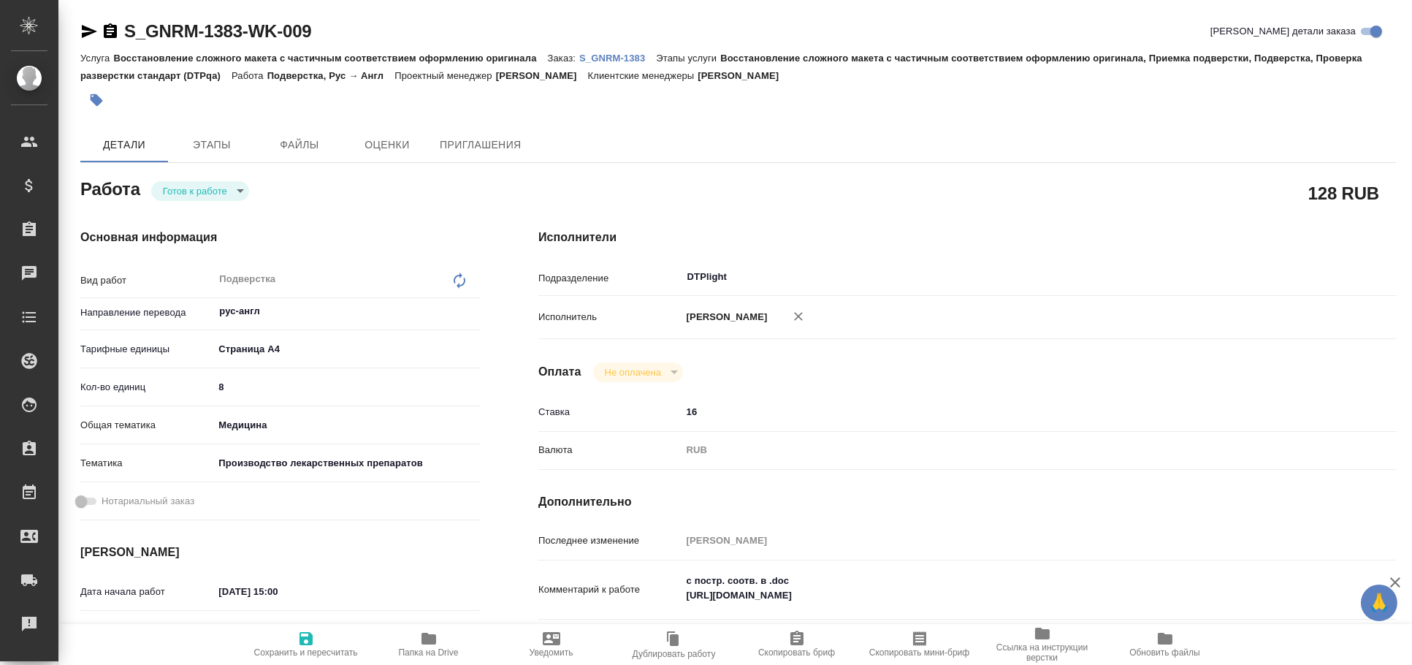
type textarea "x"
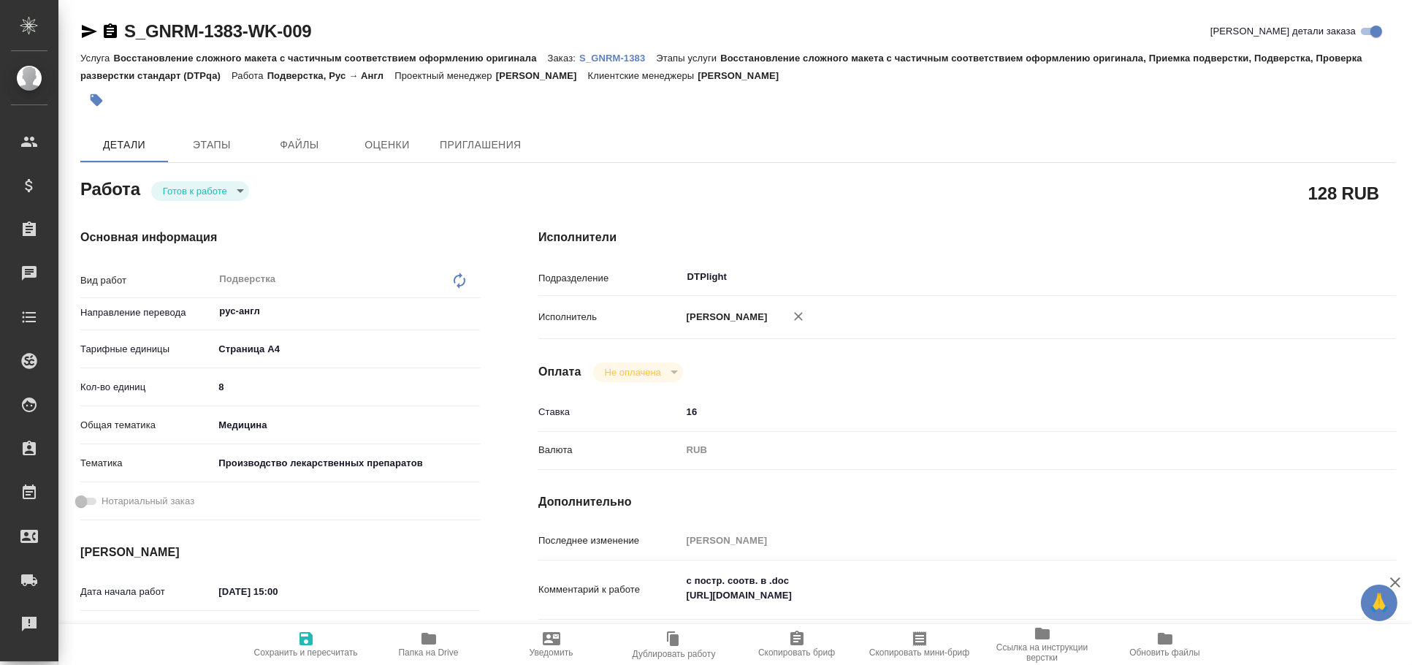
type textarea "x"
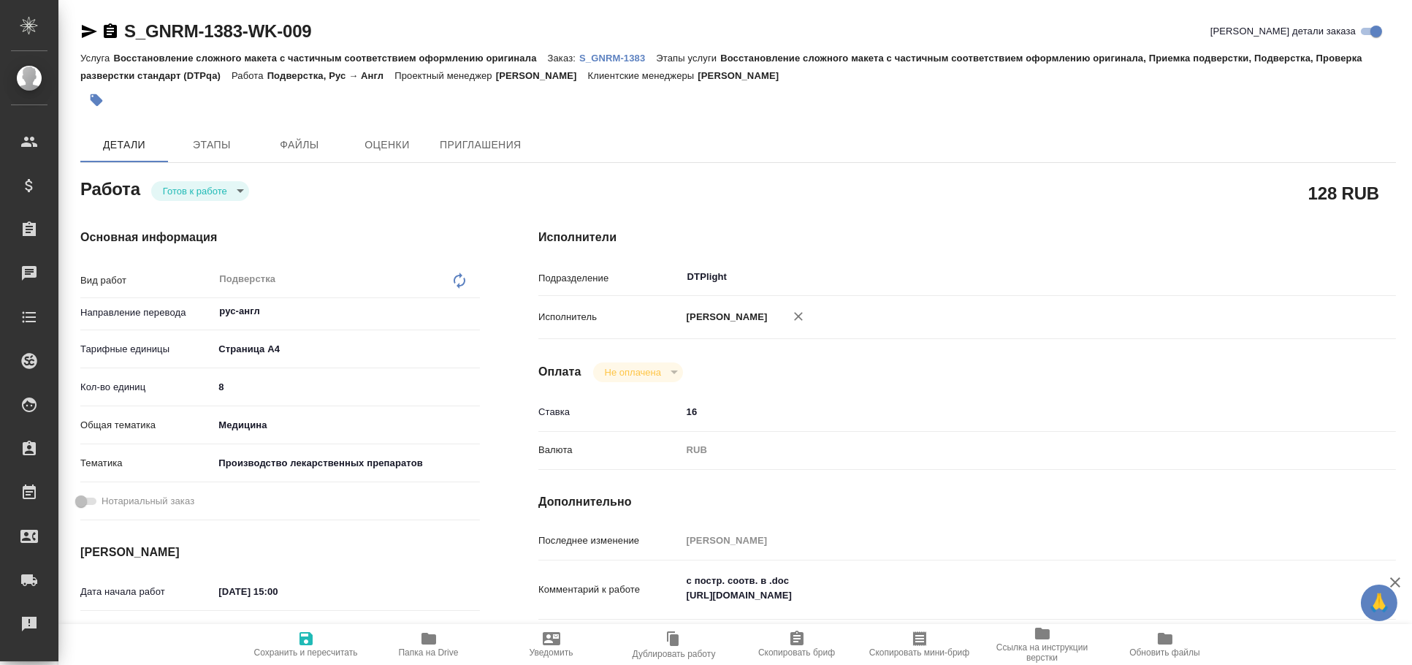
type textarea "x"
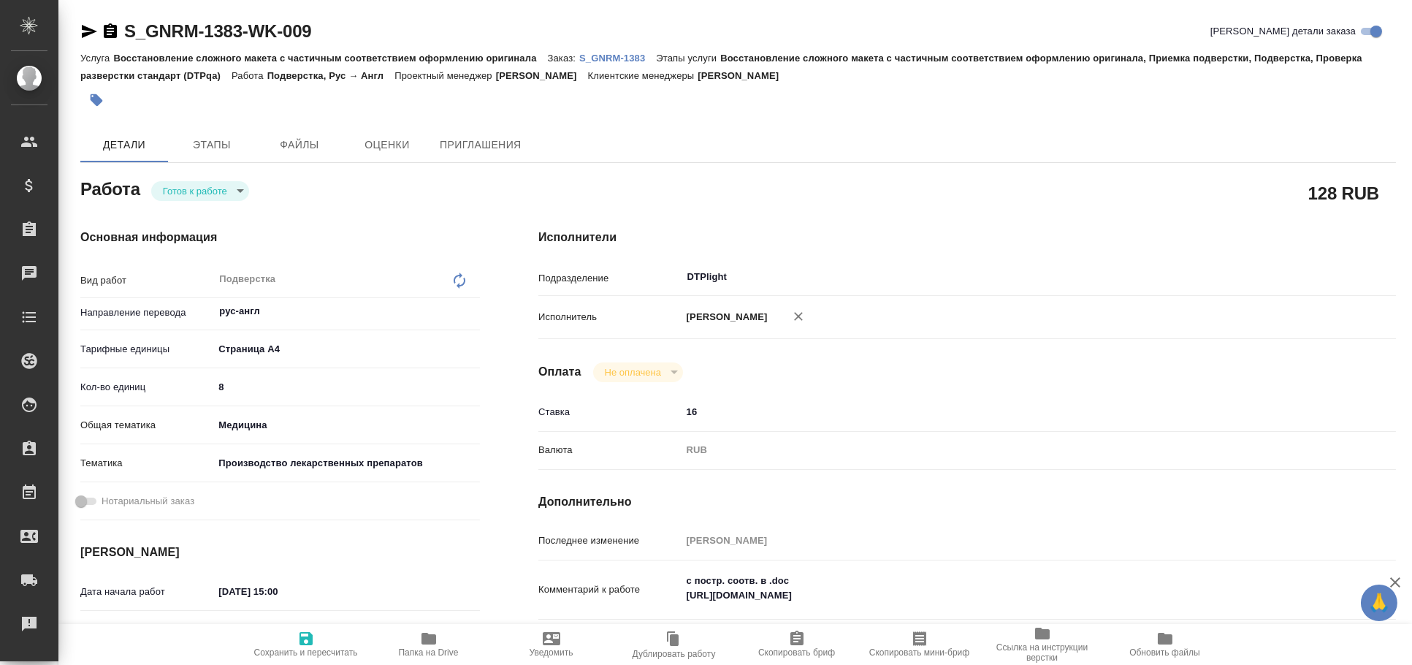
type textarea "x"
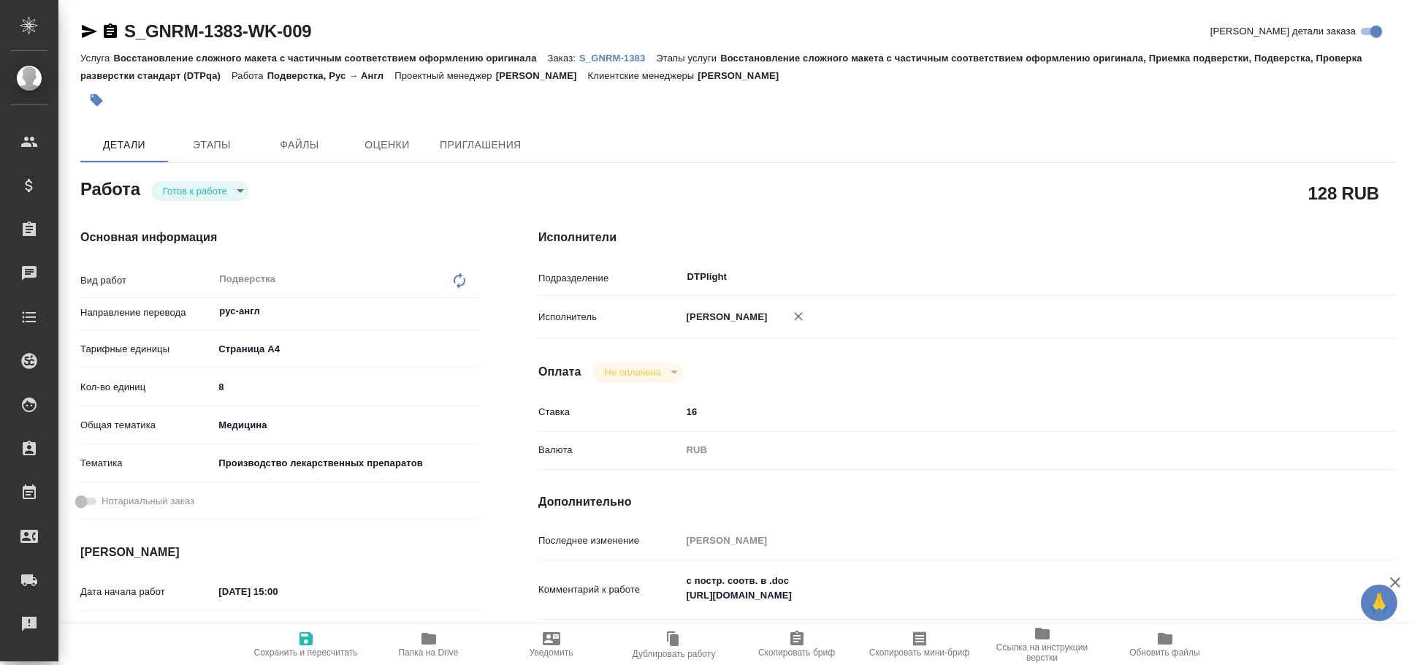
click at [86, 33] on icon "button" at bounding box center [89, 31] width 15 height 13
type textarea "x"
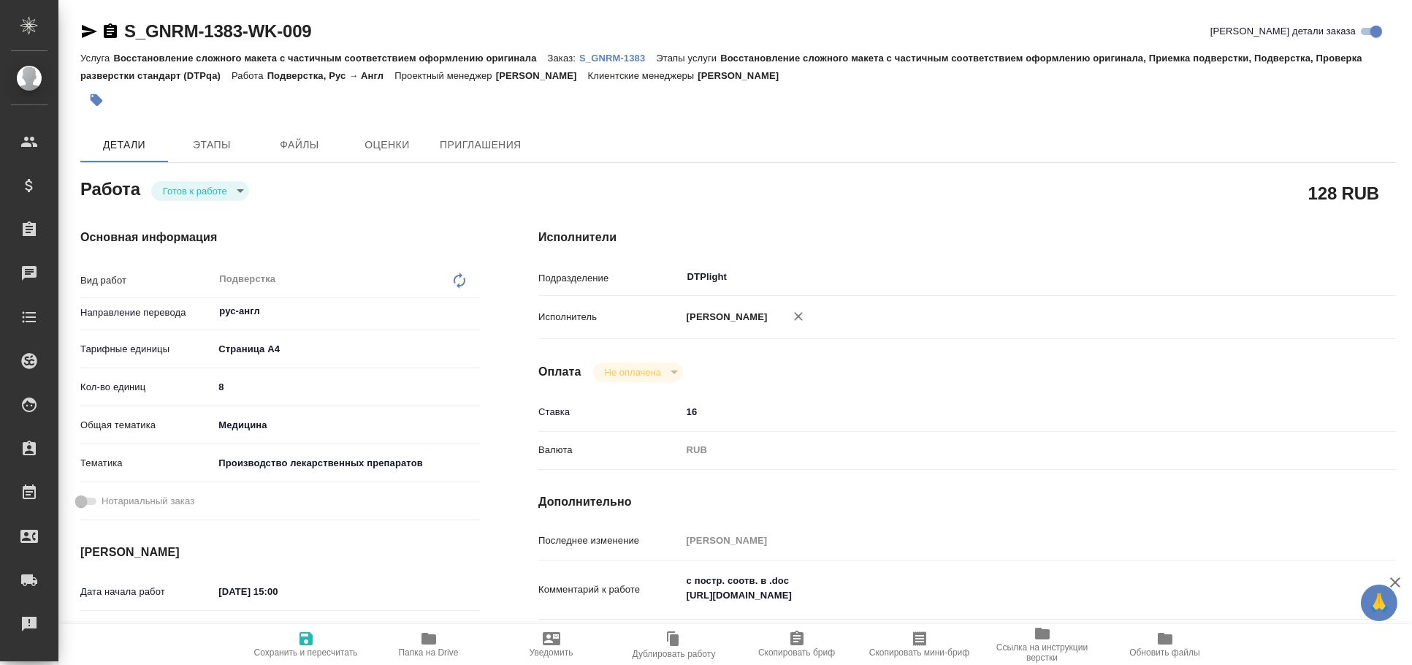
type textarea "x"
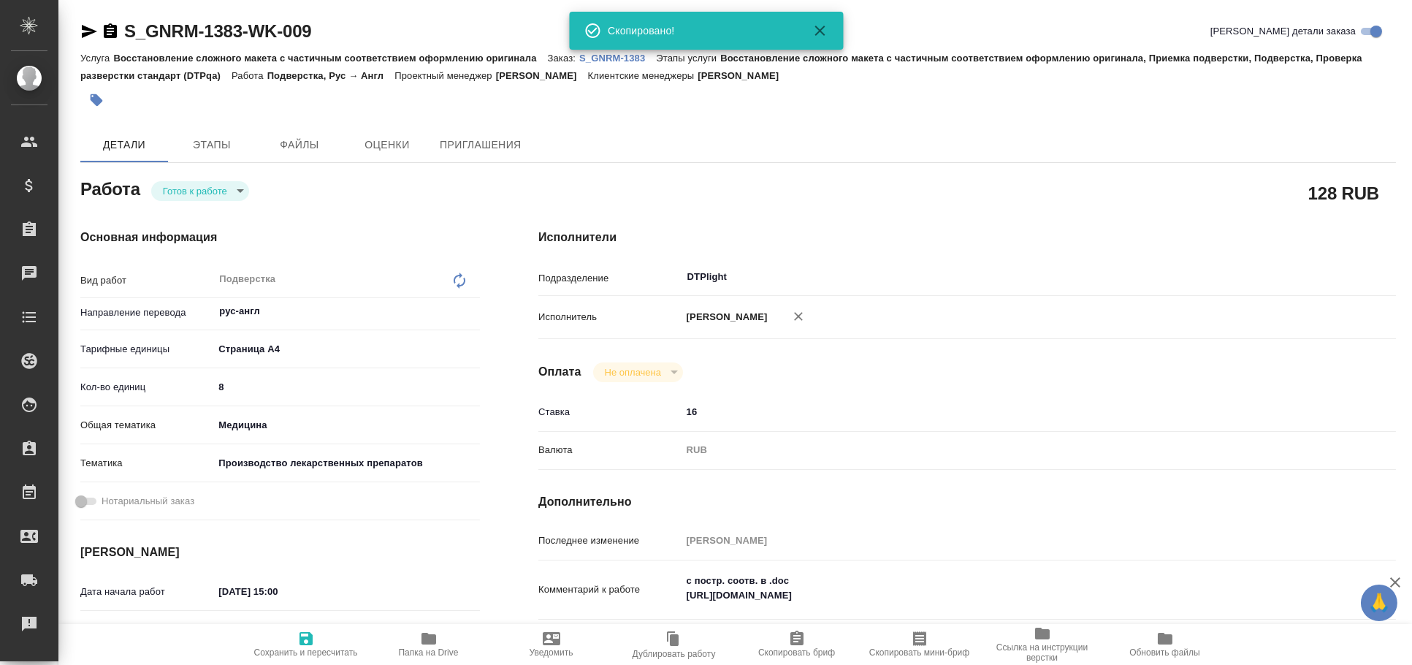
type textarea "x"
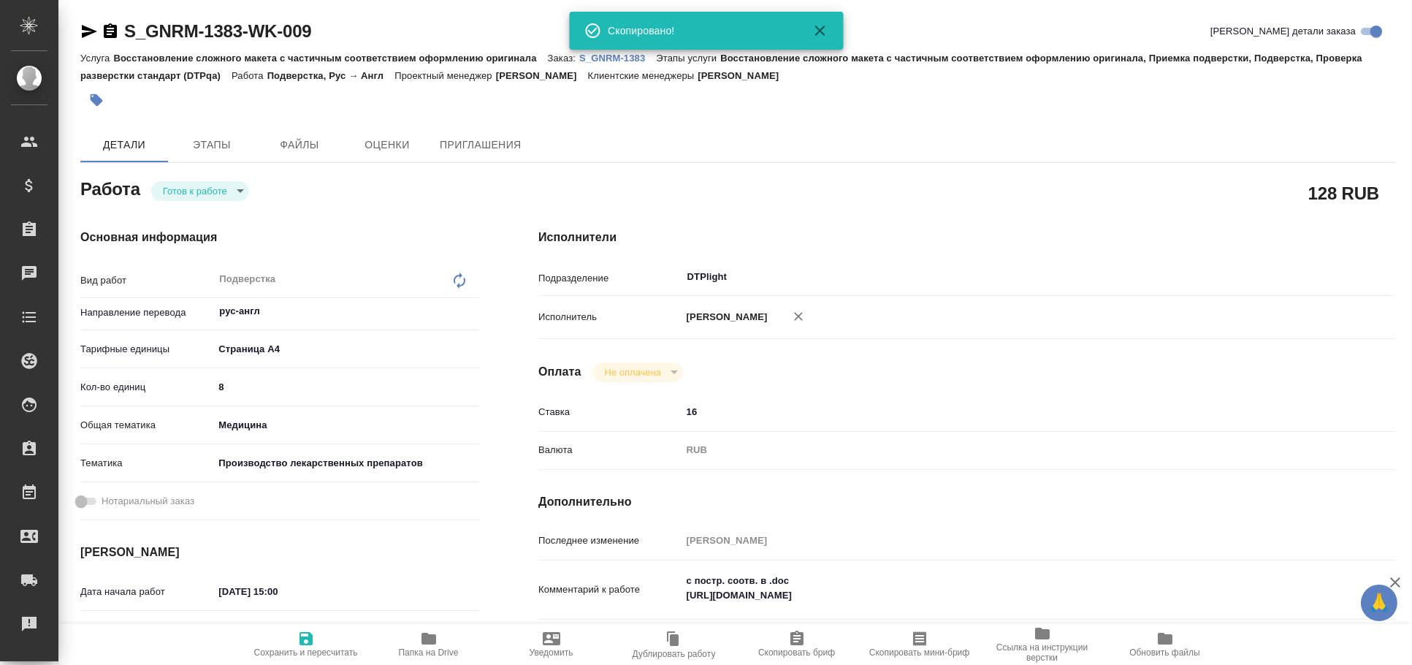
type textarea "x"
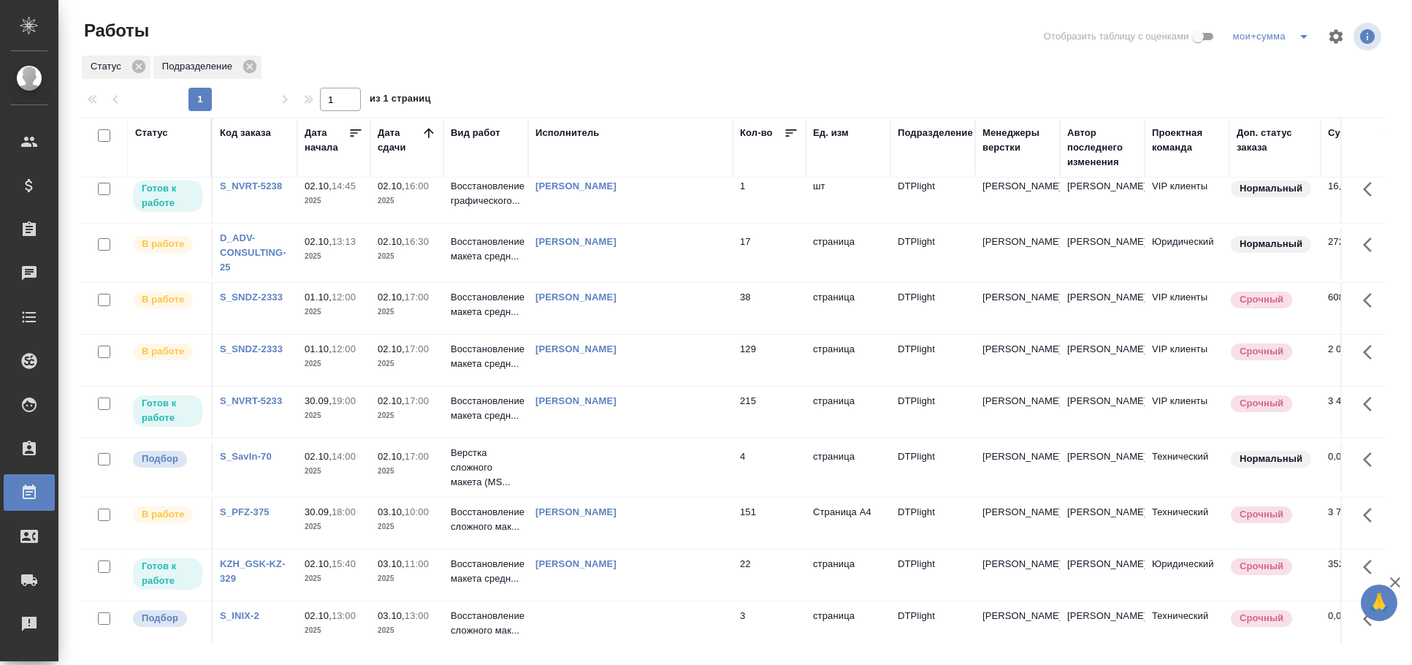
scroll to position [243, 0]
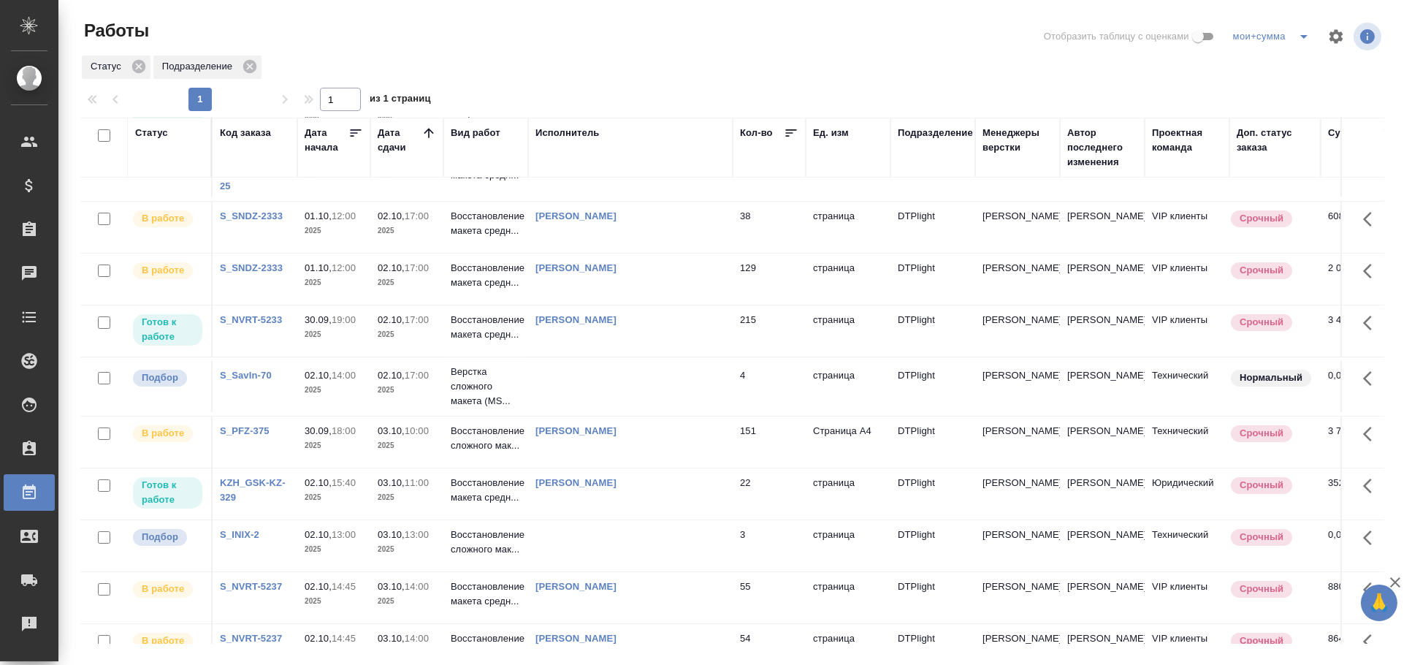
click at [596, 372] on tr "Подбор S_SavIn-70 02.10, 14:00 2025 02.10, 17:00 2025 Верстка сложного макета (…" at bounding box center [843, 386] width 1527 height 59
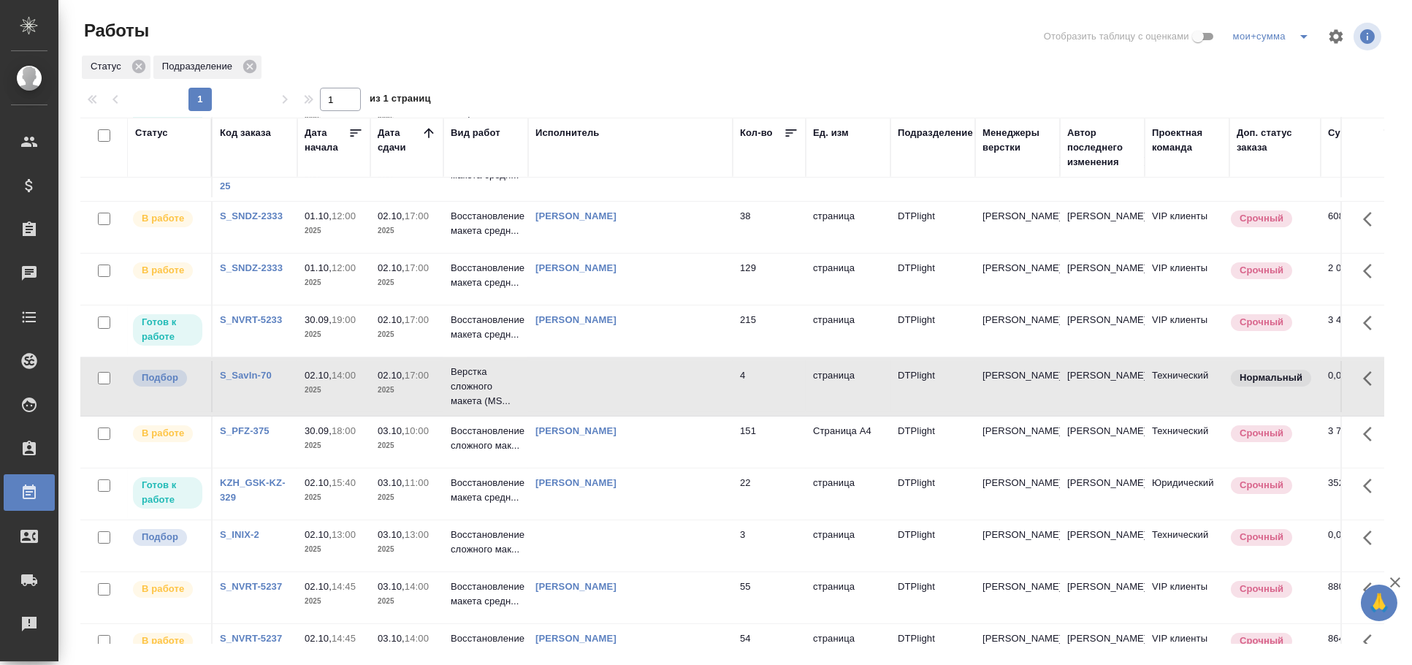
click at [594, 378] on td at bounding box center [630, 386] width 205 height 51
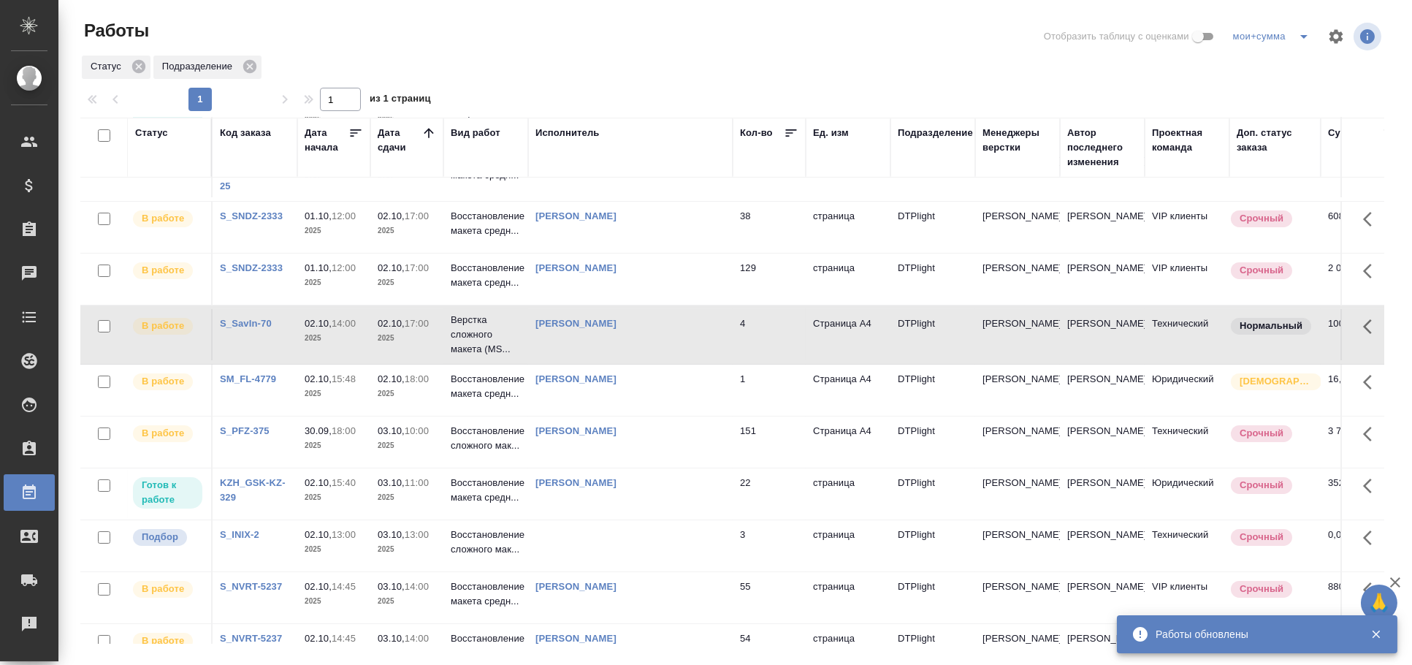
scroll to position [0, 0]
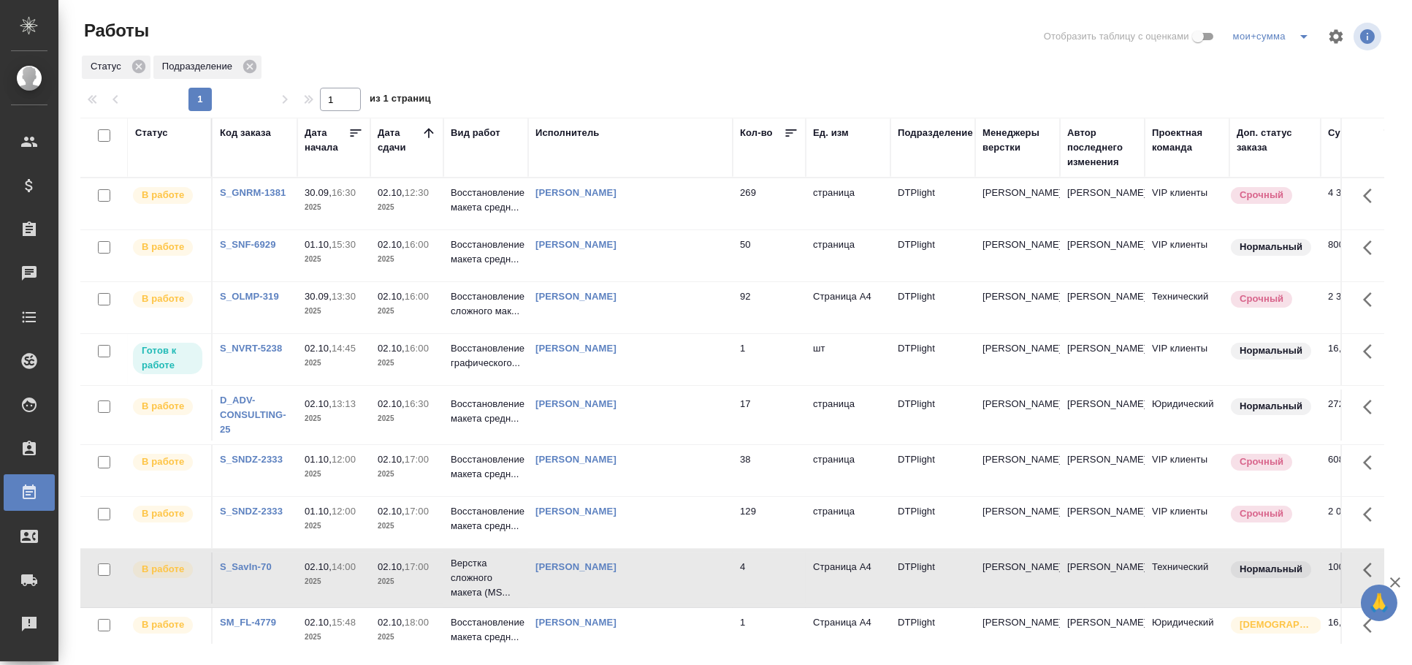
click at [630, 356] on td "[PERSON_NAME]" at bounding box center [630, 359] width 205 height 51
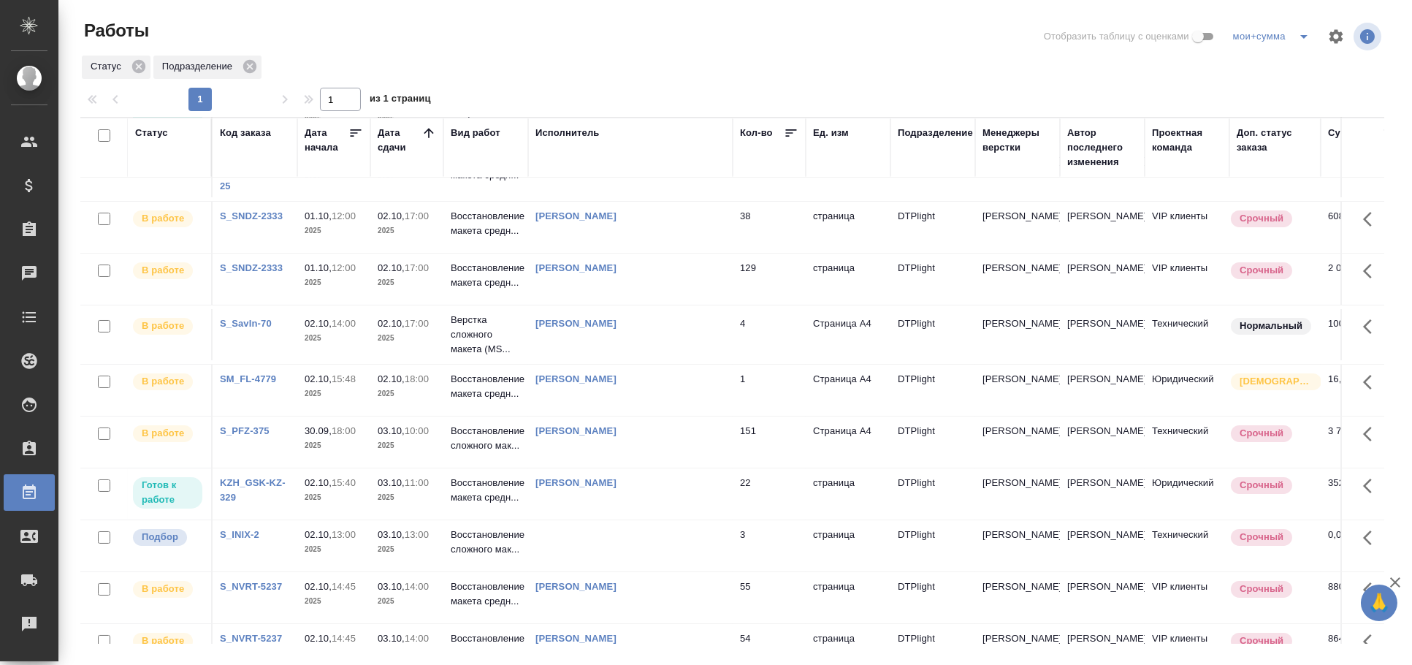
scroll to position [405, 0]
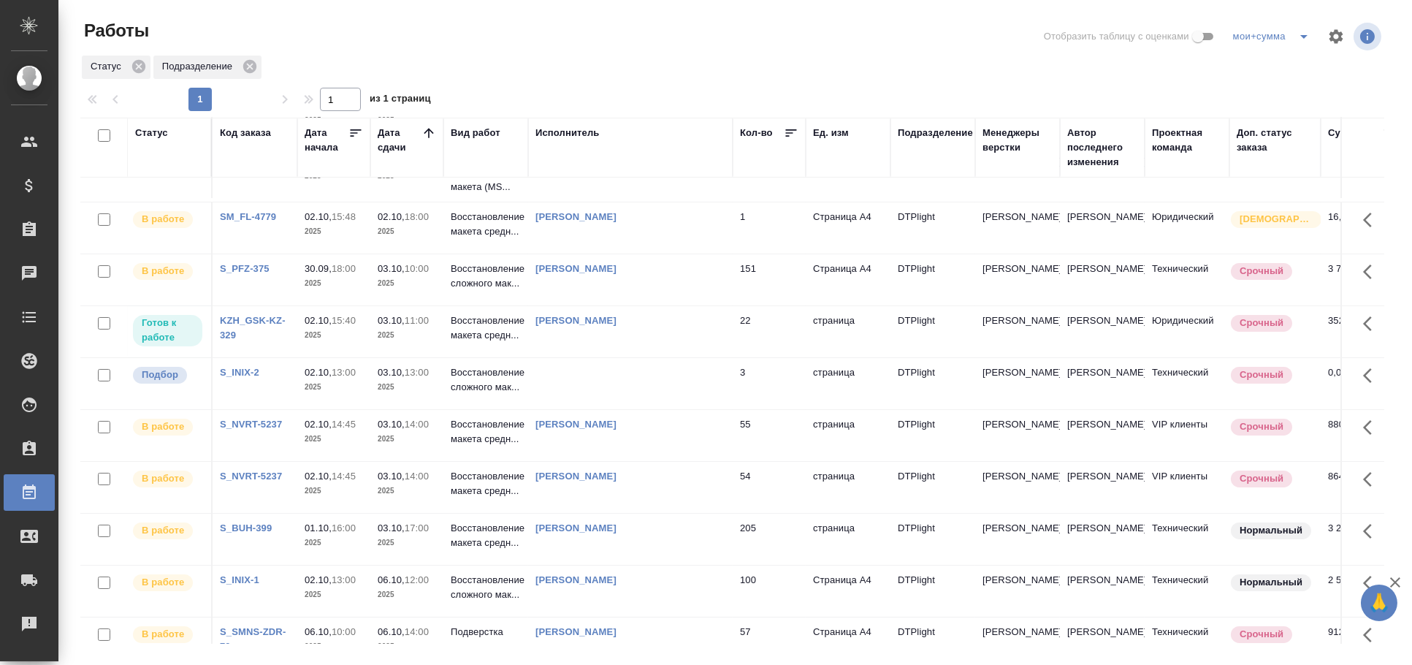
click at [616, 389] on td at bounding box center [630, 383] width 205 height 51
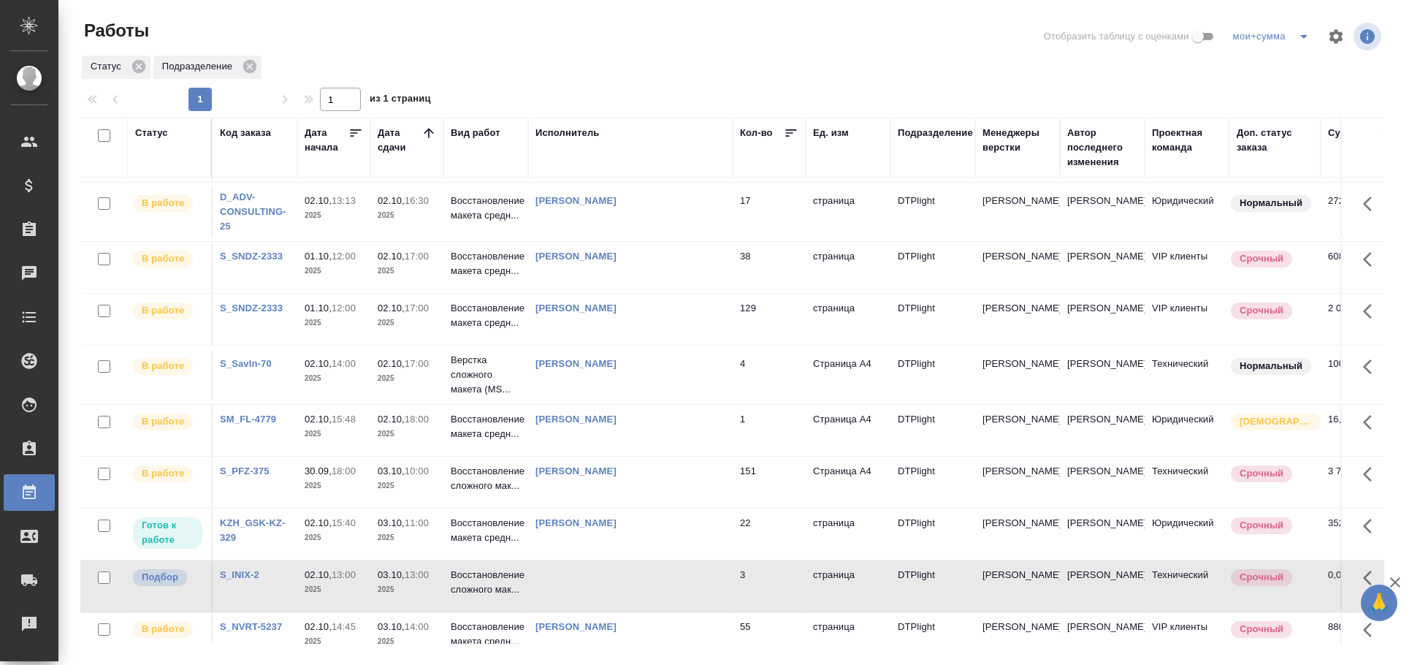
scroll to position [0, 0]
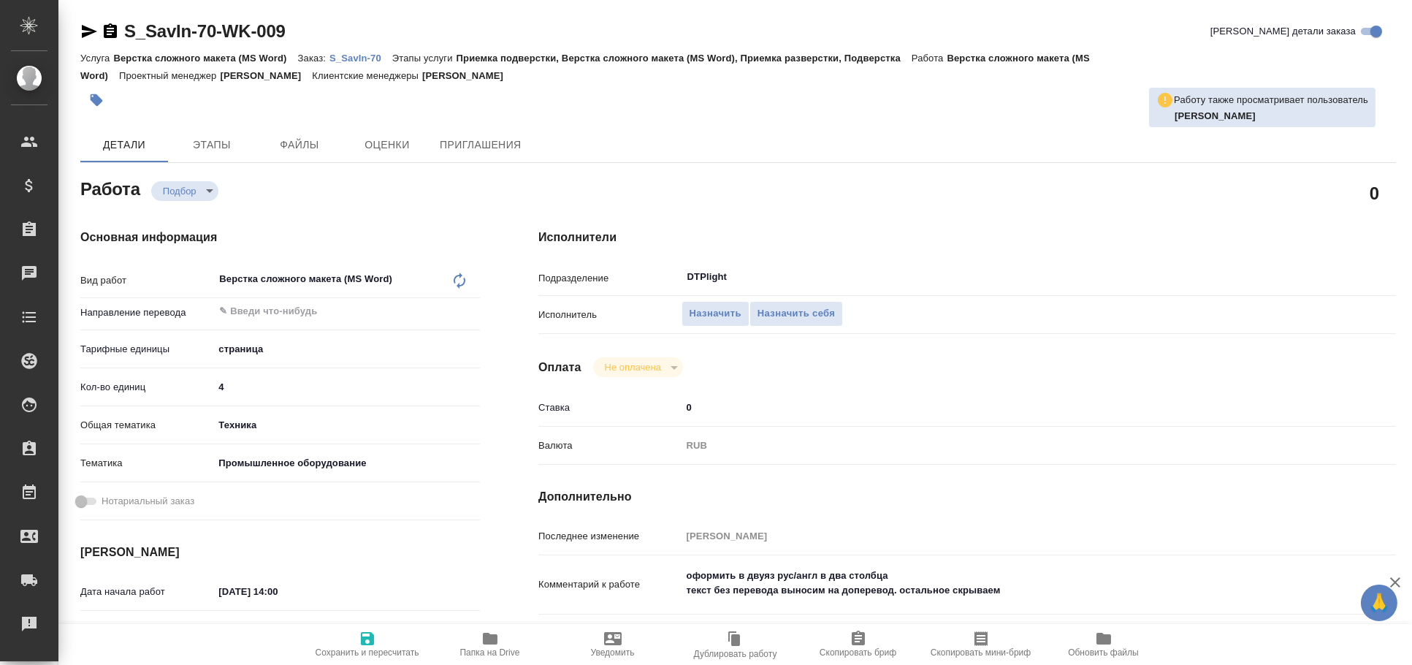
type textarea "x"
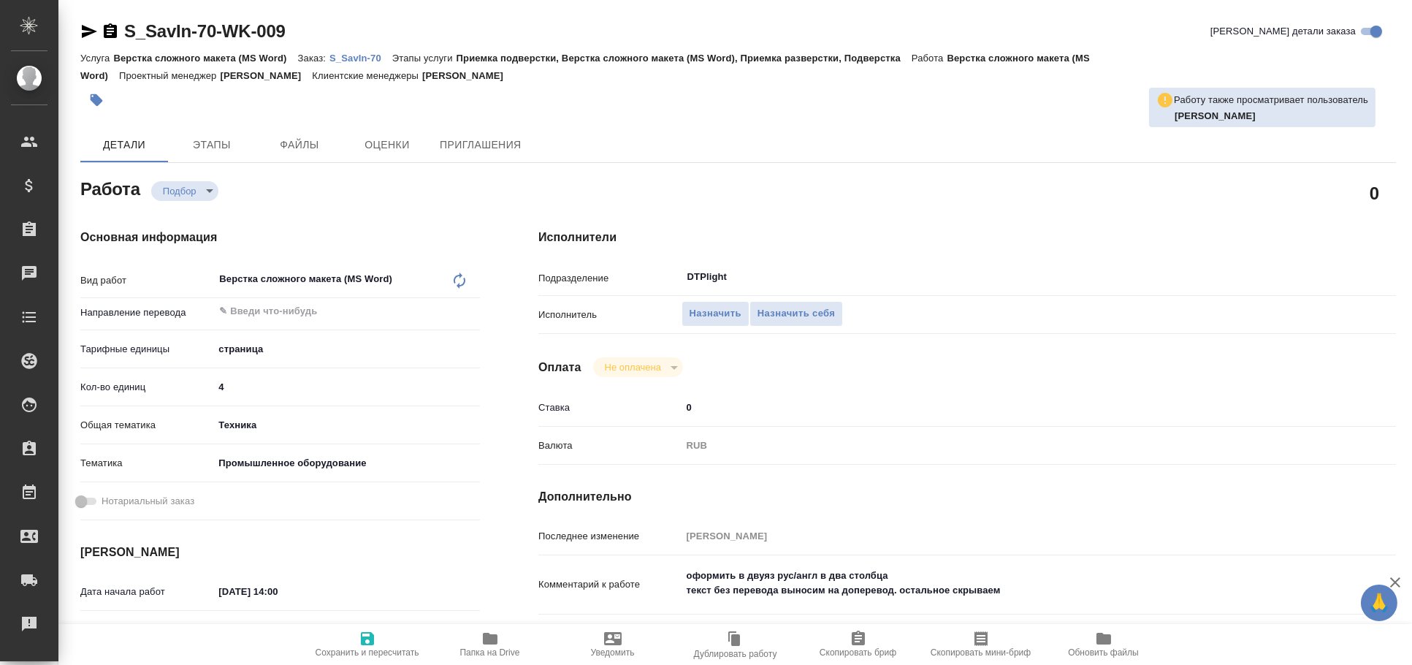
type textarea "x"
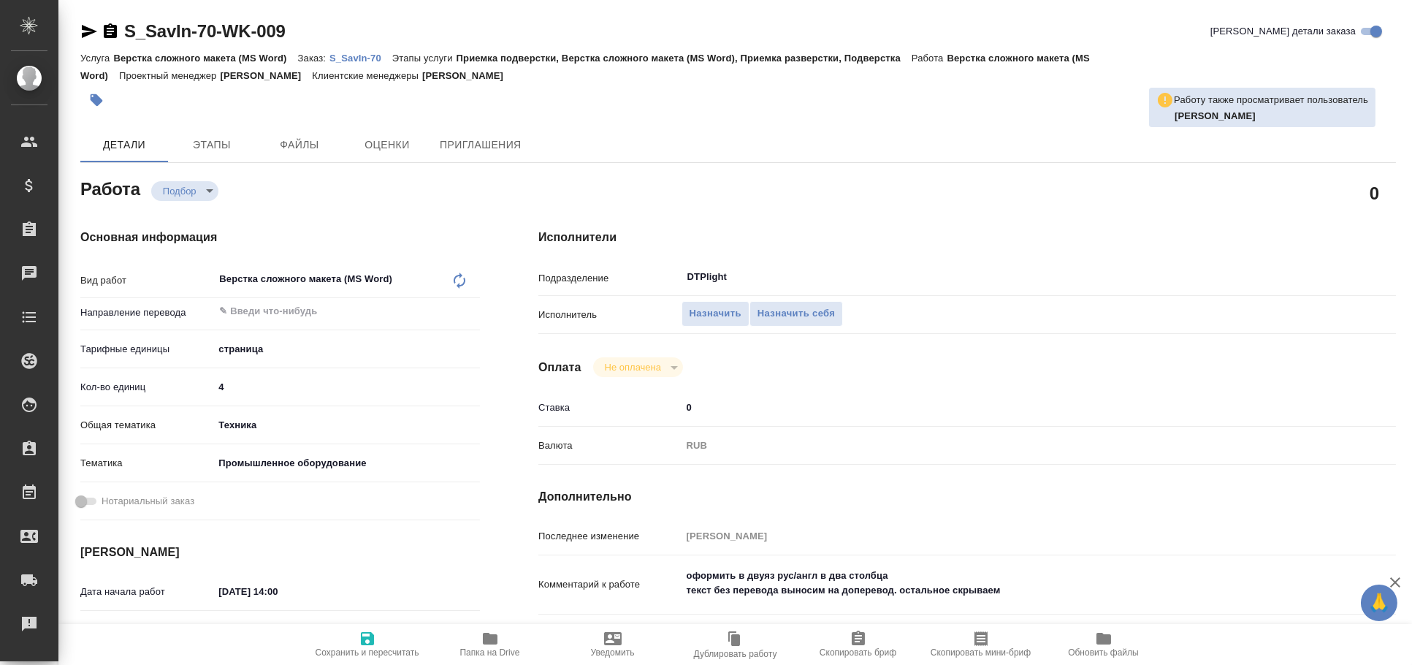
type textarea "x"
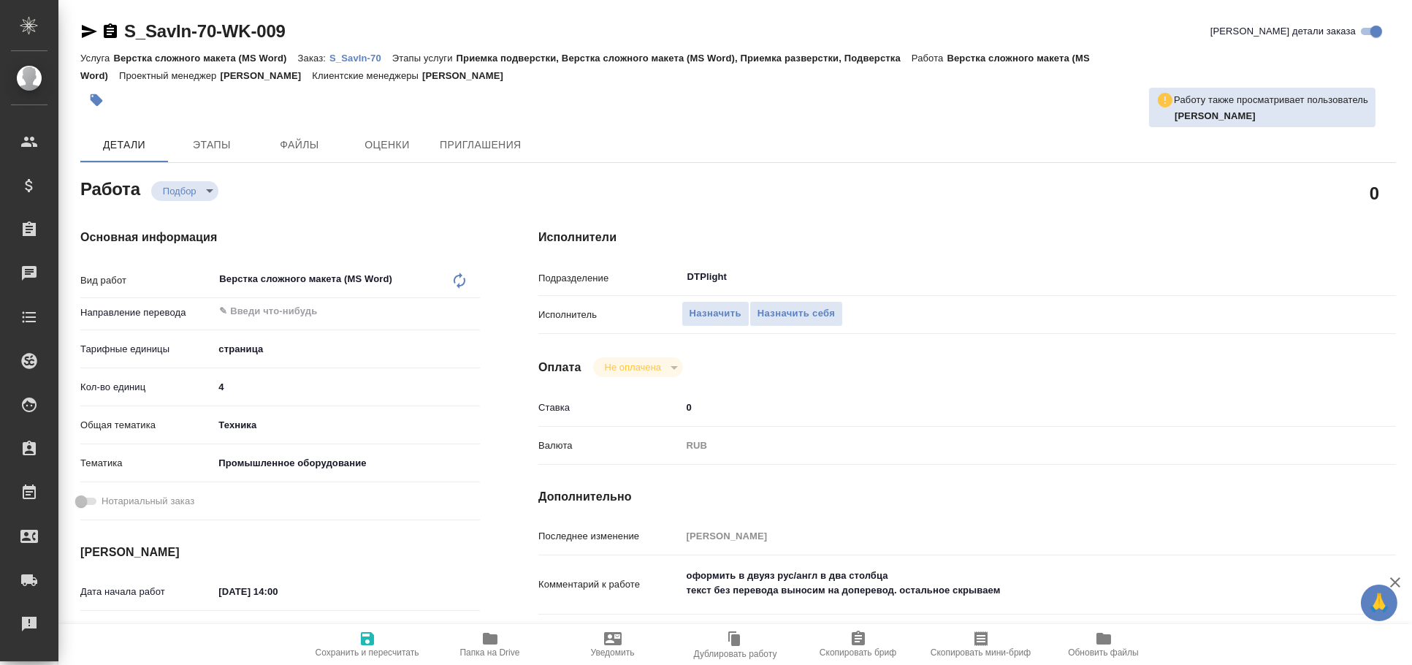
click at [84, 28] on icon "button" at bounding box center [89, 31] width 15 height 13
type textarea "x"
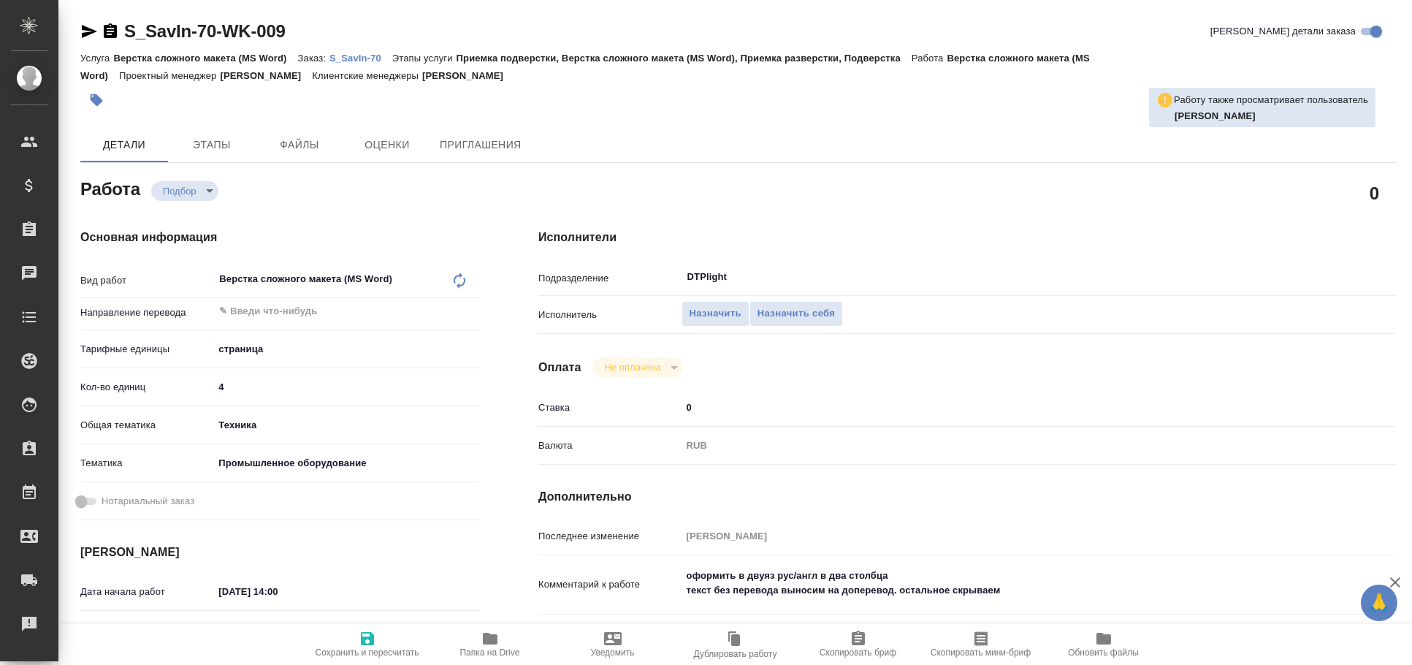
type textarea "x"
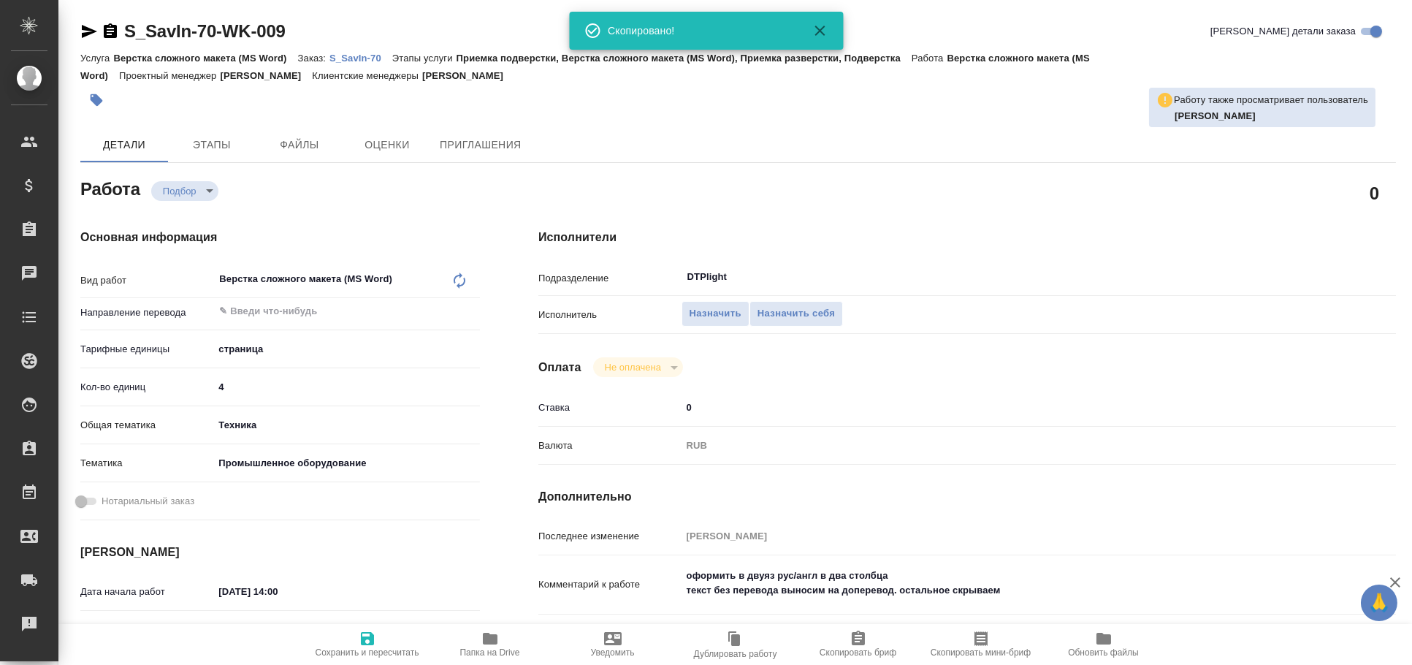
type textarea "x"
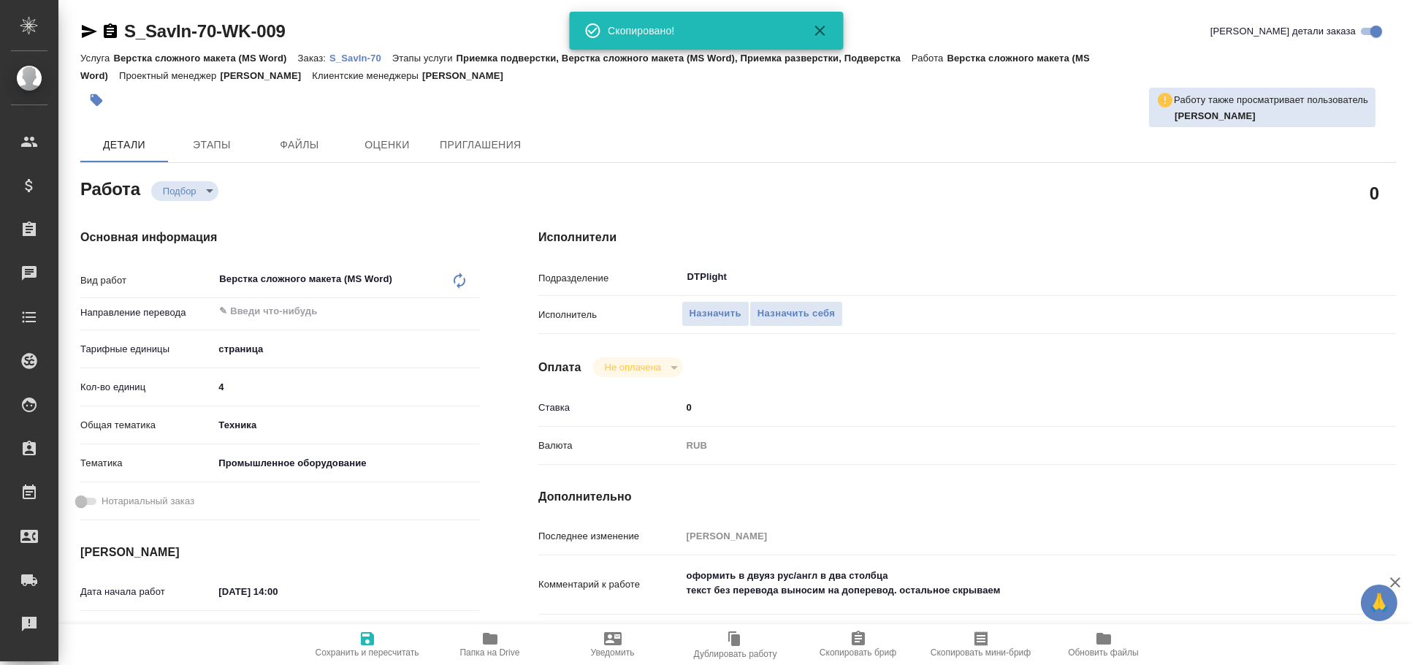
type textarea "x"
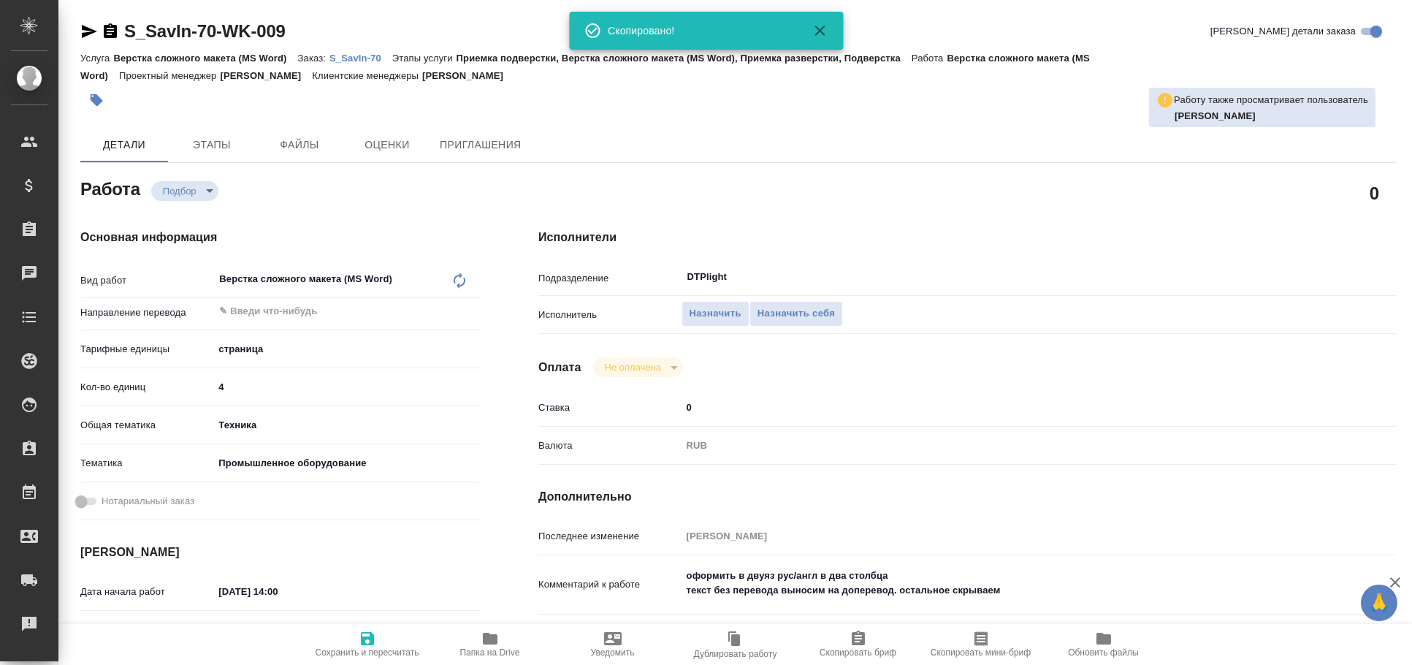
type textarea "x"
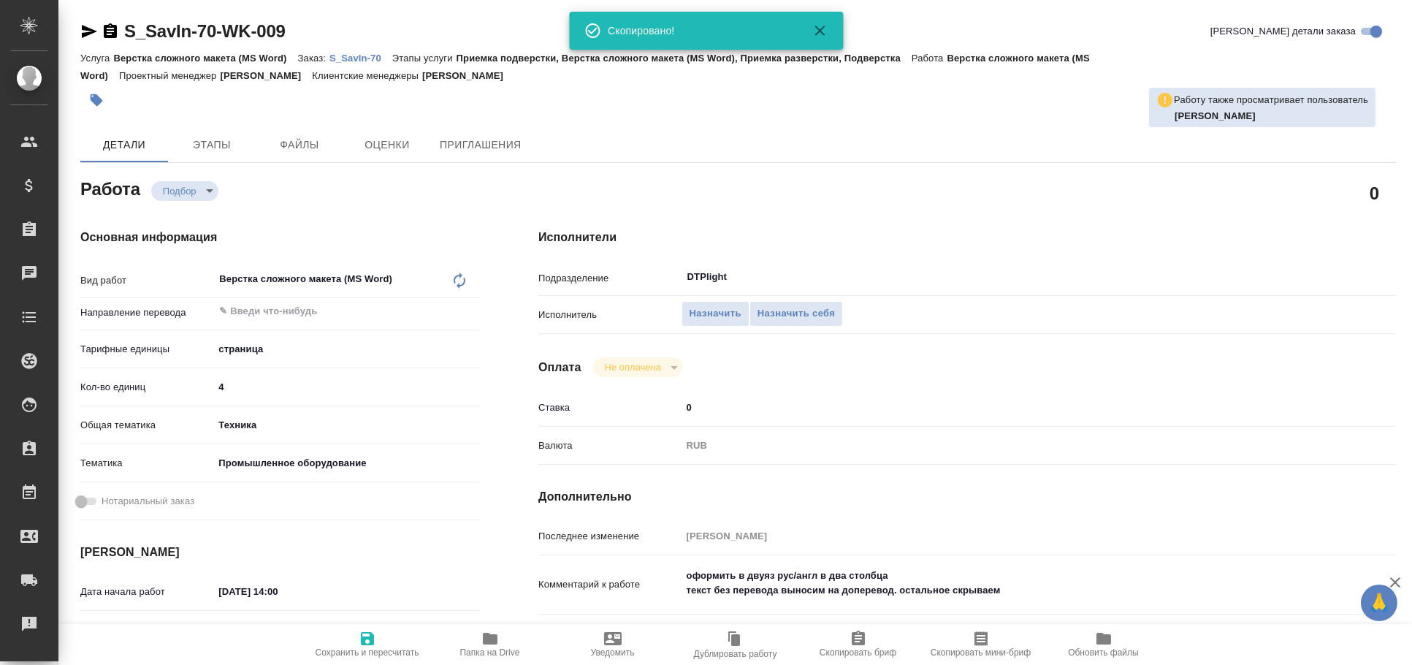
type textarea "x"
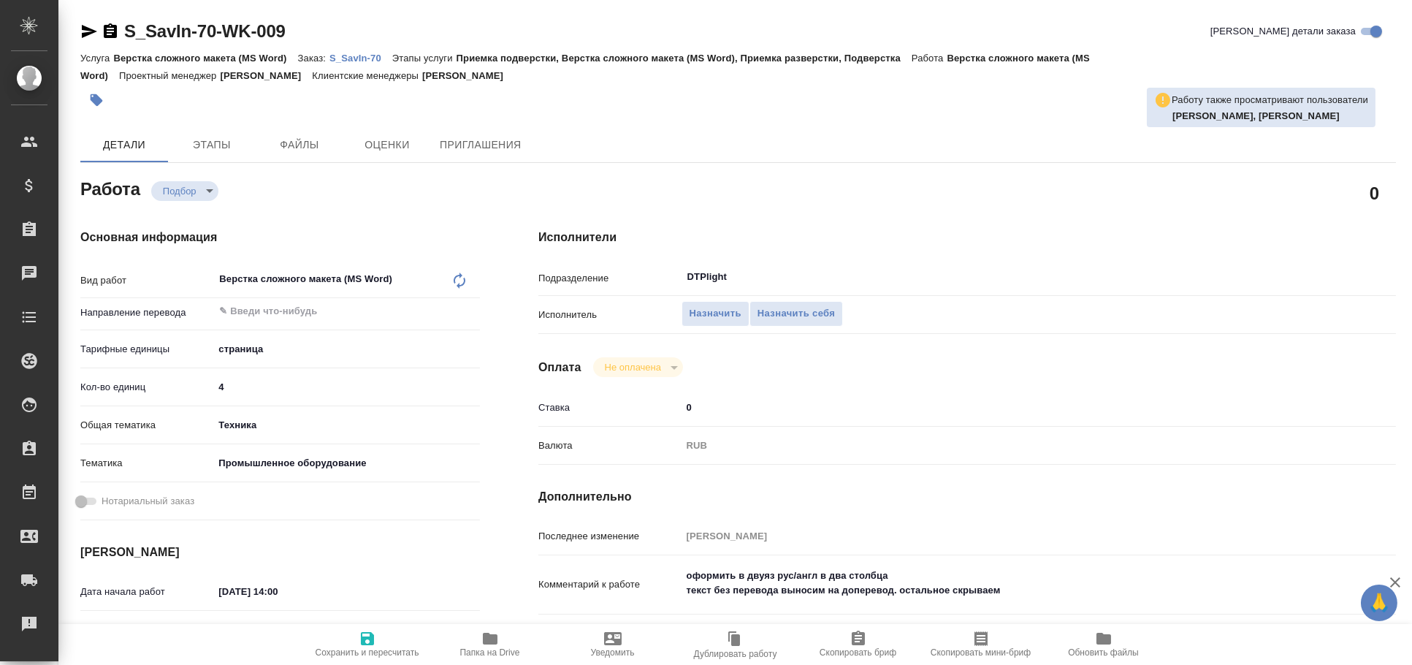
type textarea "x"
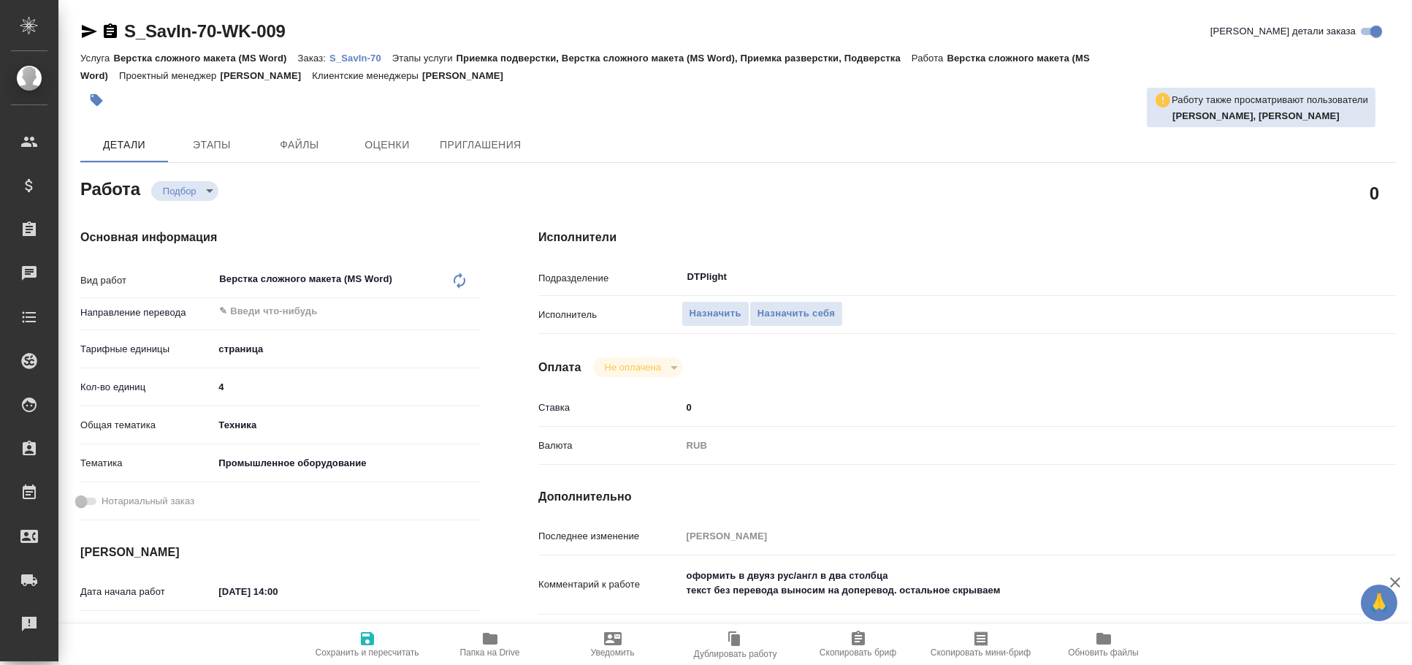
type textarea "x"
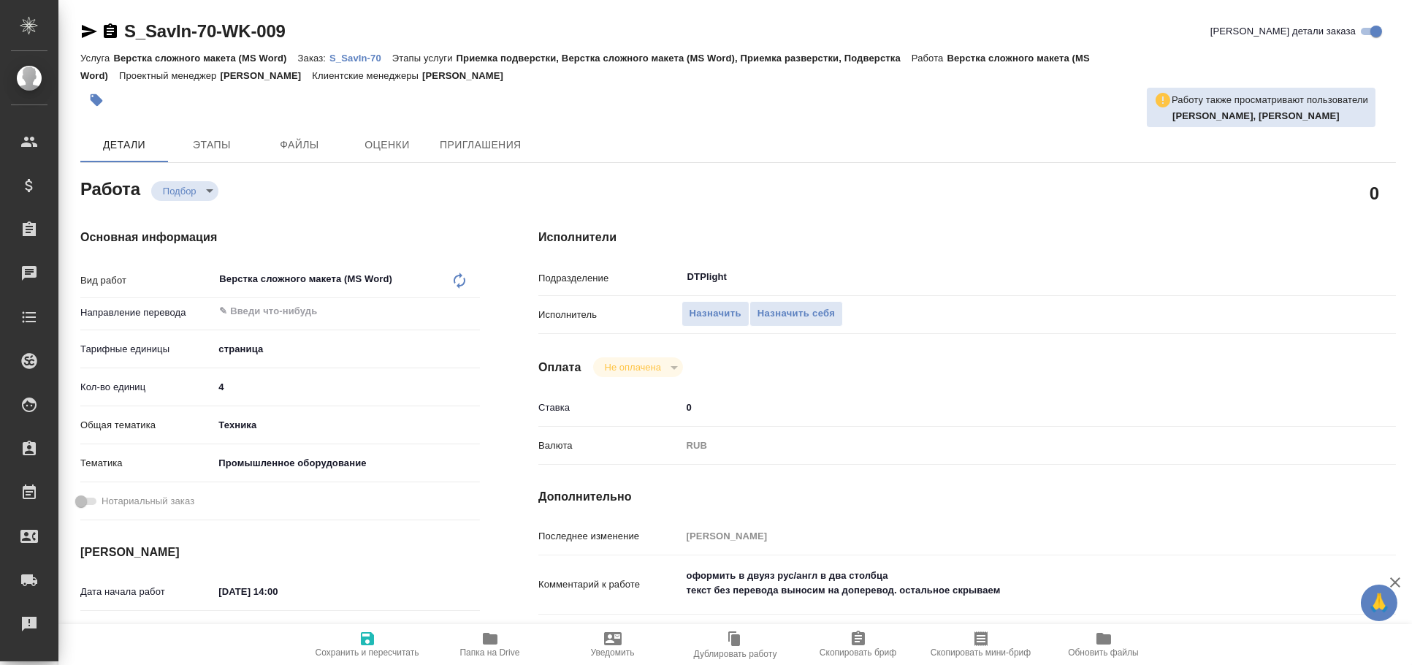
type textarea "x"
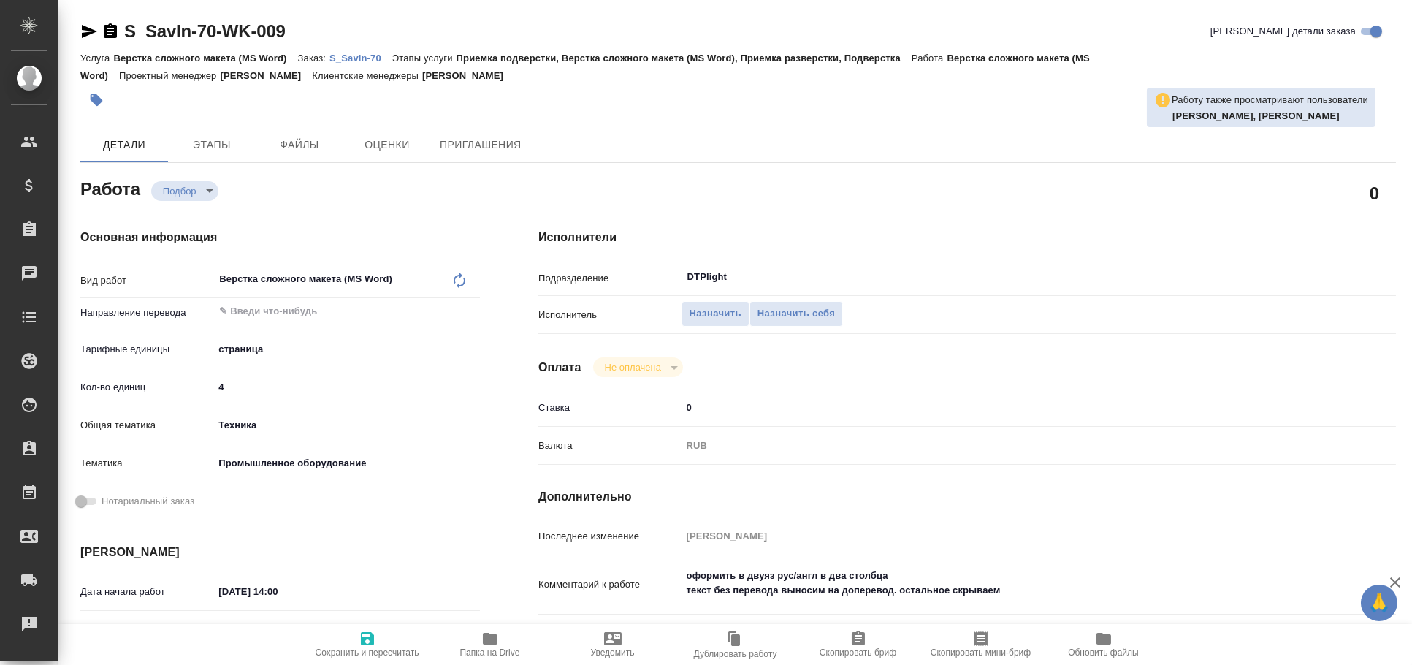
type textarea "x"
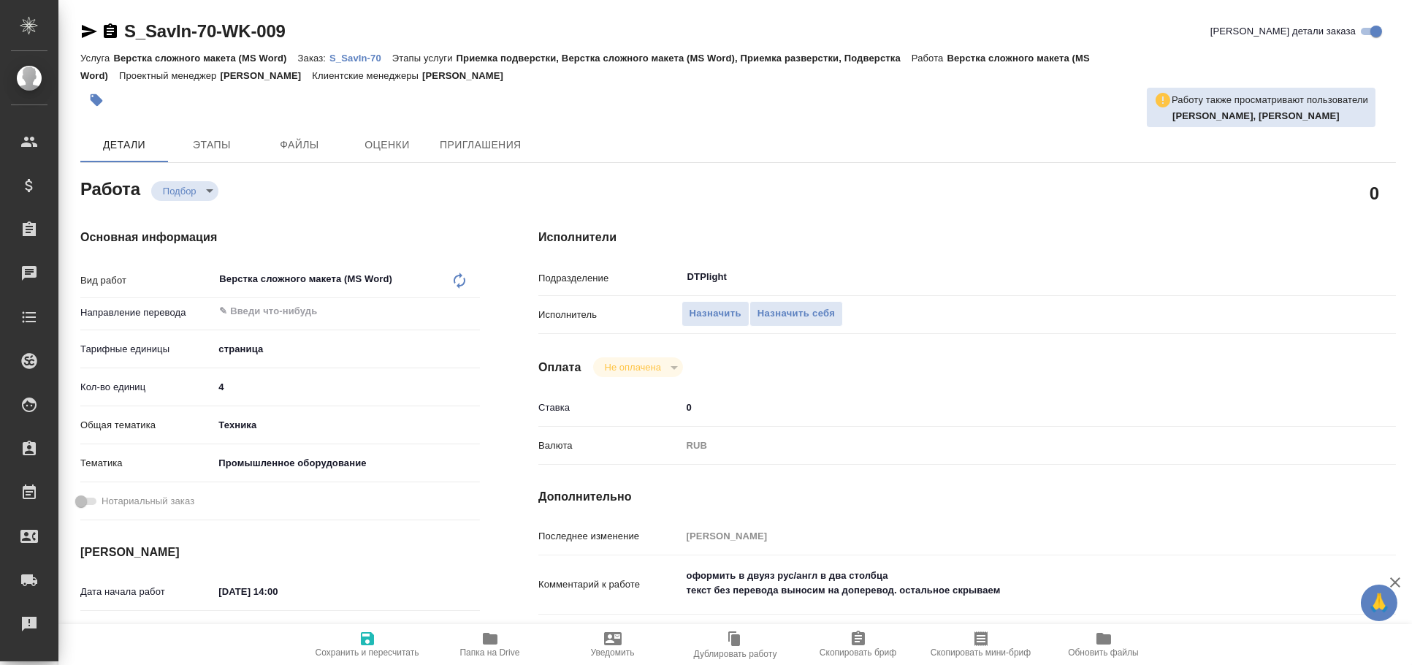
type textarea "x"
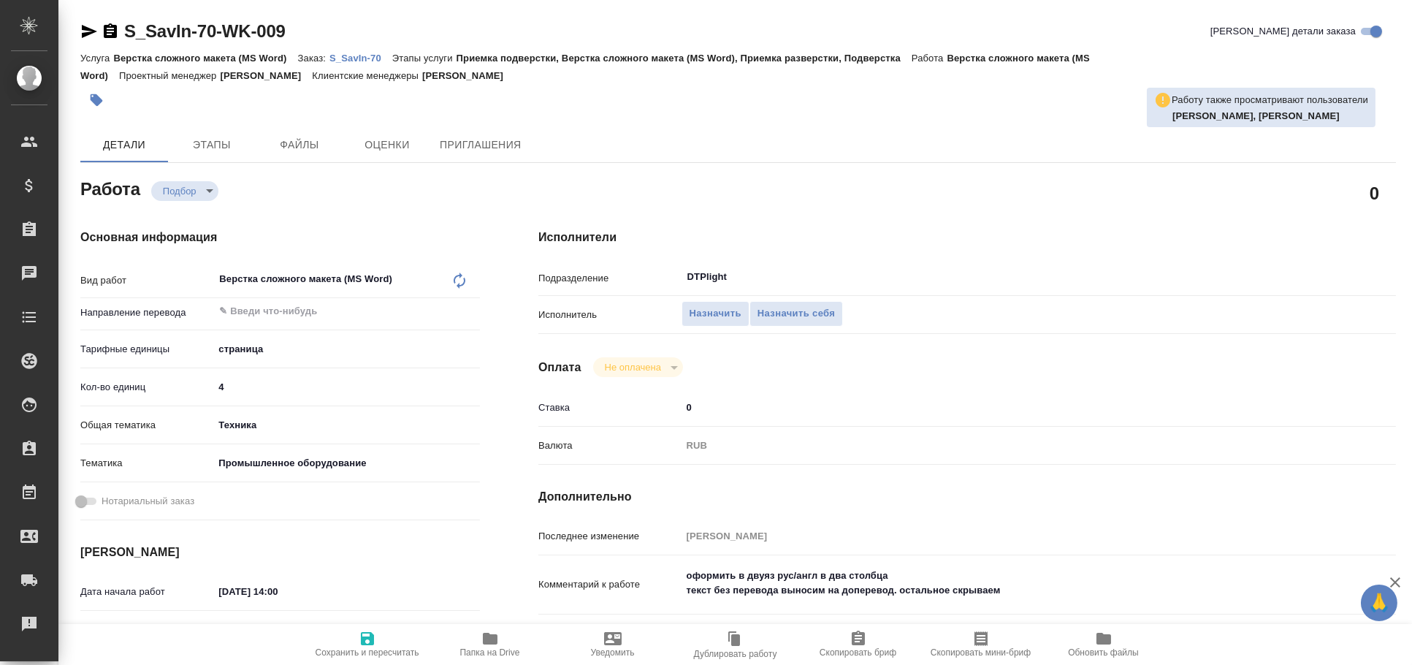
type textarea "x"
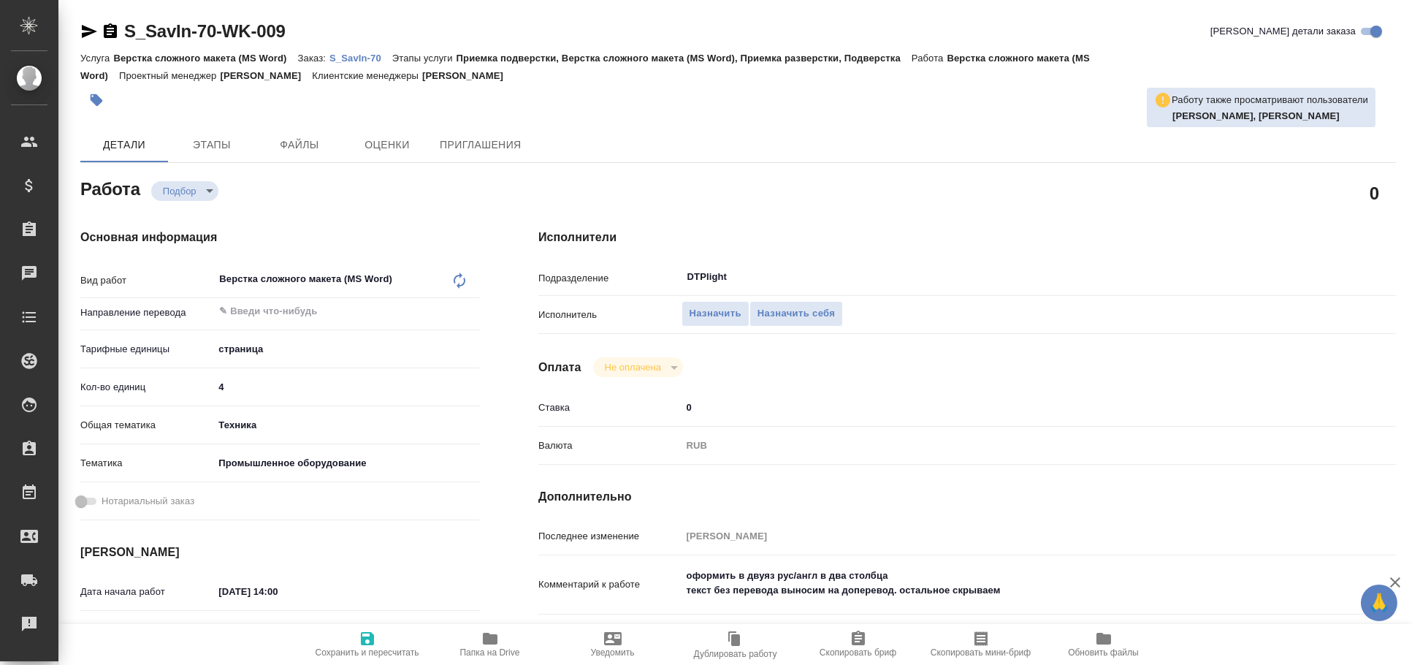
type textarea "x"
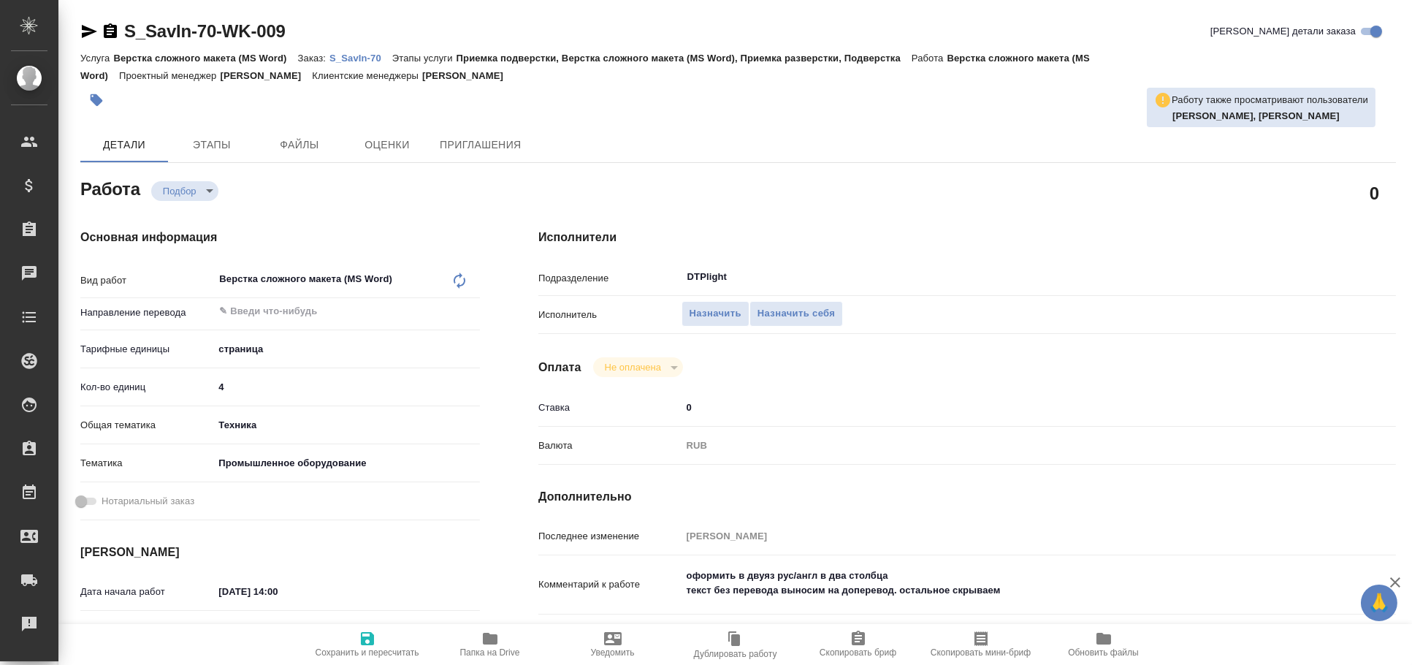
type textarea "x"
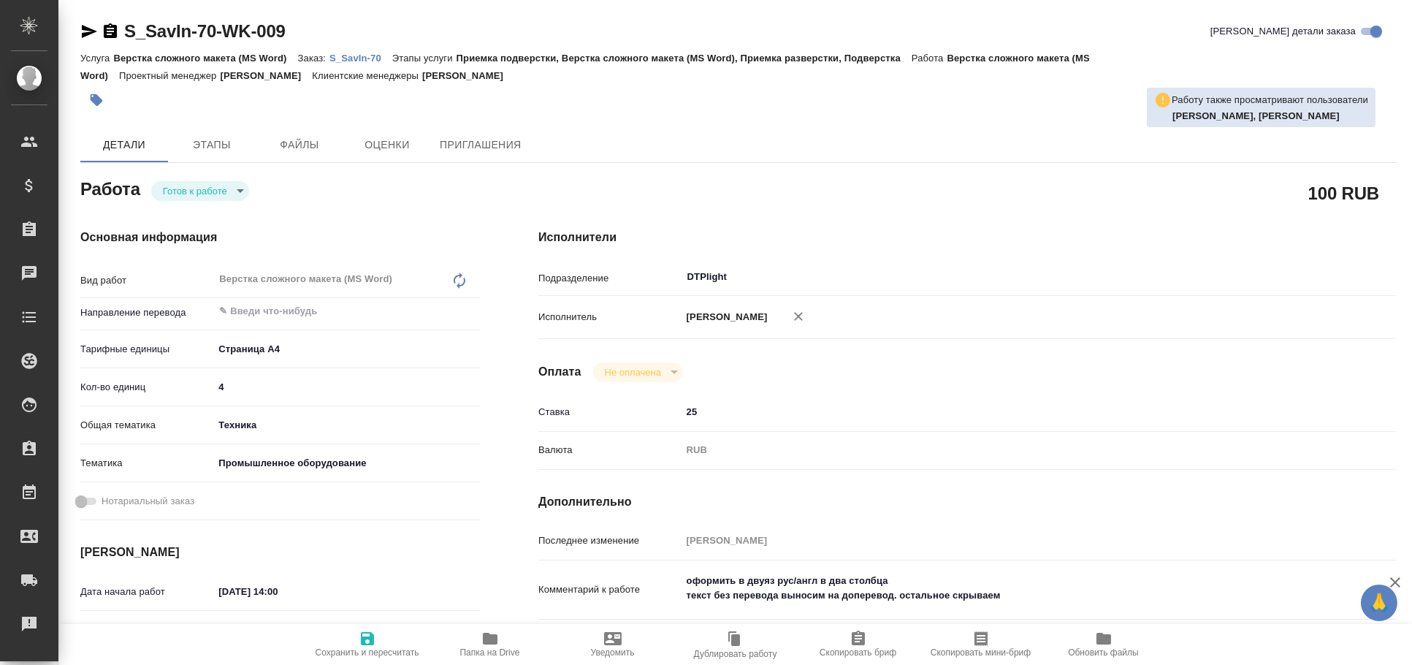
type textarea "x"
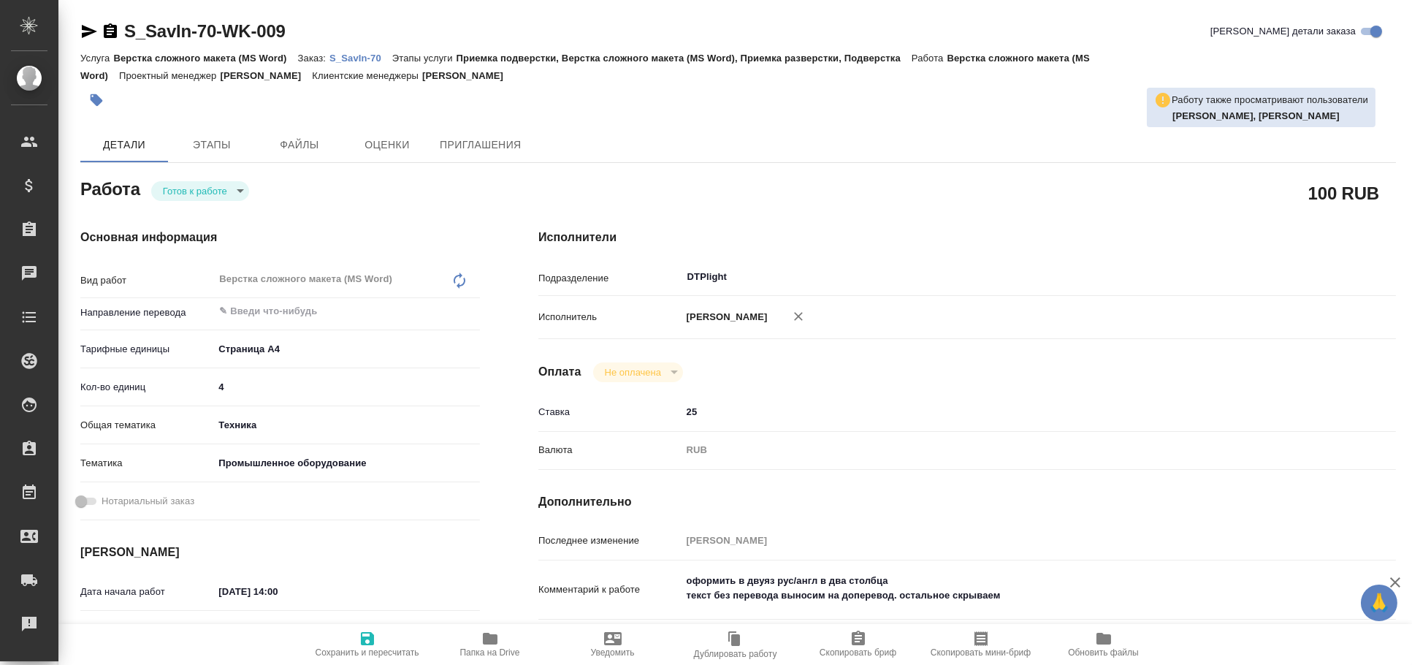
type textarea "x"
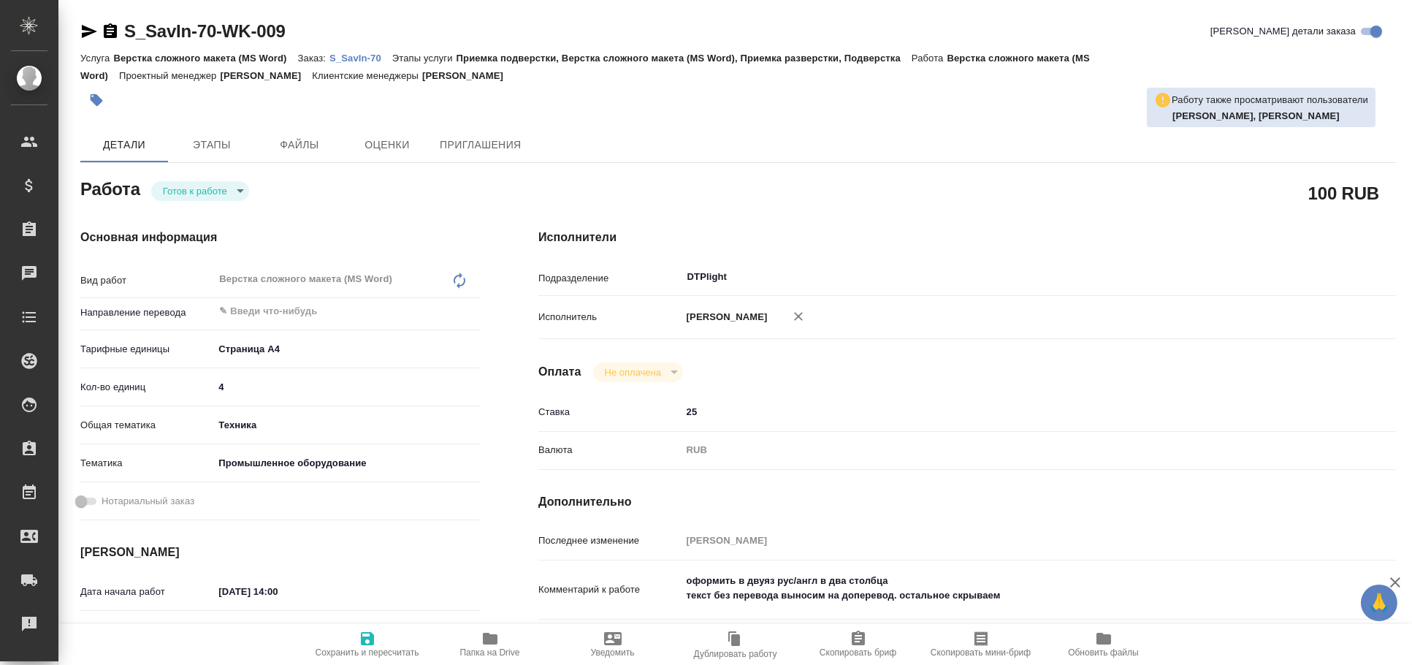
type textarea "x"
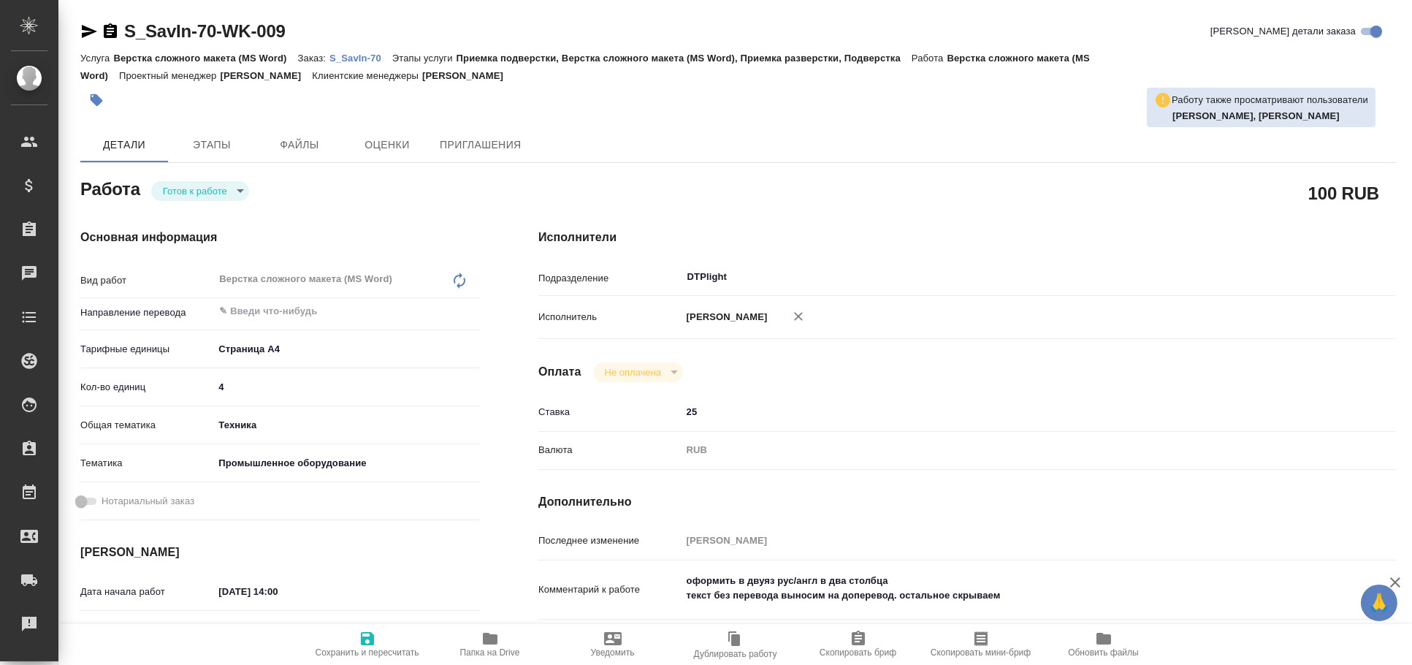
type textarea "x"
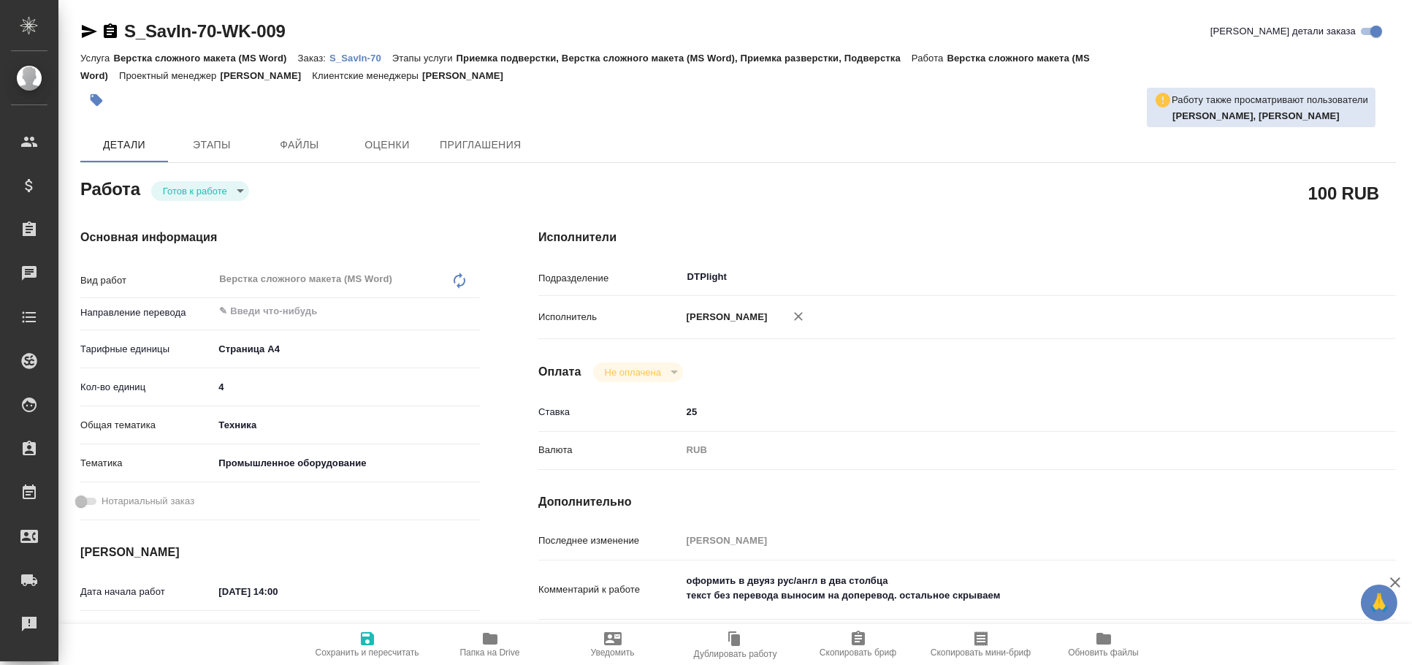
type textarea "x"
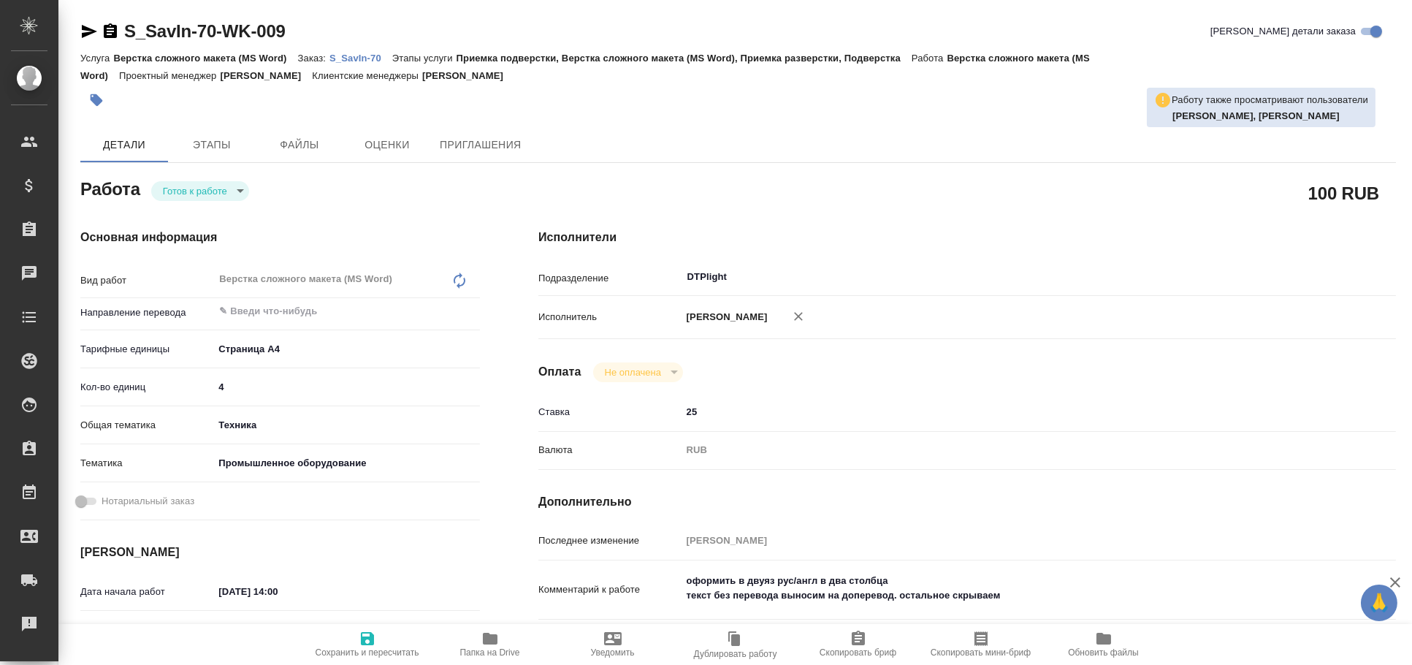
type textarea "x"
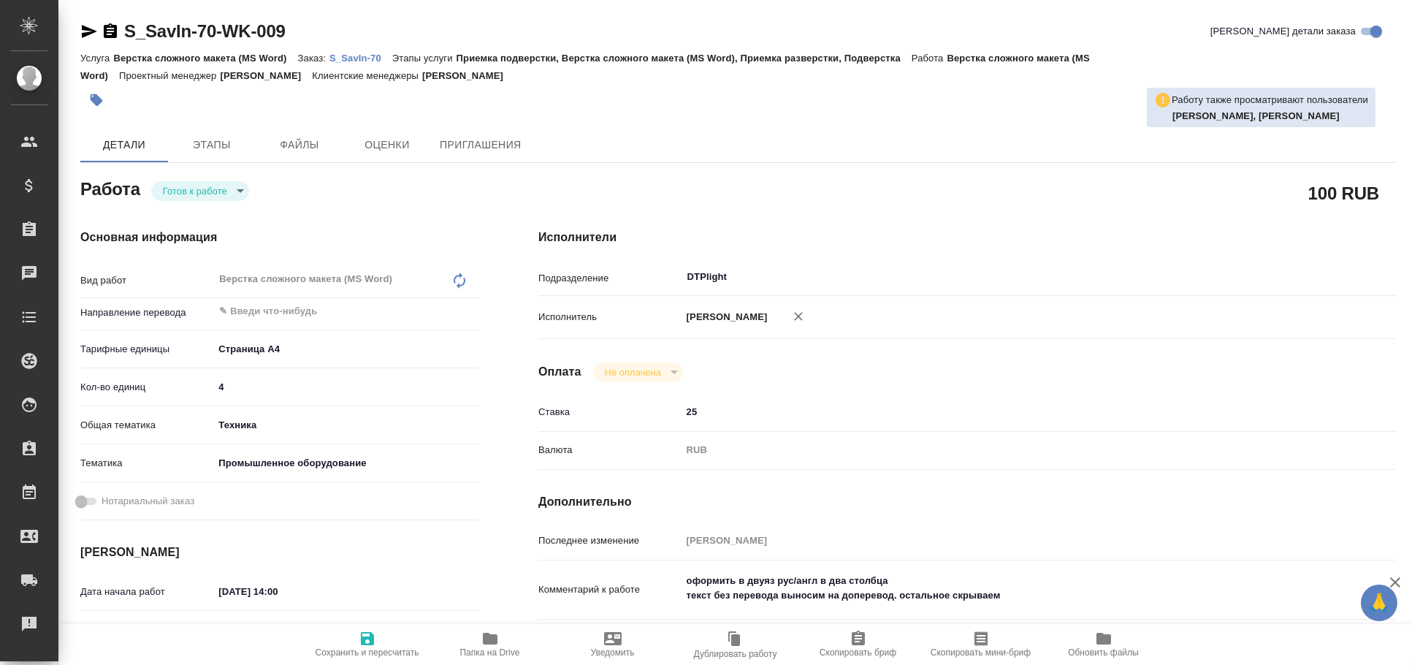
type textarea "x"
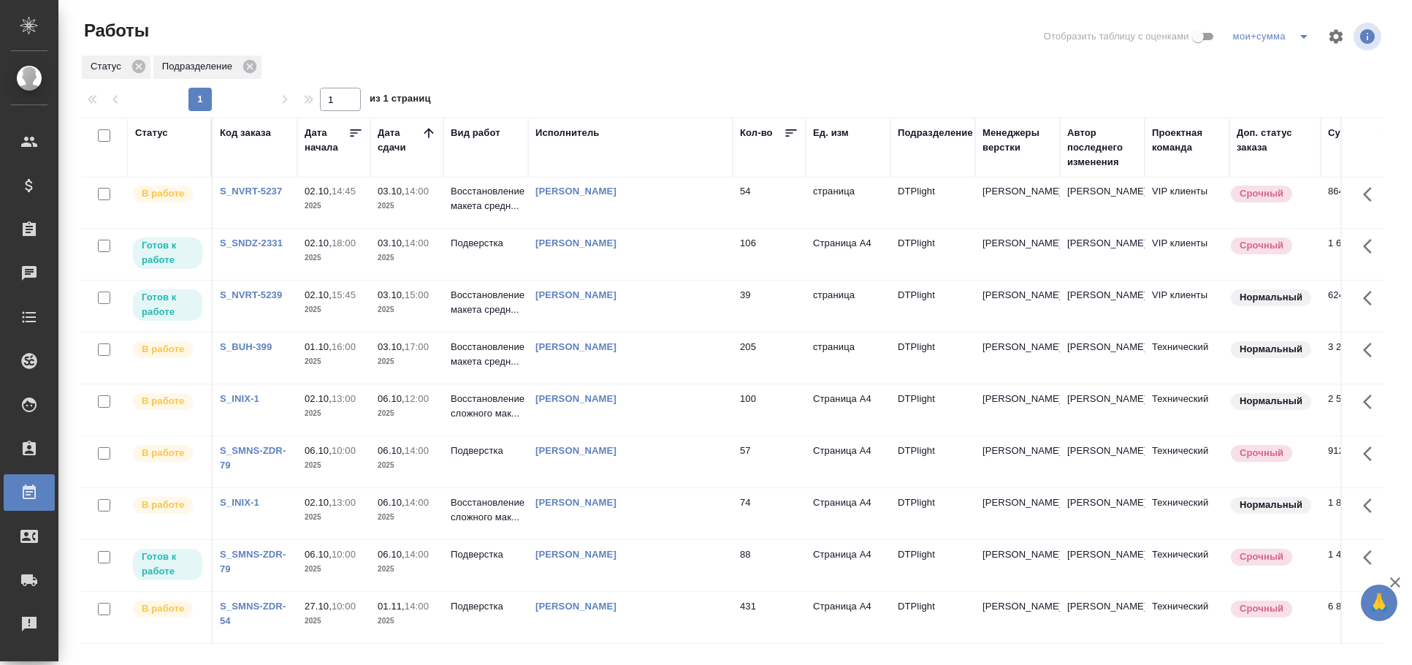
scroll to position [717, 0]
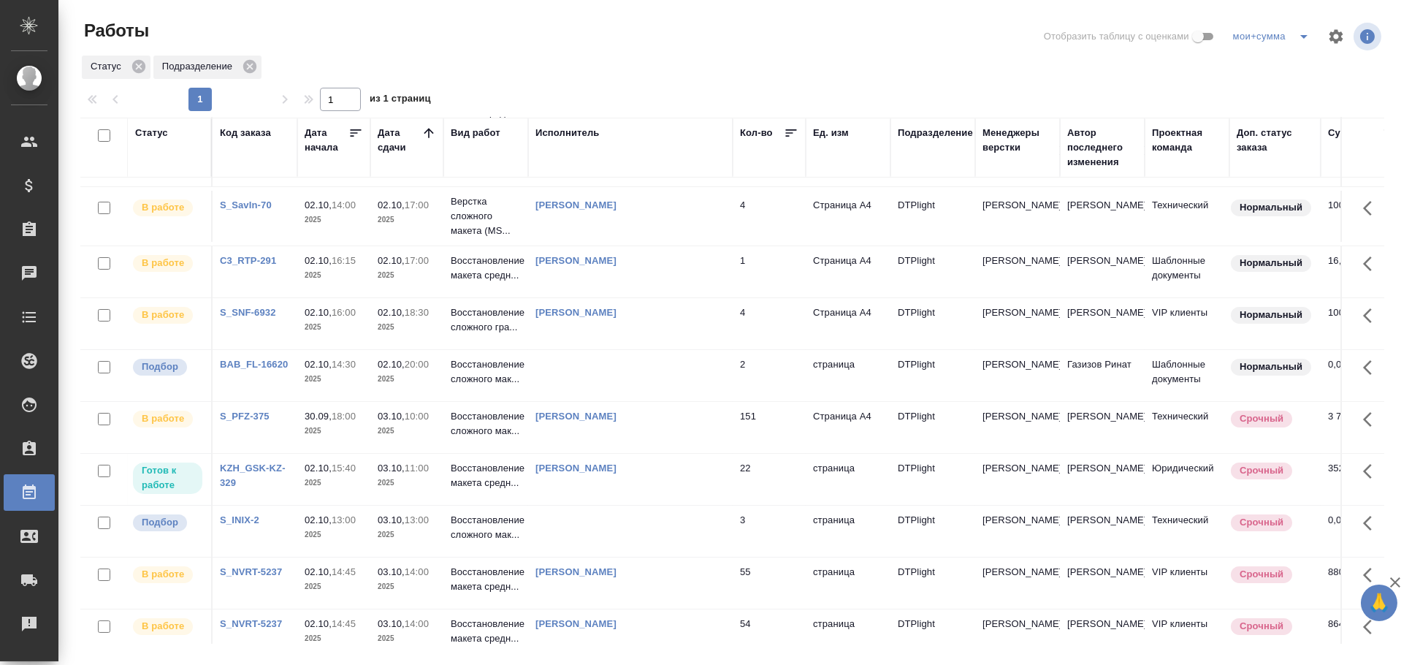
scroll to position [324, 0]
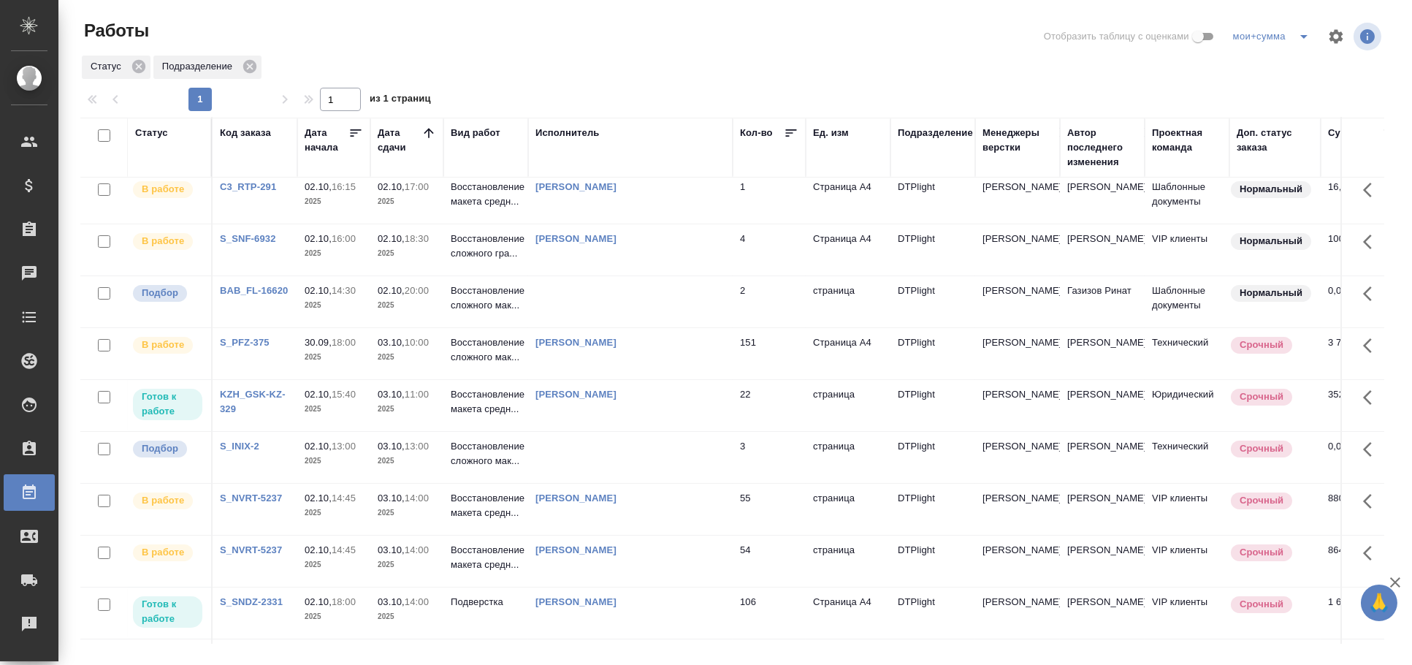
click at [591, 305] on td at bounding box center [630, 301] width 205 height 51
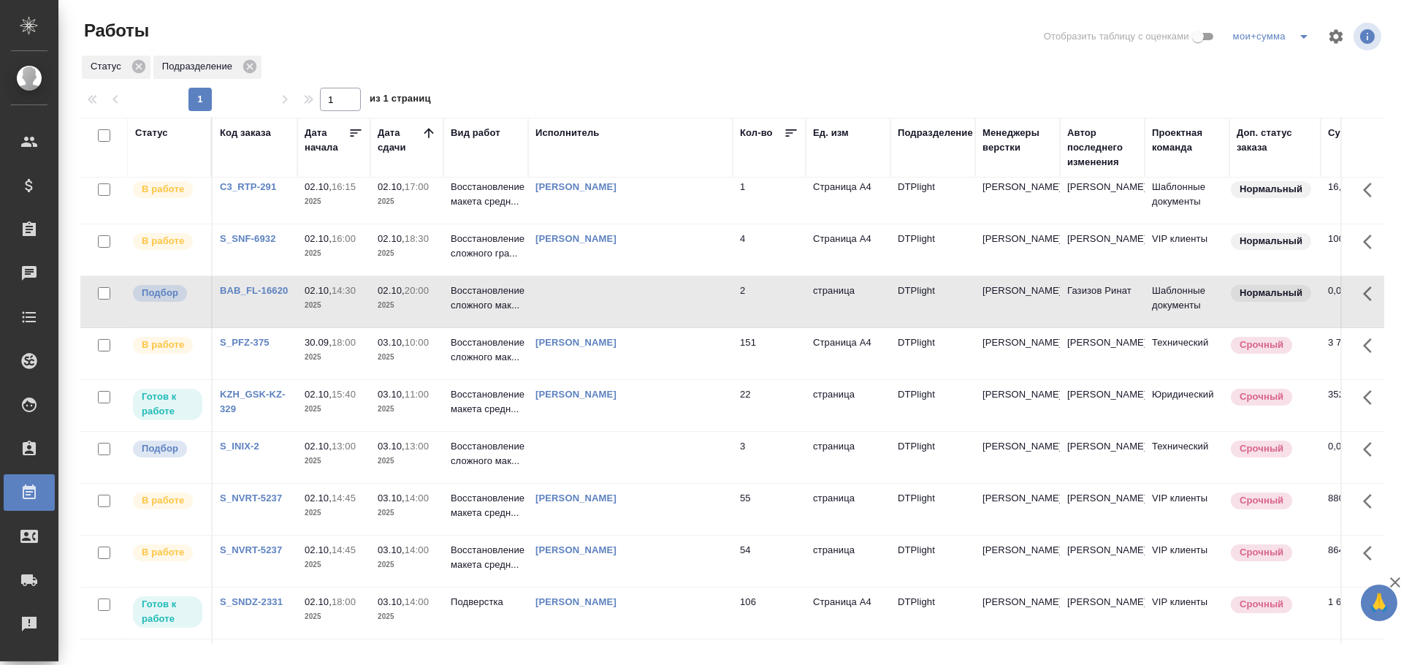
click at [591, 305] on td at bounding box center [630, 301] width 205 height 51
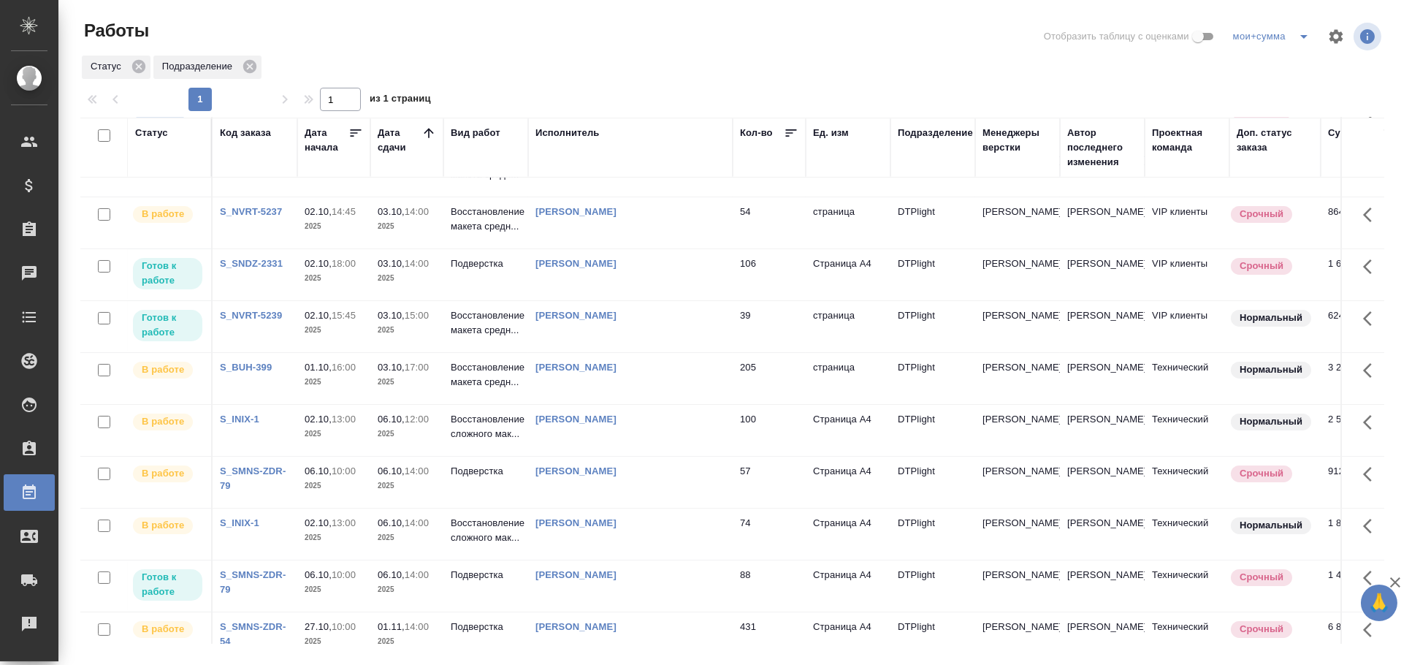
scroll to position [695, 0]
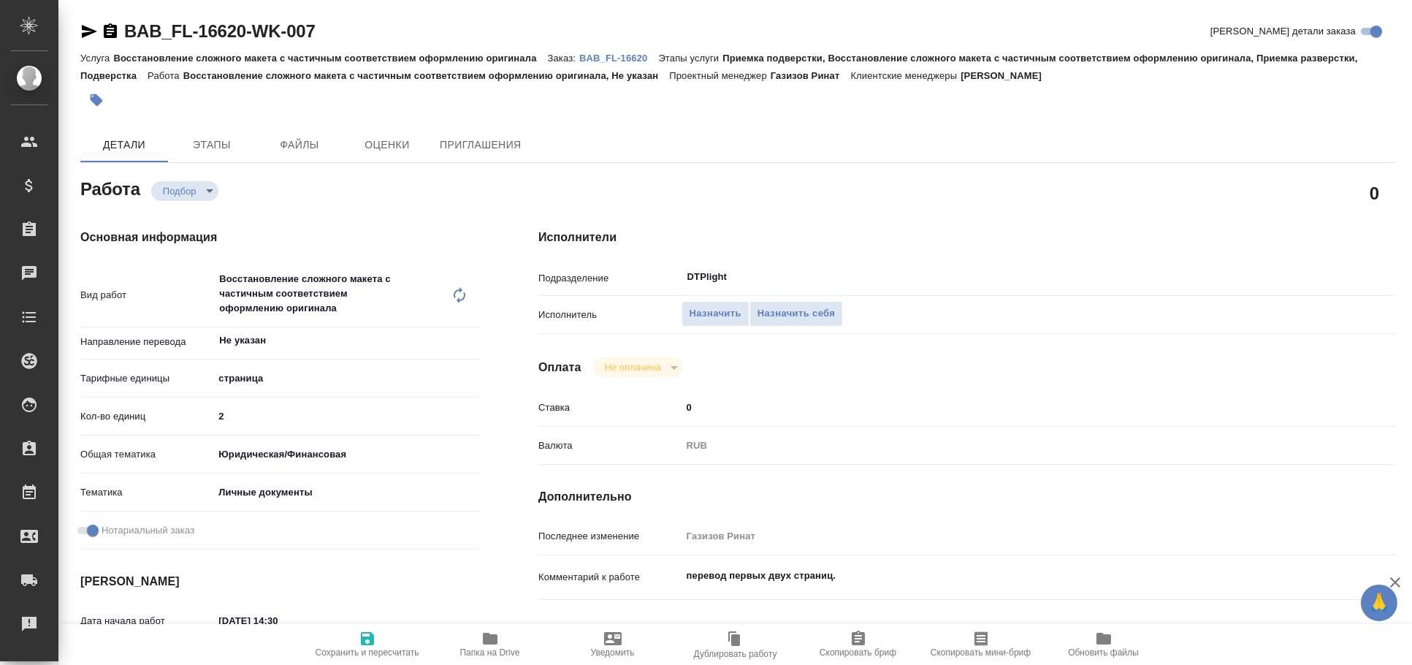
type textarea "x"
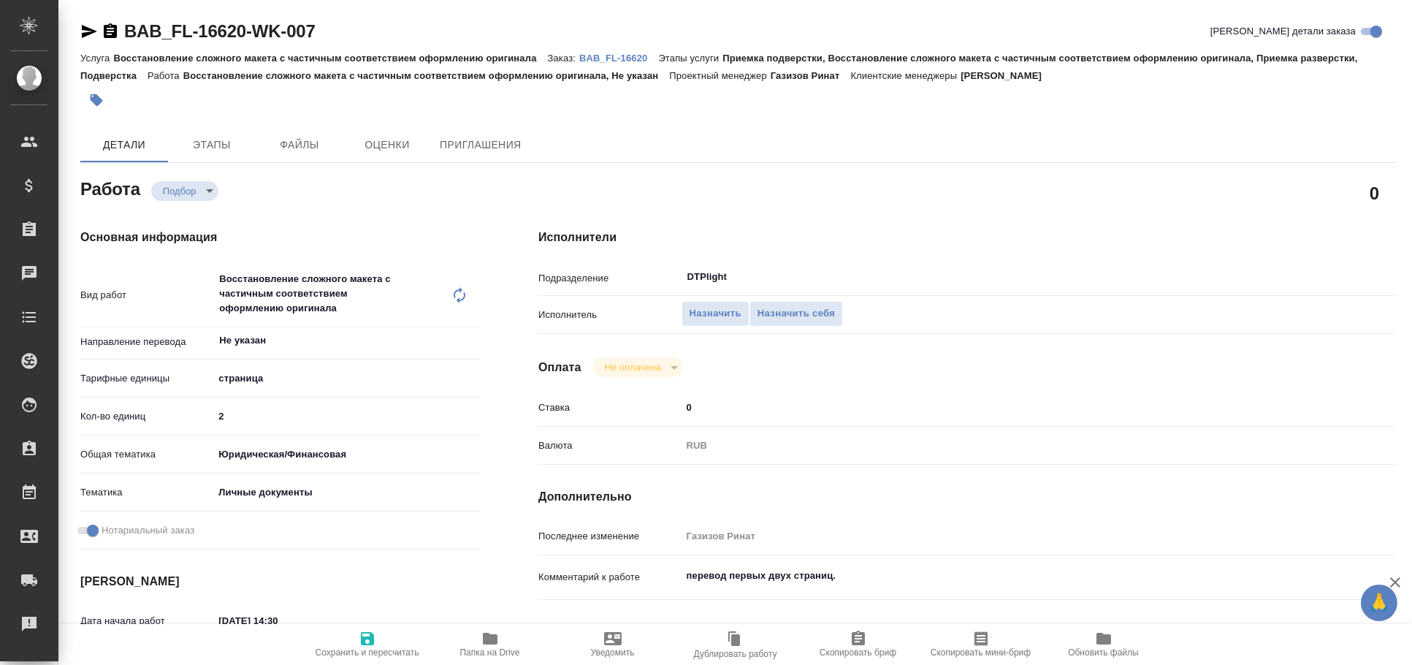
type textarea "x"
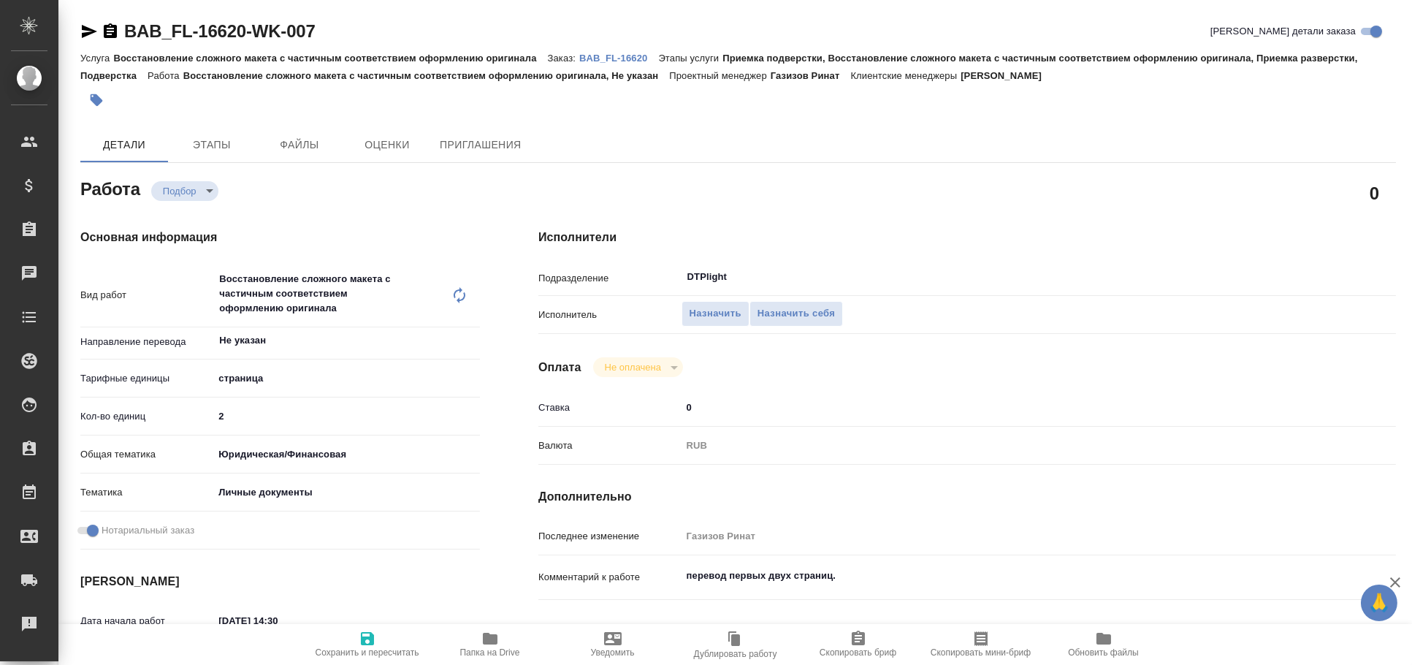
type textarea "x"
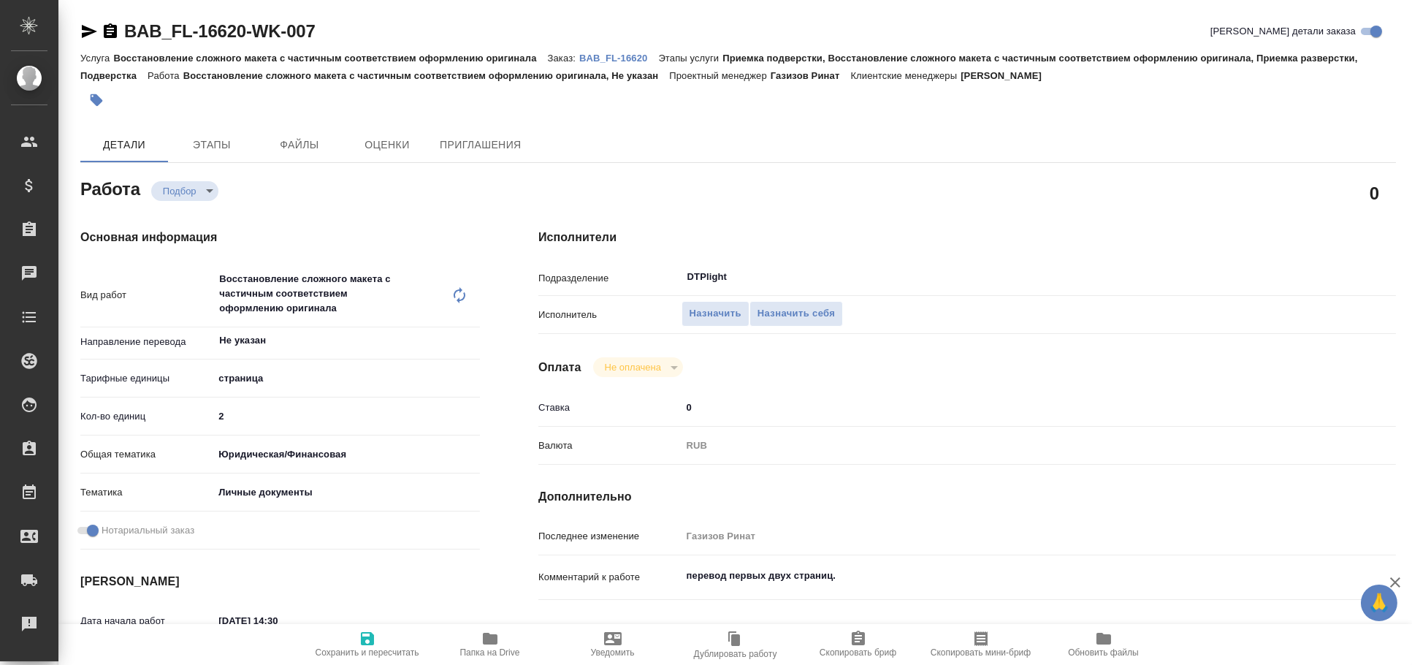
type textarea "x"
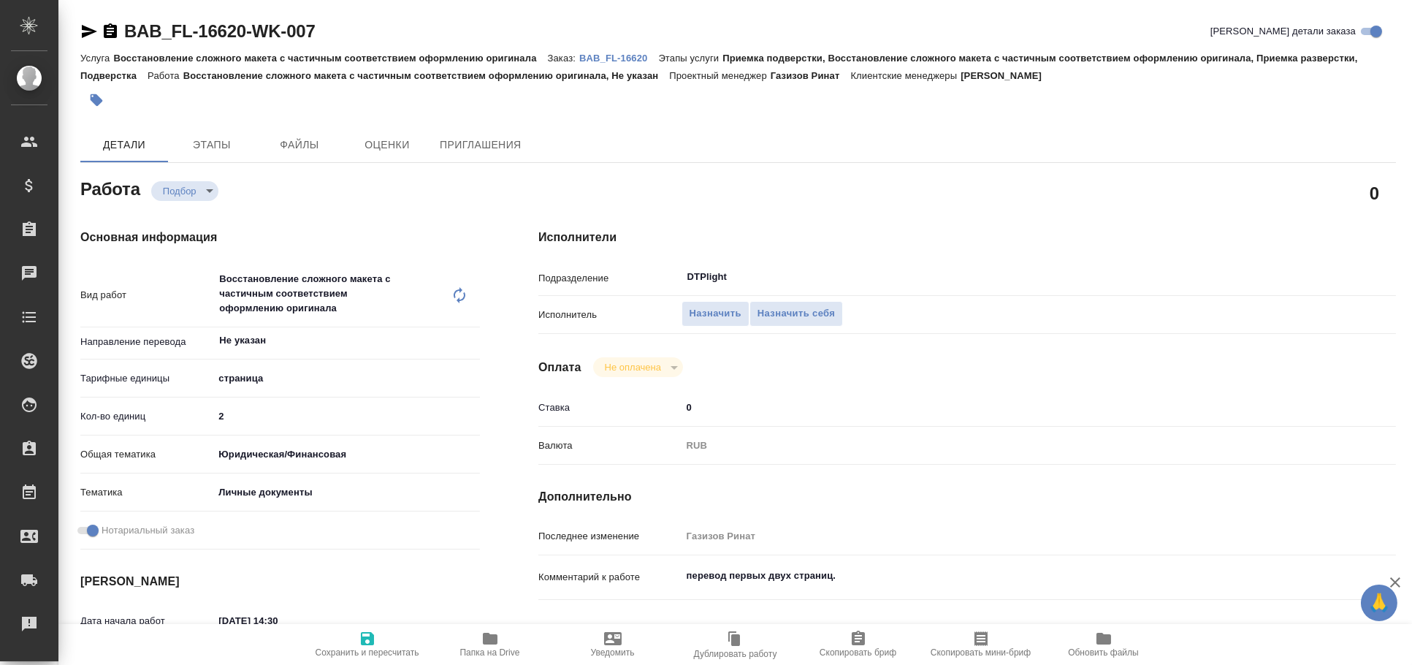
type textarea "x"
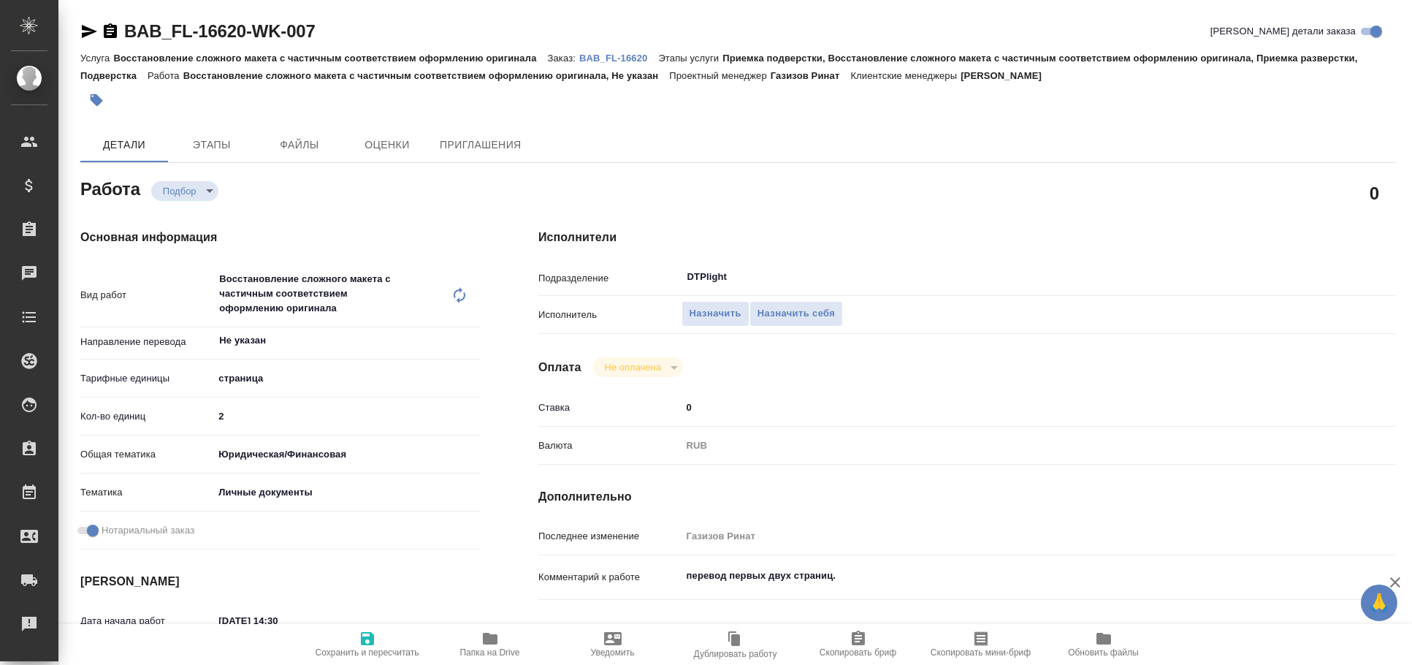
type textarea "x"
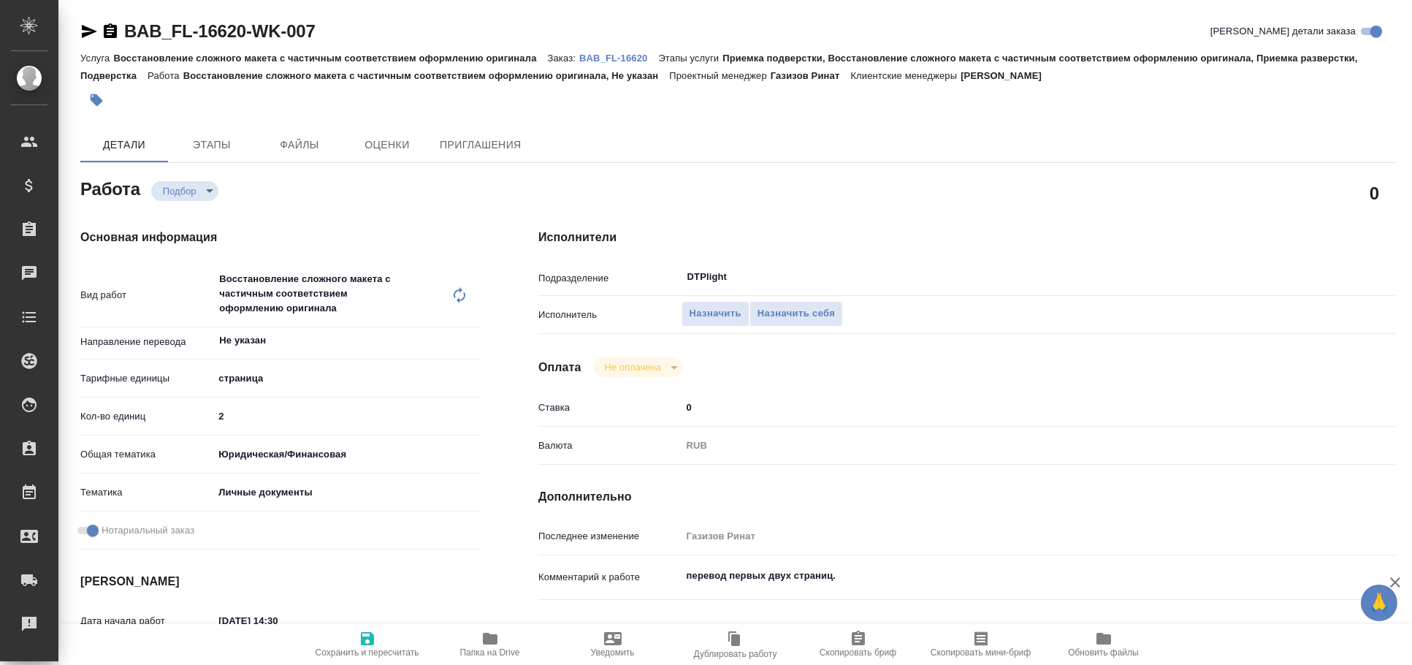
click at [489, 641] on icon "button" at bounding box center [490, 639] width 15 height 12
type textarea "x"
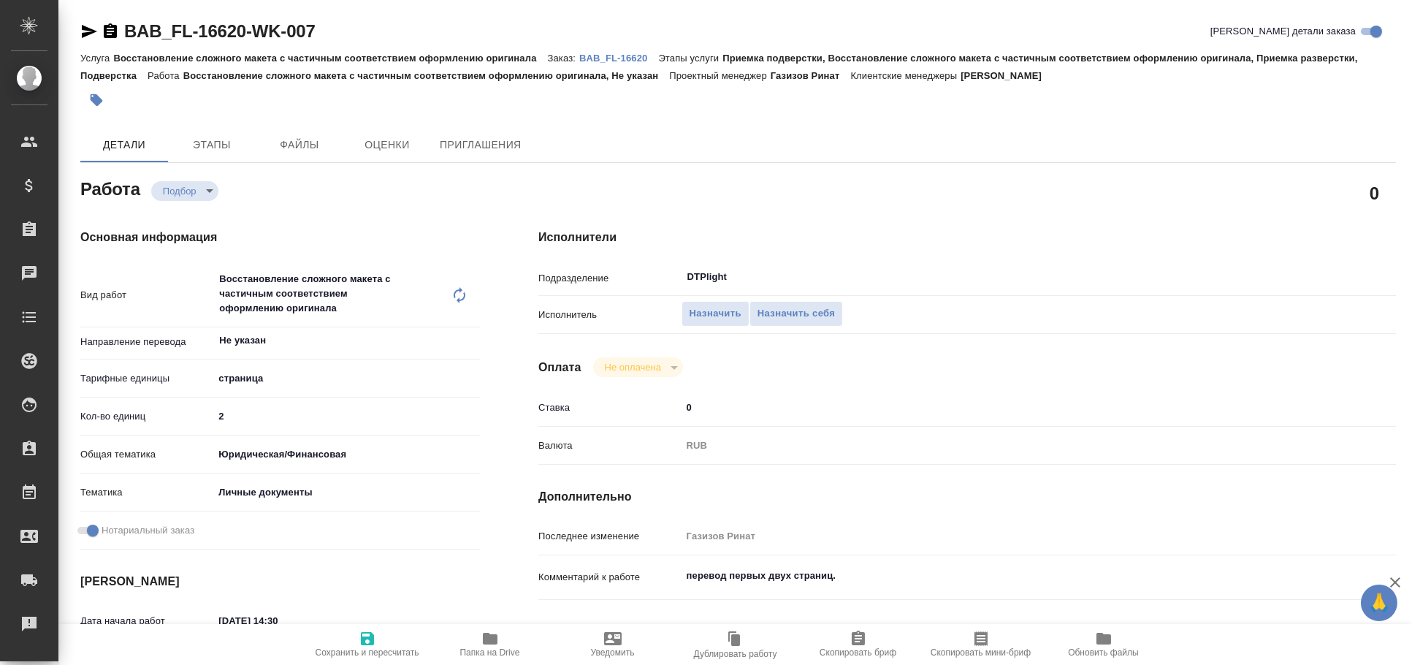
type textarea "x"
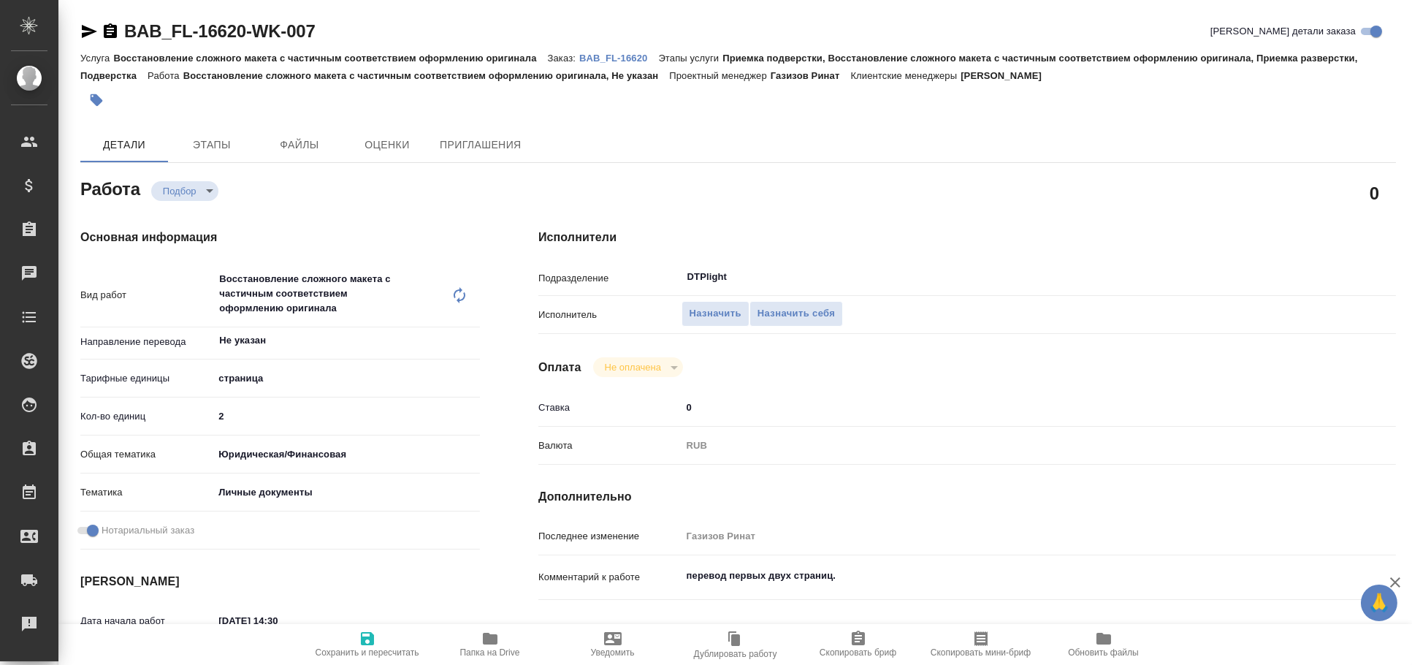
type textarea "x"
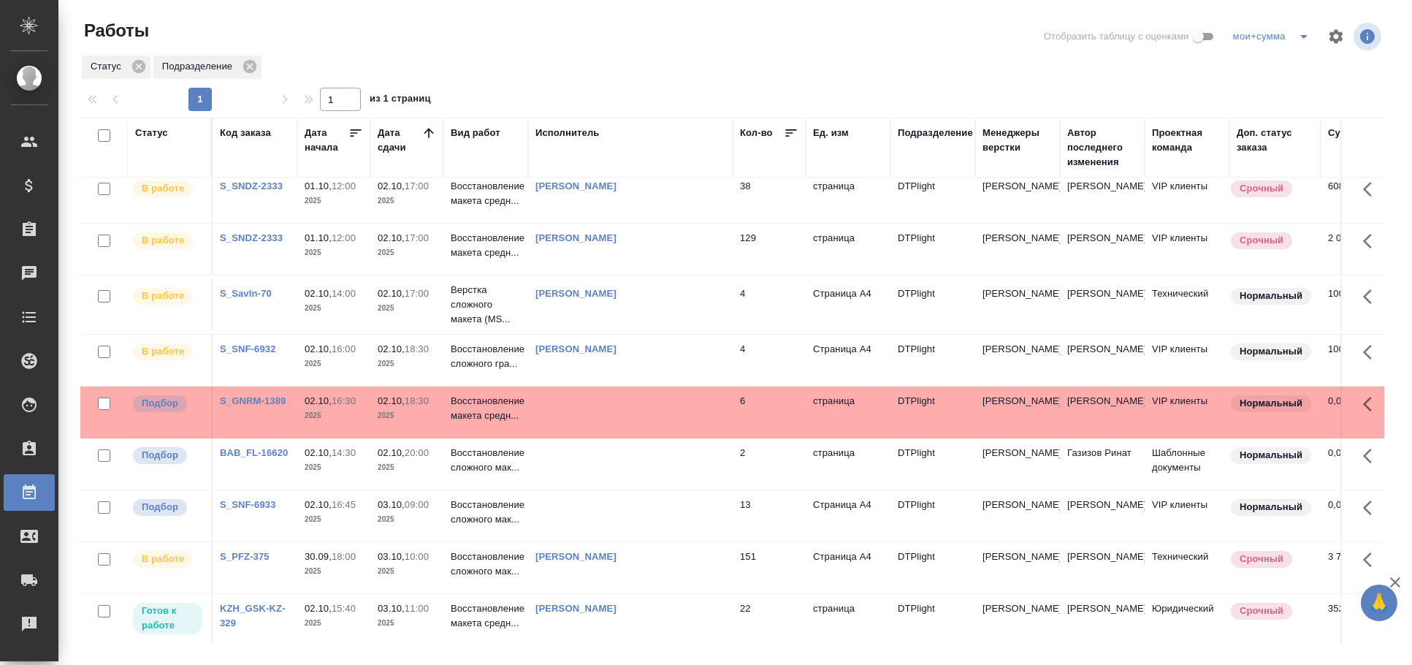
scroll to position [568, 0]
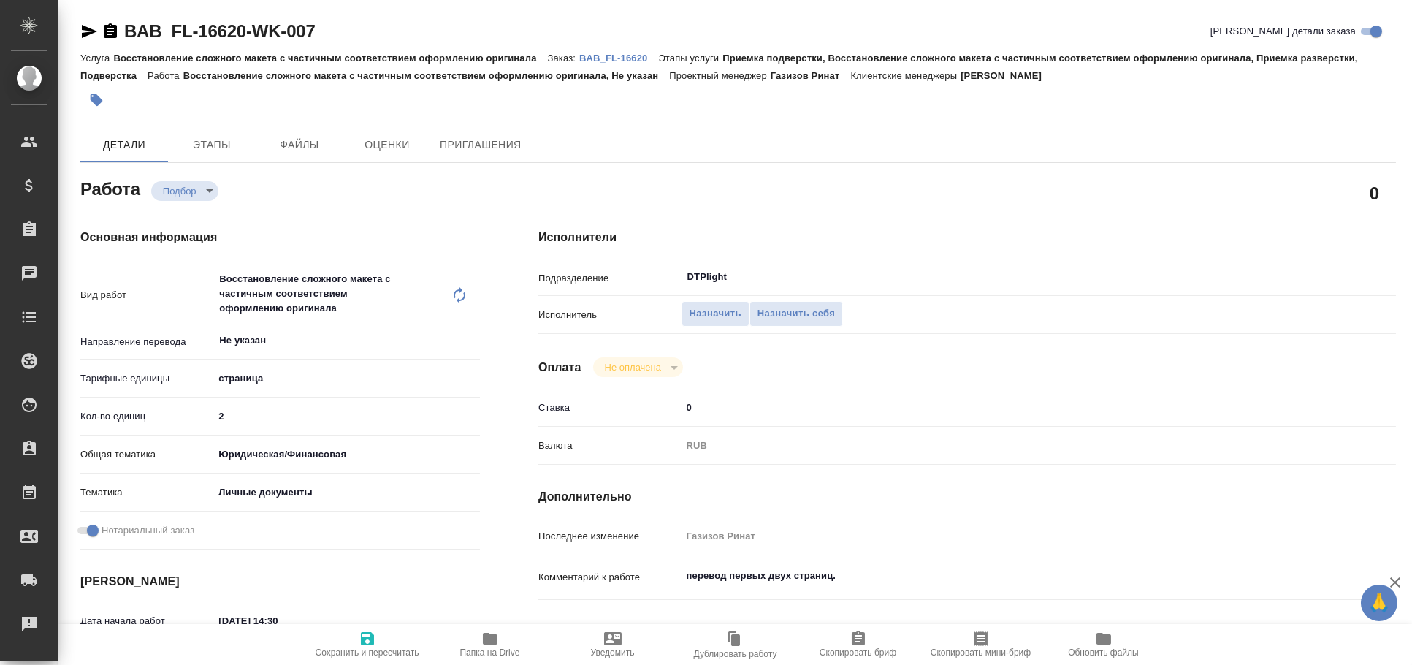
type textarea "x"
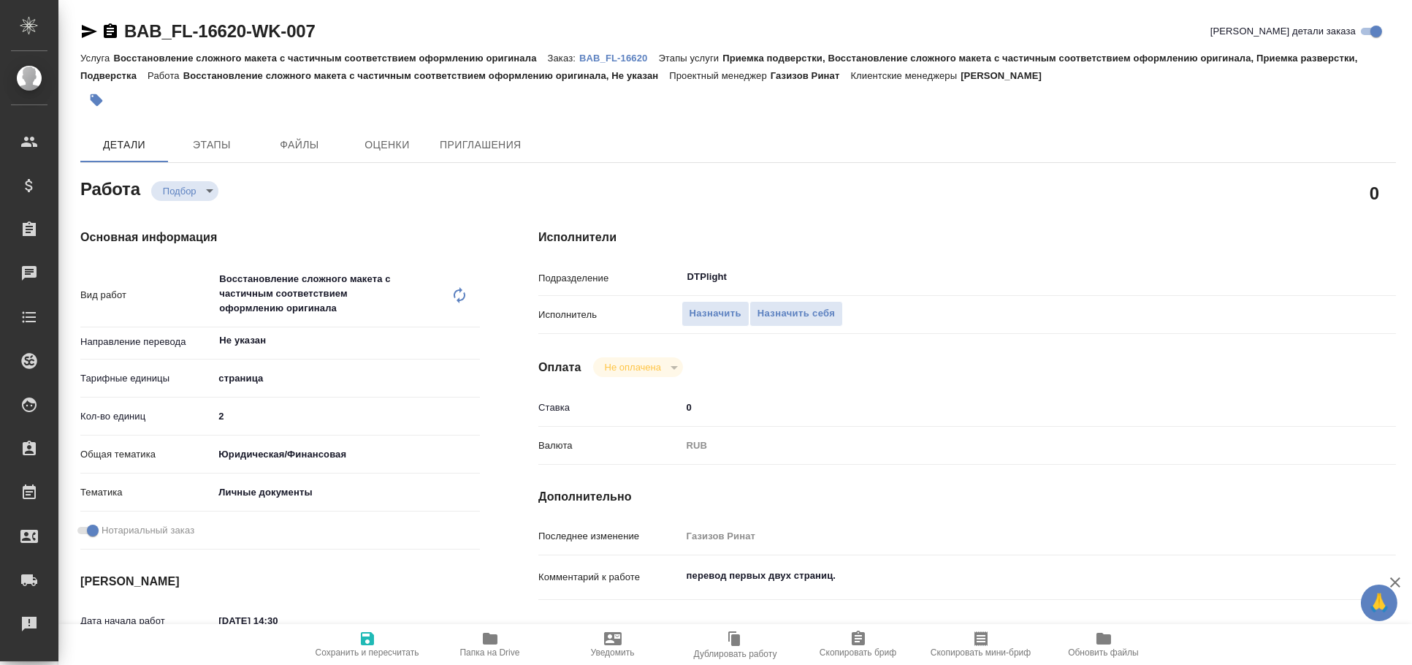
type textarea "x"
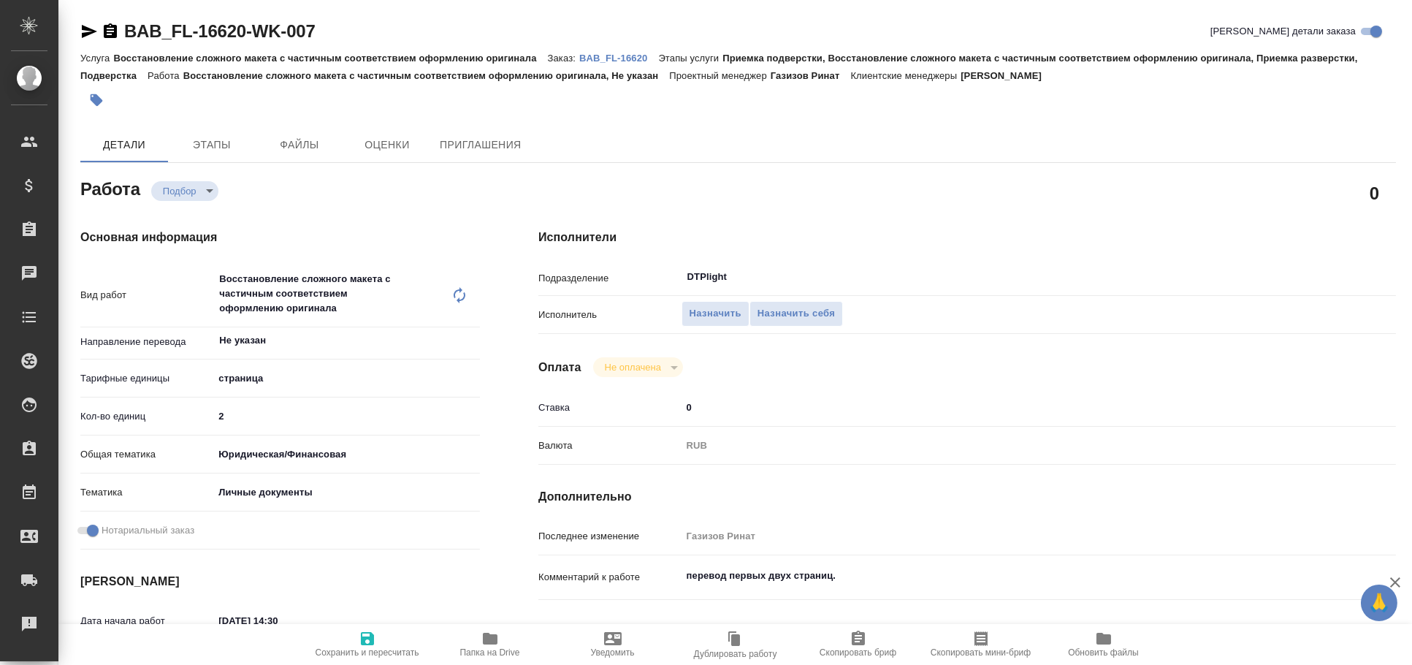
type textarea "x"
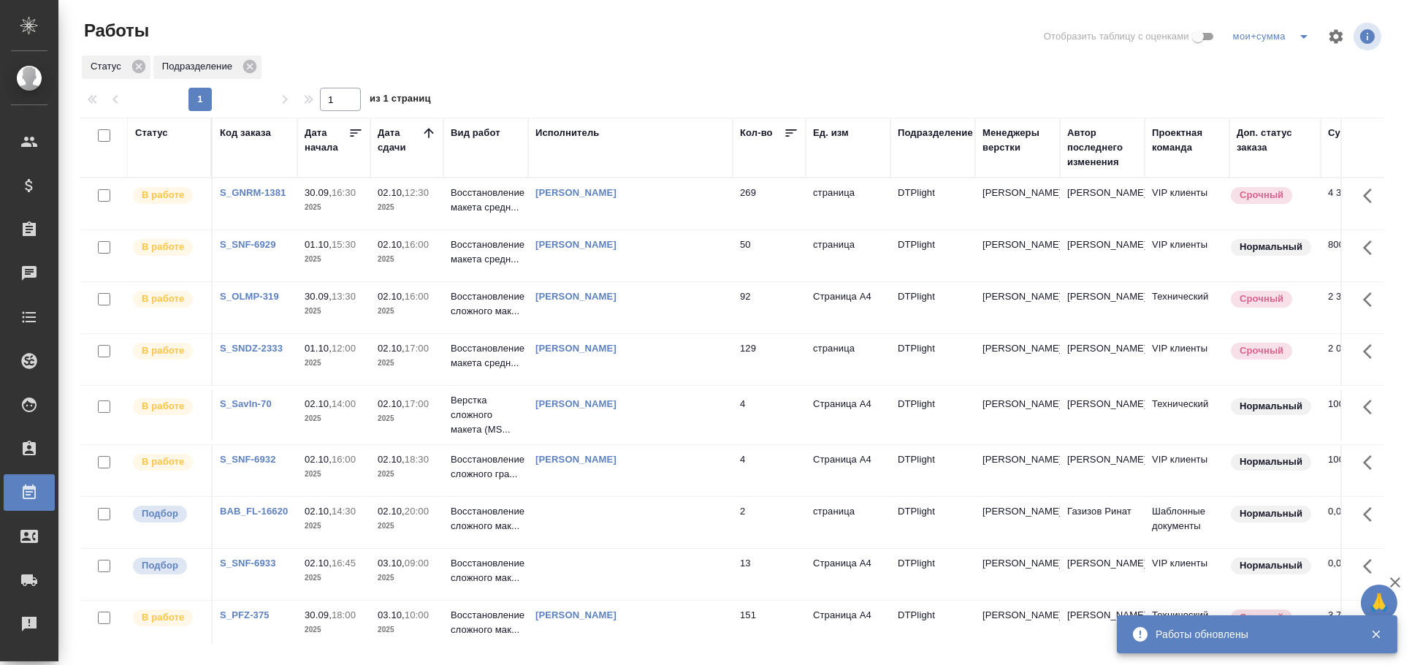
click at [607, 519] on td at bounding box center [630, 522] width 205 height 51
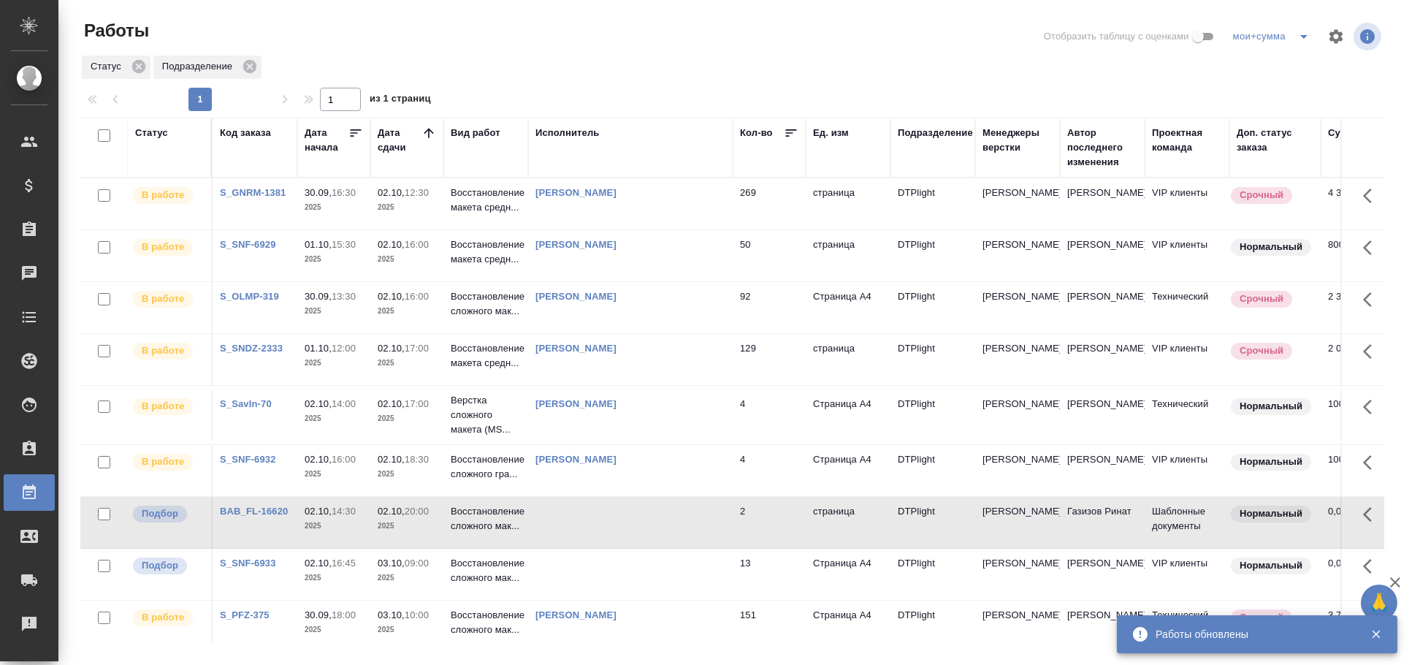
click at [607, 519] on td at bounding box center [630, 522] width 205 height 51
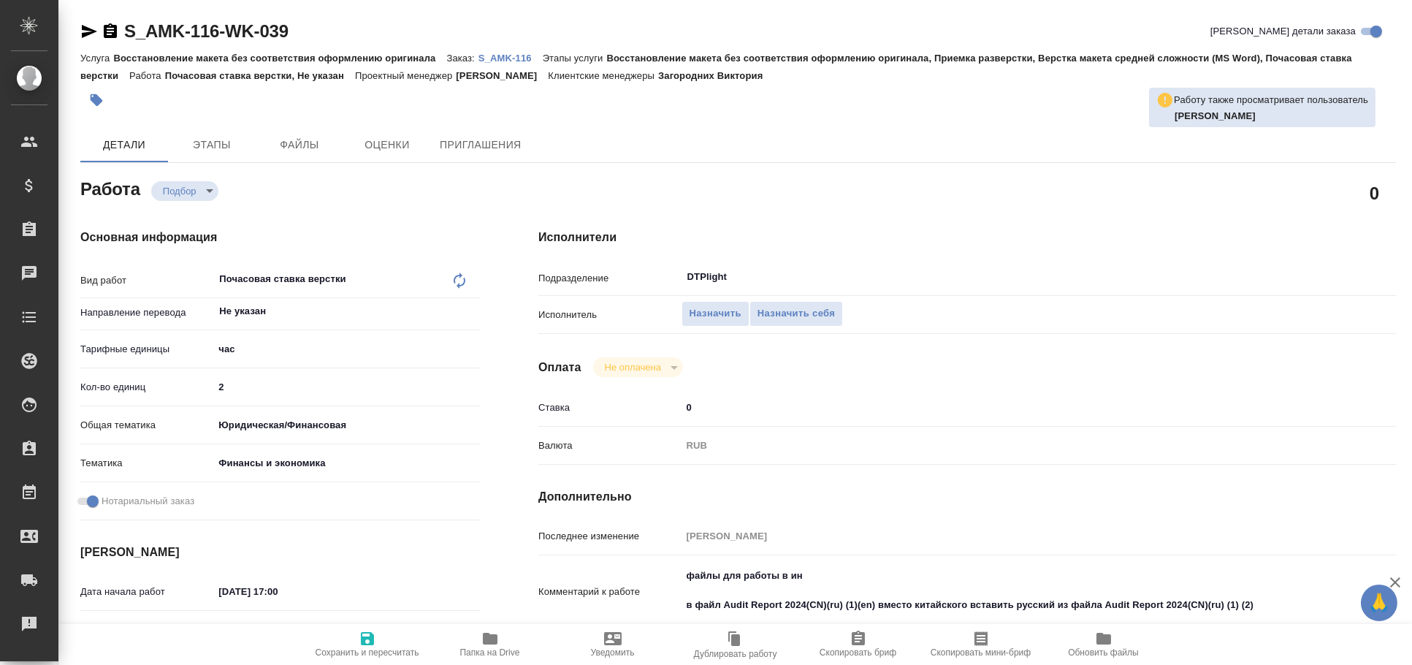
type textarea "x"
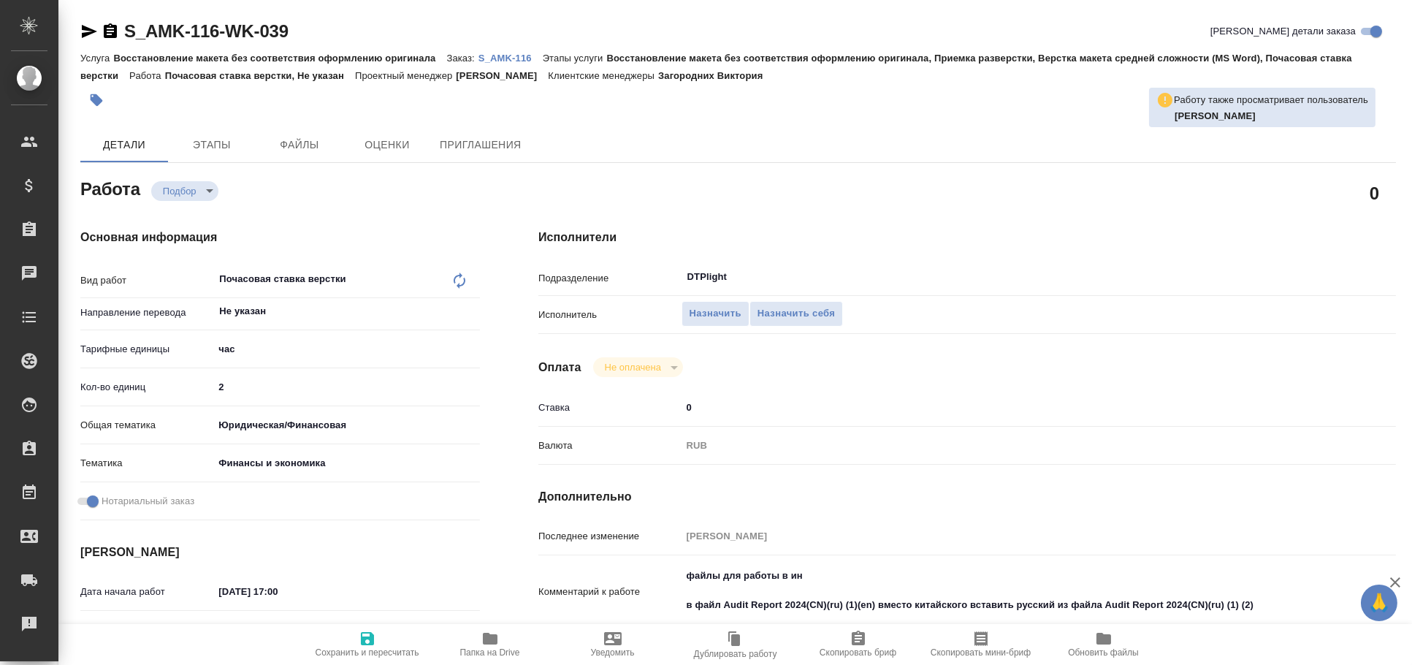
type textarea "x"
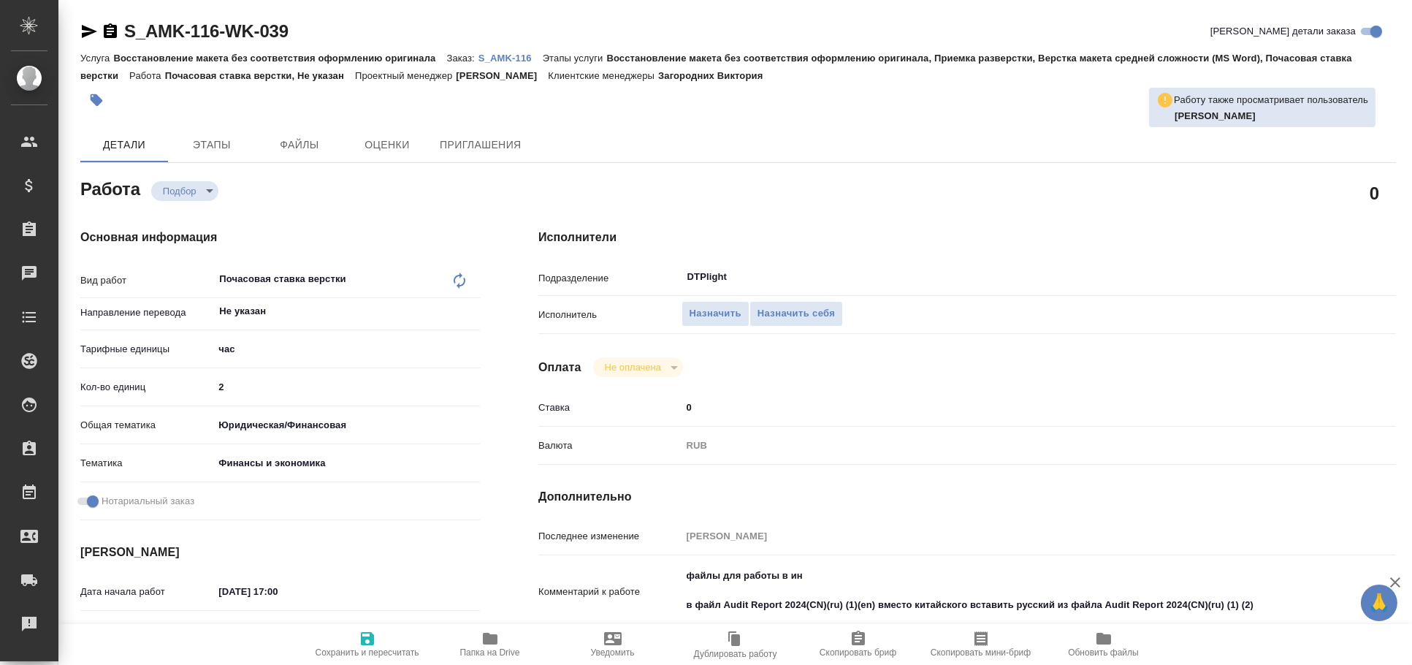
type textarea "x"
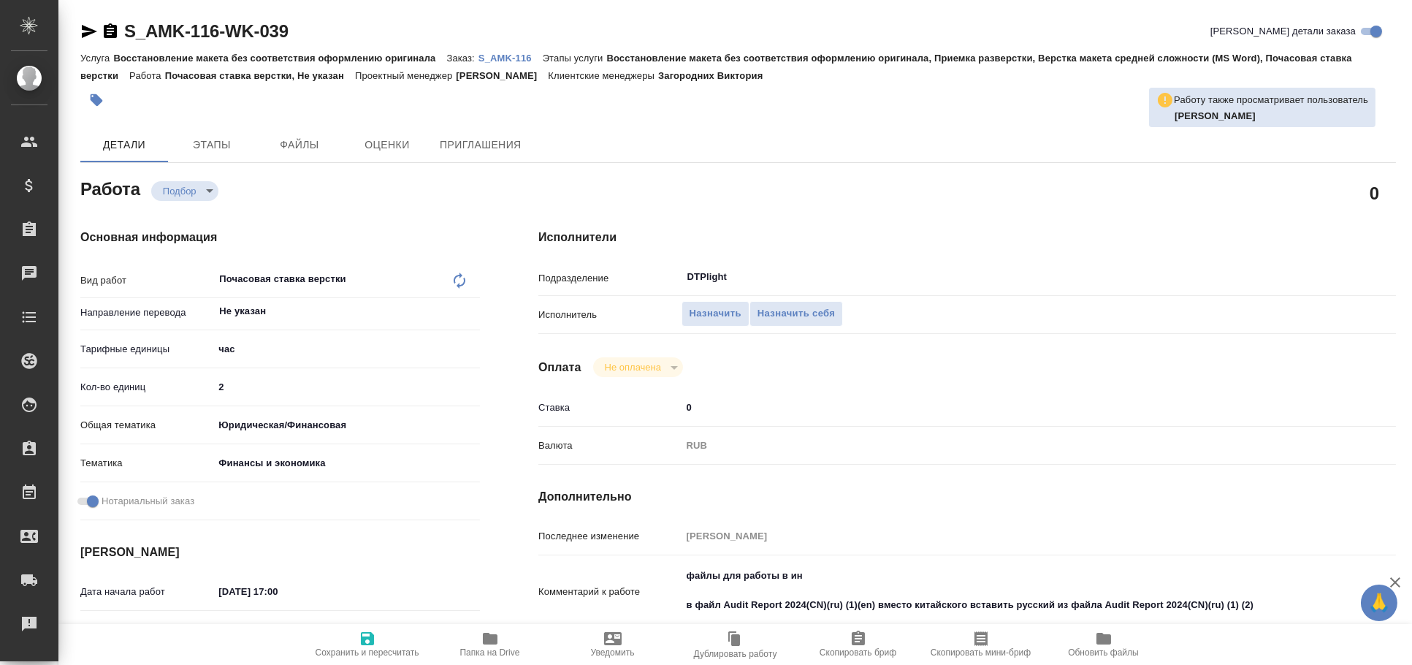
type textarea "x"
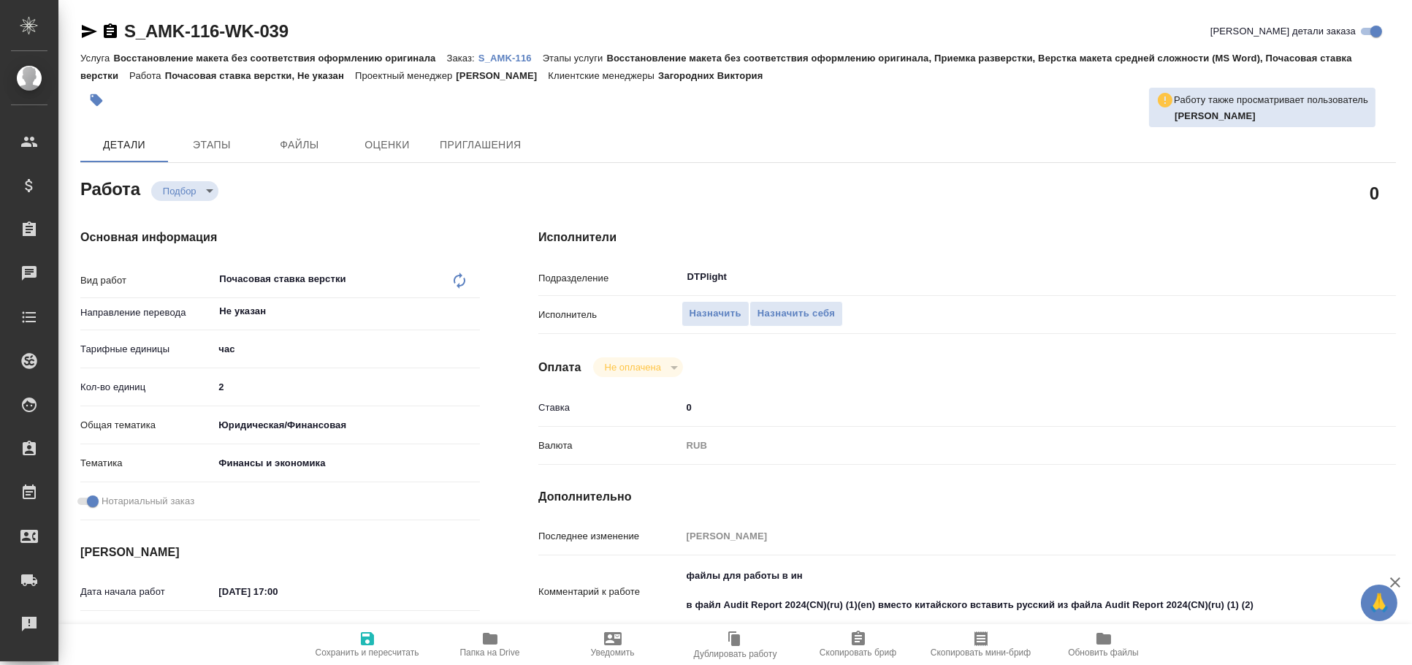
type textarea "x"
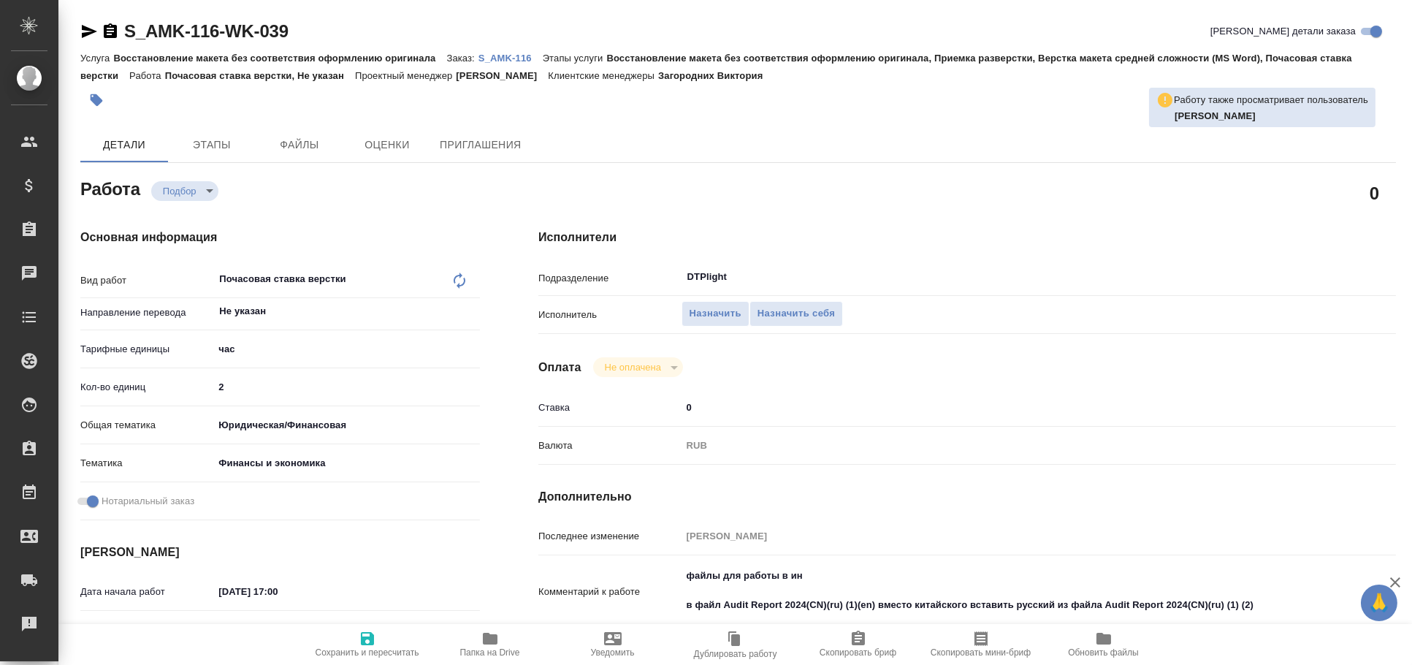
type textarea "x"
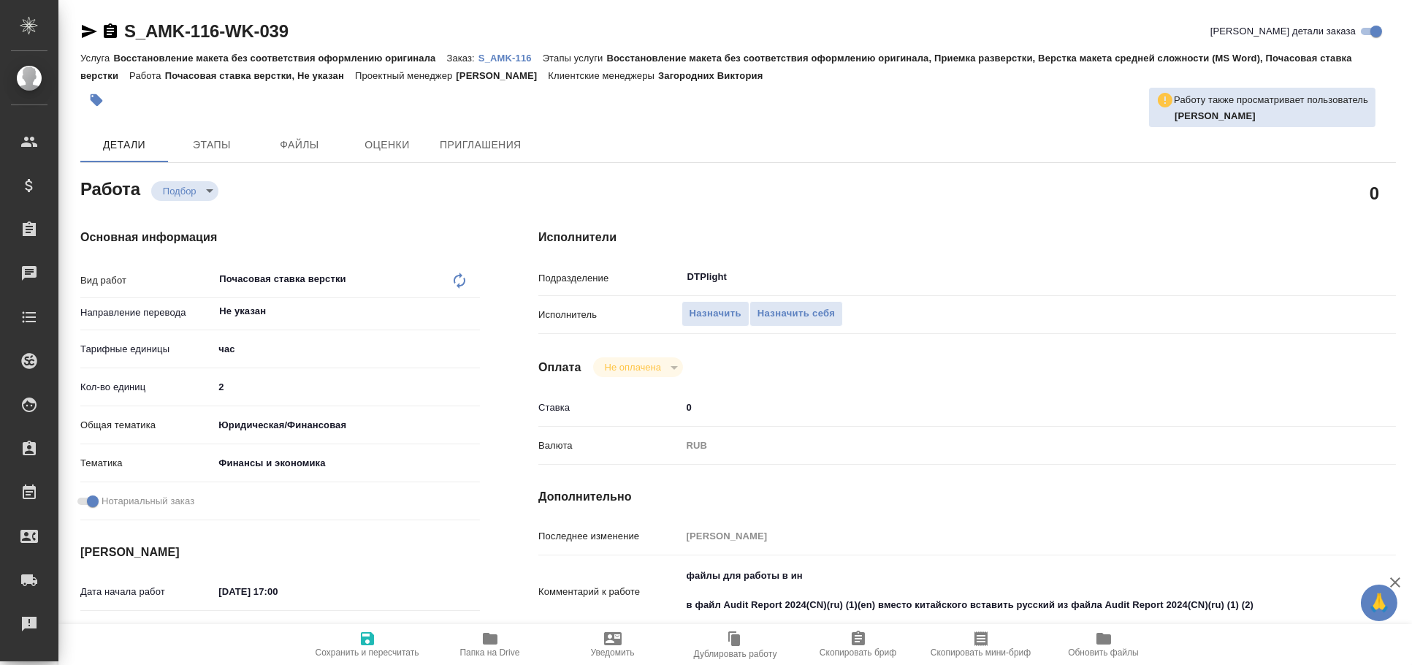
type textarea "x"
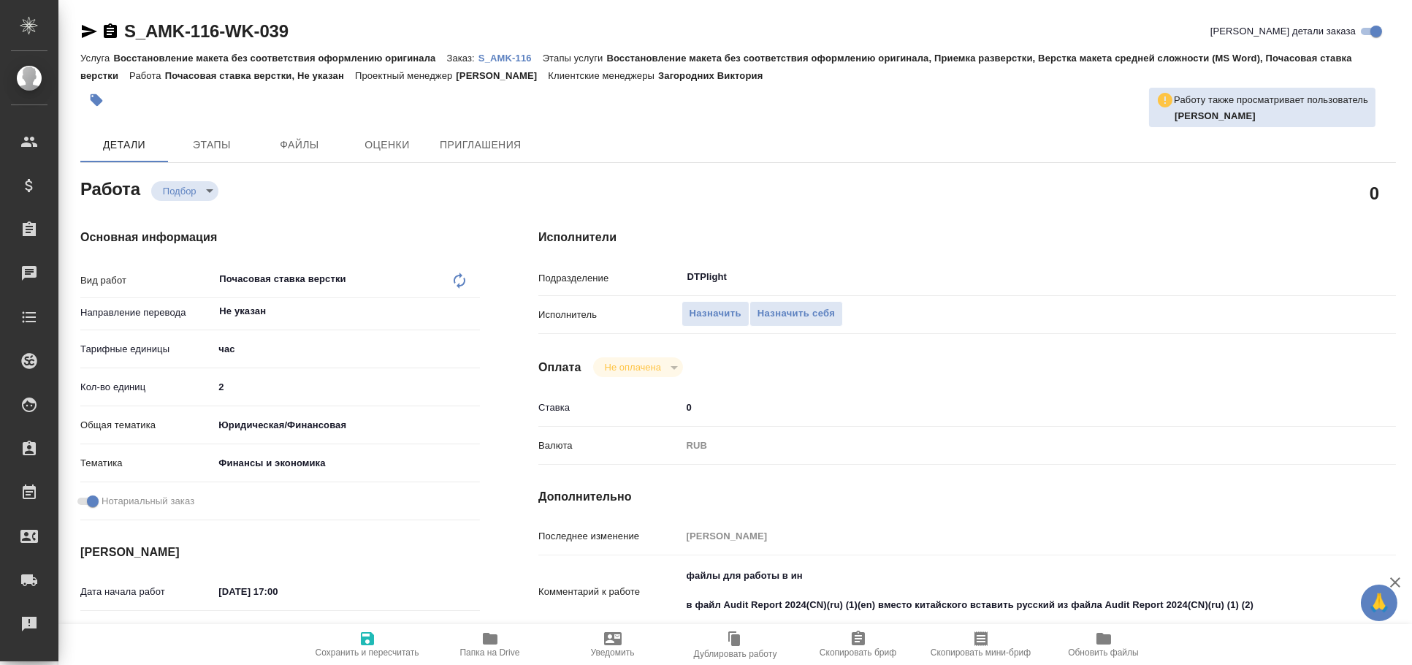
scroll to position [80, 0]
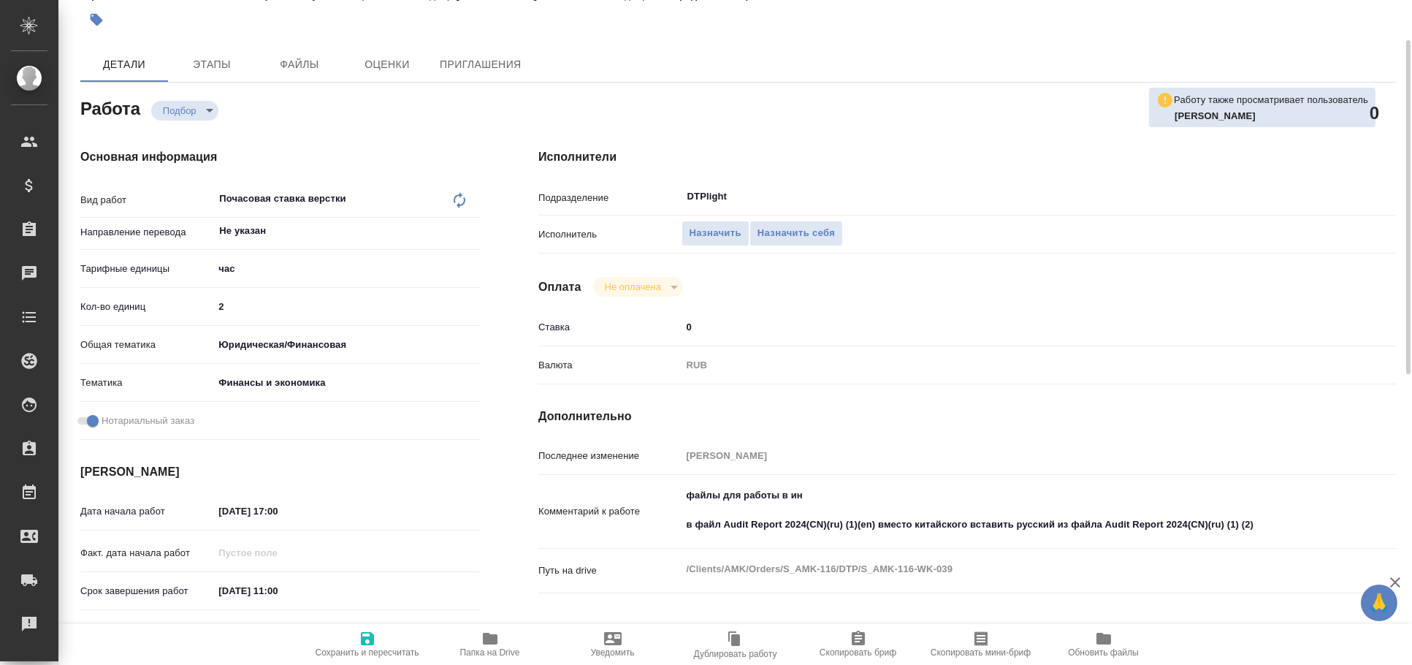
type textarea "x"
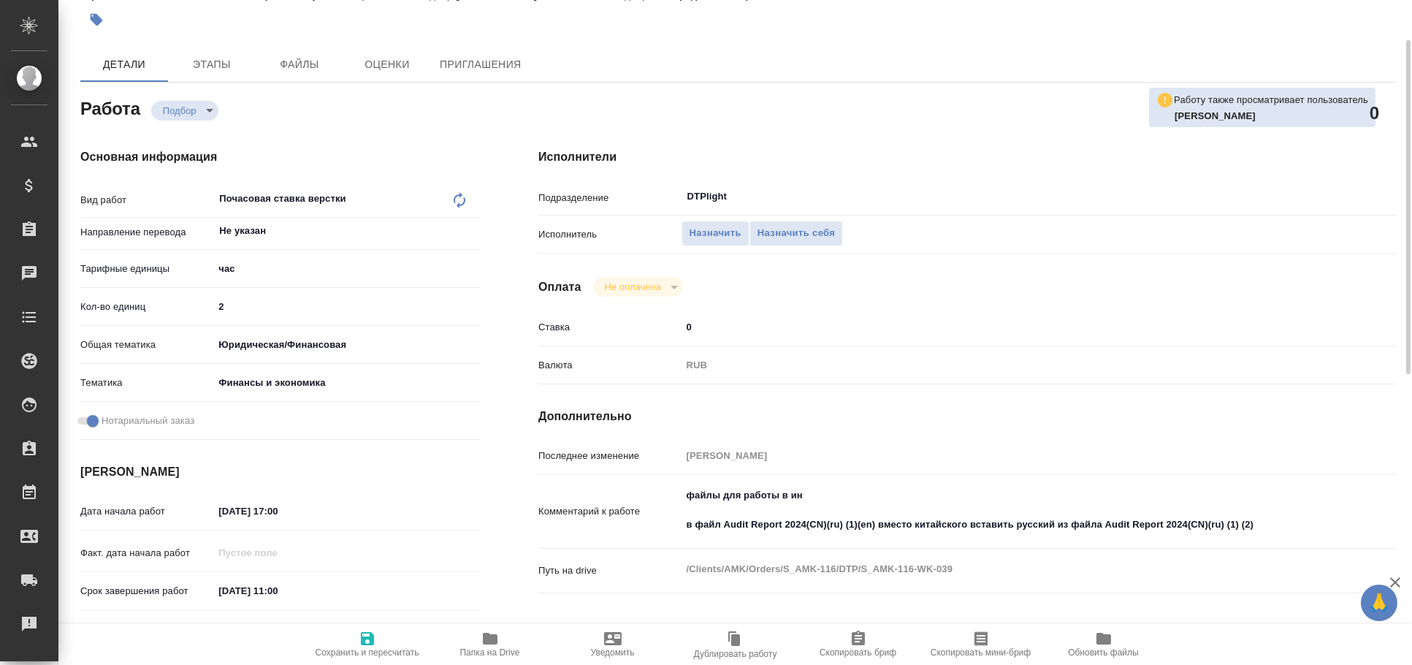
type textarea "x"
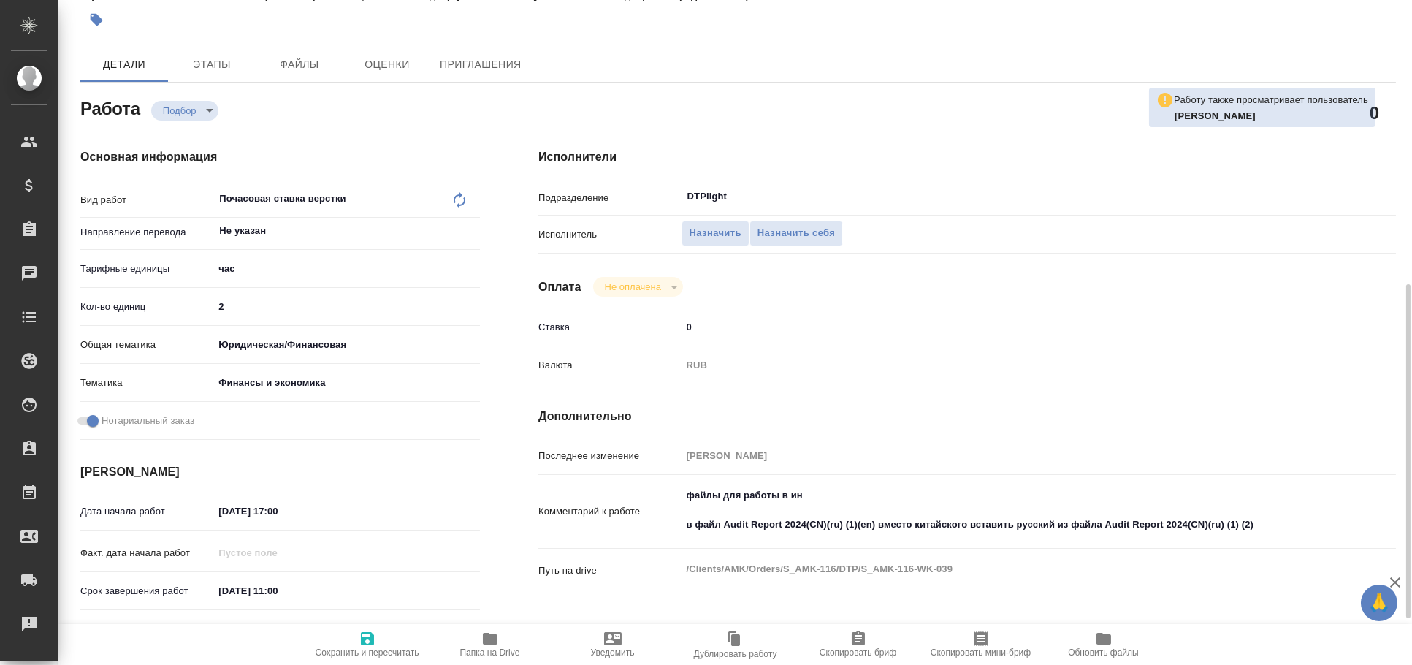
scroll to position [323, 0]
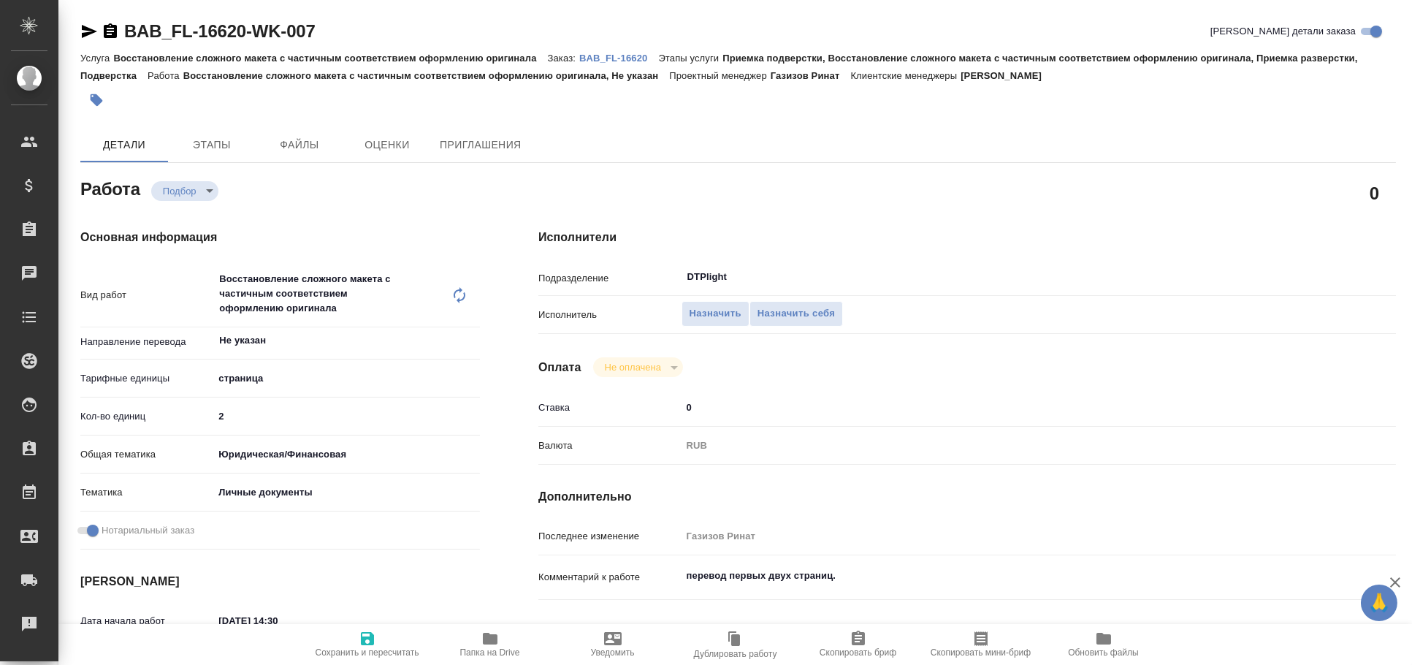
type textarea "x"
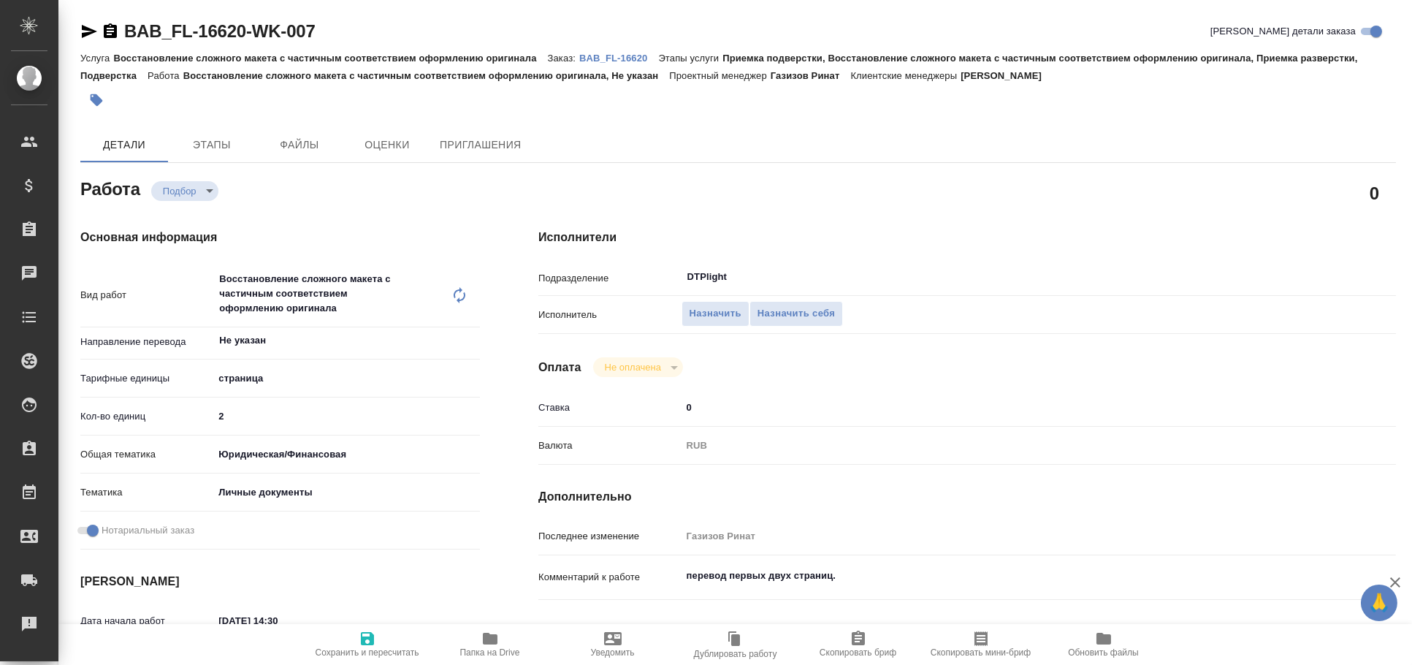
type textarea "x"
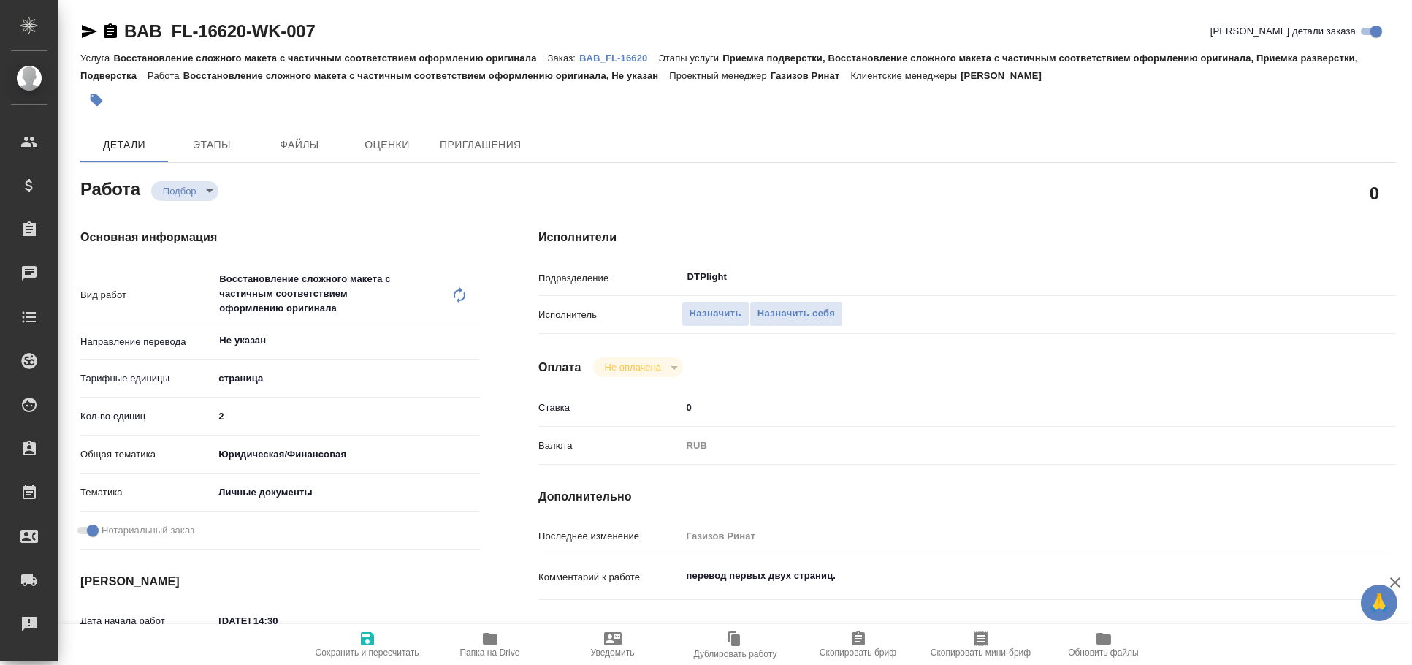
type textarea "x"
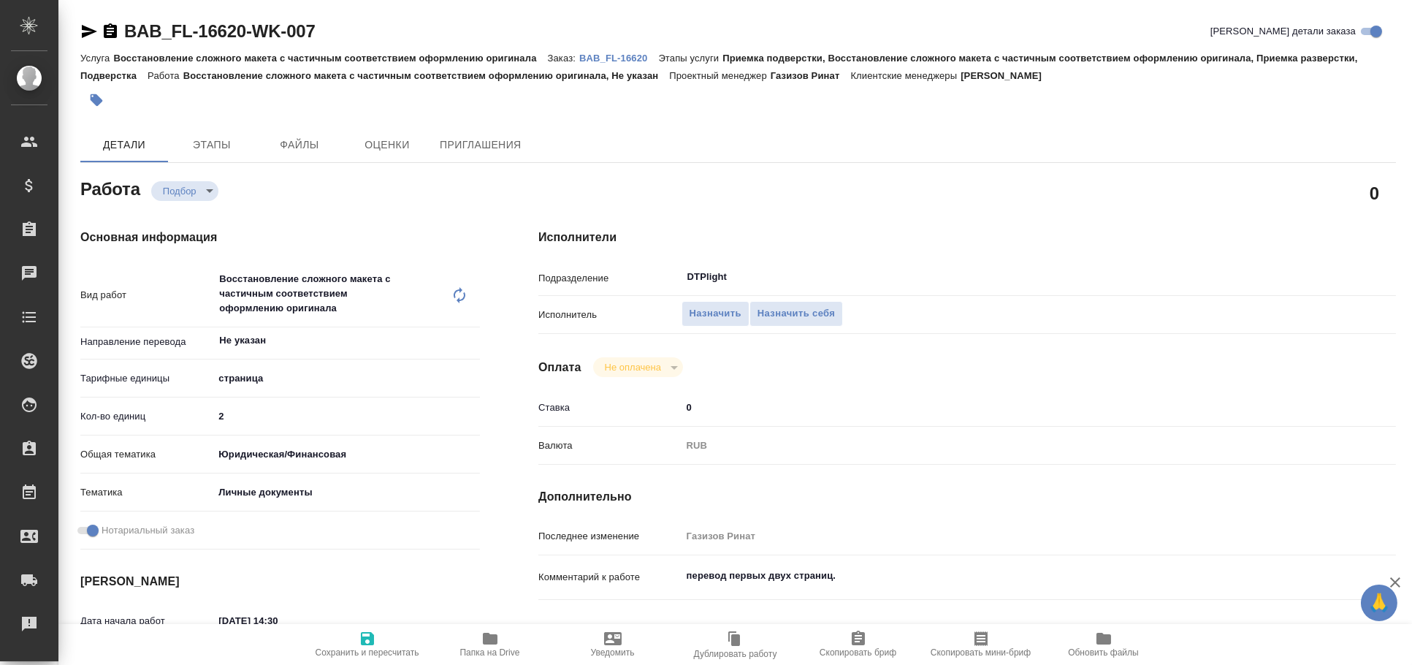
type textarea "x"
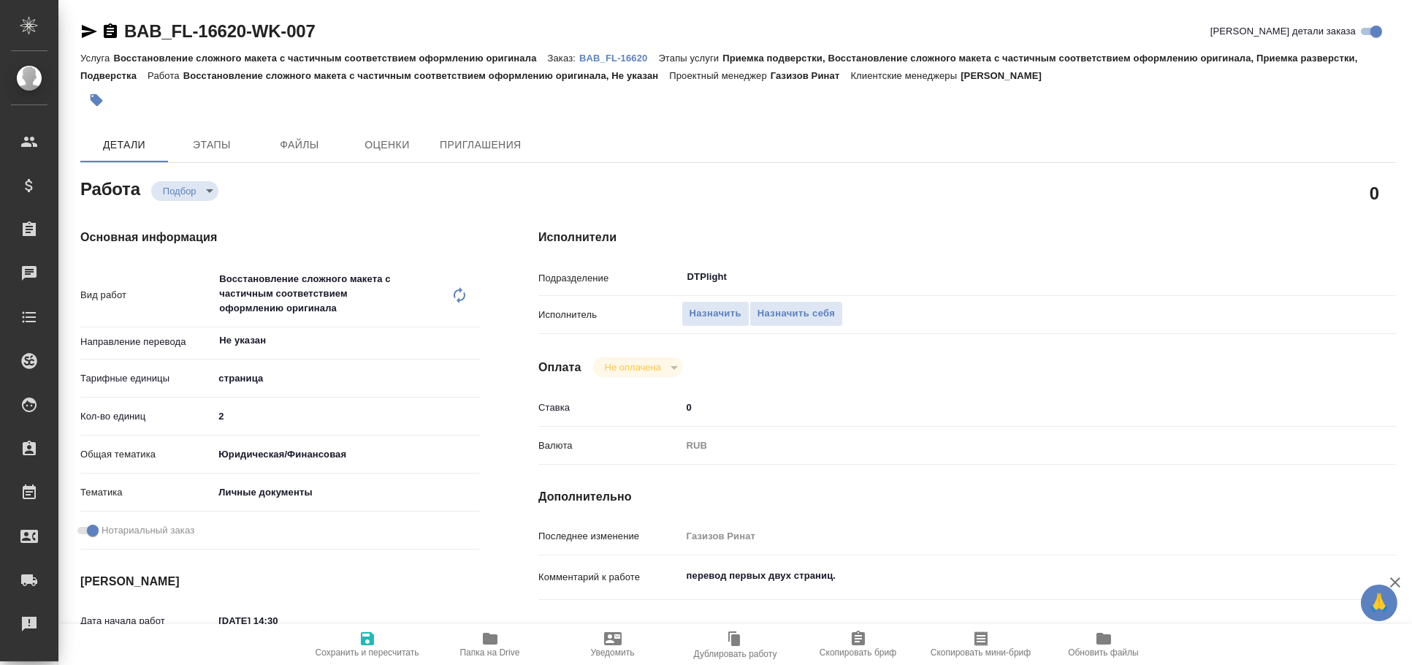
type textarea "x"
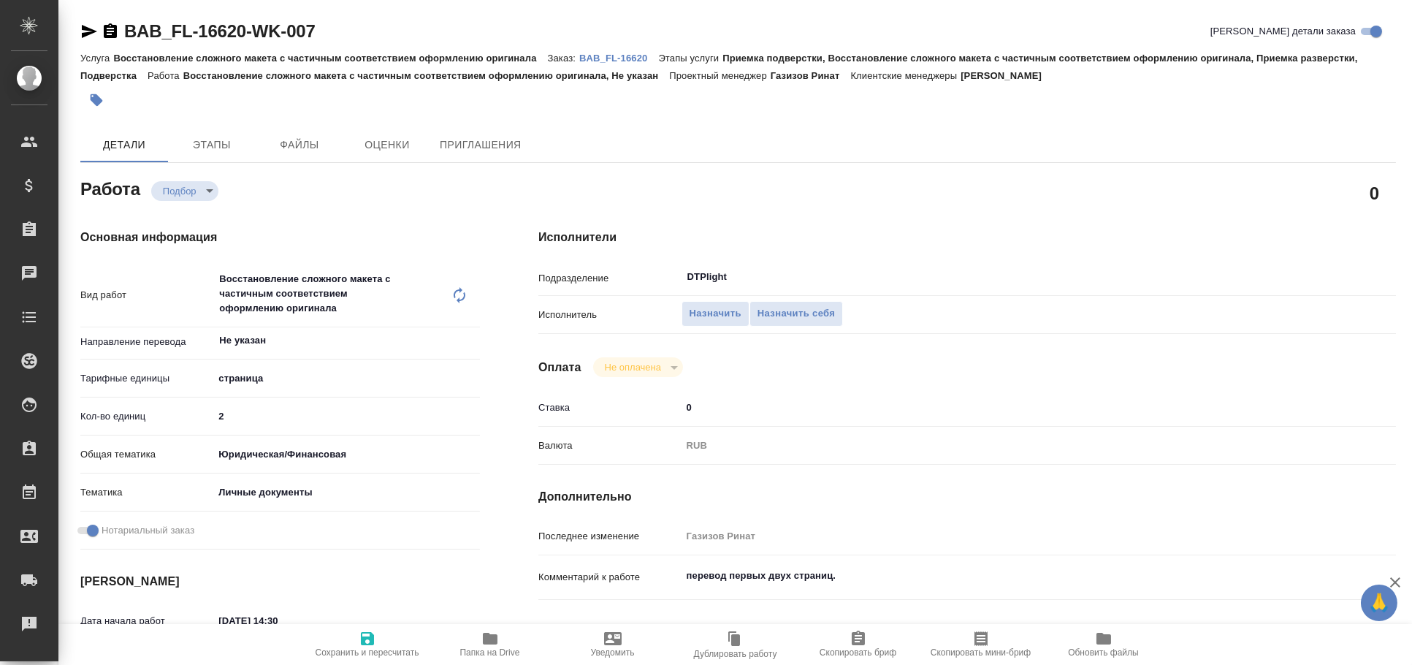
type textarea "x"
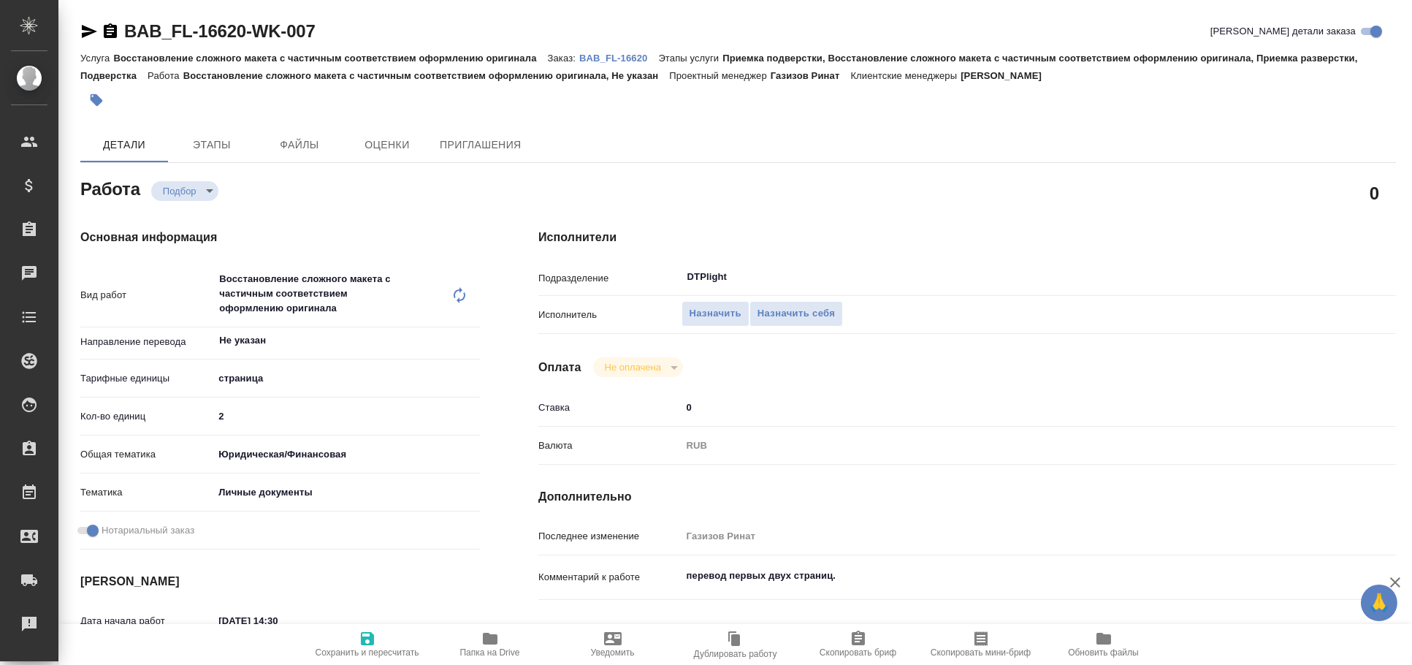
type textarea "x"
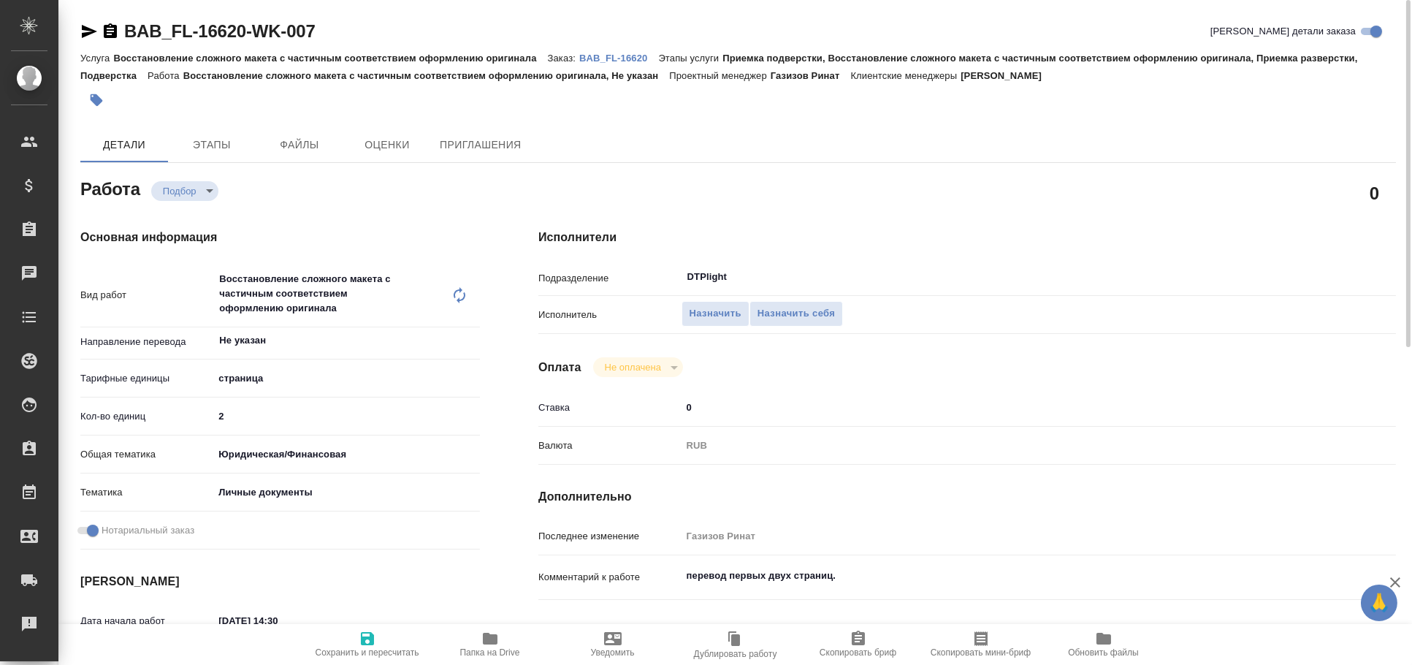
click at [80, 28] on icon "button" at bounding box center [89, 32] width 18 height 18
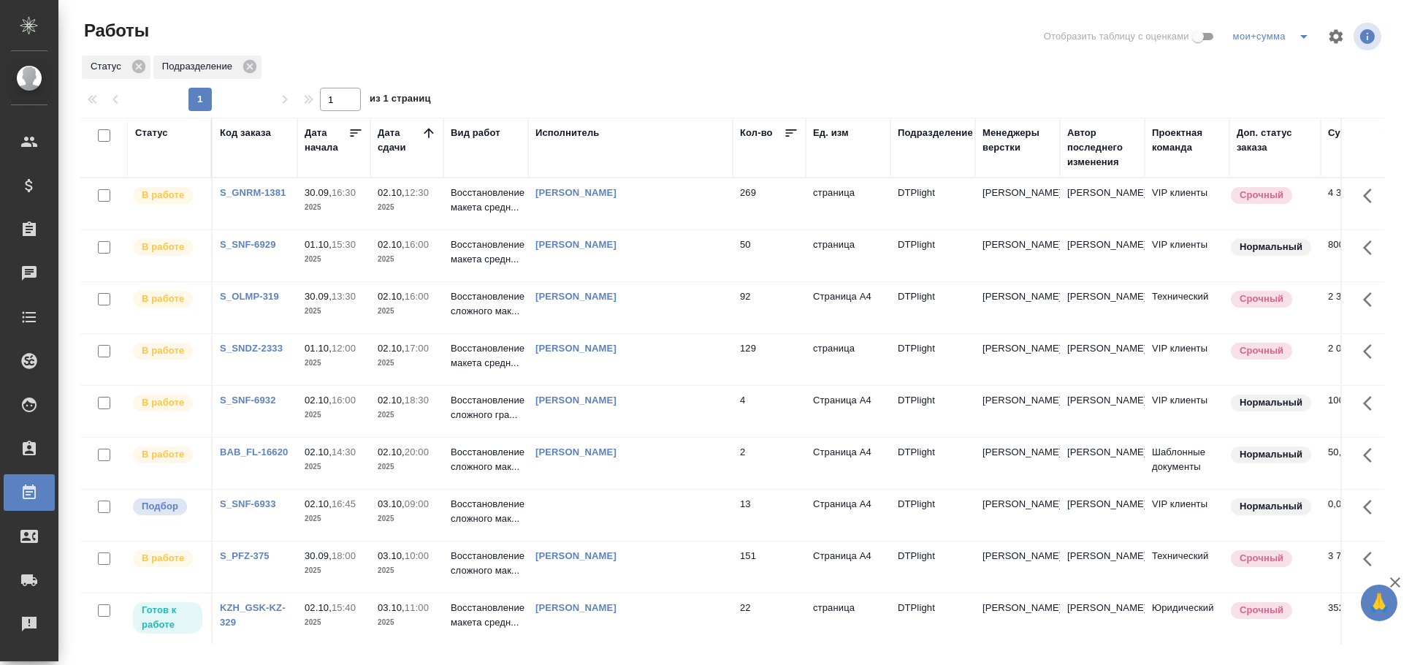
scroll to position [80, 0]
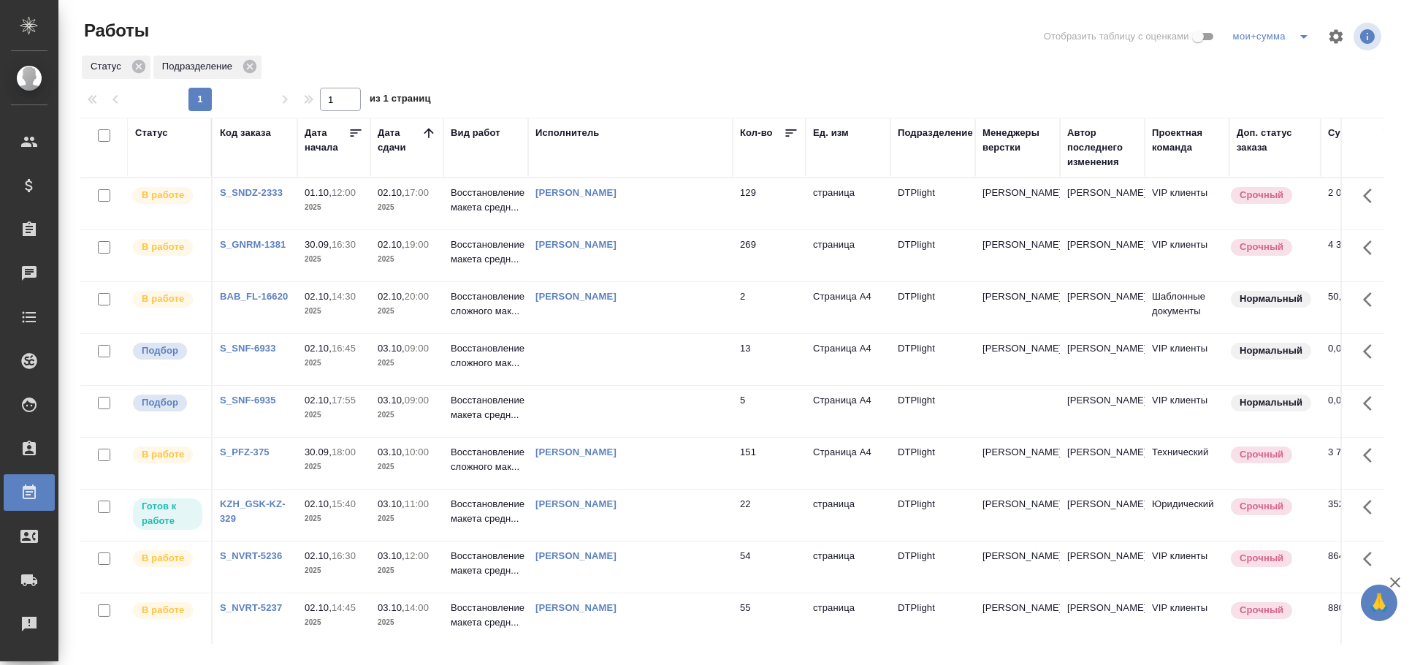
click at [627, 419] on td at bounding box center [630, 411] width 205 height 51
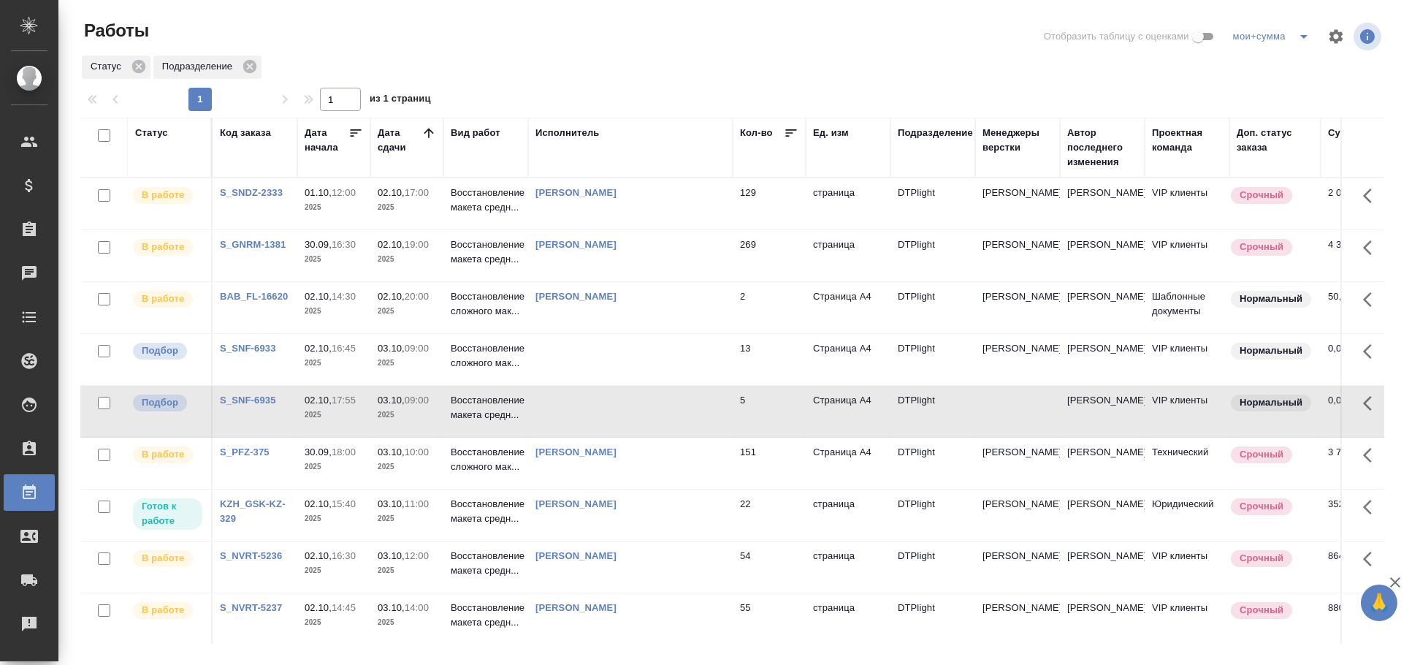
click at [612, 373] on td at bounding box center [630, 359] width 205 height 51
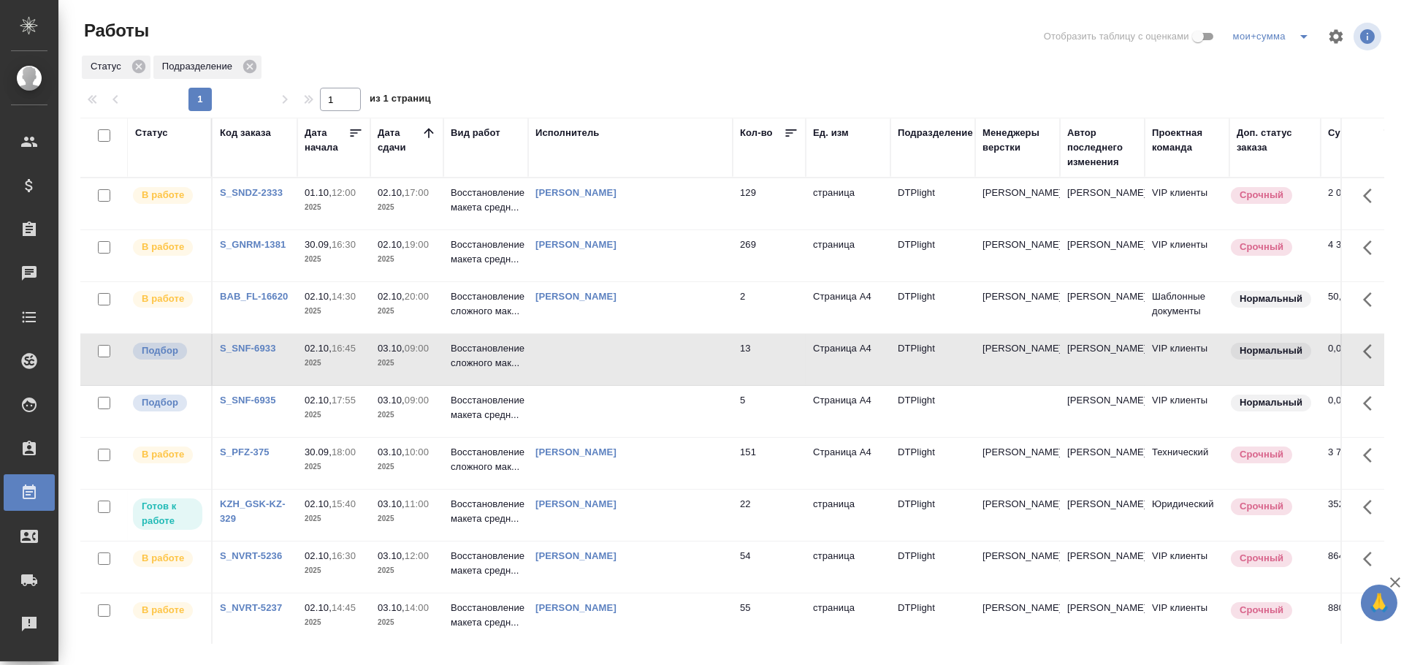
click at [611, 401] on td at bounding box center [630, 411] width 205 height 51
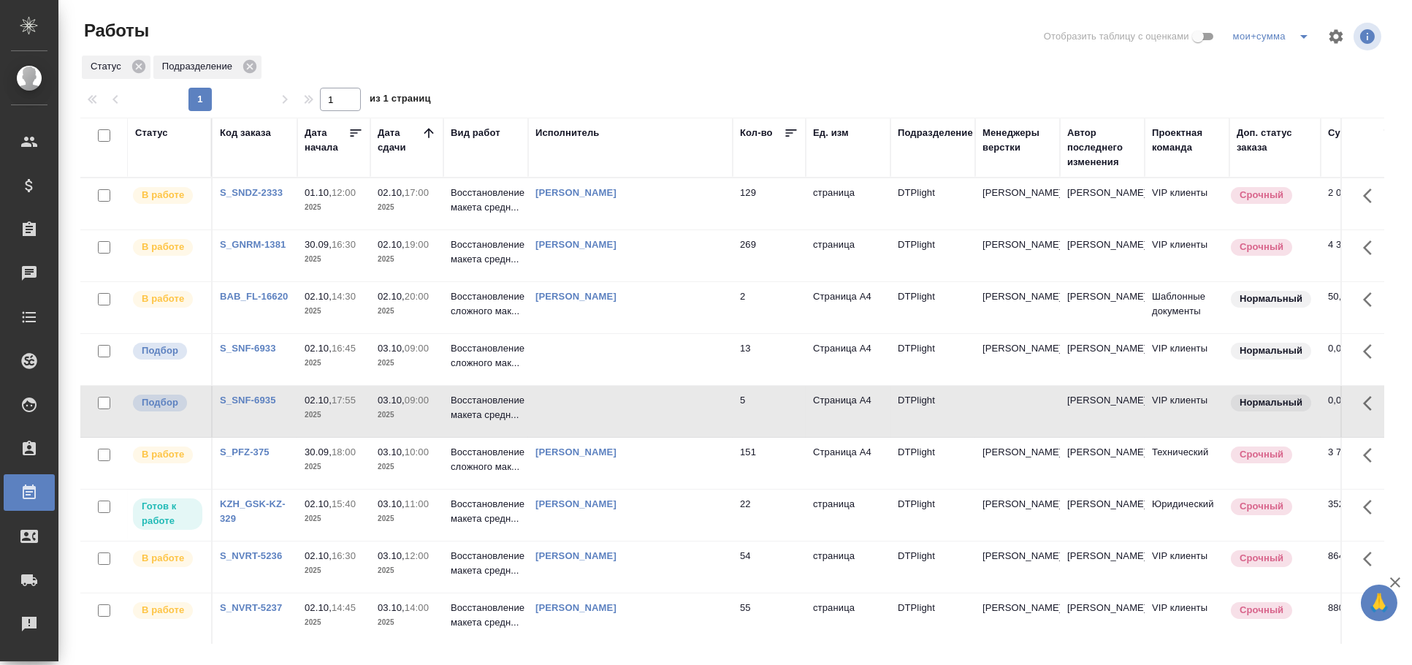
click at [611, 401] on td at bounding box center [630, 411] width 205 height 51
click at [608, 375] on td at bounding box center [630, 359] width 205 height 51
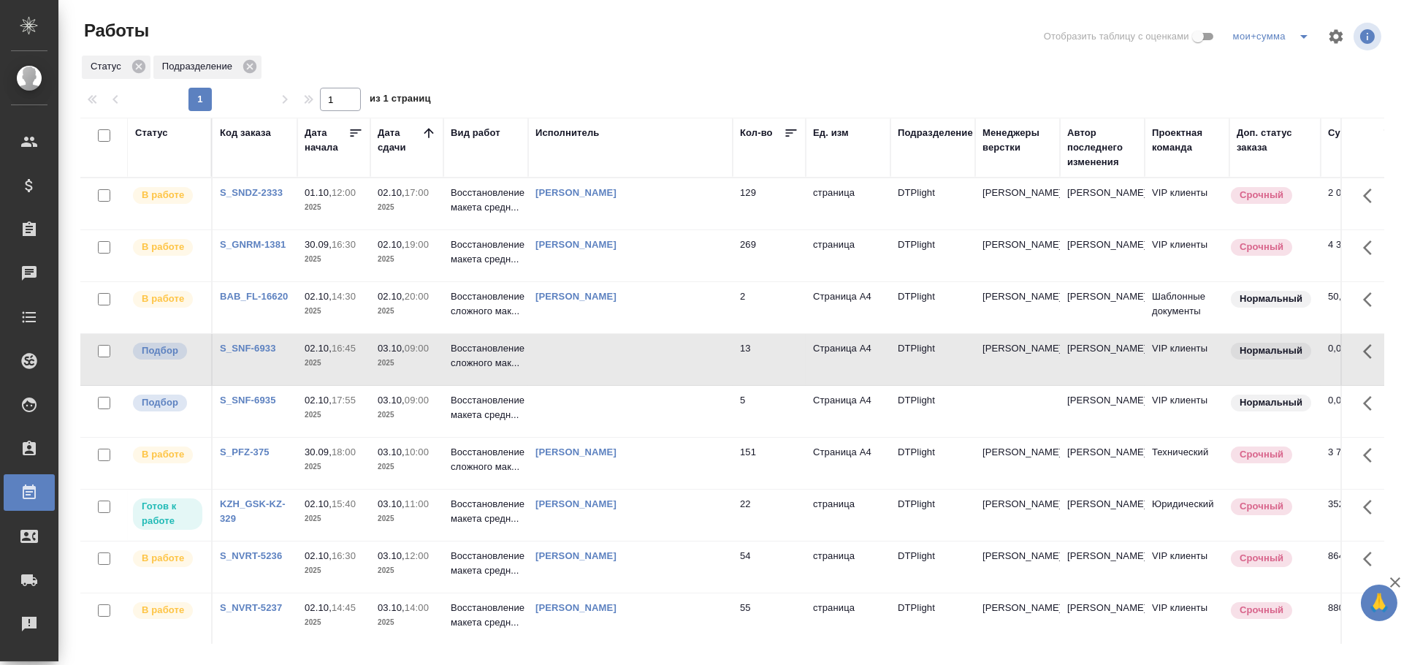
click at [584, 408] on td at bounding box center [630, 411] width 205 height 51
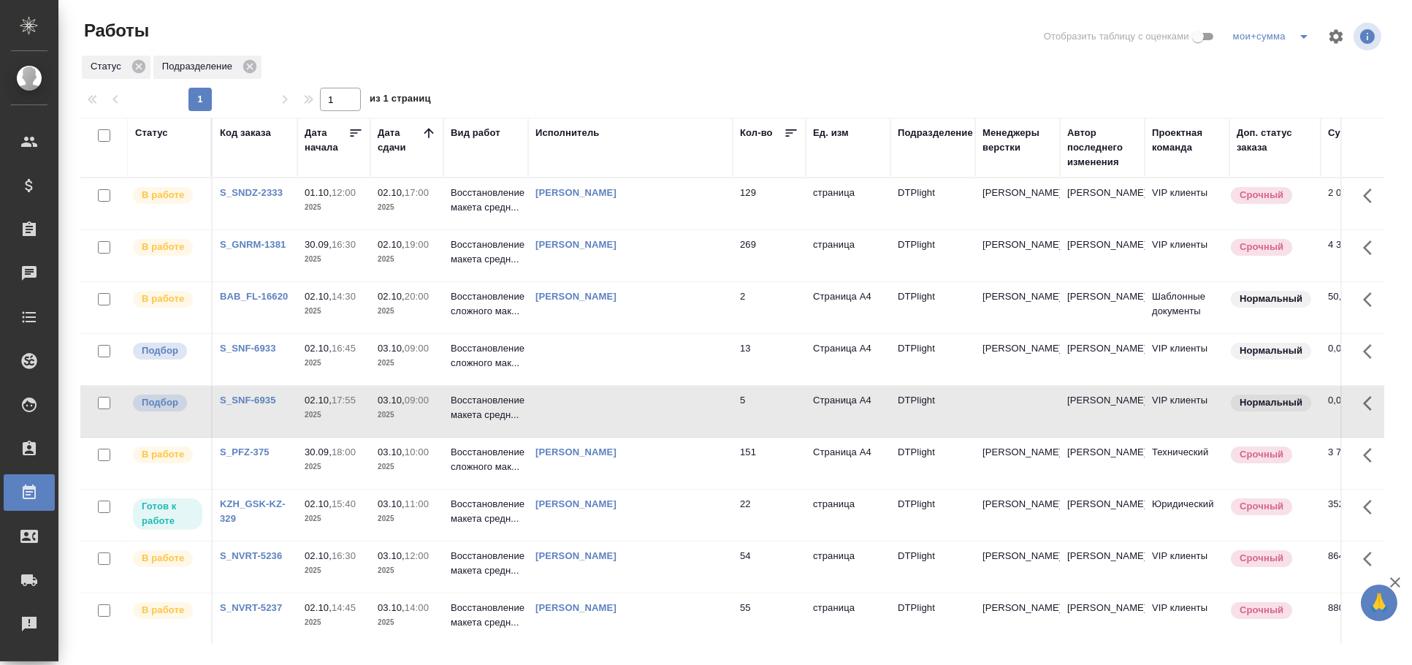
scroll to position [80, 0]
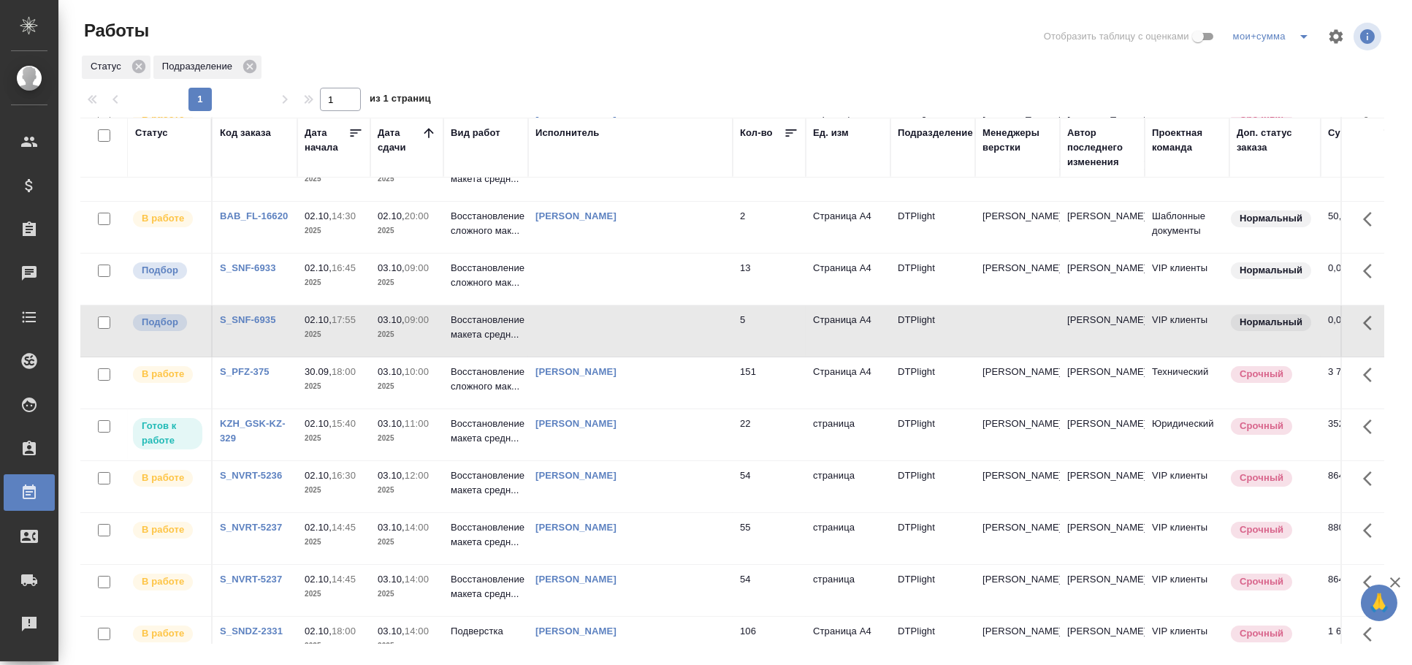
click at [641, 335] on td at bounding box center [630, 330] width 205 height 51
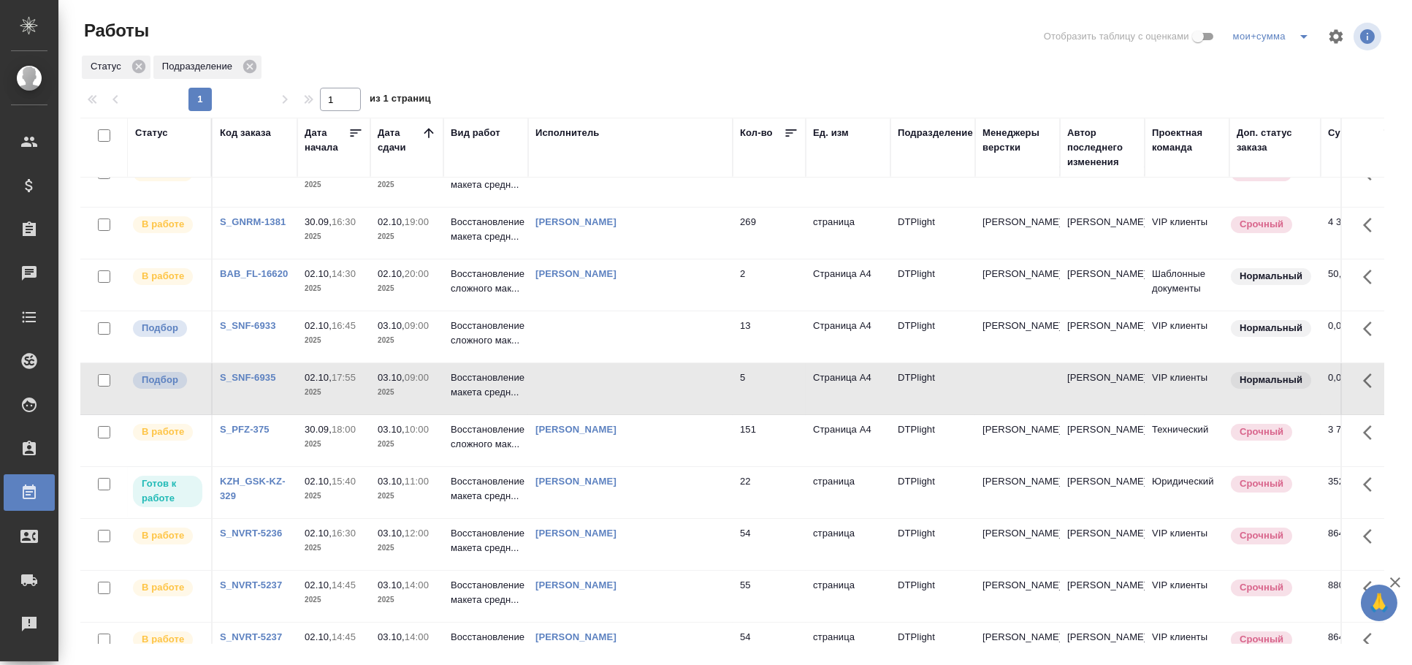
scroll to position [0, 0]
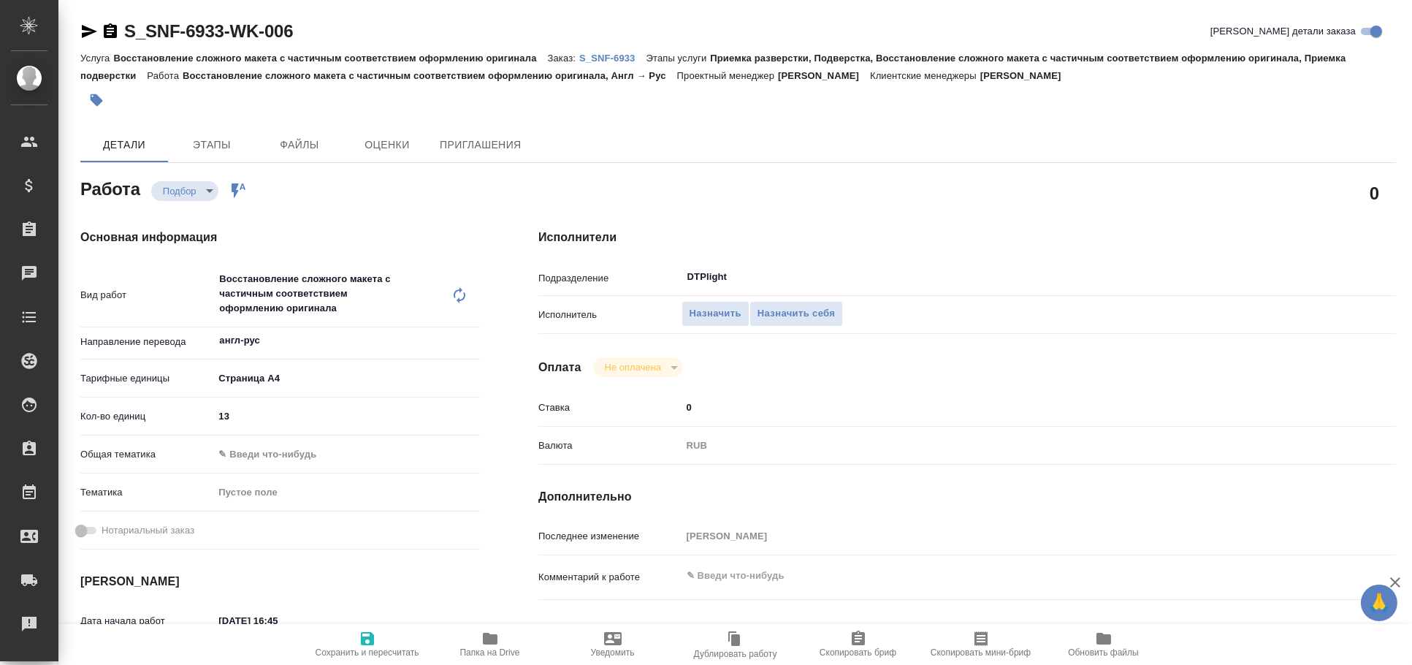
type textarea "x"
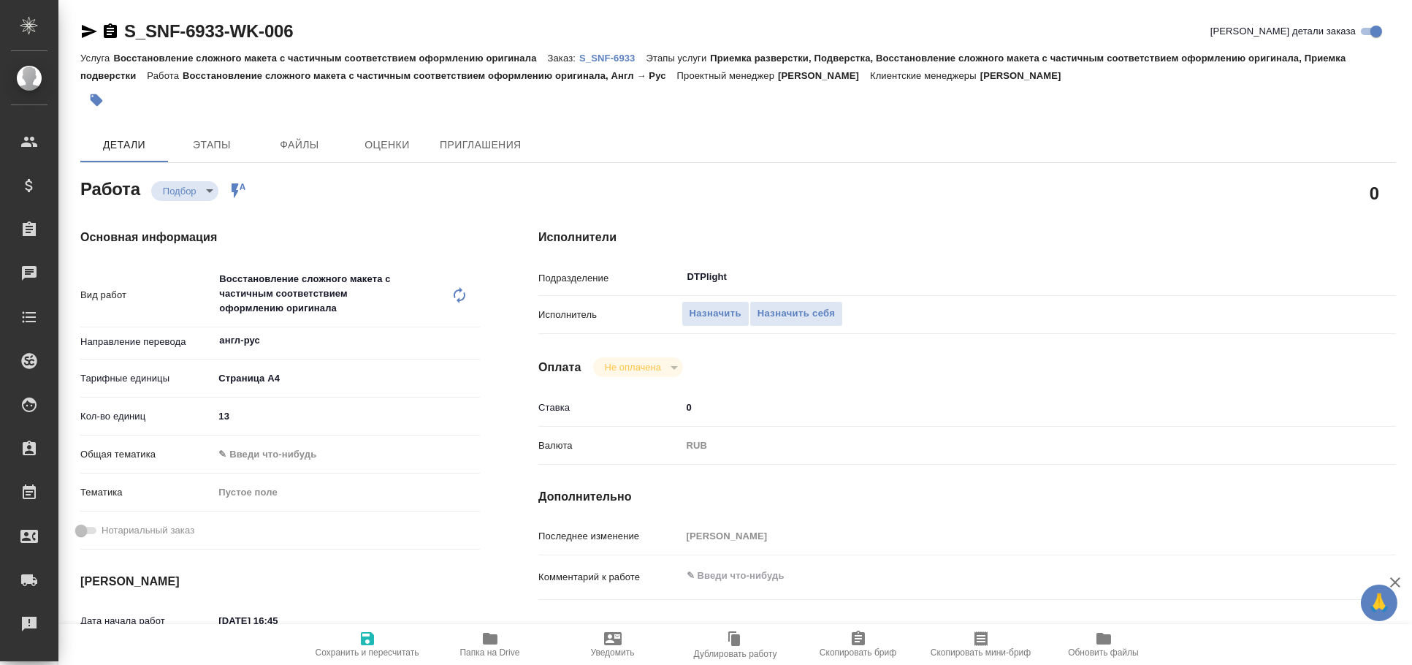
type textarea "x"
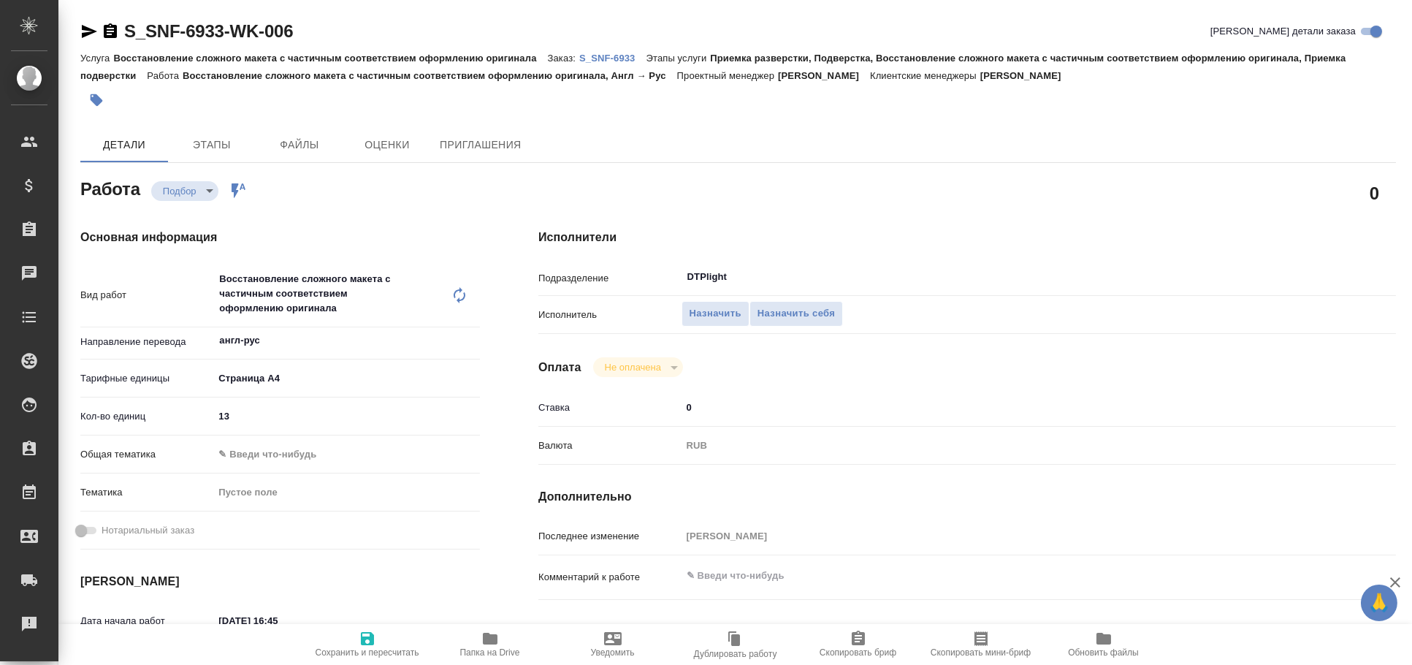
click at [83, 34] on icon "button" at bounding box center [89, 31] width 15 height 13
type textarea "x"
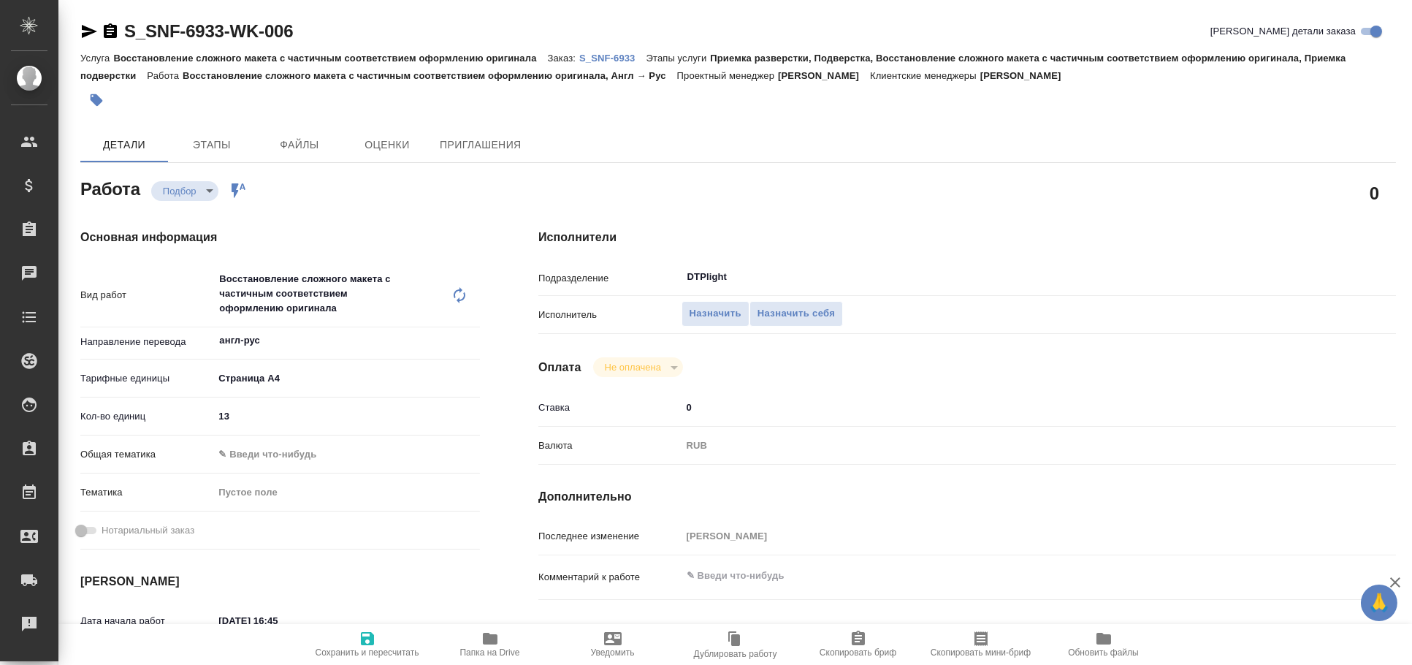
type textarea "x"
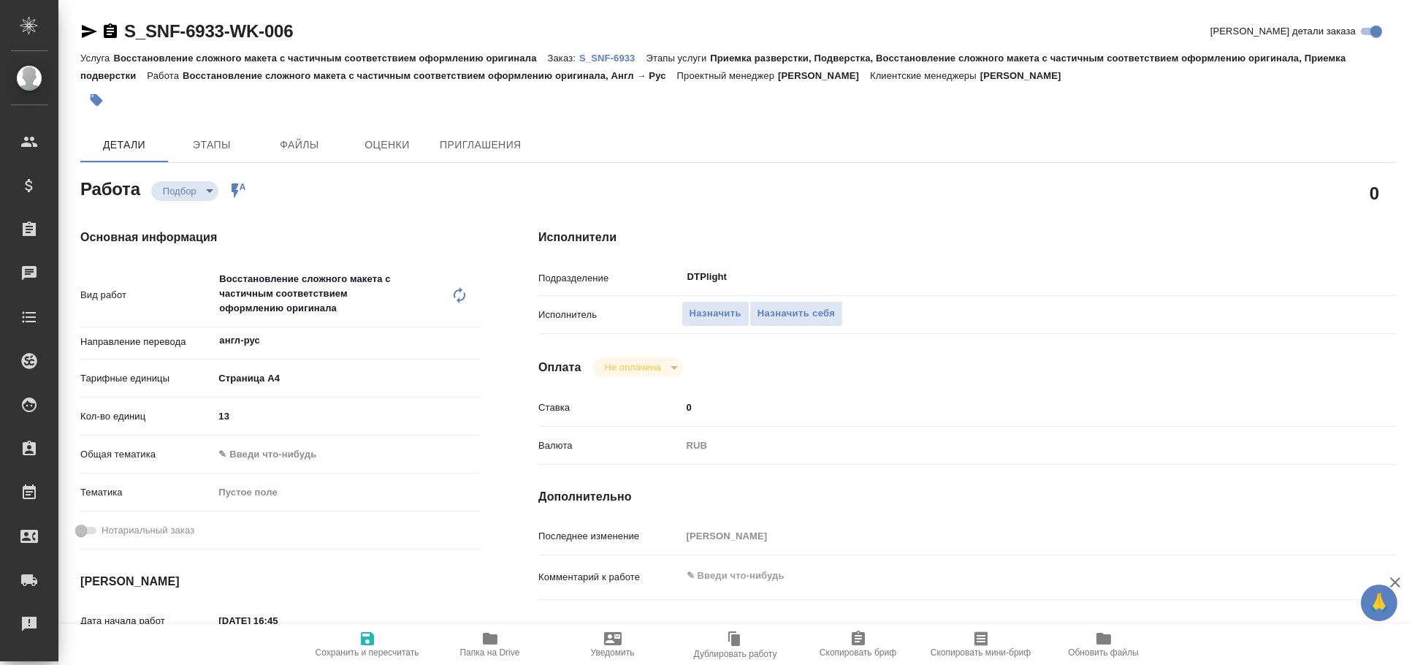
type textarea "x"
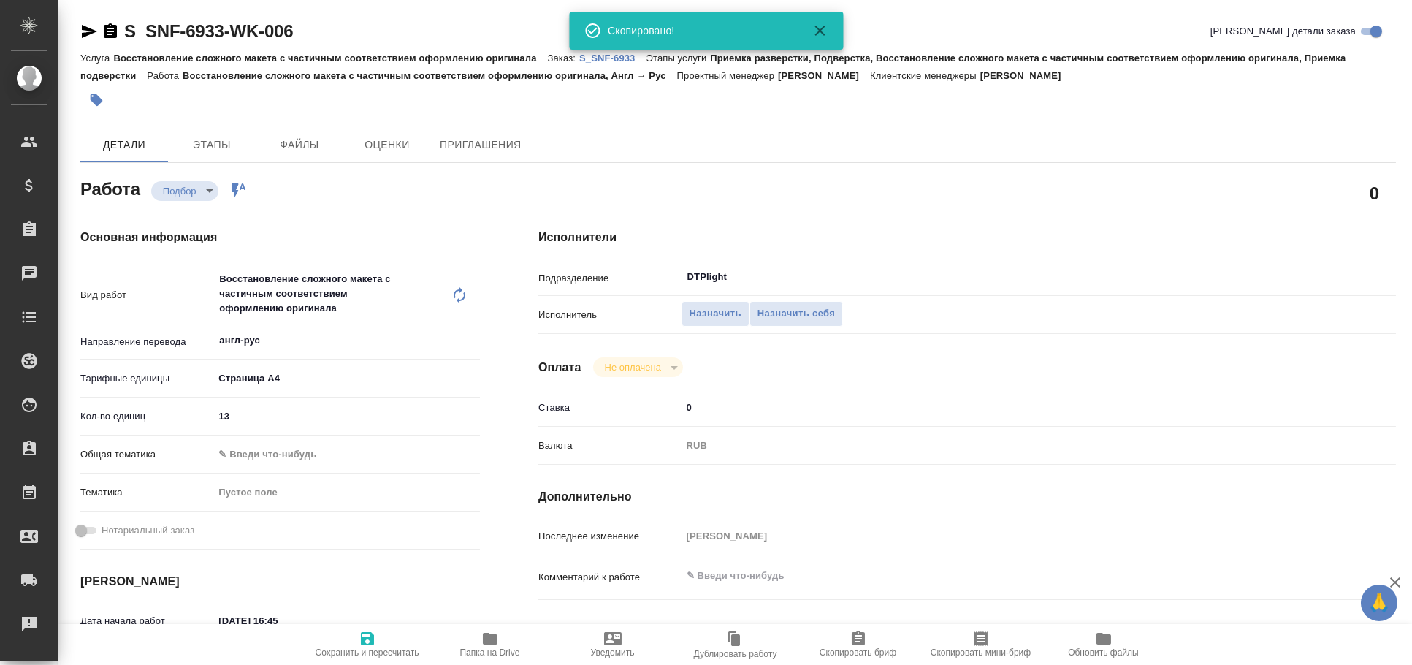
type textarea "x"
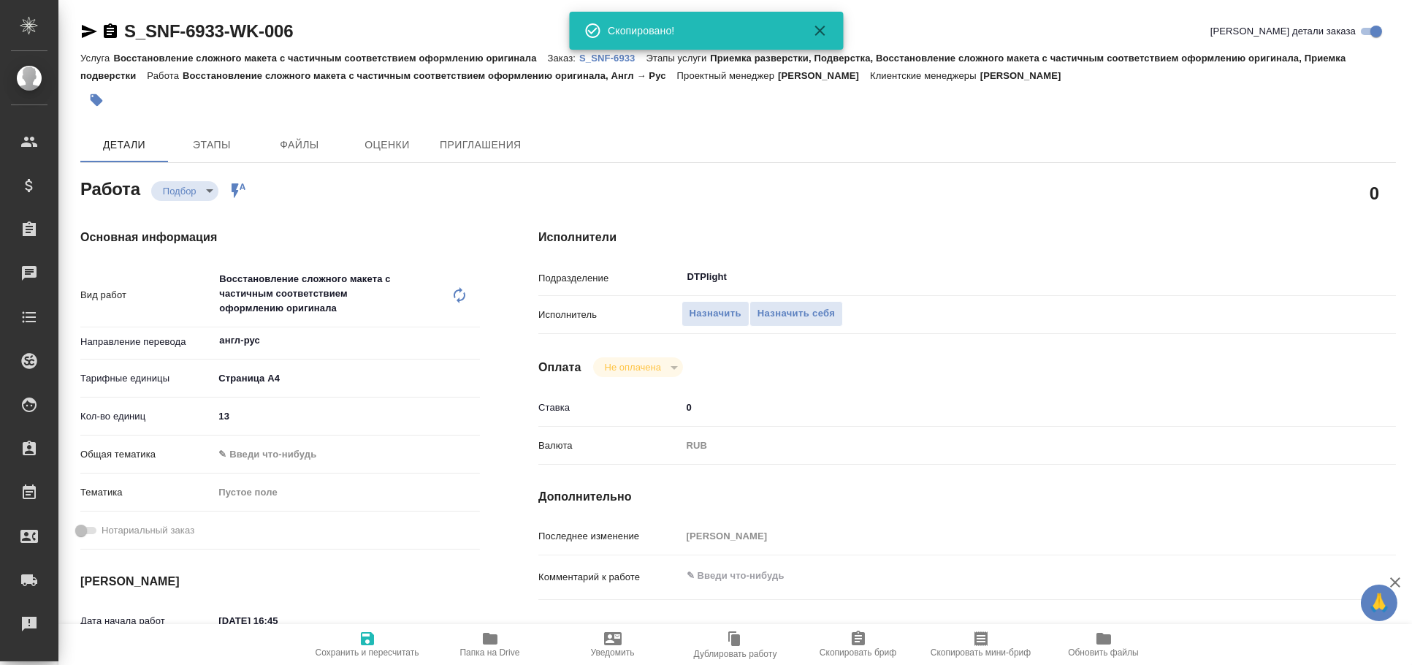
type textarea "x"
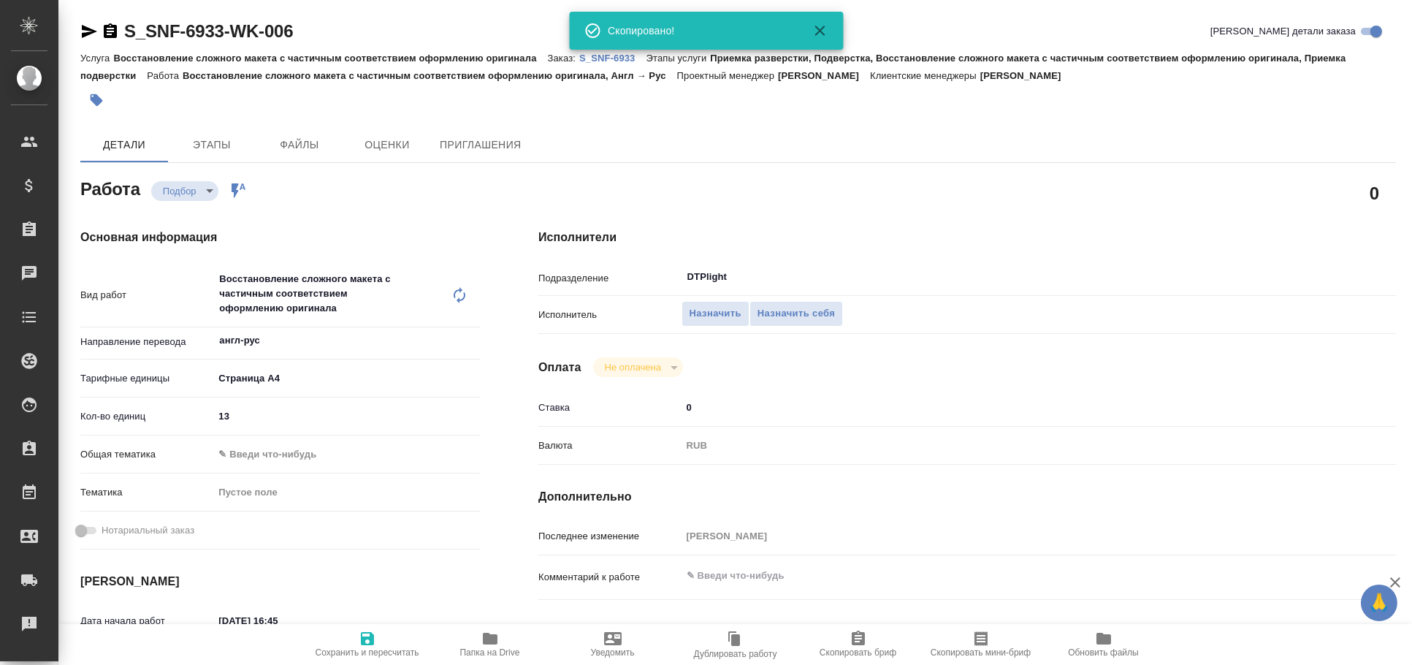
type textarea "x"
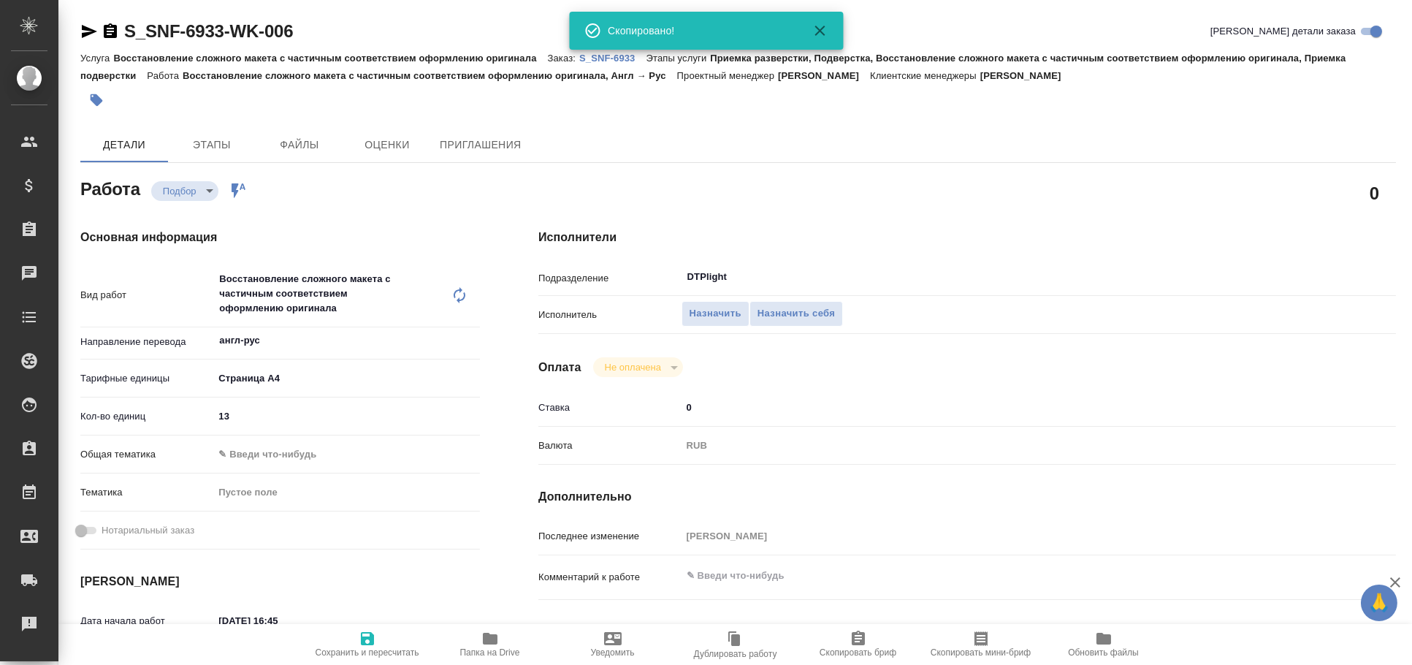
type textarea "x"
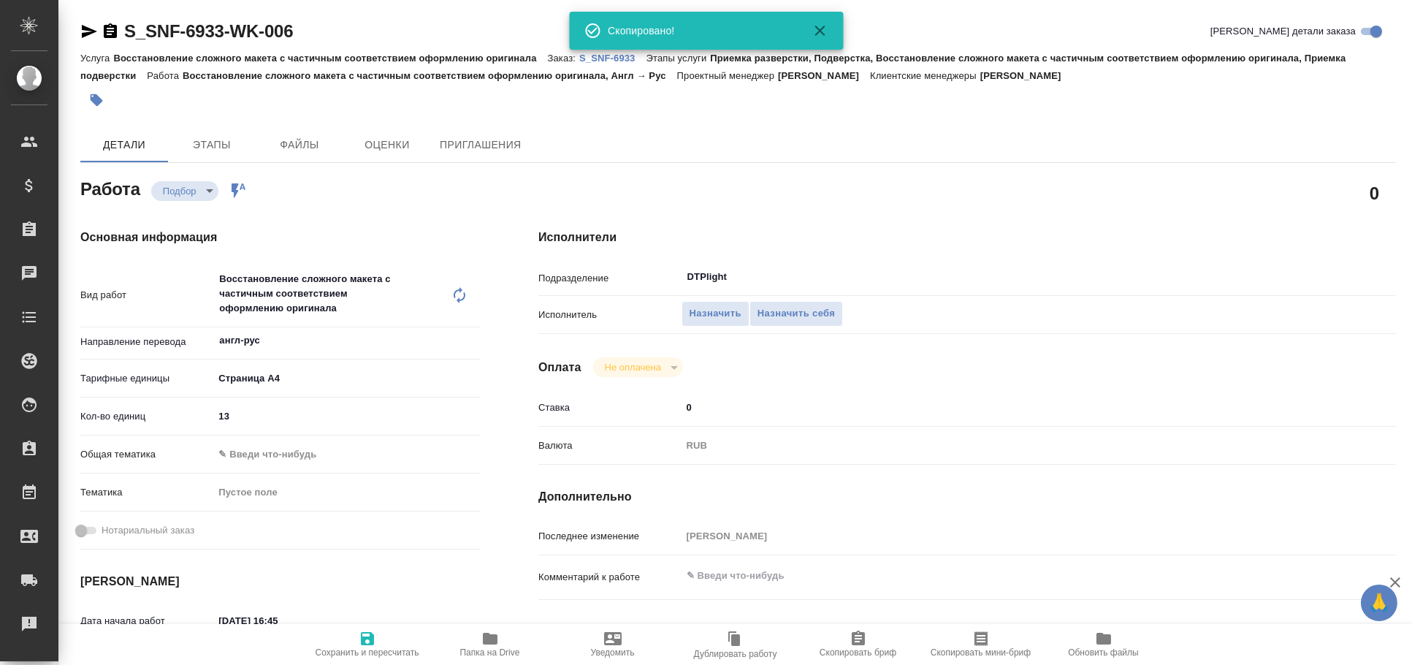
type textarea "x"
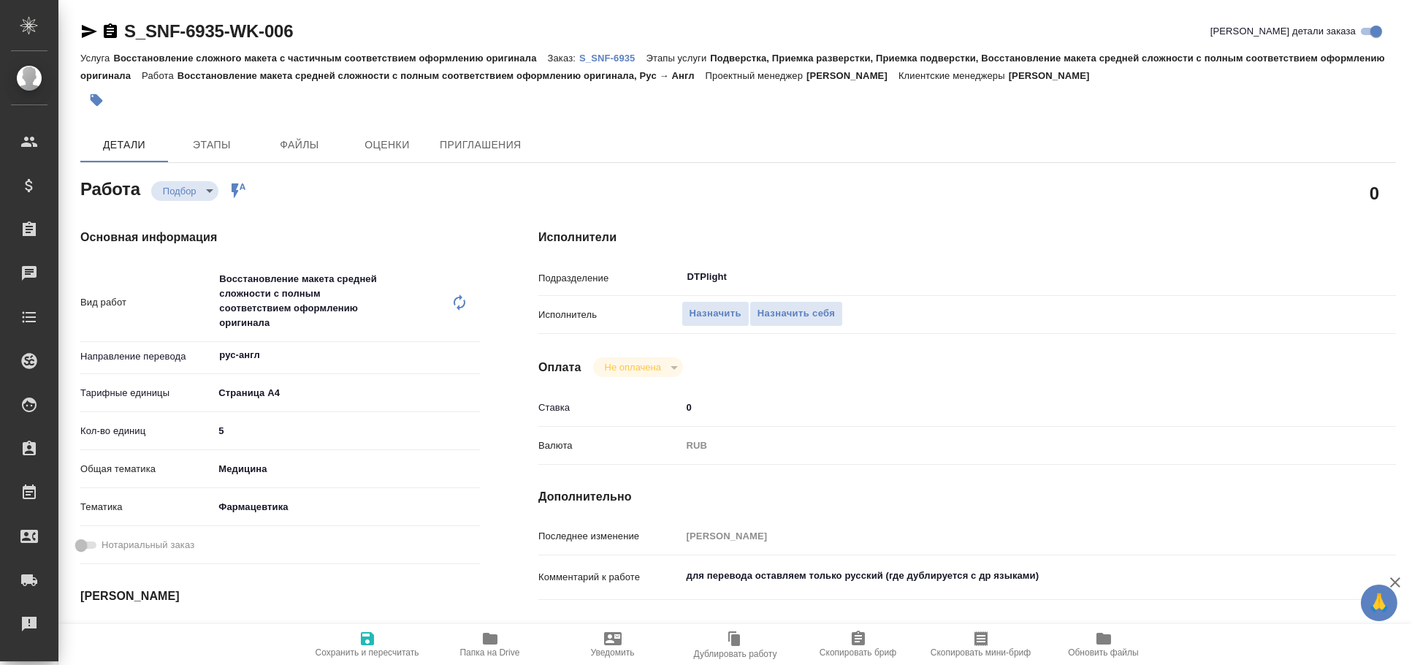
type textarea "x"
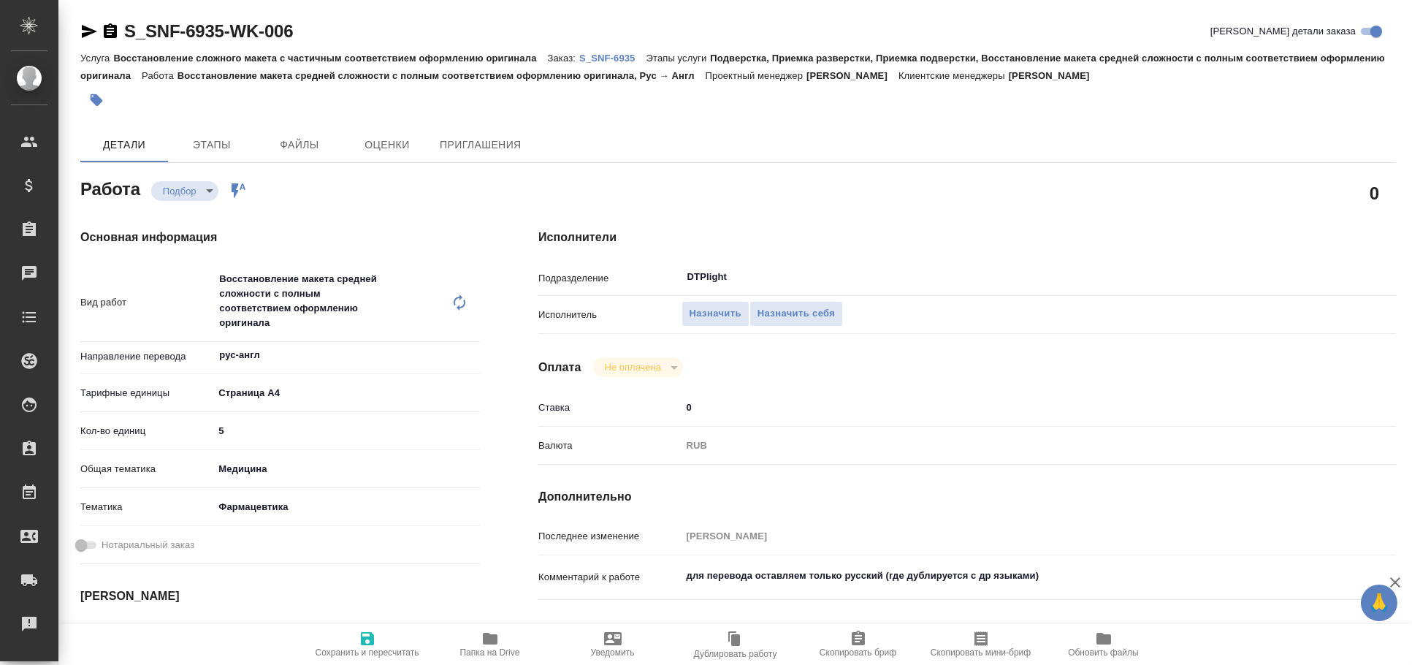
type textarea "x"
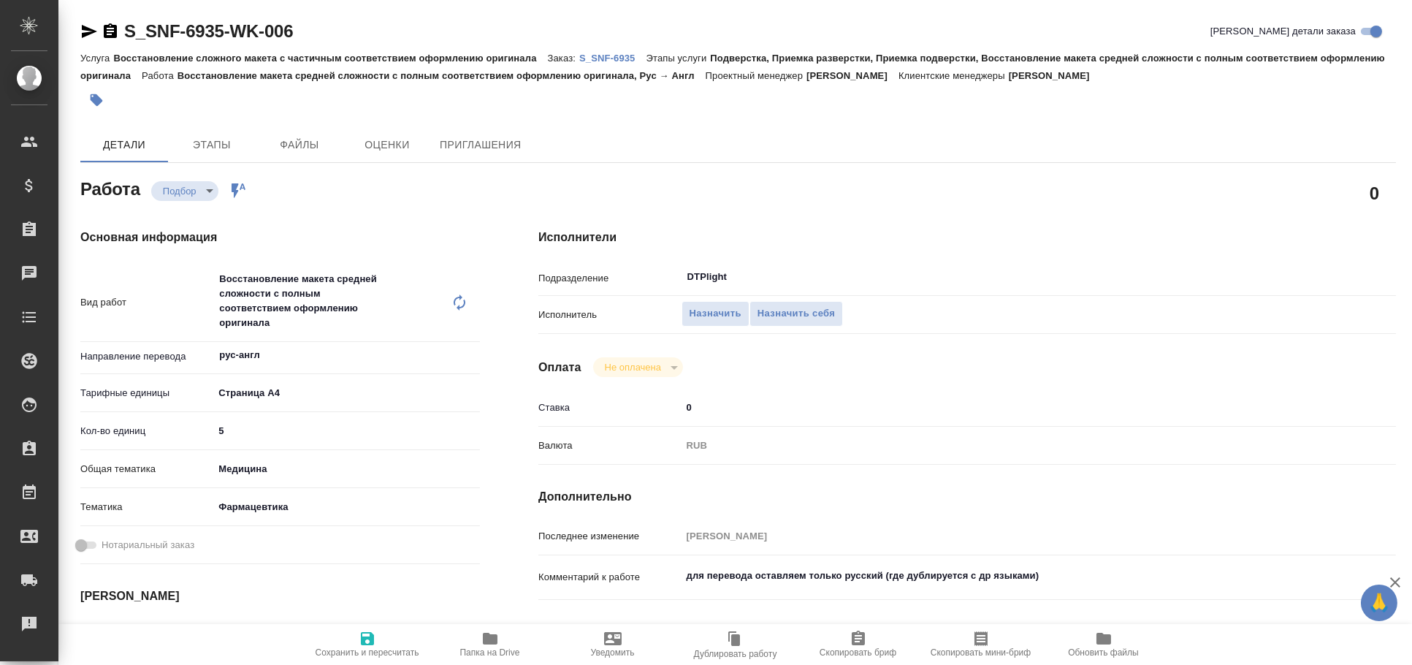
type textarea "x"
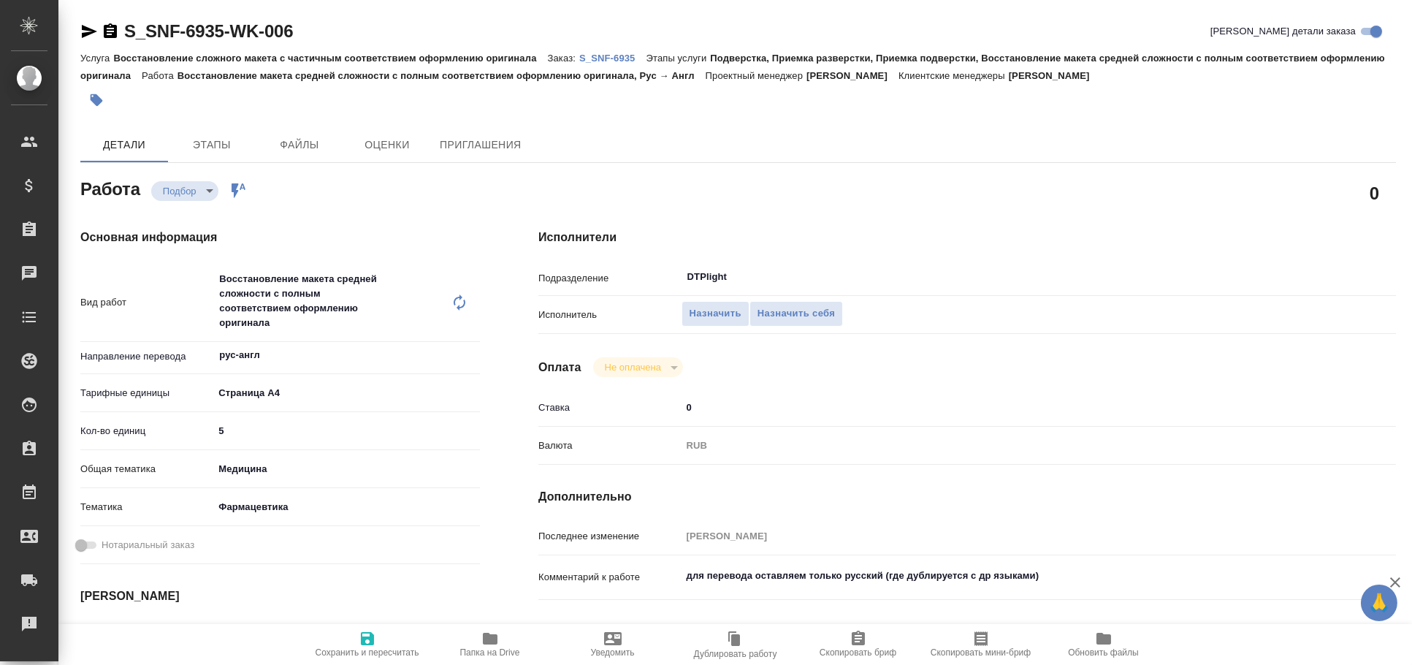
type textarea "x"
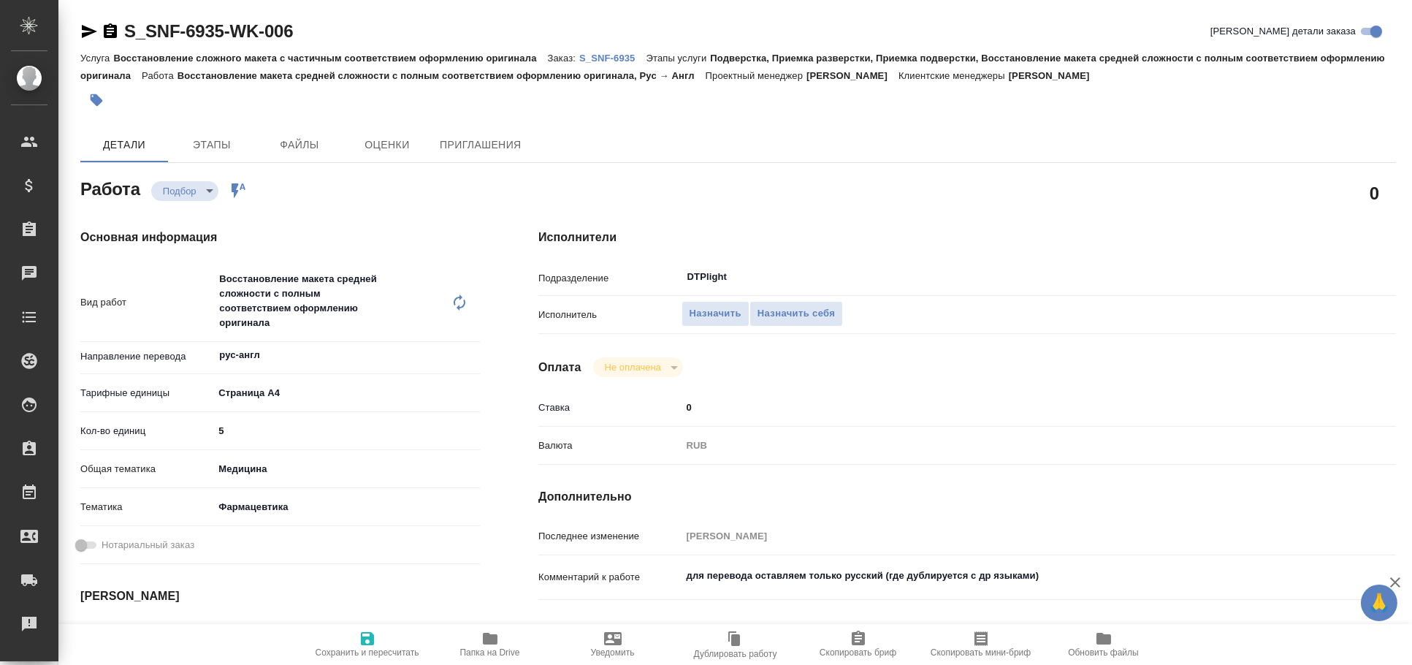
click at [93, 31] on icon "button" at bounding box center [89, 31] width 15 height 13
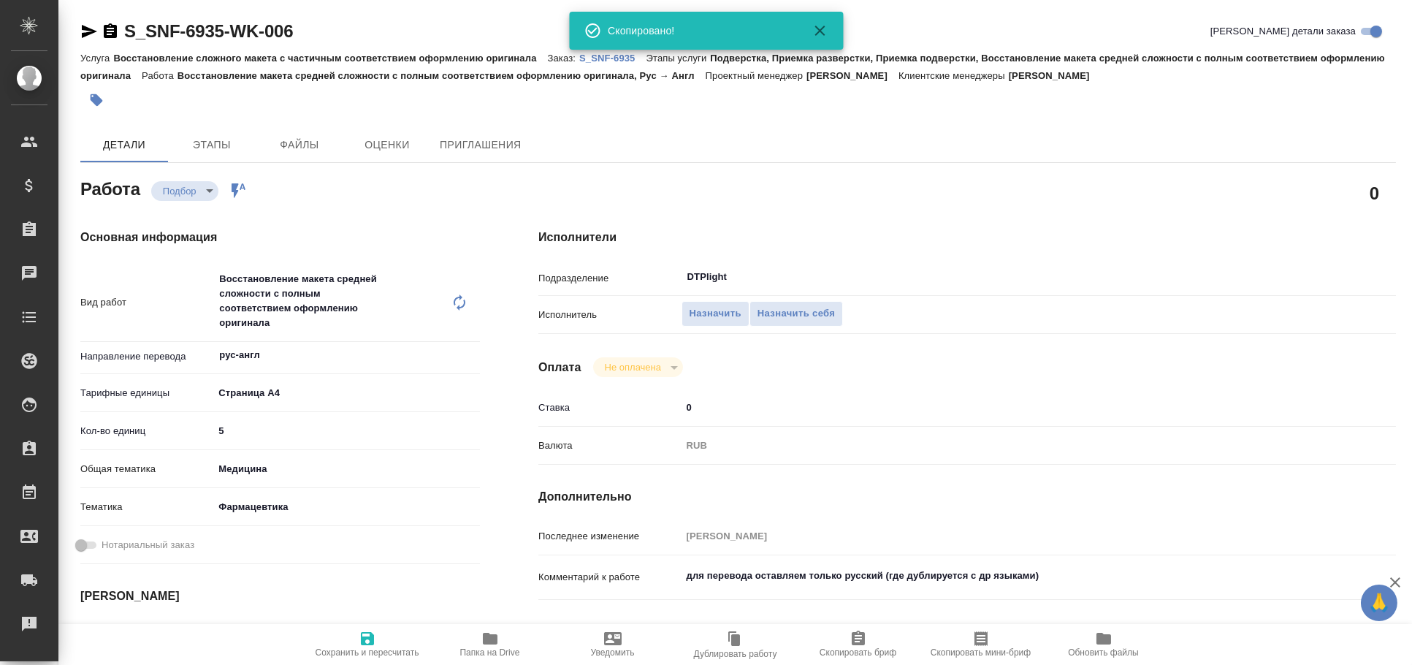
type textarea "x"
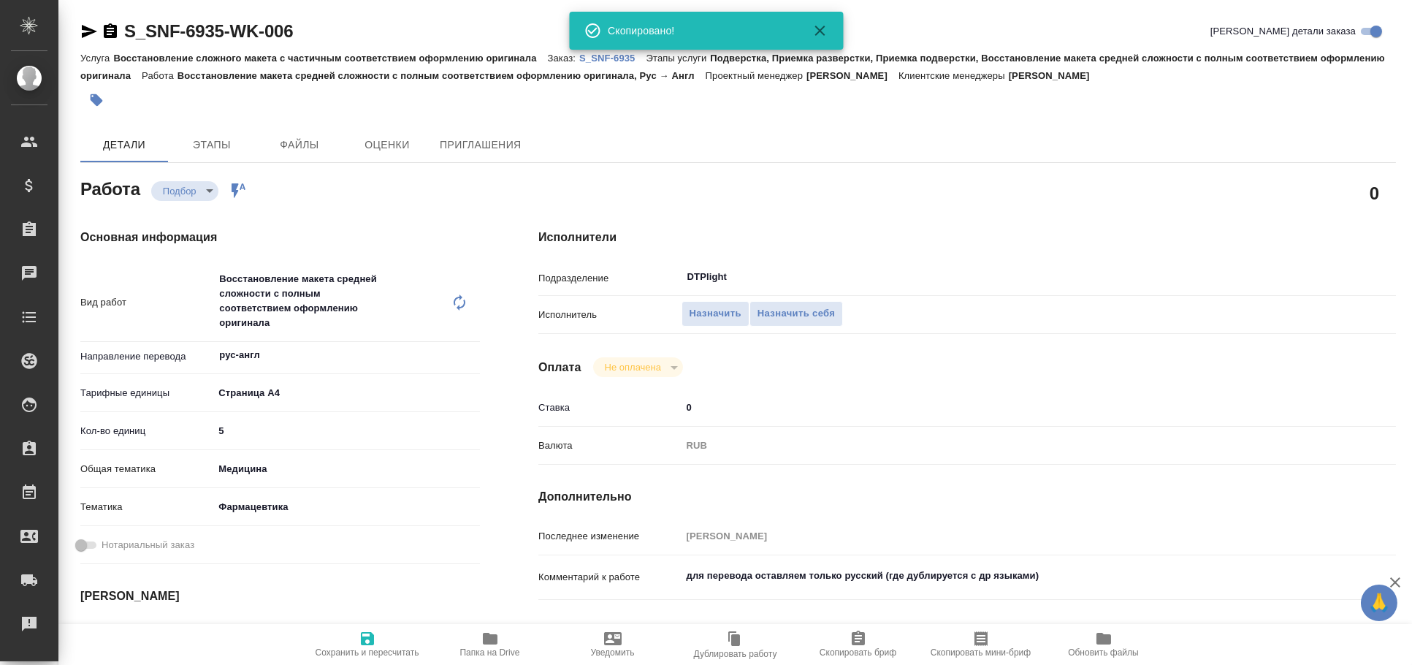
type textarea "x"
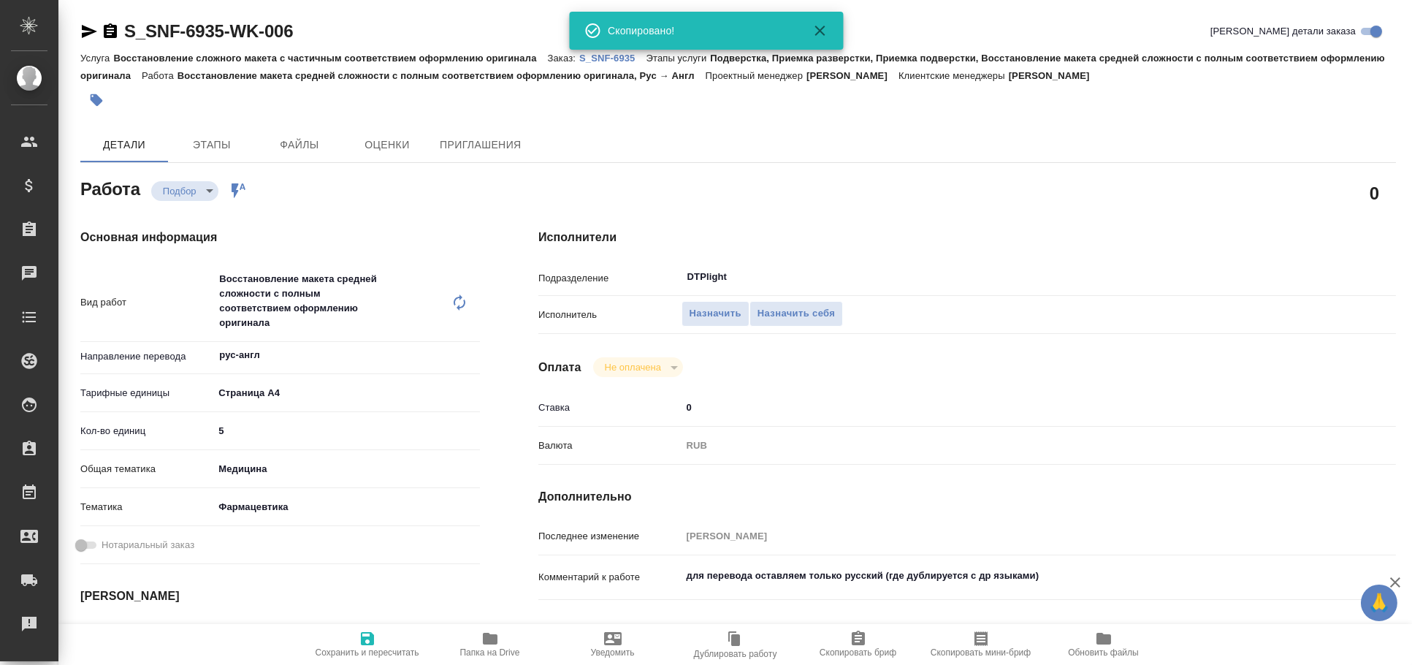
type textarea "x"
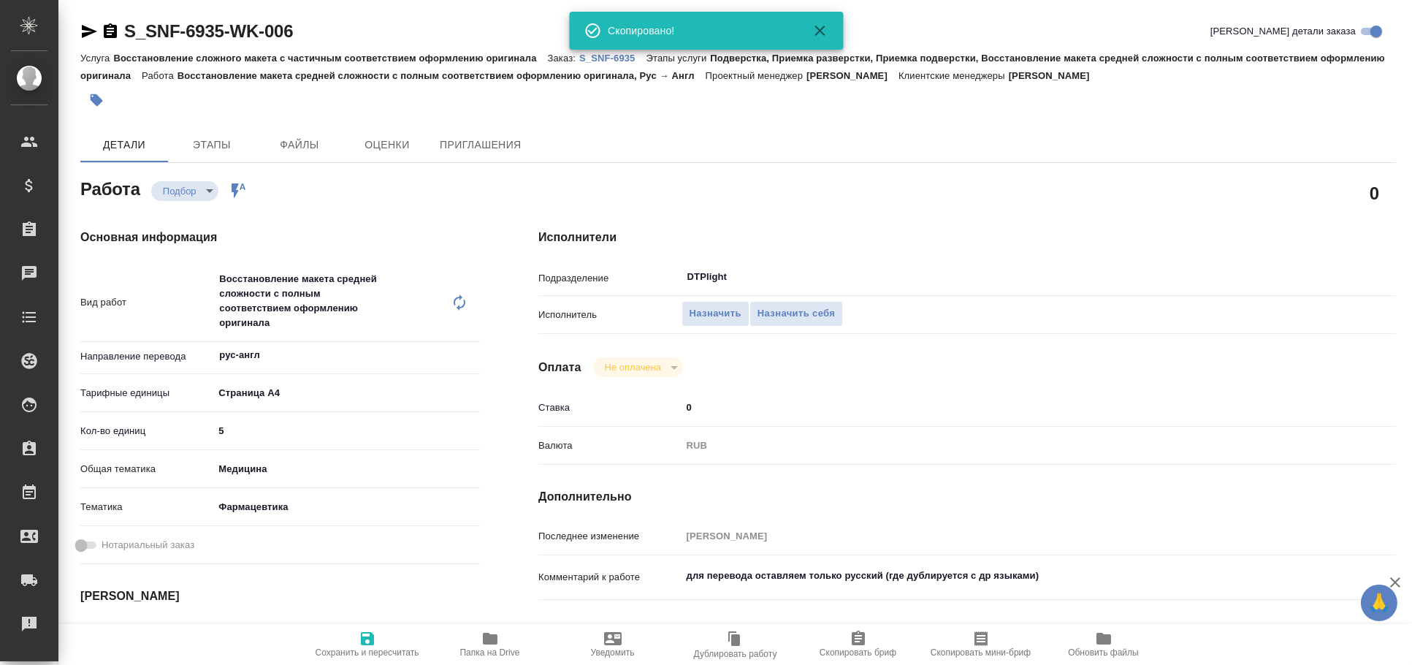
type textarea "x"
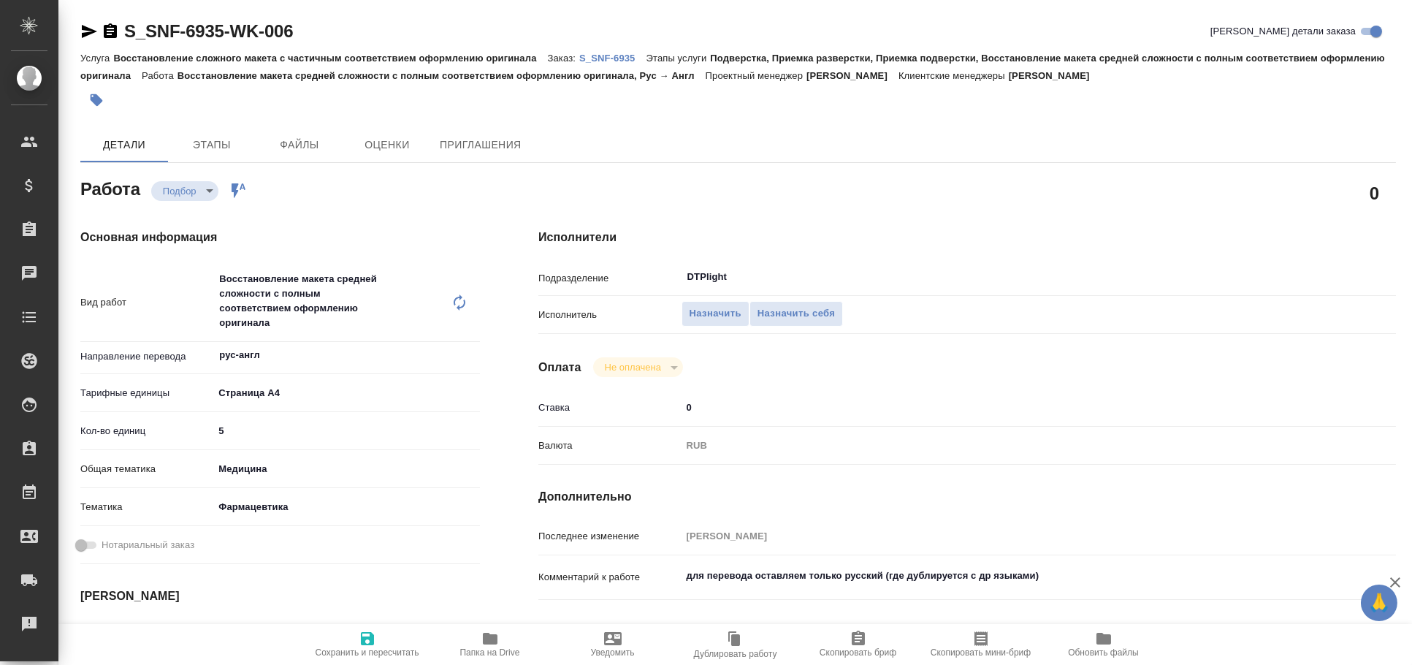
type textarea "x"
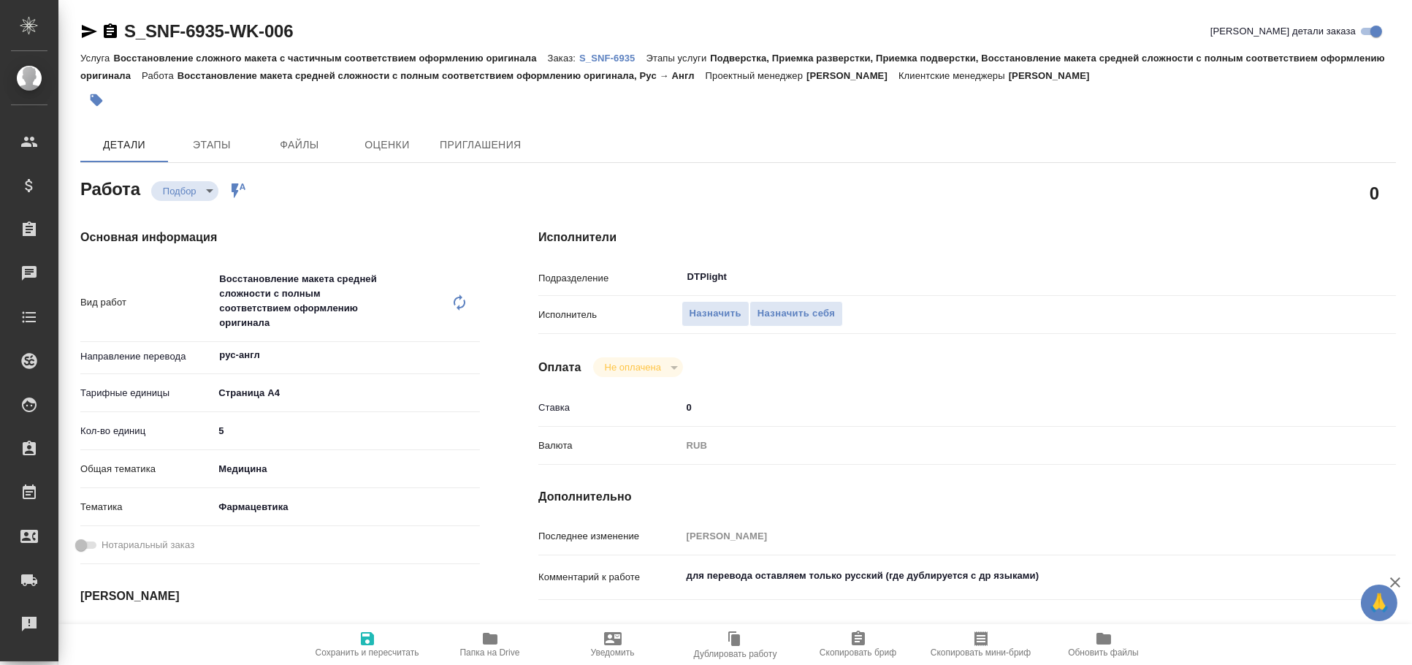
type textarea "x"
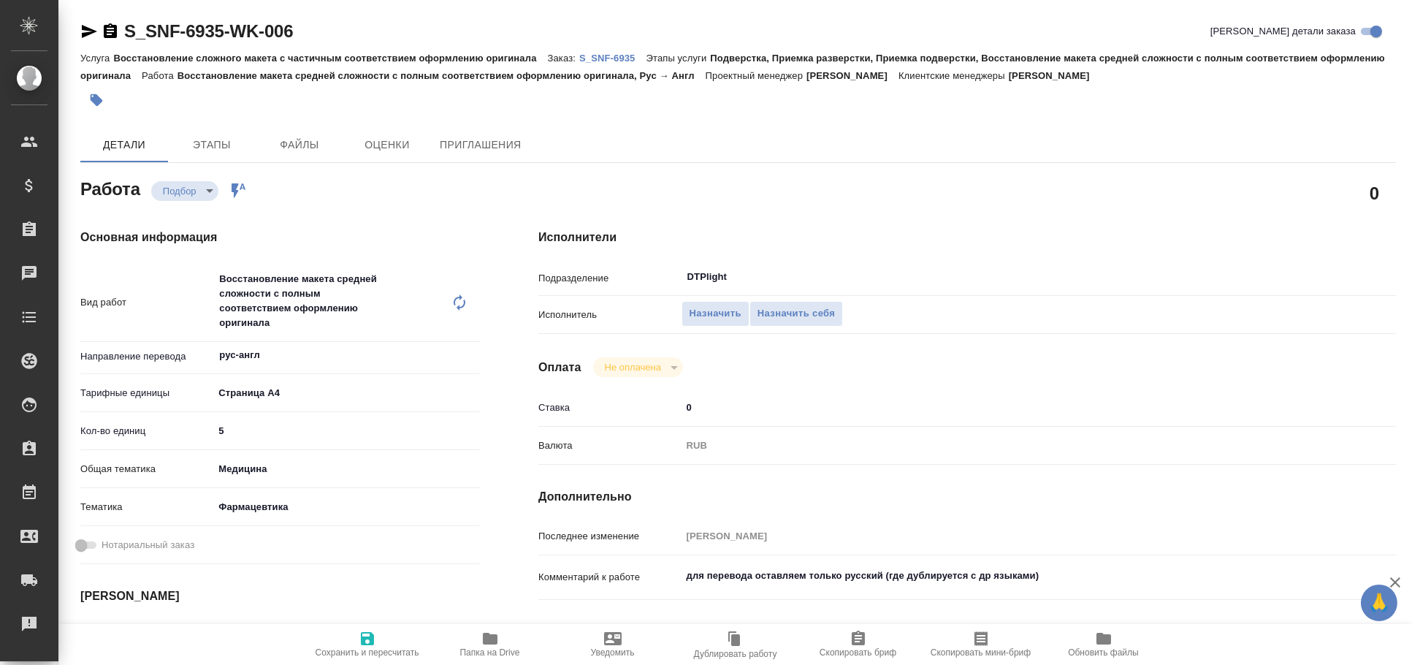
type textarea "x"
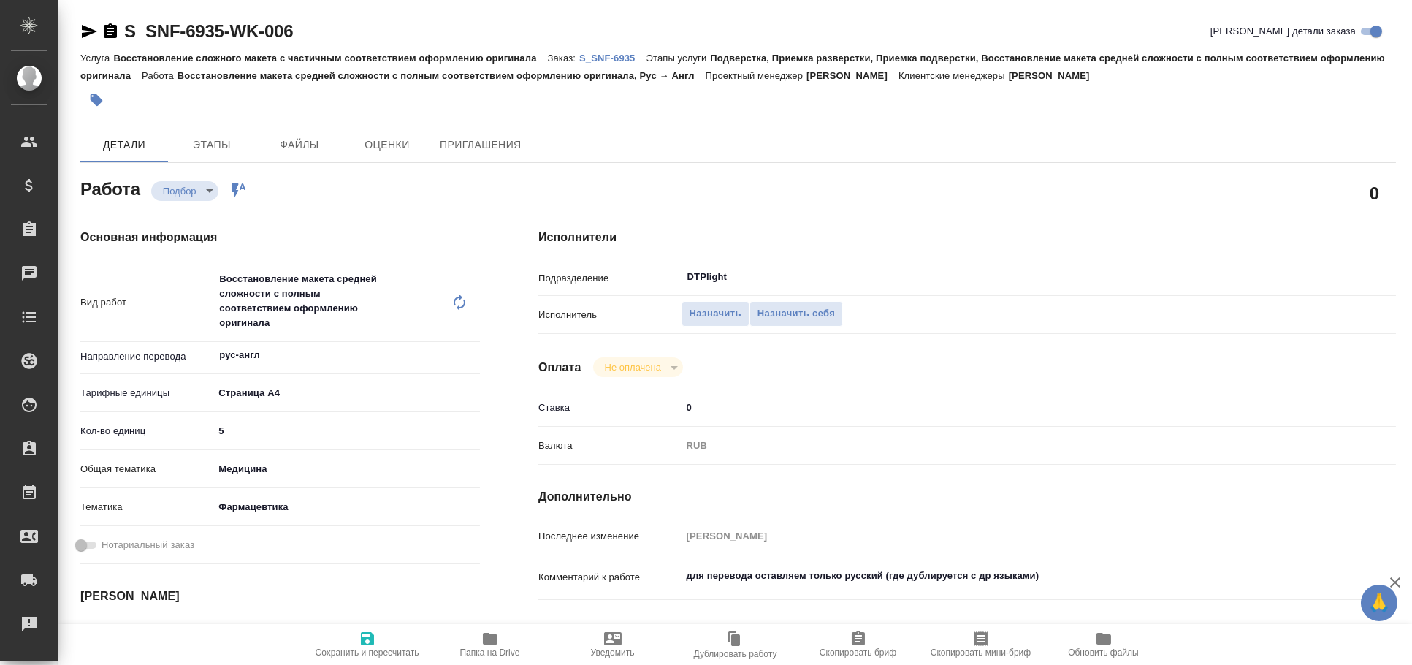
type textarea "x"
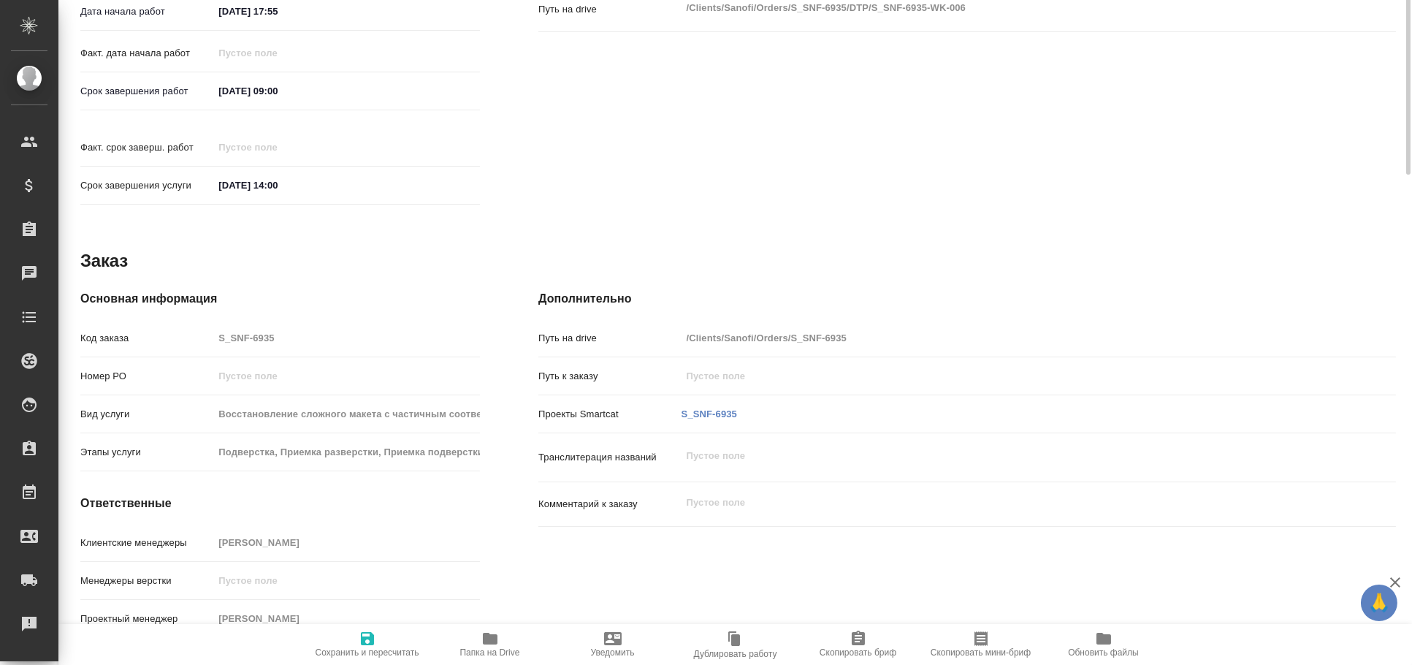
scroll to position [139, 0]
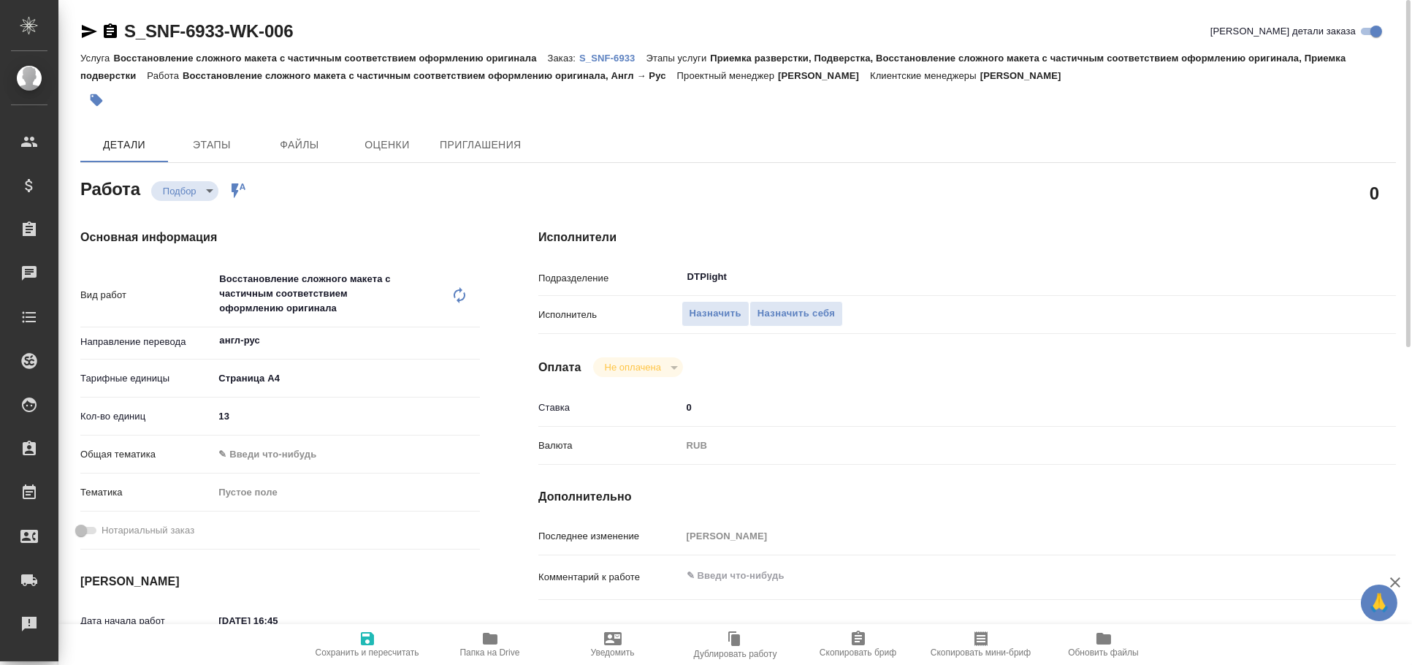
click at [93, 31] on icon "button" at bounding box center [89, 31] width 15 height 13
click at [89, 34] on icon "button" at bounding box center [89, 31] width 15 height 13
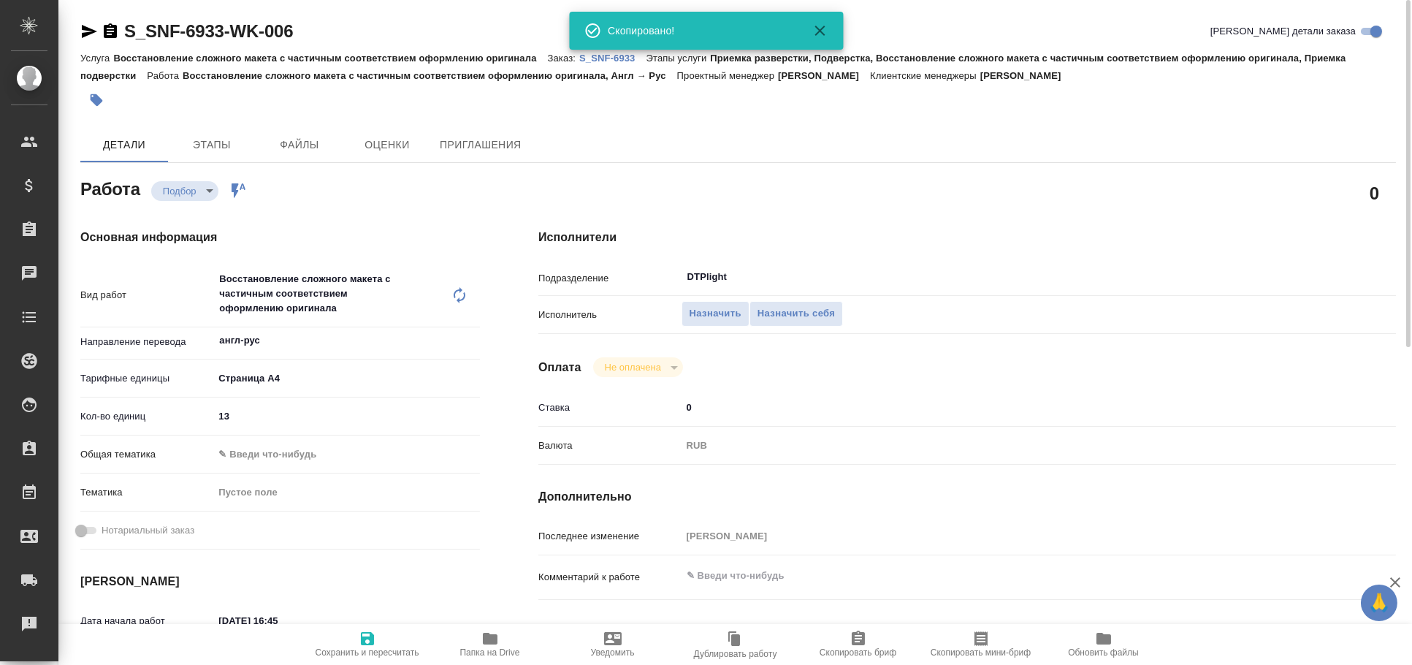
click at [493, 633] on icon "button" at bounding box center [490, 639] width 18 height 18
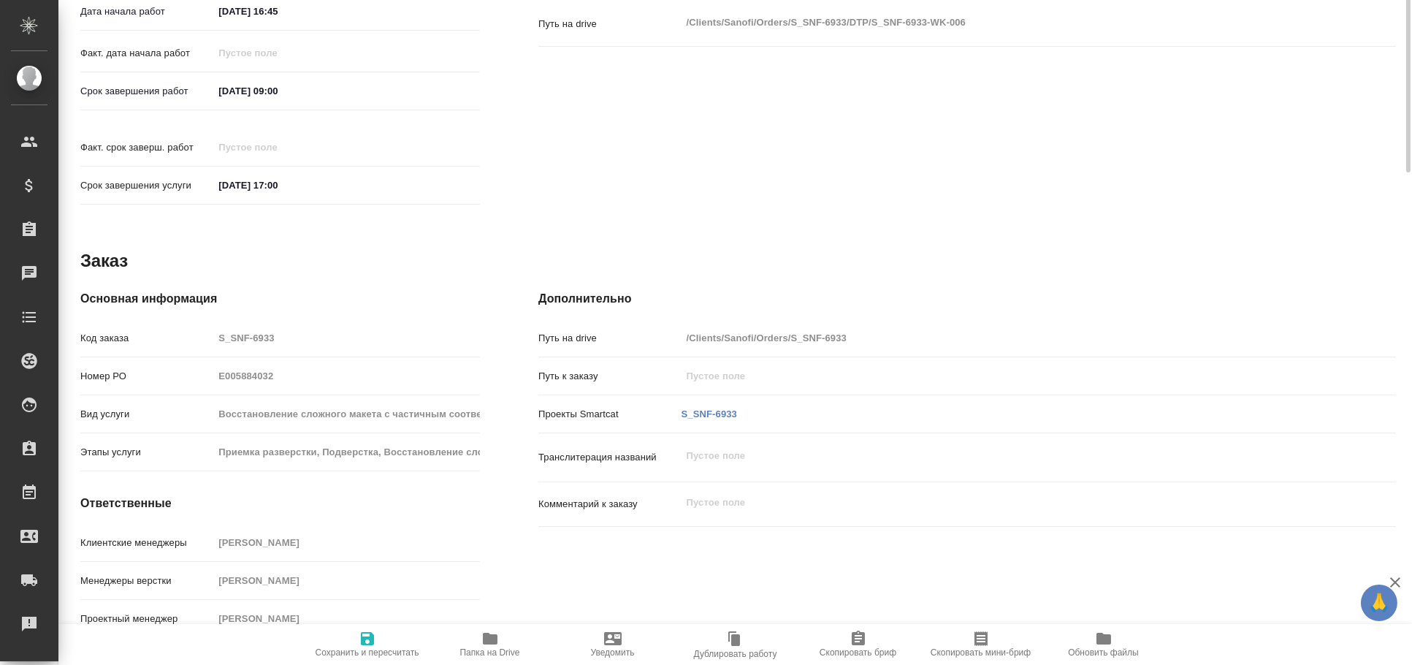
scroll to position [43, 0]
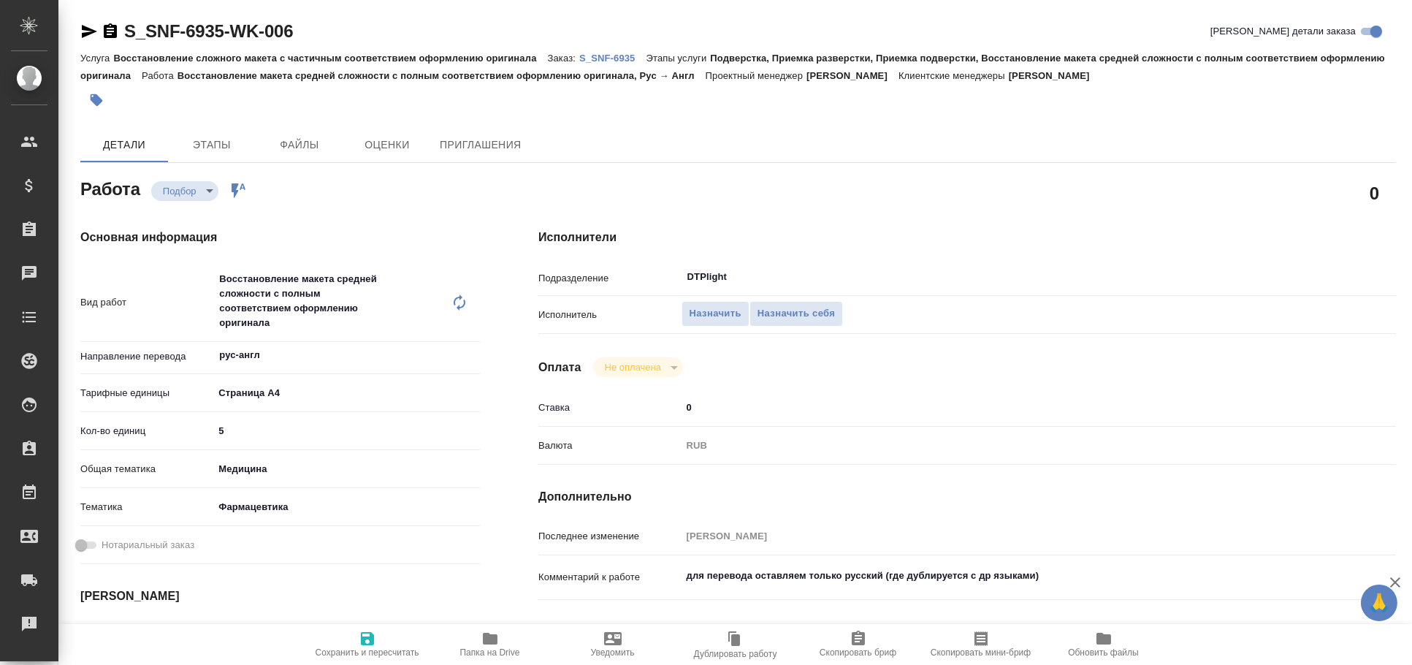
type textarea "x"
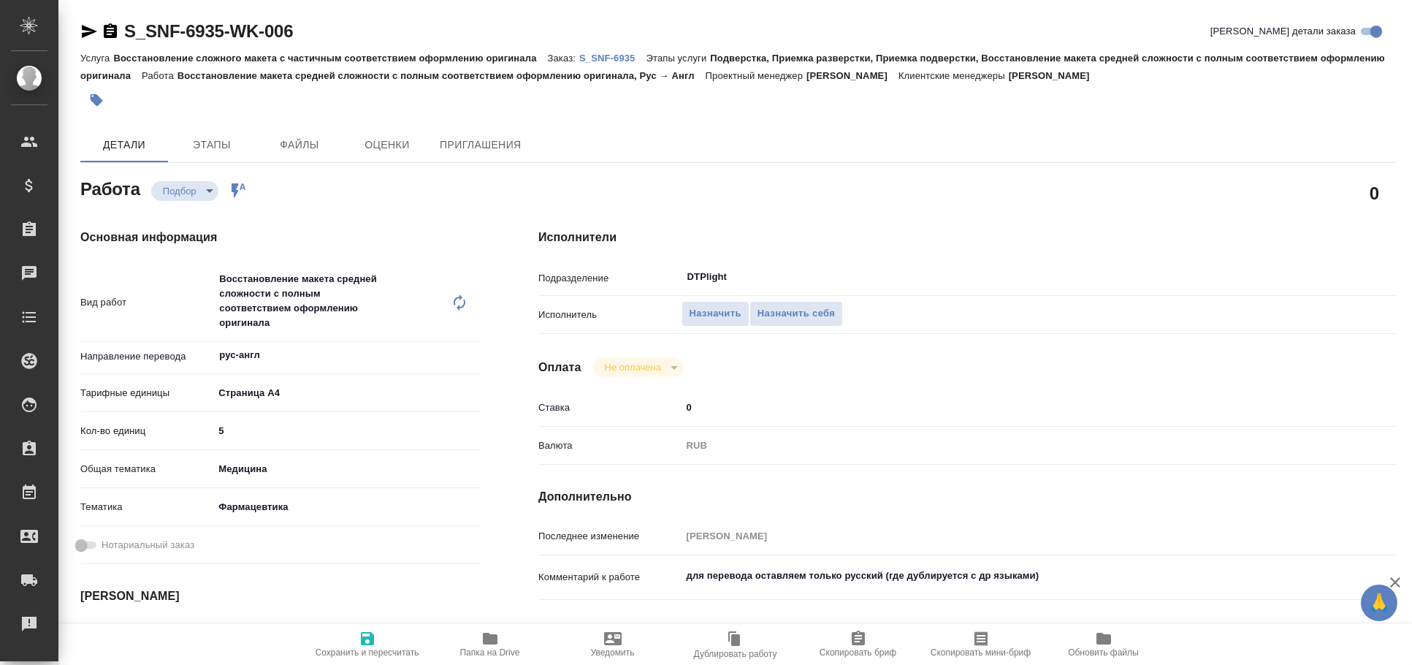
type textarea "x"
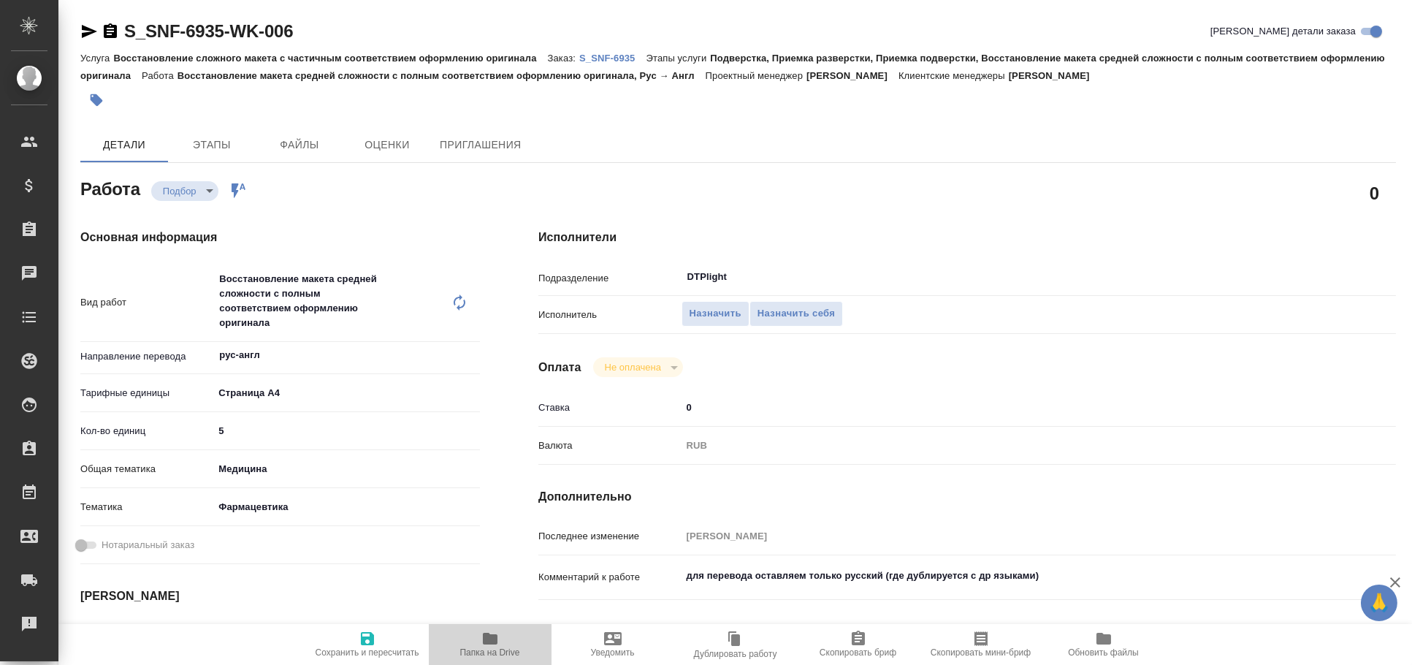
click at [508, 641] on span "Папка на Drive" at bounding box center [490, 644] width 105 height 28
type textarea "x"
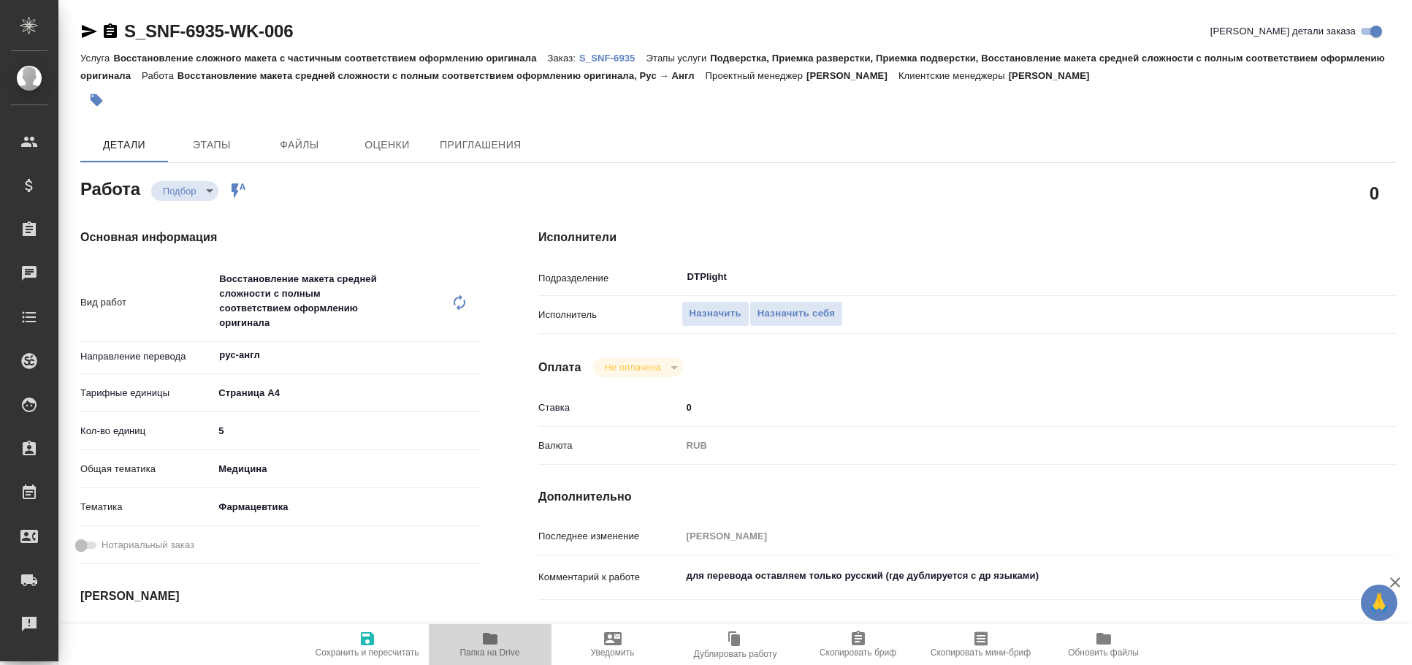
type textarea "x"
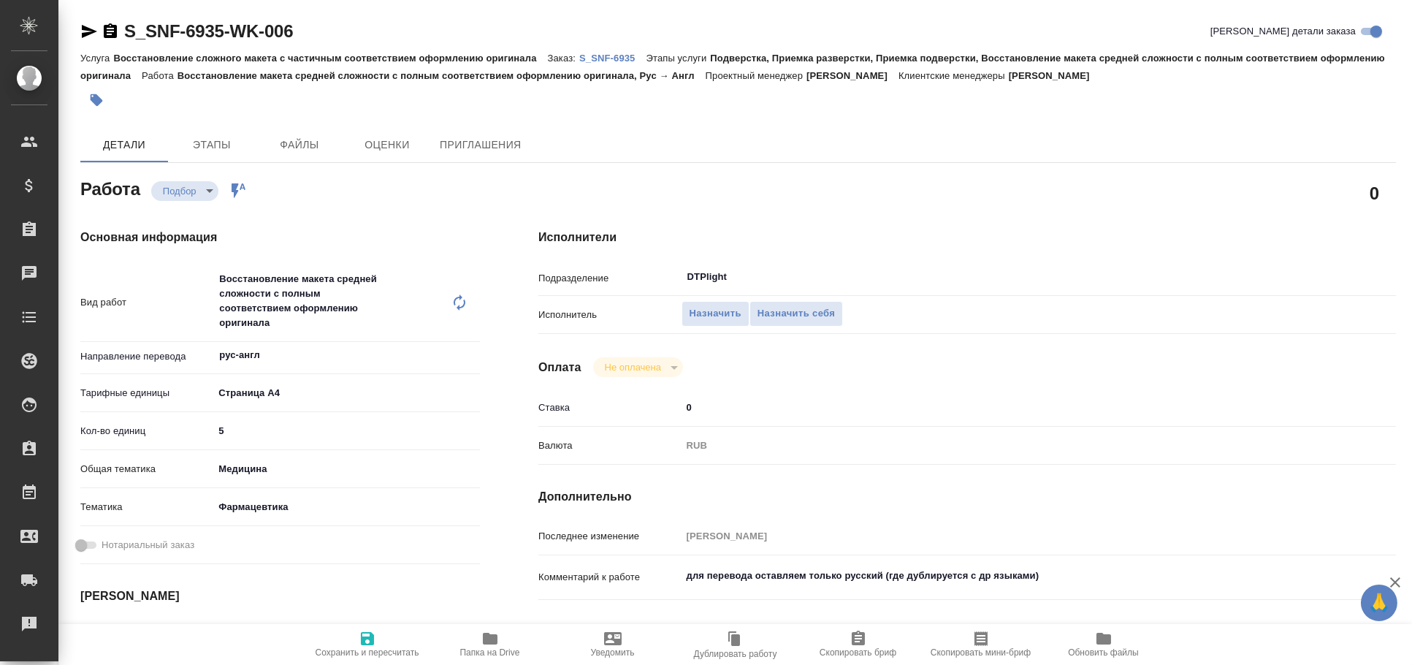
type textarea "x"
click at [88, 33] on icon "button" at bounding box center [89, 31] width 15 height 13
